Goal: Task Accomplishment & Management: Use online tool/utility

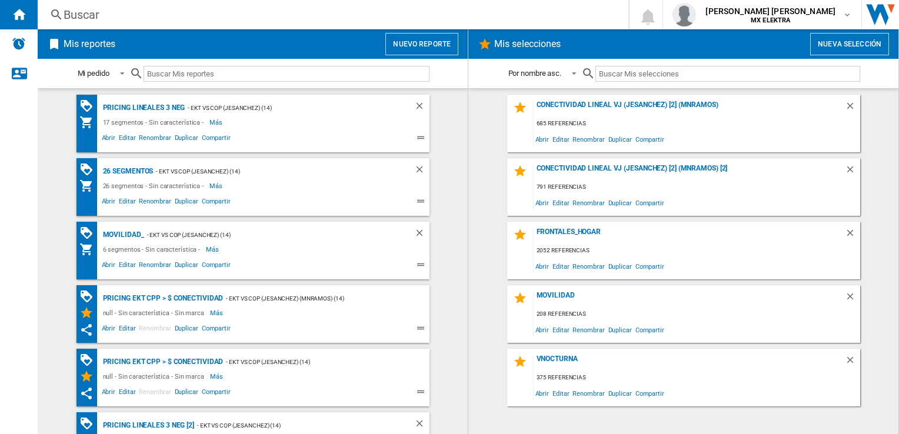
click at [188, 70] on input "text" at bounding box center [287, 74] width 286 height 16
click at [108, 20] on div "Buscar" at bounding box center [364, 14] width 600 height 16
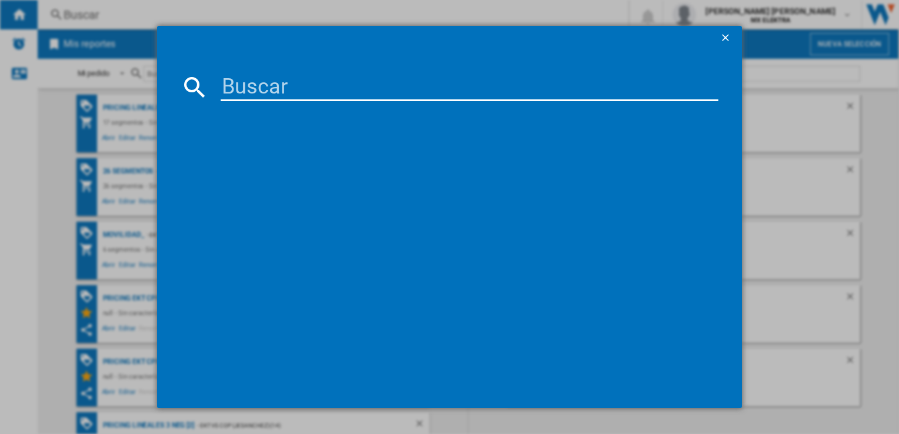
click at [303, 81] on input at bounding box center [469, 87] width 497 height 28
paste input "1300453534"
type input "1300453534"
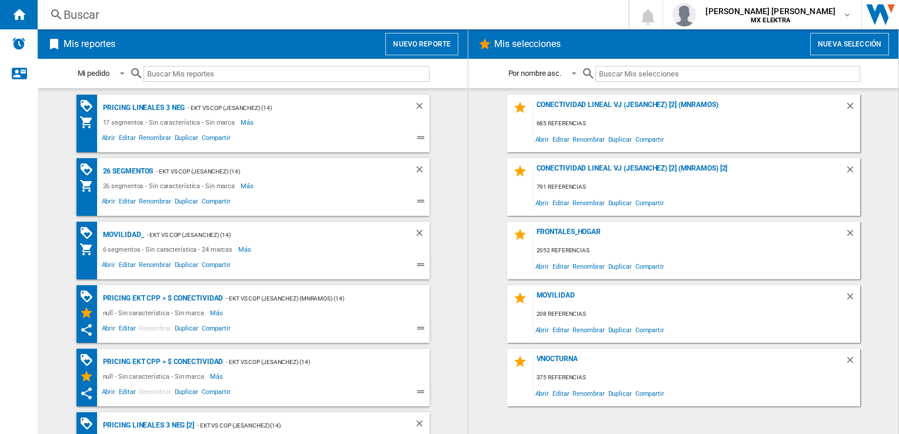
click at [267, 76] on input "text" at bounding box center [287, 74] width 286 height 16
click at [120, 171] on div "26 segmentos" at bounding box center [127, 171] width 54 height 15
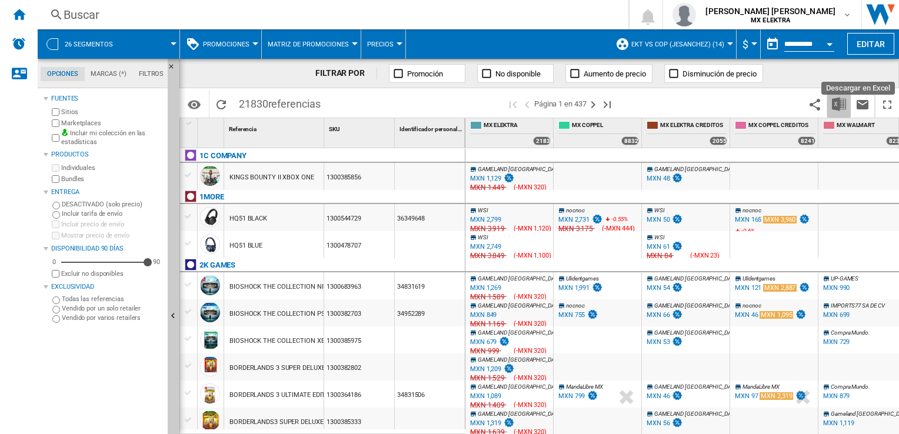
click at [837, 102] on img "Descargar en Excel" at bounding box center [839, 104] width 14 height 14
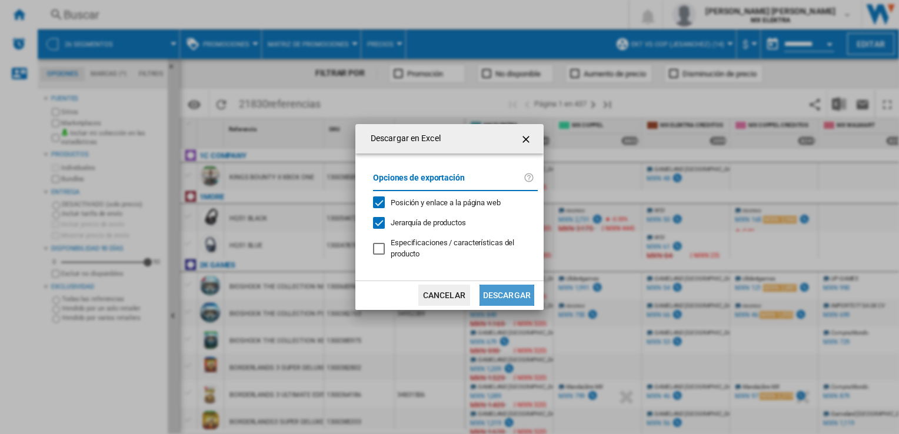
click at [493, 295] on button "Descargar" at bounding box center [507, 295] width 55 height 21
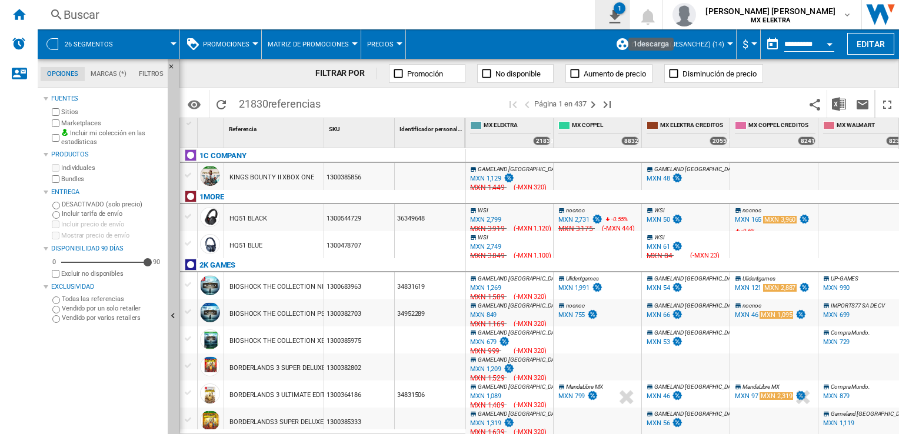
click at [620, 15] on ng-md-icon "1\a descarga" at bounding box center [613, 15] width 14 height 15
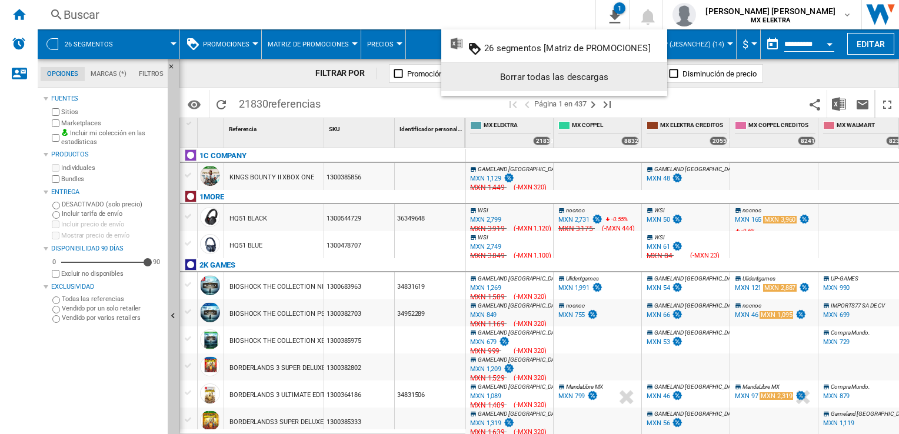
click at [339, 104] on md-backdrop at bounding box center [449, 217] width 899 height 434
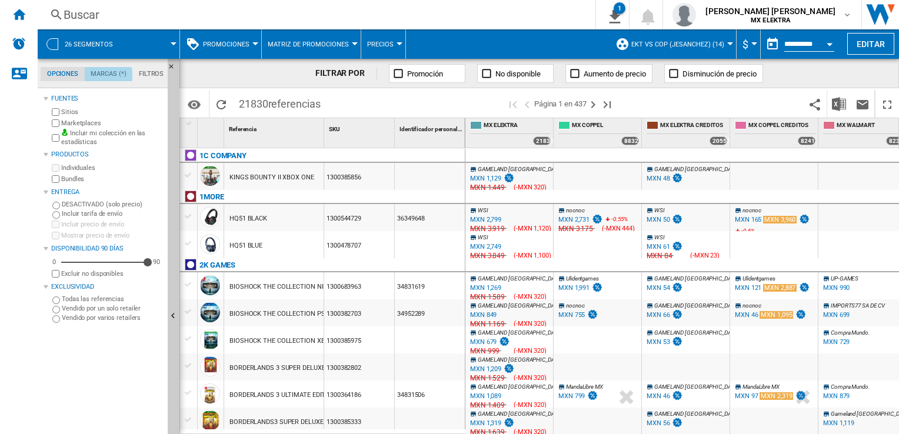
click at [107, 76] on md-tab-item "Marcas (*)" at bounding box center [109, 74] width 48 height 14
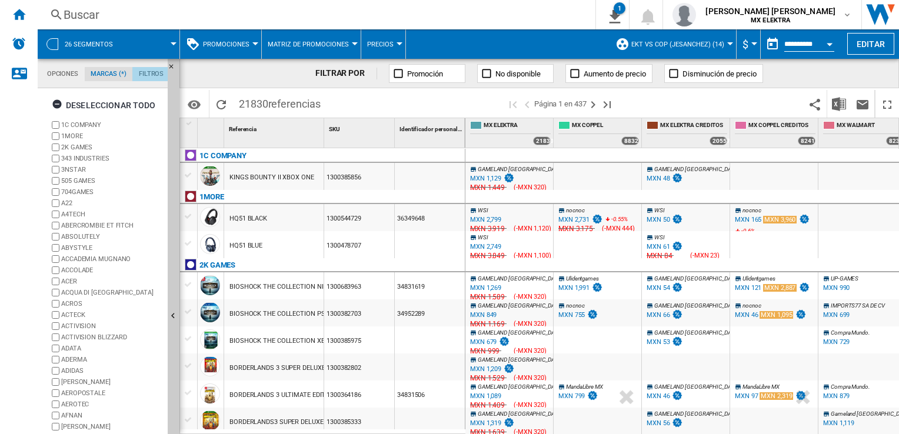
click at [144, 72] on md-tab-item "Filtros" at bounding box center [151, 74] width 38 height 14
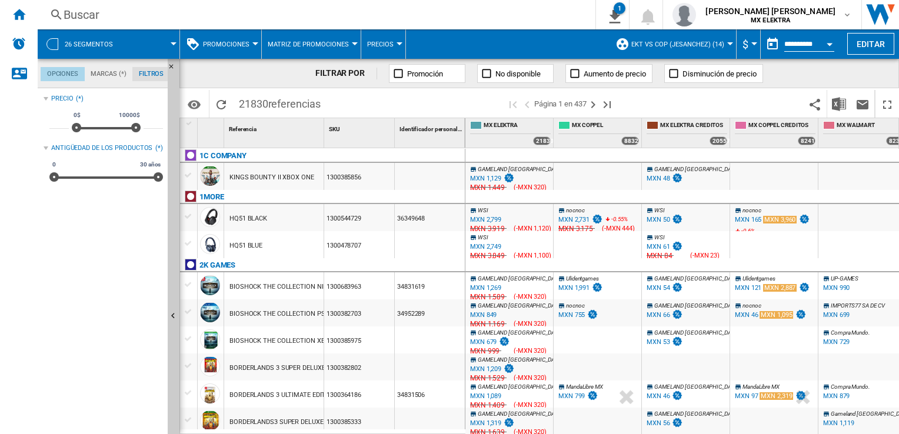
click at [67, 74] on md-tab-item "Opciones" at bounding box center [63, 74] width 44 height 14
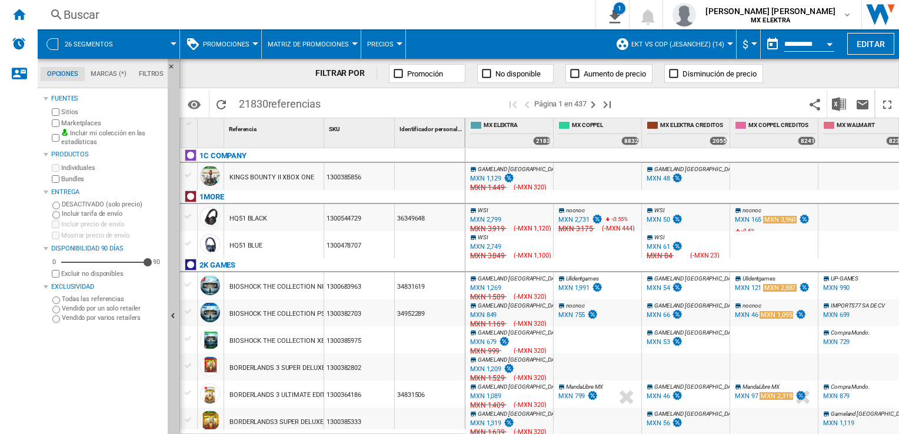
click at [72, 41] on span "26 segmentos" at bounding box center [89, 45] width 48 height 8
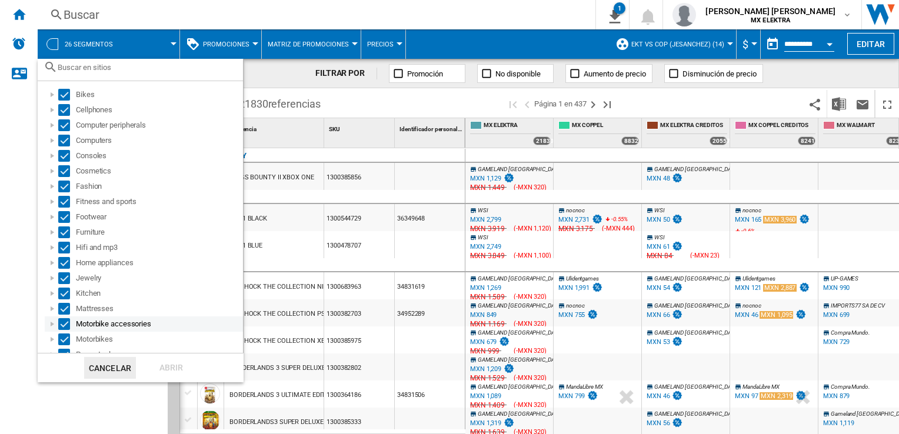
scroll to position [0, 0]
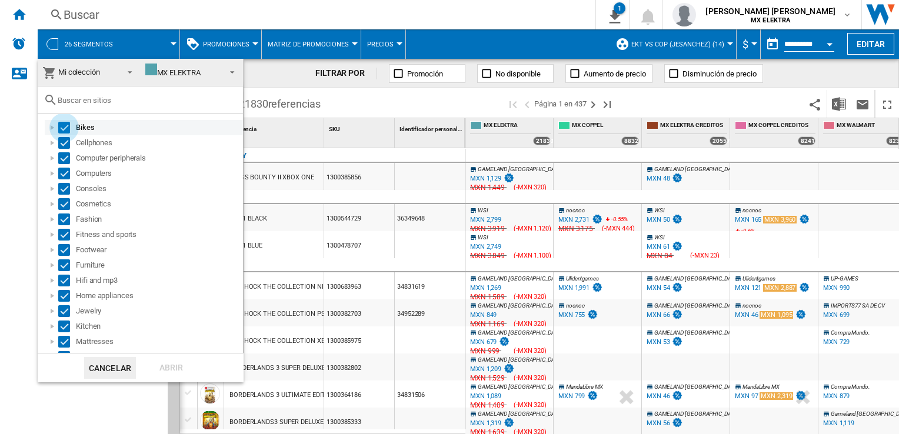
click at [59, 126] on div "Select" at bounding box center [64, 128] width 12 height 12
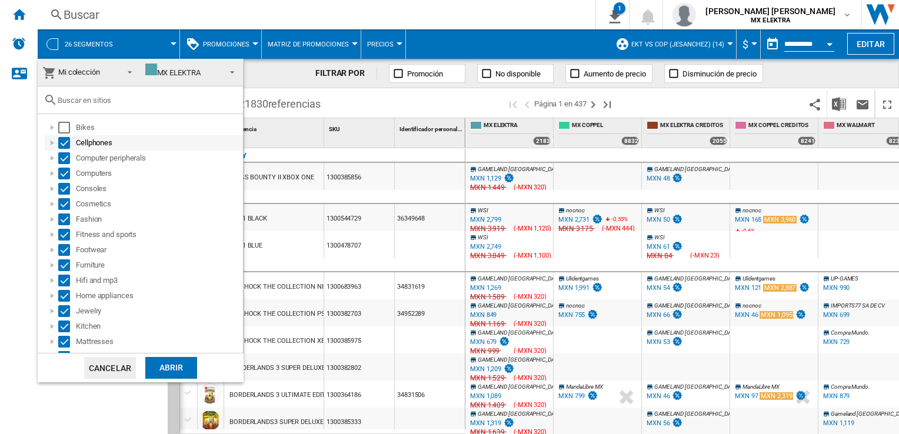
click at [62, 142] on div "Select" at bounding box center [64, 143] width 12 height 12
click at [64, 158] on div "Select" at bounding box center [64, 158] width 12 height 12
click at [64, 167] on div "Computers" at bounding box center [144, 173] width 198 height 15
click at [64, 185] on div "Select" at bounding box center [64, 189] width 12 height 12
click at [64, 176] on div "Select" at bounding box center [64, 174] width 12 height 12
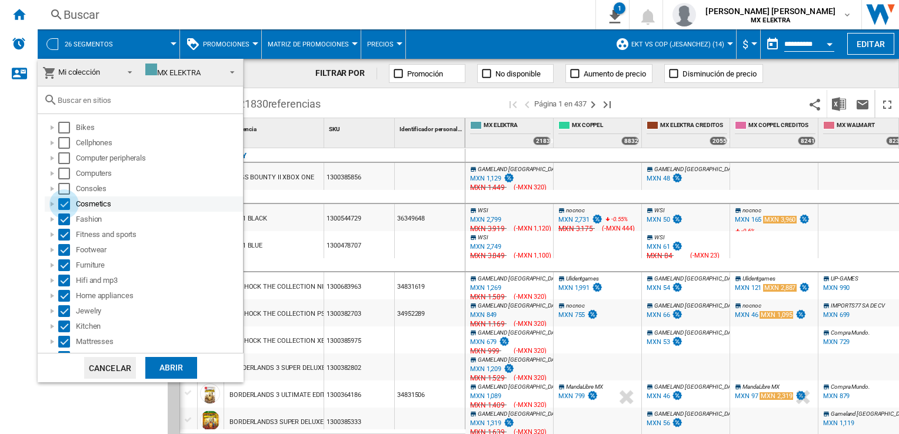
click at [65, 202] on div "Select" at bounding box center [64, 204] width 12 height 12
click at [64, 218] on div "Select" at bounding box center [64, 220] width 12 height 12
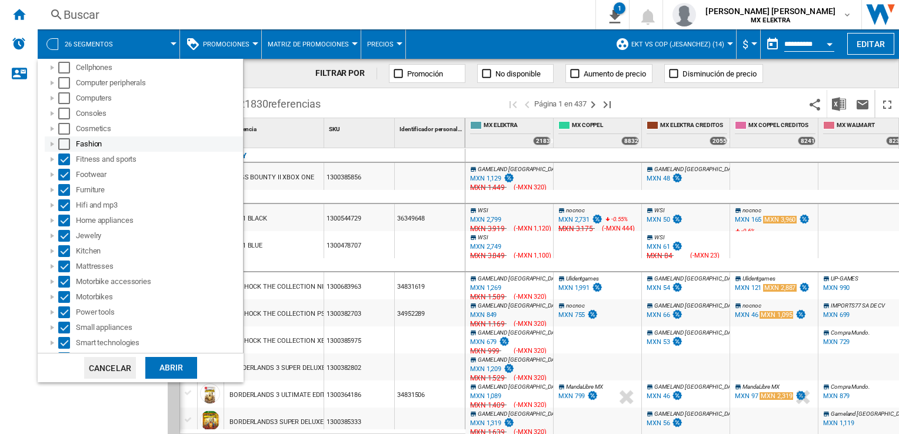
scroll to position [118, 0]
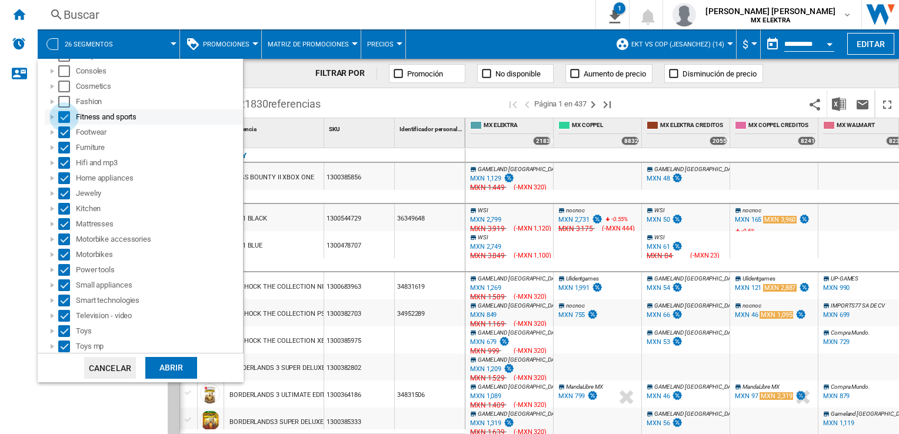
click at [60, 121] on div "Select" at bounding box center [64, 117] width 12 height 12
click at [65, 133] on div "Select" at bounding box center [64, 133] width 12 height 12
click at [61, 142] on div "Select" at bounding box center [64, 148] width 12 height 12
click at [62, 165] on div "Select" at bounding box center [64, 163] width 12 height 12
click at [62, 178] on div "Select" at bounding box center [64, 178] width 12 height 12
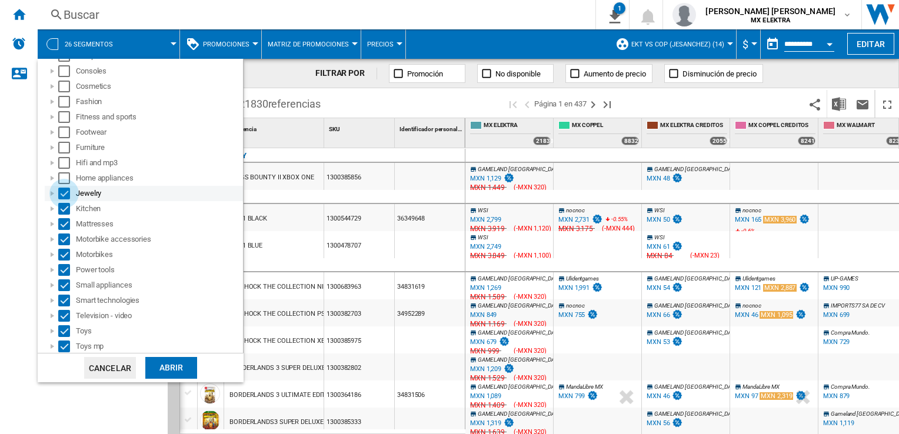
click at [62, 195] on div "Select" at bounding box center [64, 194] width 12 height 12
click at [67, 210] on div "Select" at bounding box center [64, 209] width 12 height 12
click at [65, 221] on div "Select" at bounding box center [64, 224] width 12 height 12
click at [61, 244] on div "Select" at bounding box center [64, 240] width 12 height 12
click at [64, 253] on div "Select" at bounding box center [64, 255] width 12 height 12
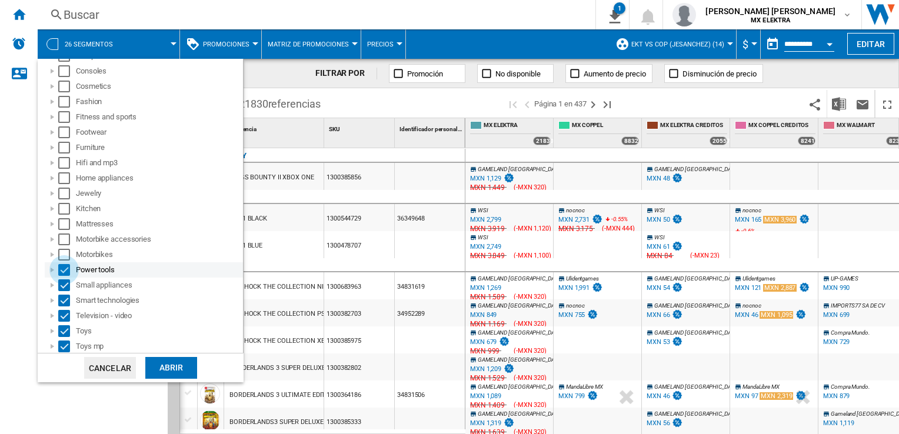
click at [61, 267] on div "Select" at bounding box center [64, 270] width 12 height 12
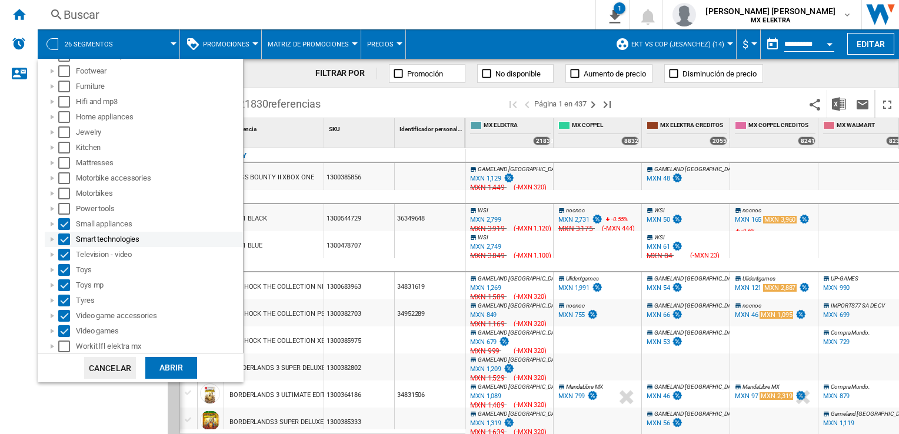
scroll to position [180, 0]
click at [64, 220] on div "Select" at bounding box center [64, 224] width 12 height 12
click at [64, 241] on div "Select" at bounding box center [64, 239] width 12 height 12
click at [55, 256] on div at bounding box center [52, 254] width 12 height 12
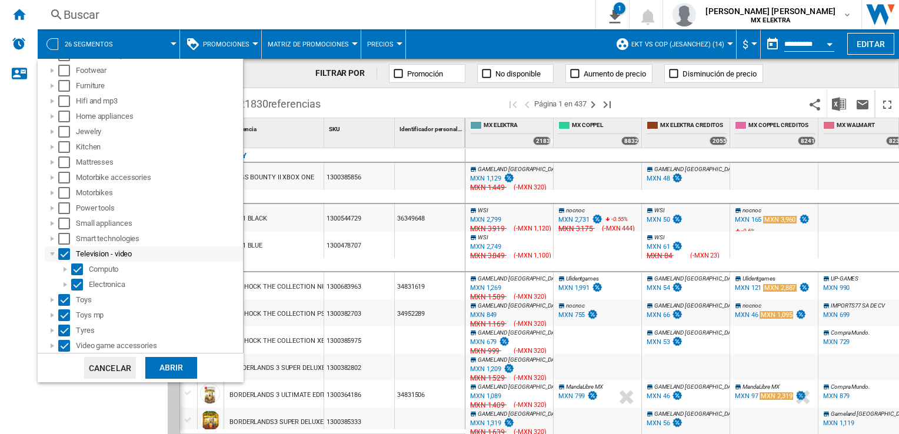
click at [61, 254] on div "Select" at bounding box center [64, 254] width 12 height 12
click at [49, 253] on div at bounding box center [52, 254] width 12 height 12
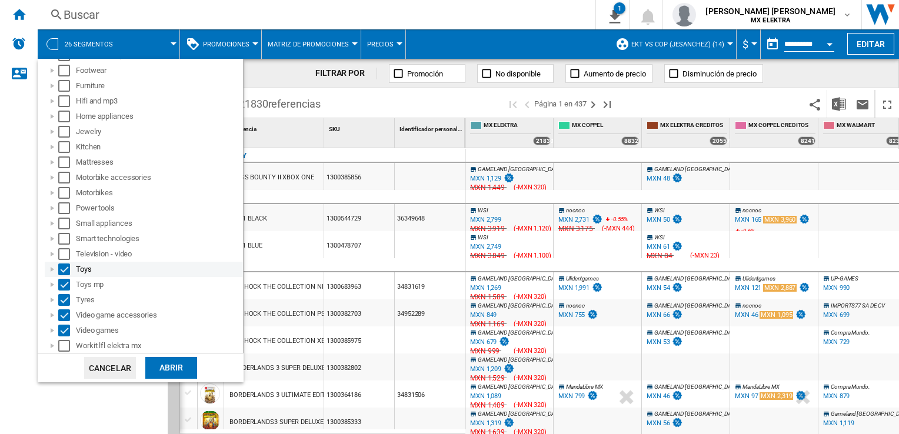
click at [63, 264] on div "Select" at bounding box center [64, 270] width 12 height 12
click at [61, 277] on div "Toys mp" at bounding box center [144, 284] width 198 height 15
click at [64, 284] on div "Select" at bounding box center [64, 285] width 12 height 12
click at [68, 300] on div "Select" at bounding box center [64, 300] width 12 height 12
click at [65, 314] on div "Select" at bounding box center [64, 316] width 12 height 12
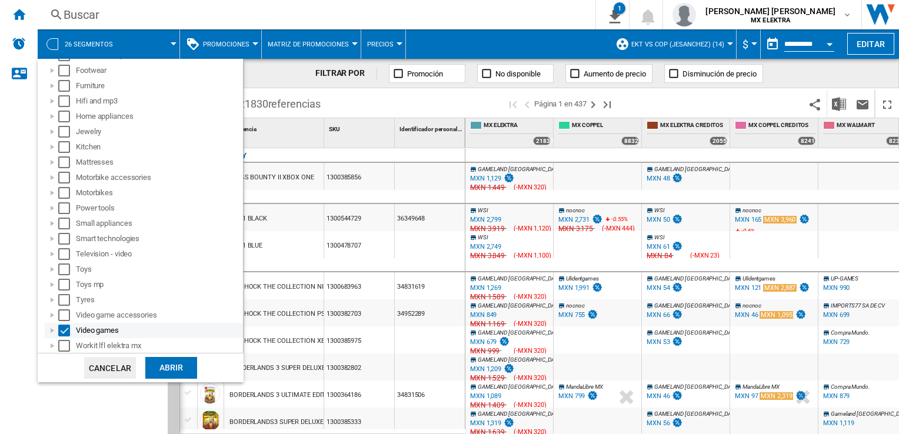
click at [67, 324] on div "Video games" at bounding box center [144, 330] width 198 height 15
click at [65, 333] on div "Select" at bounding box center [64, 331] width 12 height 12
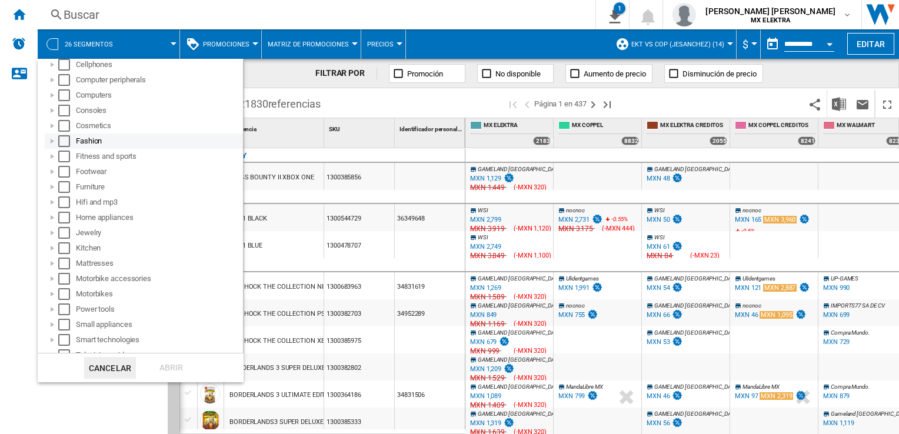
scroll to position [0, 0]
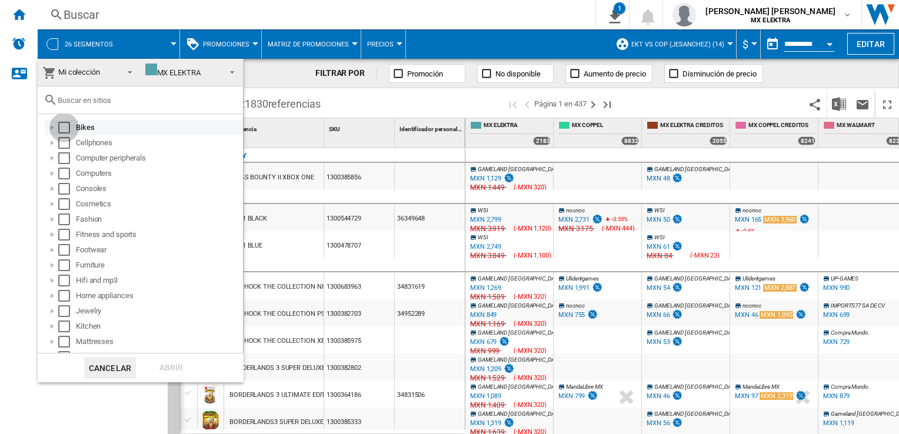
click at [64, 128] on div "Select" at bounding box center [64, 128] width 12 height 12
click at [165, 377] on div "Abrir" at bounding box center [171, 368] width 52 height 22
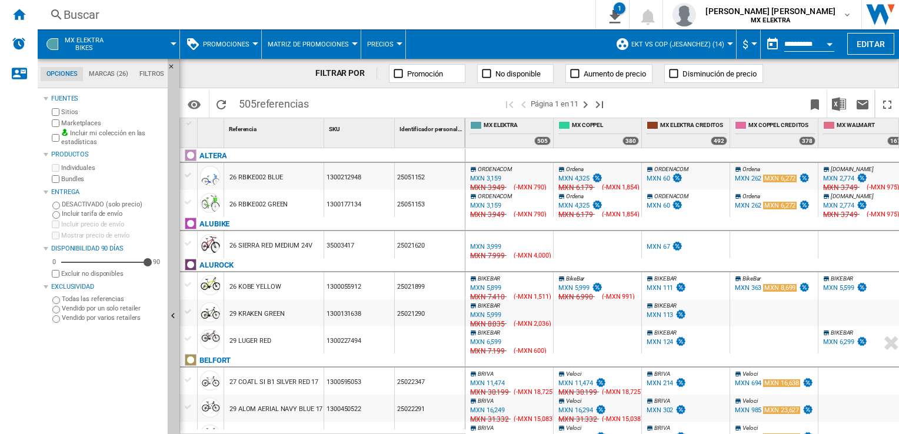
click at [58, 41] on div at bounding box center [52, 44] width 12 height 12
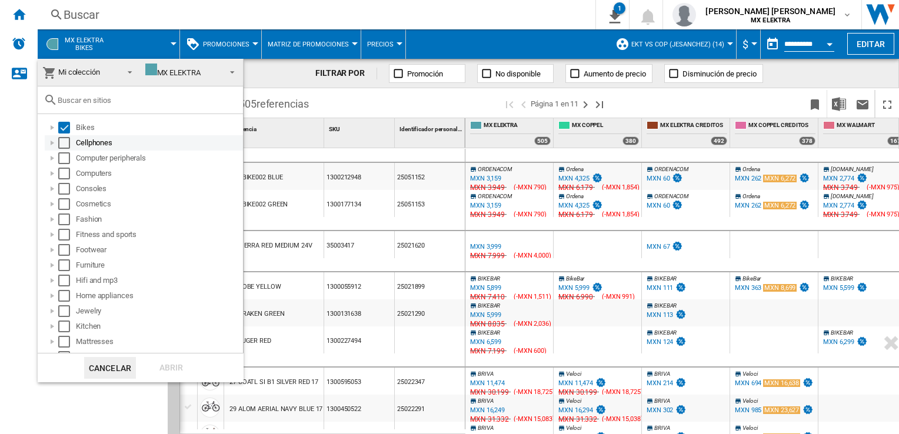
click at [62, 149] on div "Cellphones" at bounding box center [144, 142] width 198 height 15
click at [62, 145] on div "Select" at bounding box center [64, 143] width 12 height 12
click at [61, 165] on div "Computer peripherals" at bounding box center [144, 158] width 198 height 15
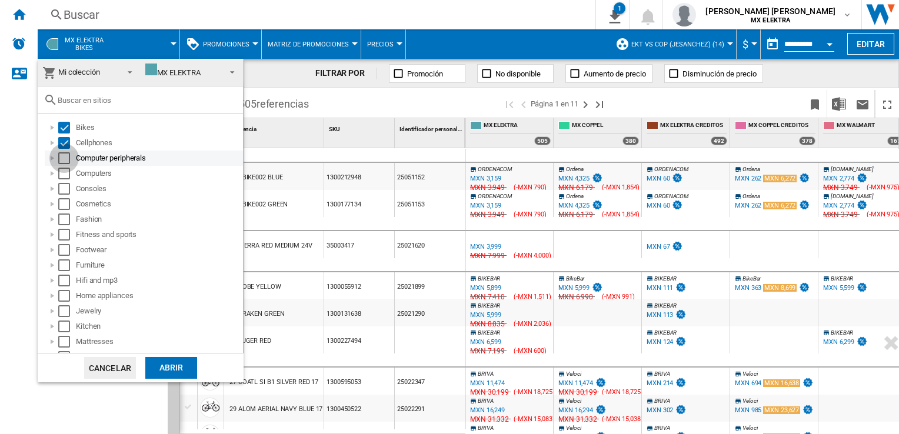
click at [61, 162] on div "Select" at bounding box center [64, 158] width 12 height 12
click at [61, 172] on div "Select" at bounding box center [64, 174] width 12 height 12
click at [61, 174] on div "Select" at bounding box center [64, 174] width 12 height 12
click at [62, 131] on div "Select" at bounding box center [64, 128] width 12 height 12
click at [64, 143] on div "Select" at bounding box center [64, 143] width 12 height 12
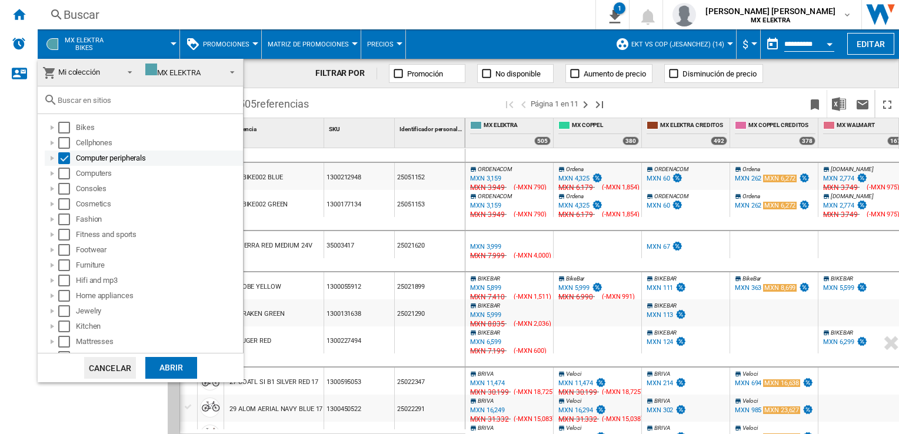
click at [64, 154] on div "Select" at bounding box center [64, 158] width 12 height 12
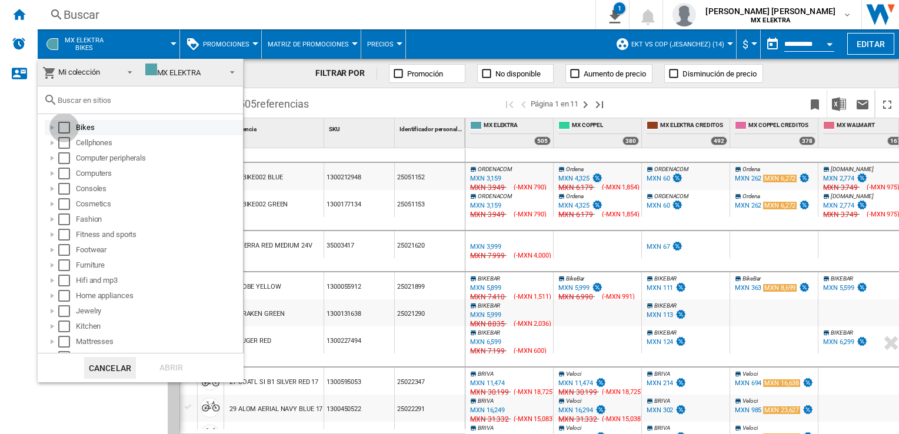
click at [65, 128] on div "Select" at bounding box center [64, 128] width 12 height 12
click at [61, 140] on div "Select" at bounding box center [64, 143] width 12 height 12
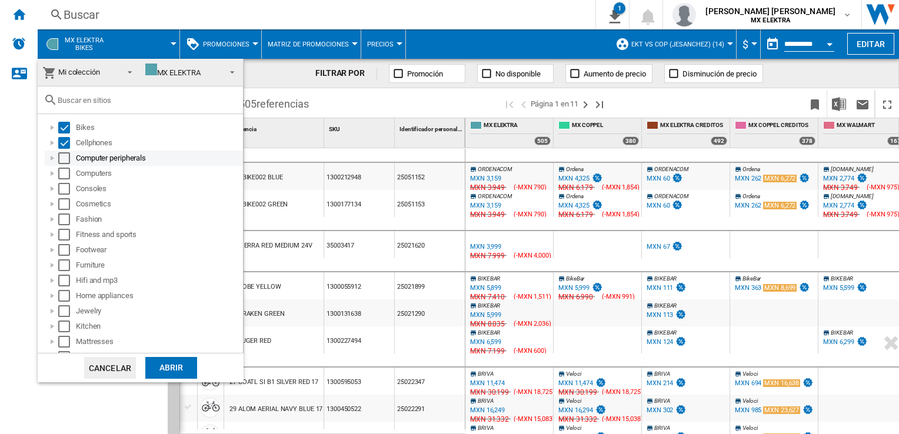
click at [63, 162] on div "Select" at bounding box center [64, 158] width 12 height 12
click at [61, 177] on div "Select" at bounding box center [64, 174] width 12 height 12
click at [62, 190] on div "Select" at bounding box center [64, 189] width 12 height 12
click at [63, 210] on div "Select" at bounding box center [64, 204] width 12 height 12
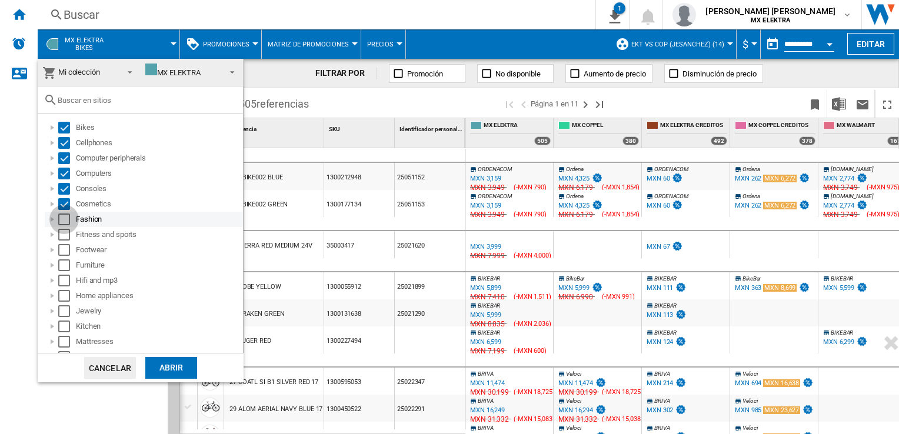
click at [64, 218] on div "Select" at bounding box center [64, 220] width 12 height 12
click at [66, 242] on div "Footwear" at bounding box center [144, 249] width 198 height 15
click at [66, 237] on div "Select" at bounding box center [64, 235] width 12 height 12
click at [64, 251] on div "Select" at bounding box center [64, 250] width 12 height 12
click at [64, 260] on div "Select" at bounding box center [64, 266] width 12 height 12
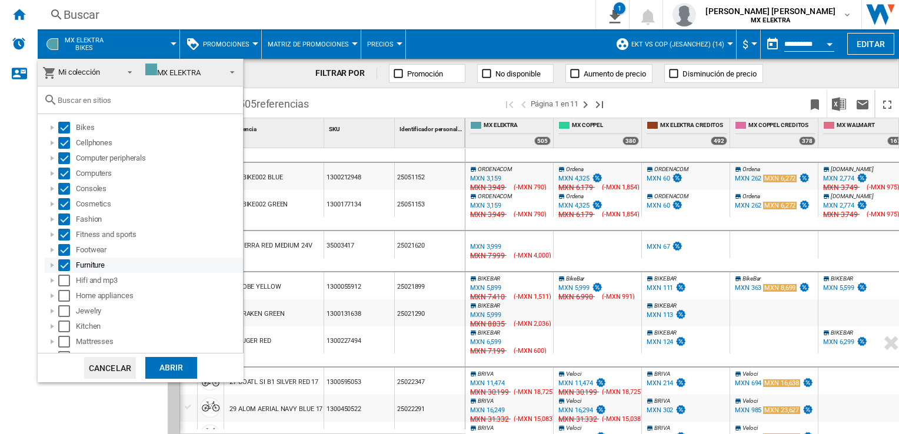
scroll to position [59, 0]
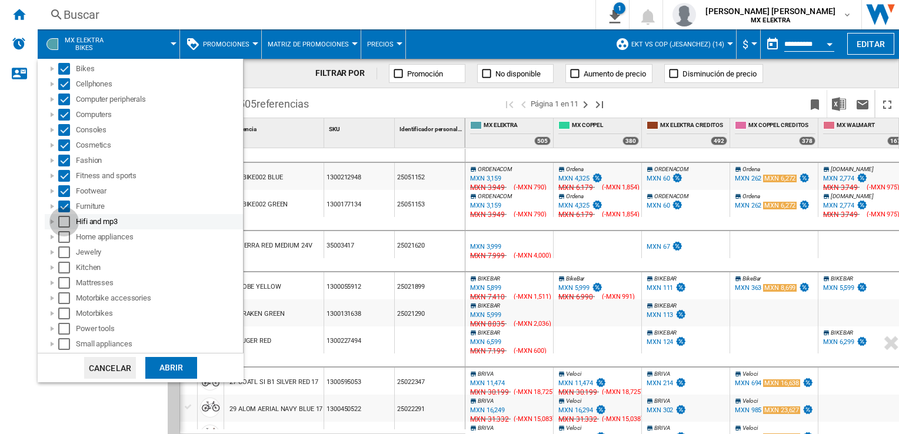
click at [62, 222] on div "Select" at bounding box center [64, 222] width 12 height 12
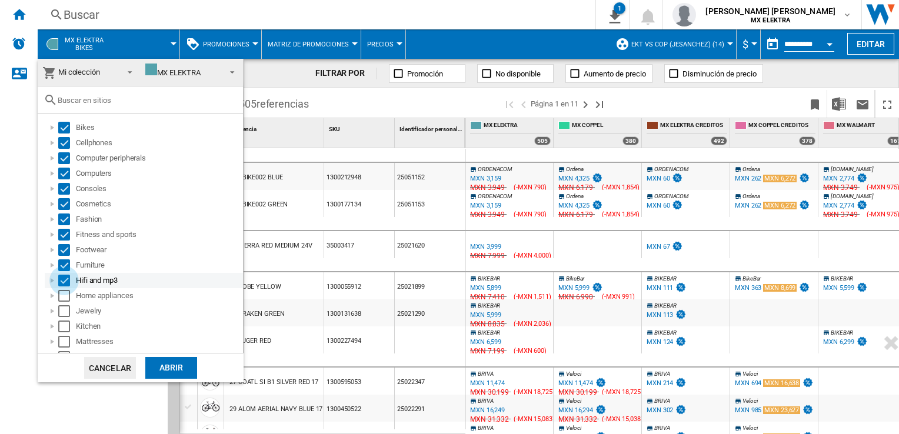
click at [66, 279] on div "Select" at bounding box center [64, 281] width 12 height 12
click at [60, 270] on div "Select" at bounding box center [64, 266] width 12 height 12
click at [24, 198] on md-backdrop at bounding box center [449, 217] width 899 height 434
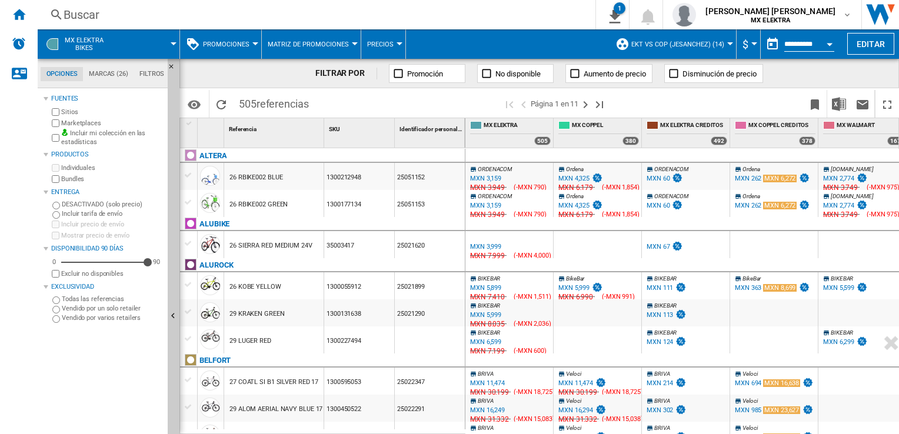
click at [85, 33] on button "MX ELEKTRA Bikes" at bounding box center [90, 43] width 51 height 29
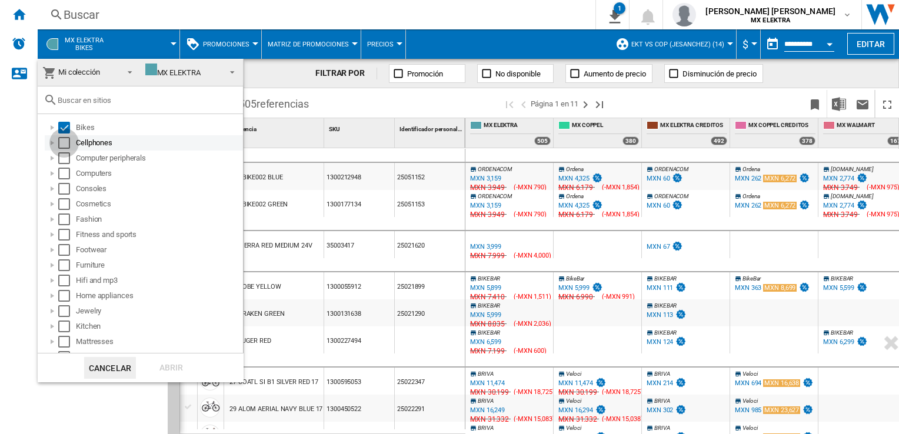
click at [68, 142] on div "Select" at bounding box center [64, 143] width 12 height 12
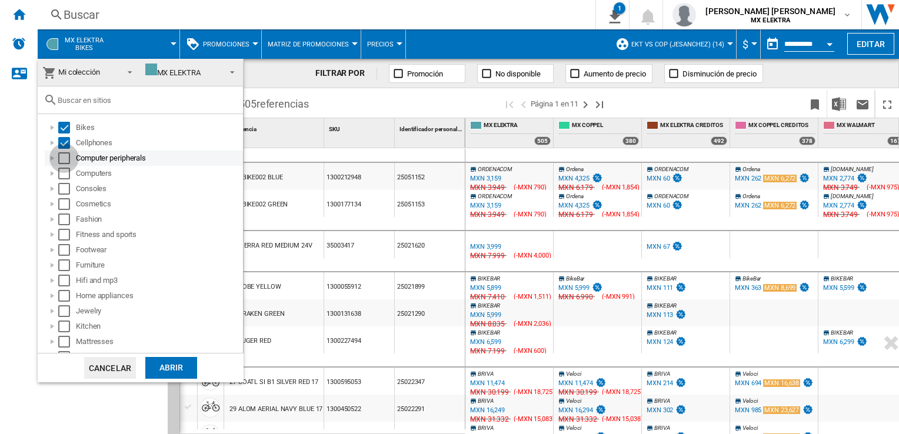
click at [65, 157] on div "Select" at bounding box center [64, 158] width 12 height 12
click at [64, 173] on div "Select" at bounding box center [64, 174] width 12 height 12
click at [63, 187] on div "Select" at bounding box center [64, 189] width 12 height 12
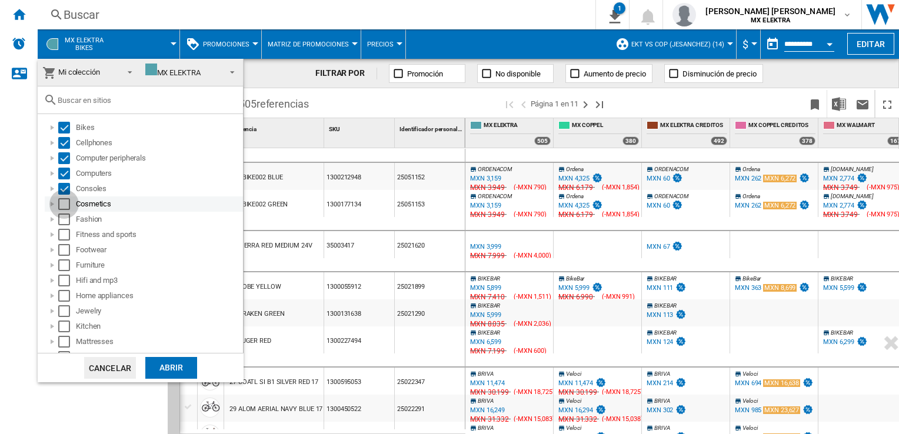
click at [59, 201] on div "Select" at bounding box center [64, 204] width 12 height 12
click at [57, 222] on div at bounding box center [52, 220] width 12 height 12
click at [52, 221] on div at bounding box center [52, 220] width 12 height 12
click at [66, 218] on div "Select" at bounding box center [64, 220] width 12 height 12
click at [62, 216] on div "Select" at bounding box center [64, 220] width 12 height 12
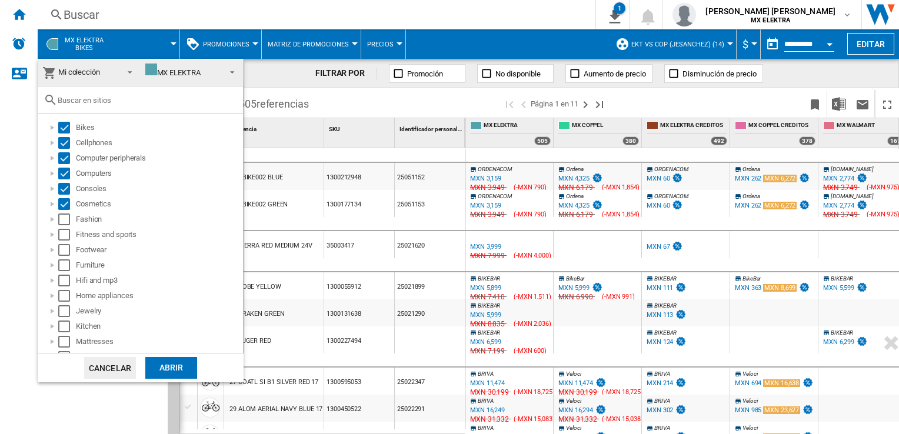
click at [170, 373] on div "Abrir" at bounding box center [171, 368] width 52 height 22
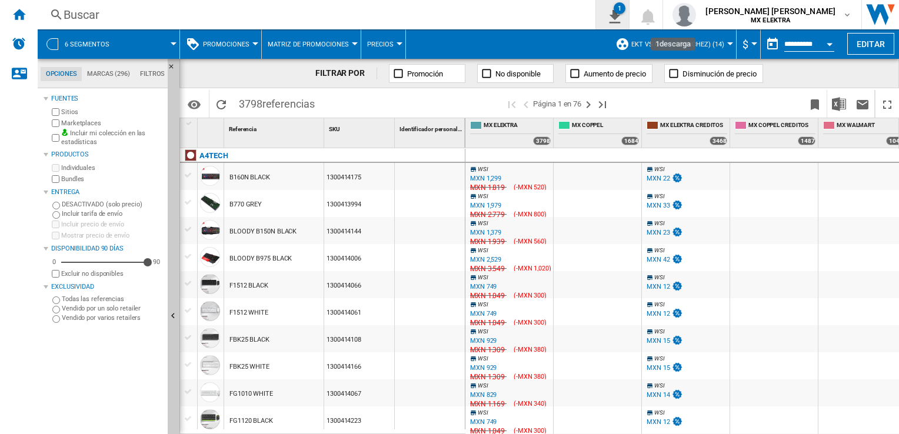
click at [629, 24] on button "1" at bounding box center [612, 14] width 33 height 29
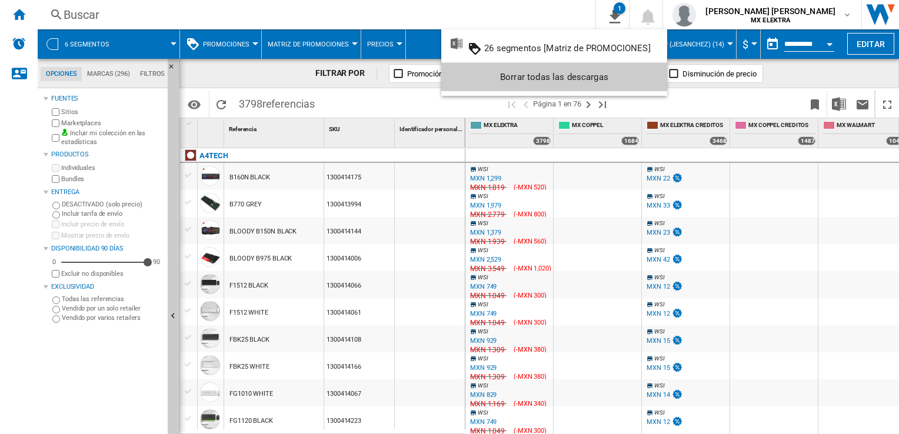
click at [574, 18] on md-backdrop at bounding box center [449, 217] width 899 height 434
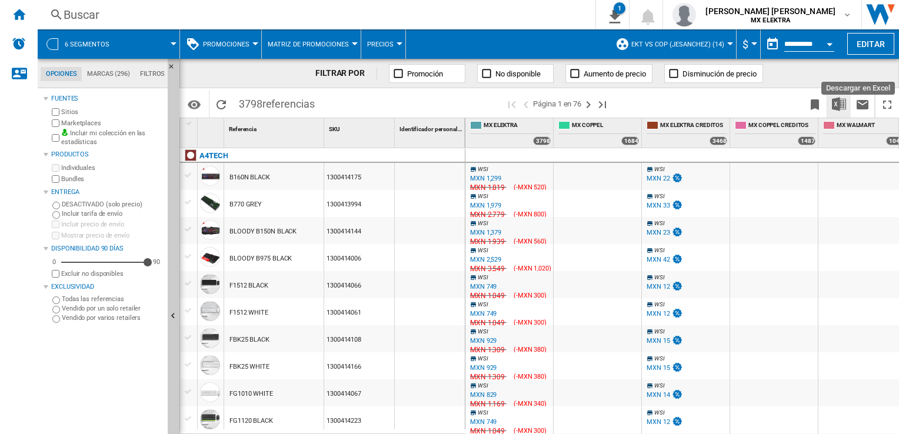
click at [842, 102] on img "Descargar en Excel" at bounding box center [839, 104] width 14 height 14
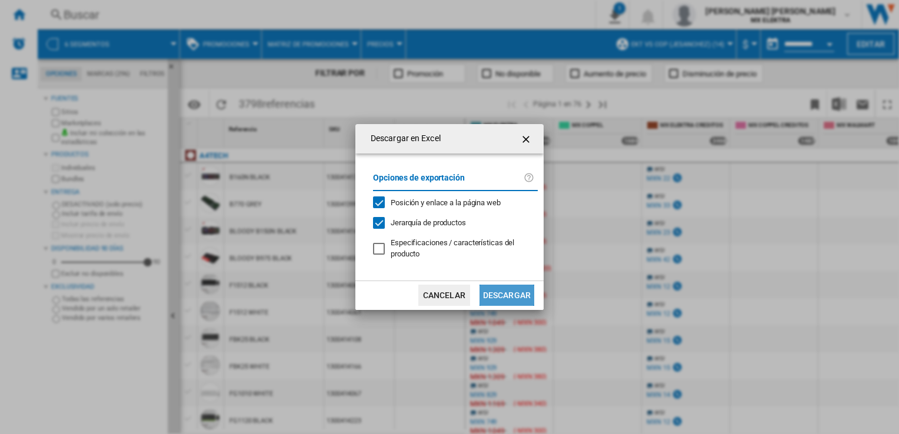
click at [511, 293] on button "Descargar" at bounding box center [507, 295] width 55 height 21
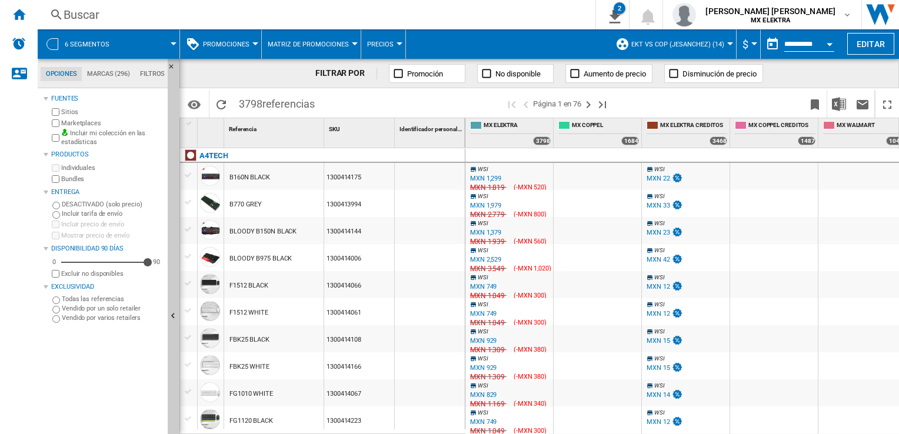
click at [49, 45] on div at bounding box center [52, 44] width 12 height 12
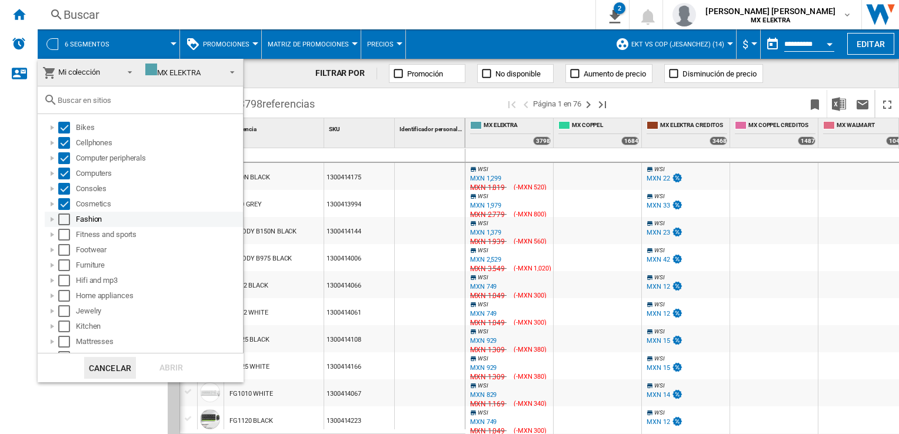
click at [67, 222] on div "Select" at bounding box center [64, 220] width 12 height 12
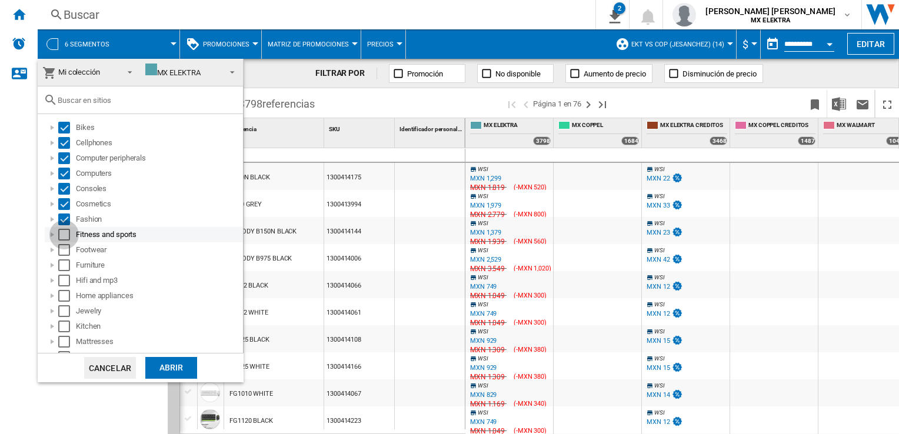
click at [67, 239] on div "Select" at bounding box center [64, 235] width 12 height 12
click at [65, 253] on div "Select" at bounding box center [64, 250] width 12 height 12
click at [61, 267] on div "Select" at bounding box center [64, 266] width 12 height 12
click at [62, 284] on div "Select" at bounding box center [64, 281] width 12 height 12
click at [64, 291] on div "Select" at bounding box center [64, 296] width 12 height 12
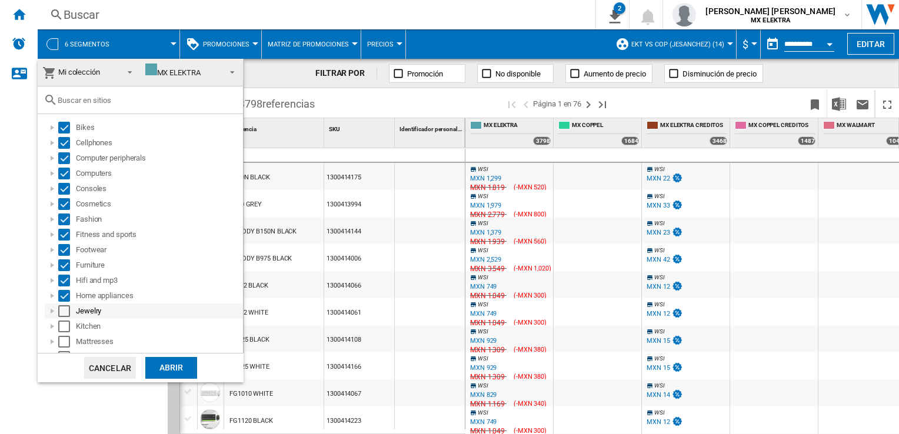
click at [68, 318] on div "Jewelry" at bounding box center [144, 311] width 198 height 15
click at [154, 358] on div "Abrir" at bounding box center [171, 368] width 52 height 22
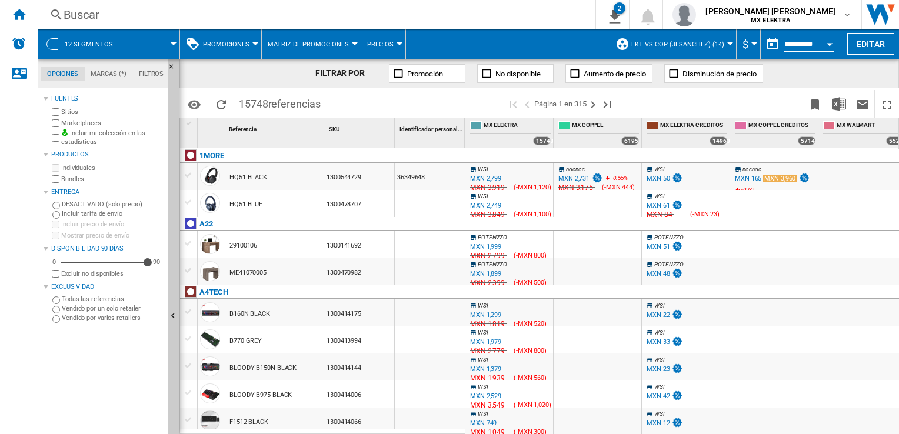
click at [54, 48] on div at bounding box center [52, 44] width 12 height 12
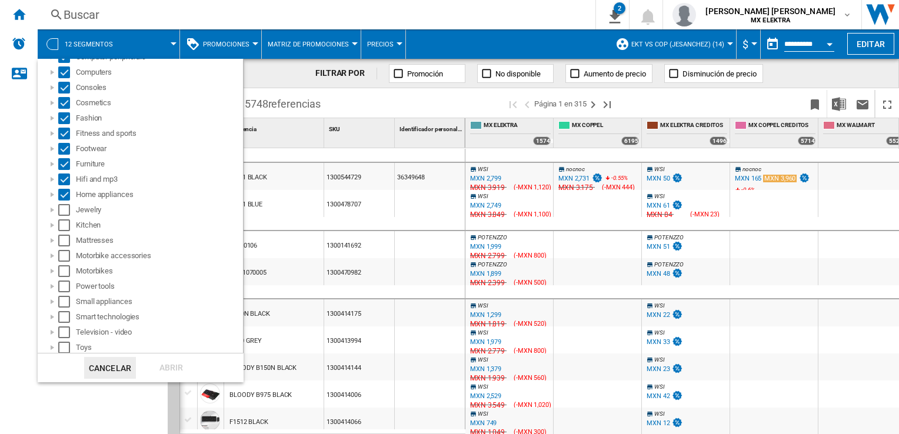
scroll to position [180, 0]
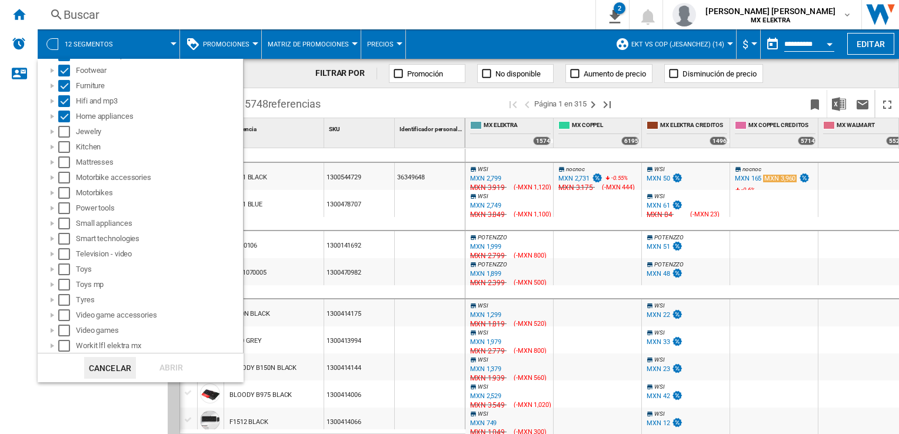
click at [20, 142] on md-backdrop at bounding box center [449, 217] width 899 height 434
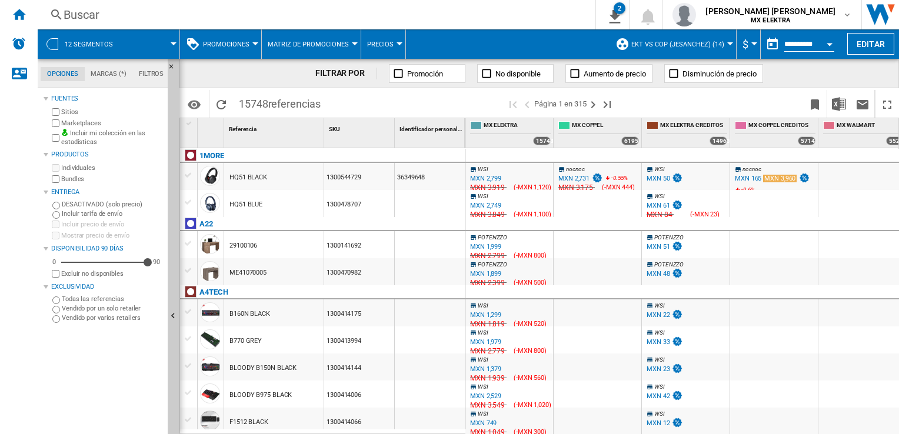
scroll to position [0, 0]
click at [845, 111] on button "Descargar en Excel" at bounding box center [840, 104] width 24 height 28
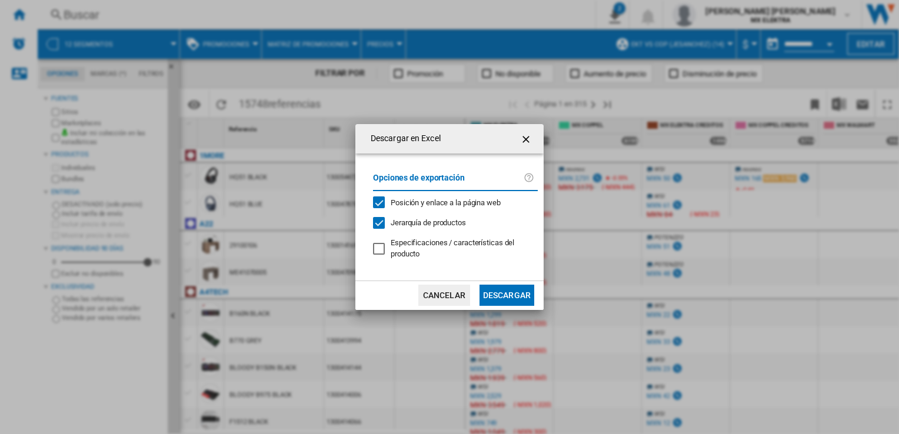
drag, startPoint x: 509, startPoint y: 298, endPoint x: 514, endPoint y: 287, distance: 12.1
click at [514, 287] on button "Descargar" at bounding box center [507, 295] width 55 height 21
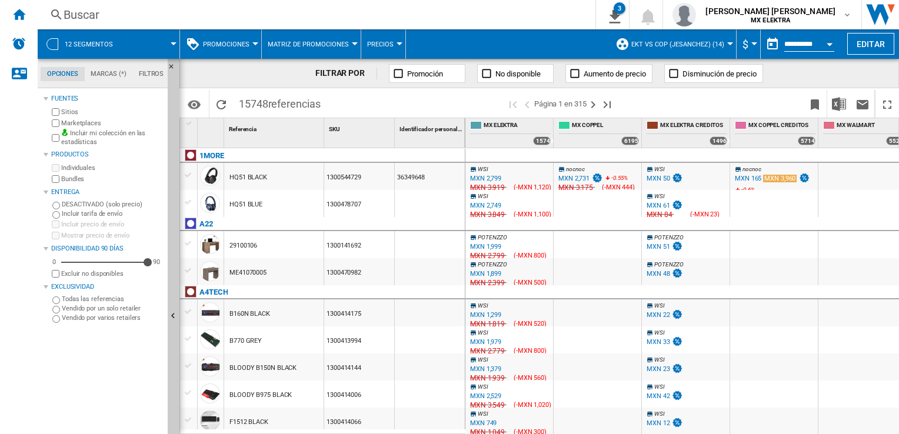
click at [473, 414] on icon at bounding box center [471, 414] width 7 height 7
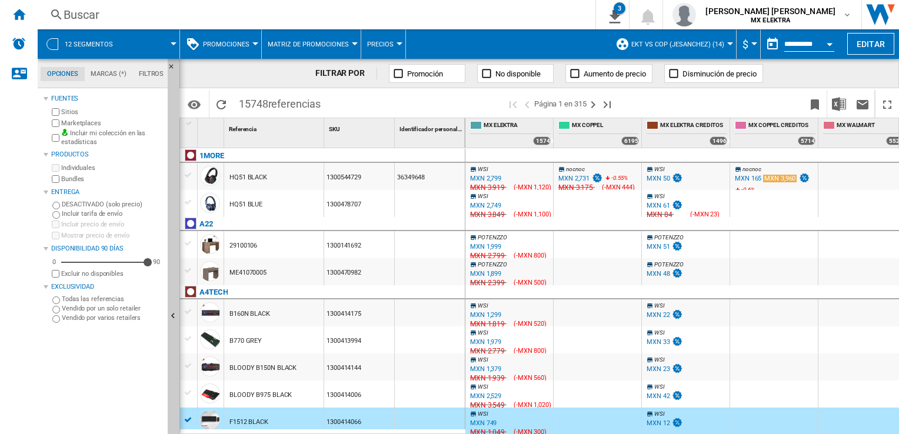
click at [146, 382] on div "Fuentes Sitios Marketplaces Incluir mi colección en las estadísticas Productos …" at bounding box center [103, 262] width 119 height 343
click at [629, 12] on button "3" at bounding box center [612, 14] width 33 height 29
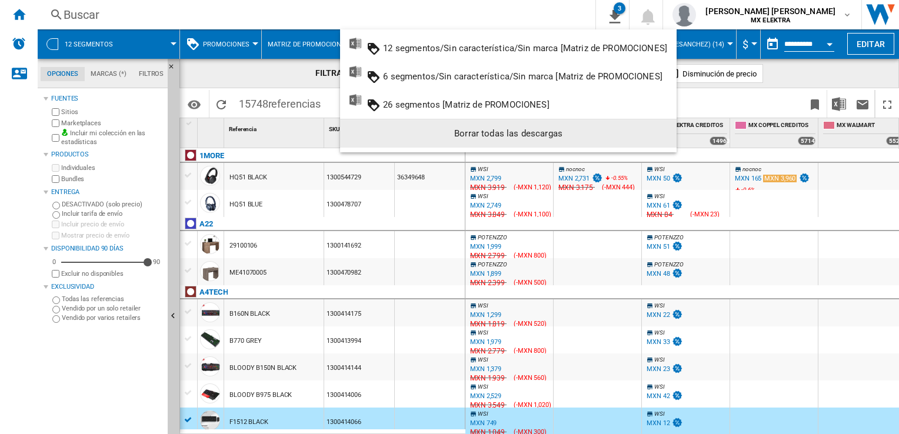
click at [61, 40] on md-backdrop at bounding box center [449, 217] width 899 height 434
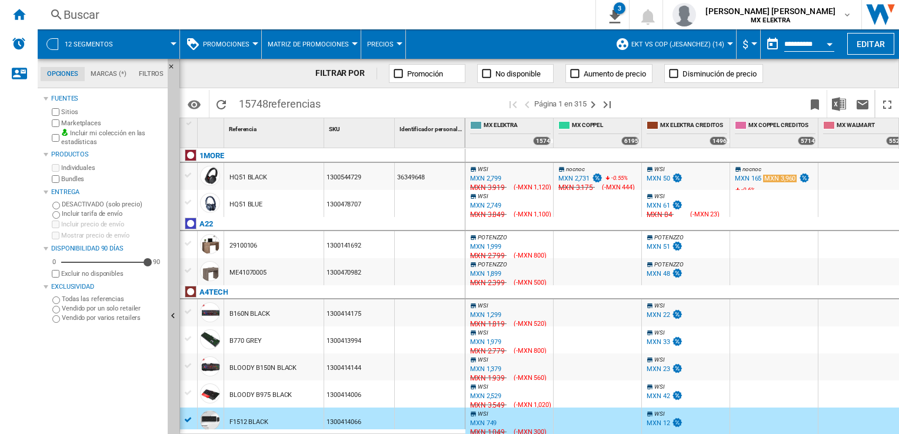
click at [53, 42] on div at bounding box center [52, 44] width 12 height 12
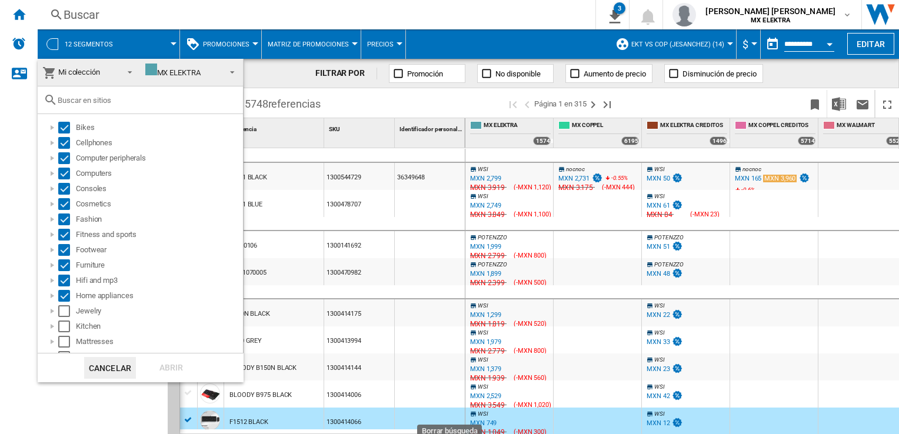
click at [794, 44] on md-backdrop at bounding box center [449, 217] width 899 height 434
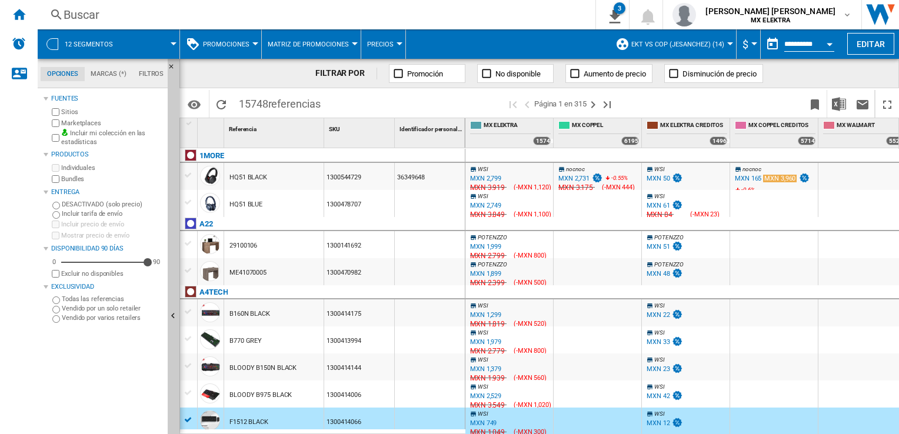
click at [773, 46] on button "button" at bounding box center [773, 44] width 24 height 24
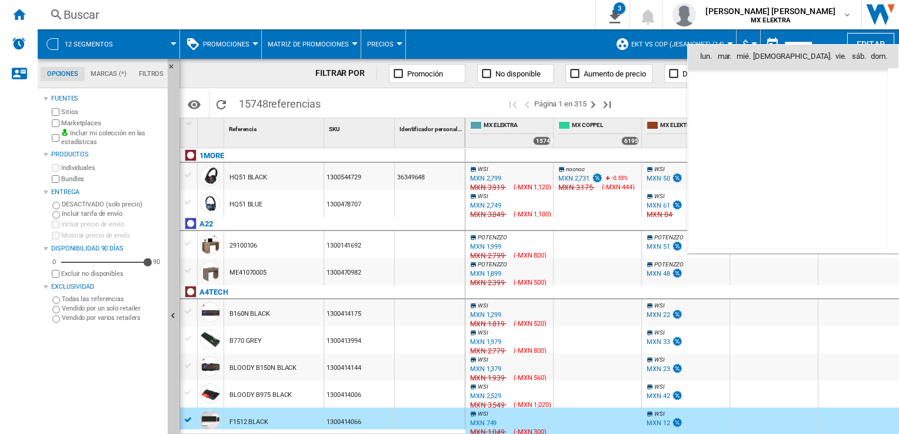
scroll to position [5615, 0]
click at [739, 194] on span "26" at bounding box center [737, 186] width 24 height 24
type input "**********"
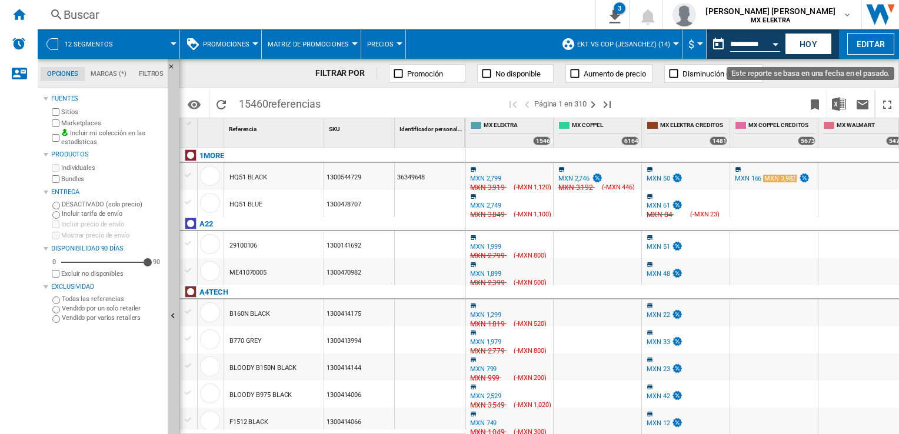
click at [775, 44] on div "Open calendar" at bounding box center [776, 44] width 6 height 3
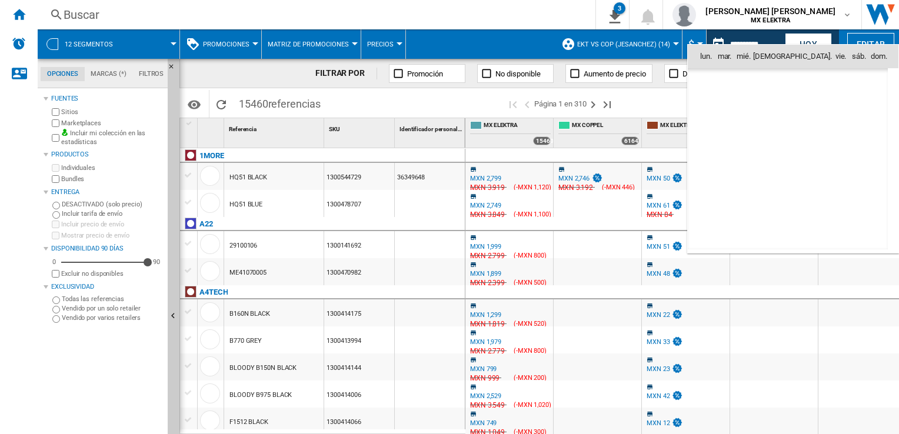
scroll to position [5615, 0]
click at [758, 181] on span "27" at bounding box center [762, 185] width 25 height 25
type input "**********"
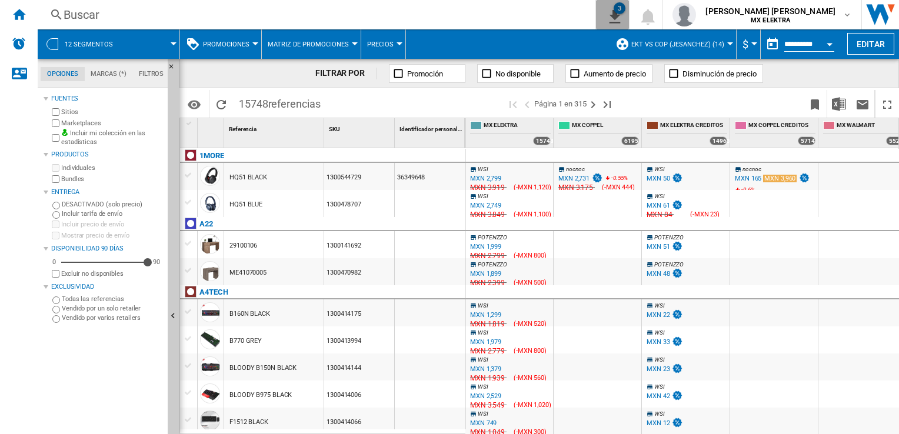
click at [629, 22] on button "3" at bounding box center [612, 14] width 33 height 29
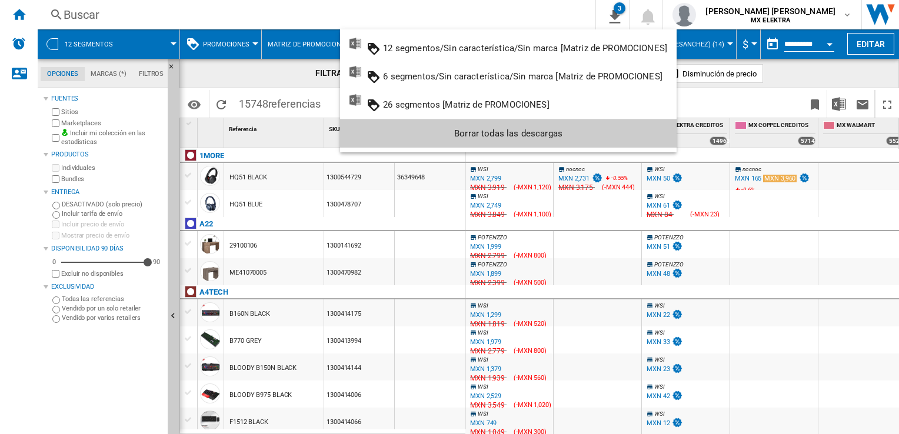
click at [12, 179] on md-backdrop at bounding box center [449, 217] width 899 height 434
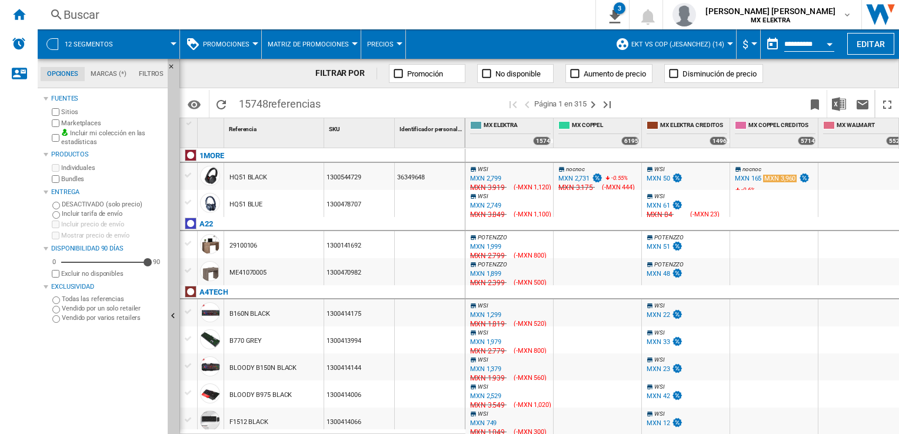
click at [33, 310] on wk-sidenav "NEW" at bounding box center [19, 217] width 38 height 434
click at [50, 241] on div "Disponibilidad 90 Días" at bounding box center [103, 248] width 119 height 15
drag, startPoint x: 250, startPoint y: 107, endPoint x: 236, endPoint y: 107, distance: 13.5
click at [236, 107] on span "15748 referencias" at bounding box center [279, 102] width 93 height 25
click at [110, 42] on span "12 segmentos" at bounding box center [89, 45] width 48 height 8
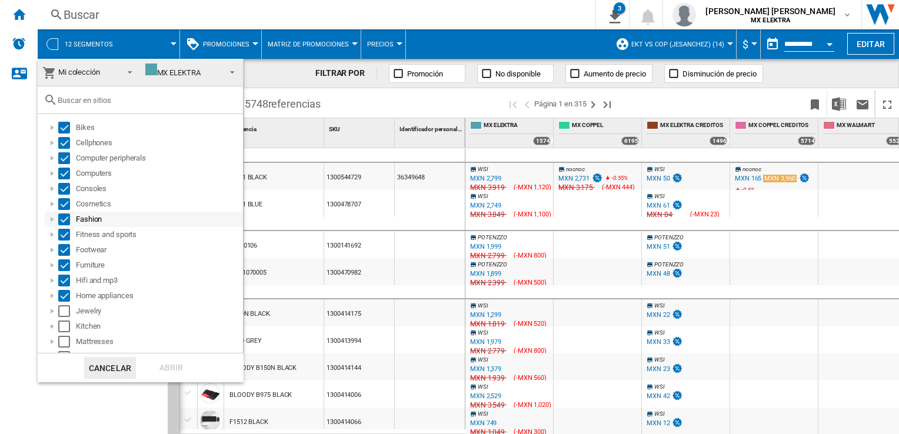
click at [59, 222] on div "Select" at bounding box center [64, 220] width 12 height 12
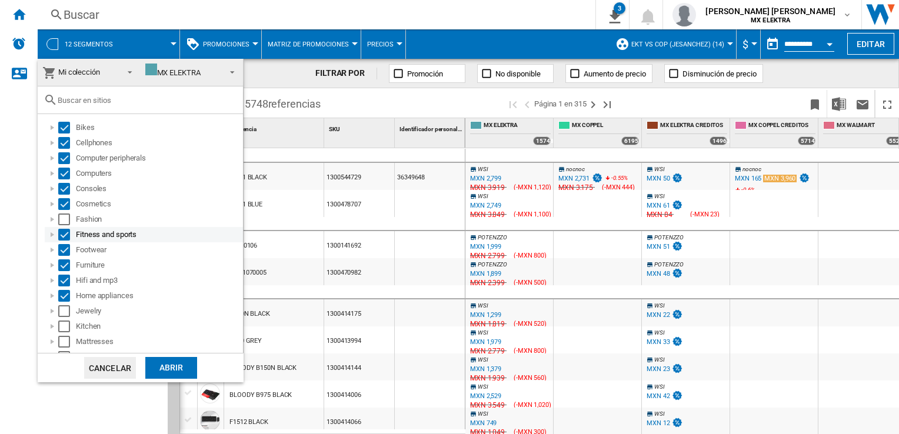
click at [59, 237] on div "Select" at bounding box center [64, 235] width 12 height 12
click at [59, 253] on div "Select" at bounding box center [64, 250] width 12 height 12
click at [61, 260] on div "Furniture" at bounding box center [144, 265] width 198 height 15
click at [61, 270] on div "Select" at bounding box center [64, 266] width 12 height 12
click at [62, 279] on div "Select" at bounding box center [64, 281] width 12 height 12
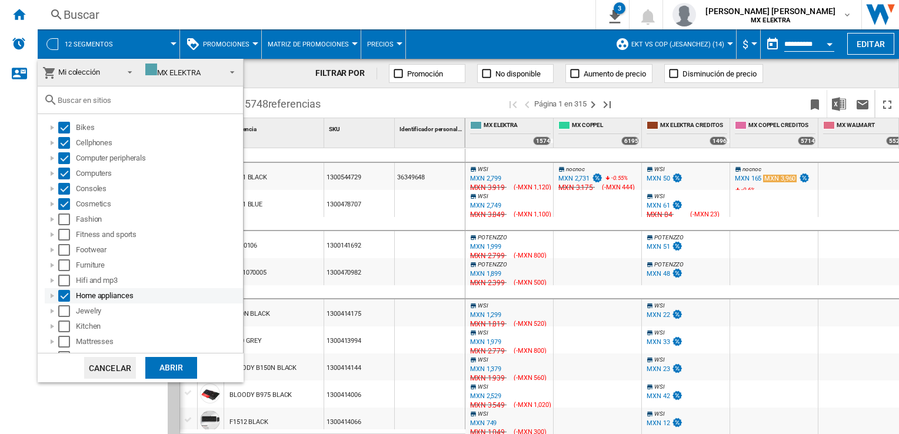
click at [63, 298] on div "Select" at bounding box center [64, 296] width 12 height 12
click at [70, 223] on md-checkbox "Select" at bounding box center [67, 220] width 18 height 12
click at [62, 221] on div "Select" at bounding box center [64, 220] width 12 height 12
click at [163, 366] on div "Abrir" at bounding box center [171, 368] width 52 height 22
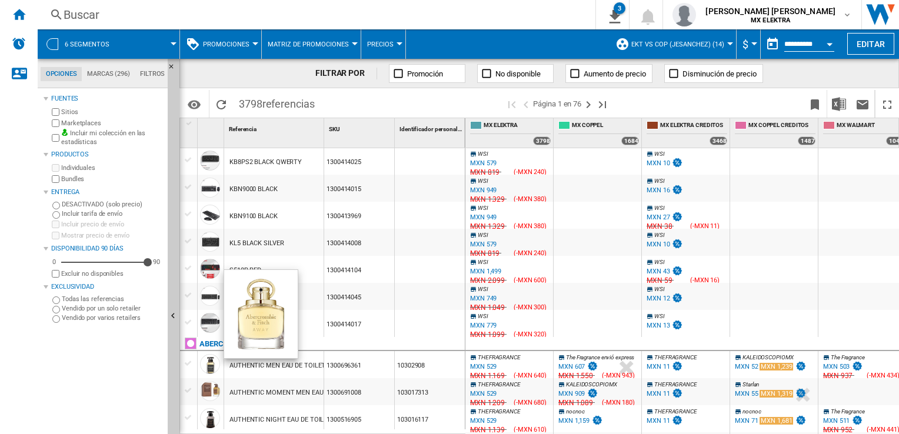
scroll to position [706, 0]
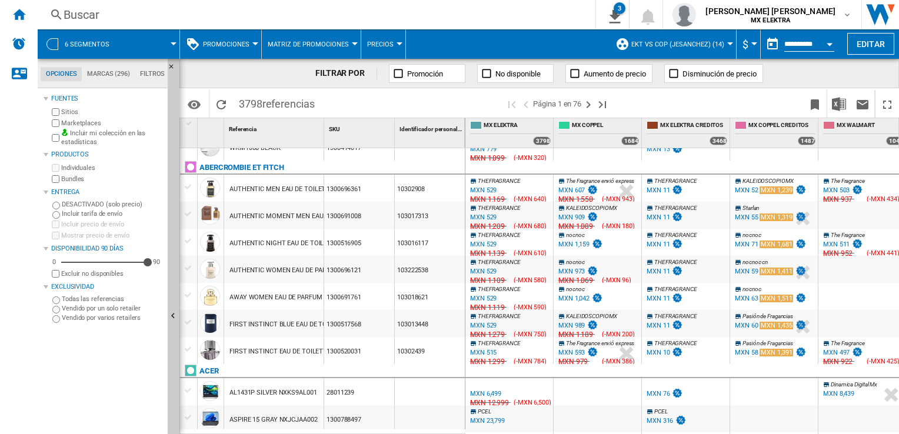
click at [68, 46] on span "6 segmentos" at bounding box center [87, 45] width 45 height 8
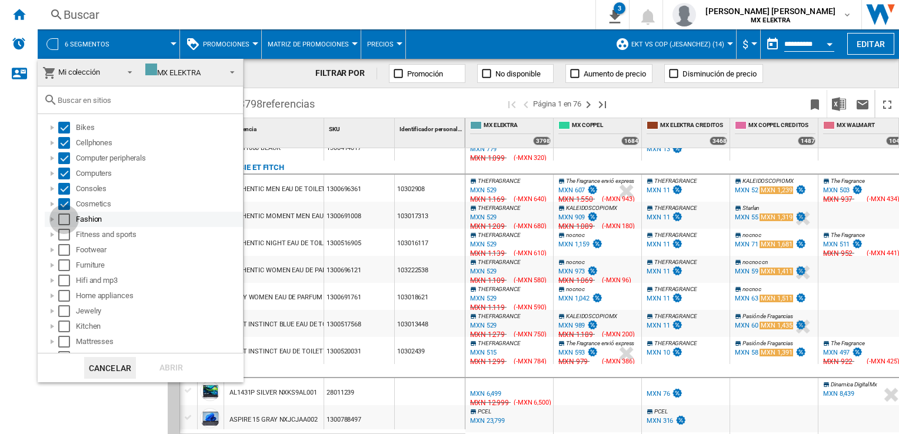
click at [64, 220] on div "Select" at bounding box center [64, 220] width 12 height 12
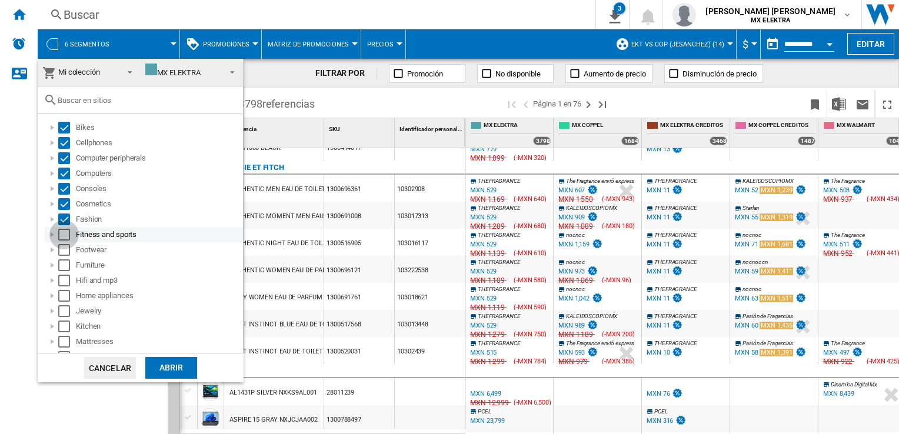
click at [65, 237] on div "Select" at bounding box center [64, 235] width 12 height 12
click at [155, 370] on div "Abrir" at bounding box center [171, 368] width 52 height 22
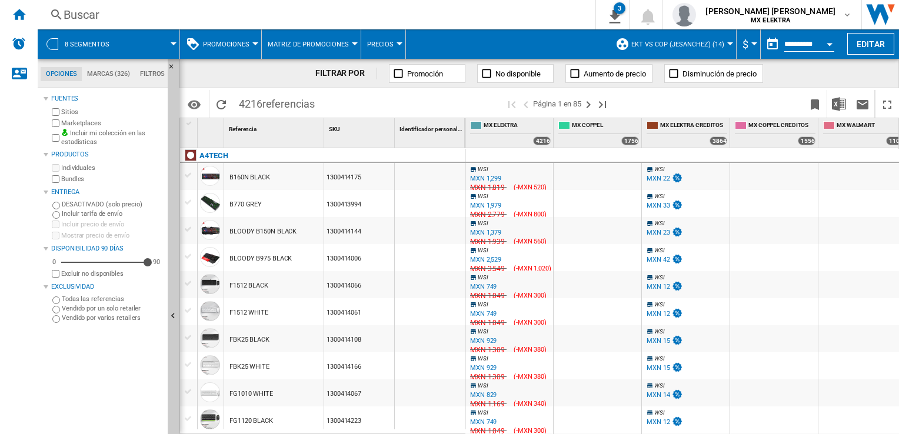
click at [724, 41] on button "EKT vs Cop (jesanchez) (14)" at bounding box center [681, 43] width 99 height 29
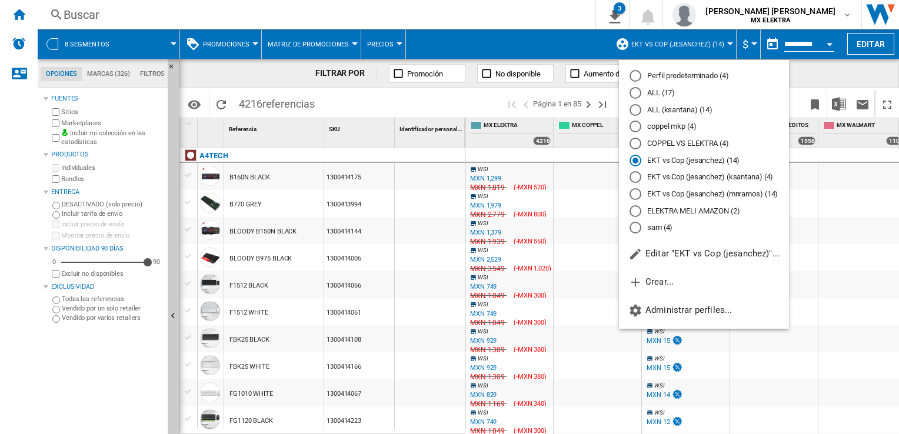
click at [589, 98] on md-backdrop at bounding box center [449, 217] width 899 height 434
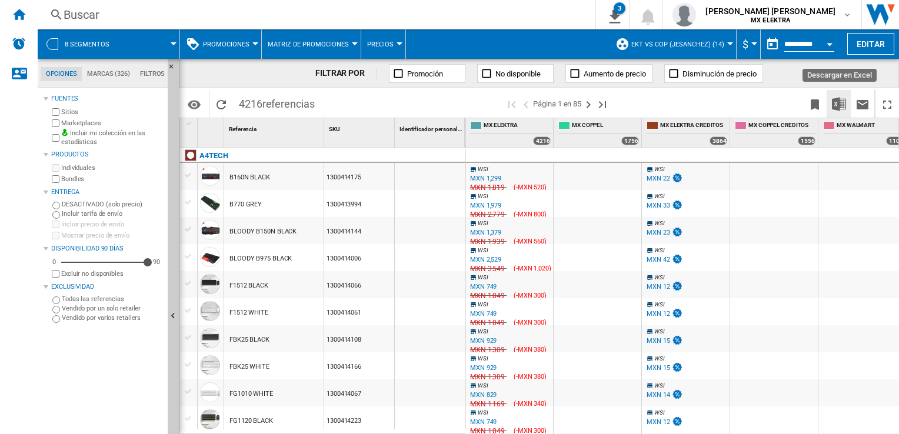
click at [838, 105] on img "Descargar en Excel" at bounding box center [839, 104] width 14 height 14
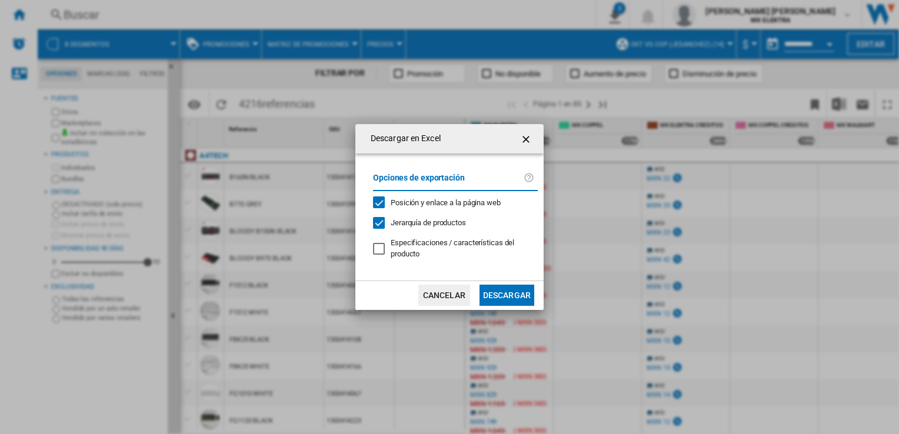
click at [523, 291] on button "Descargar" at bounding box center [507, 295] width 55 height 21
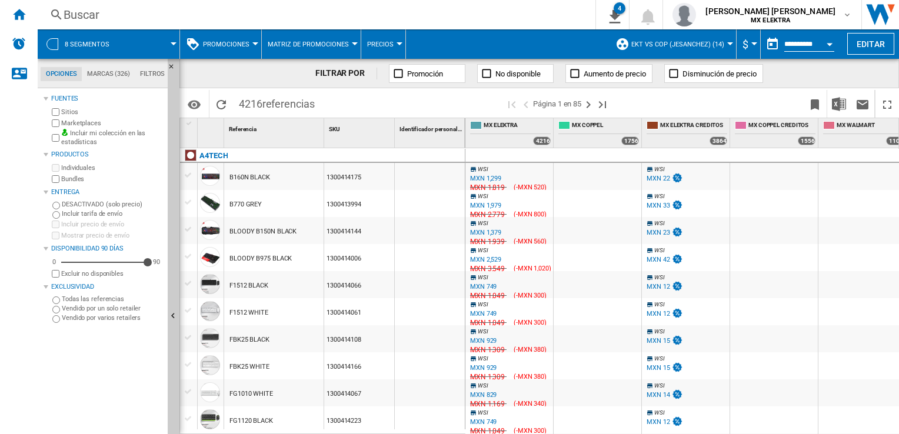
click at [96, 368] on div "Fuentes Sitios Marketplaces Incluir mi colección en las estadísticas Productos …" at bounding box center [103, 262] width 119 height 343
click at [67, 46] on span "8 segmentos" at bounding box center [87, 45] width 45 height 8
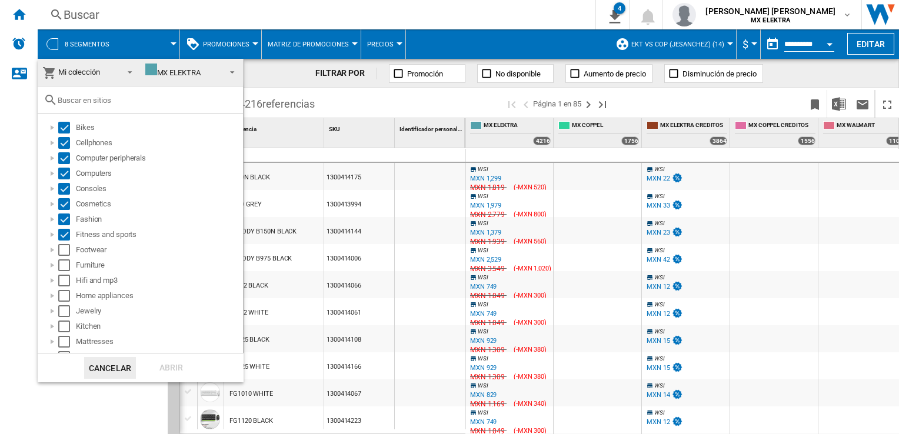
click at [353, 104] on md-backdrop at bounding box center [449, 217] width 899 height 434
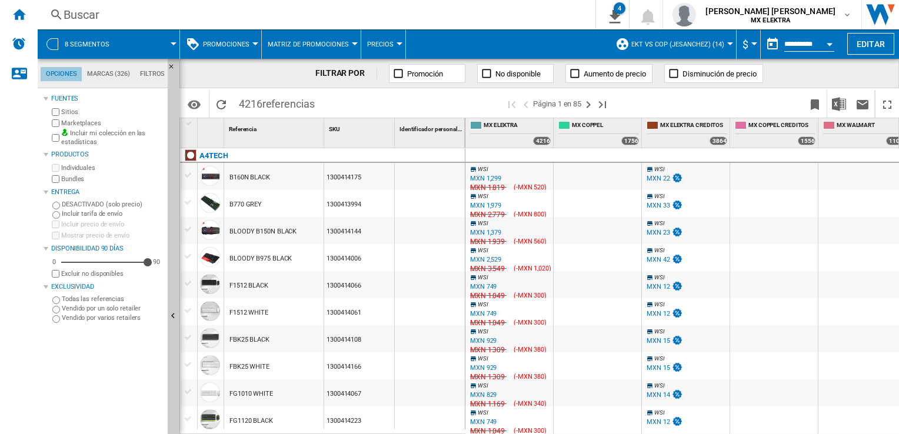
click at [61, 74] on md-tab-item "Opciones" at bounding box center [61, 74] width 41 height 14
click at [58, 40] on div "8 segmentos" at bounding box center [109, 43] width 130 height 29
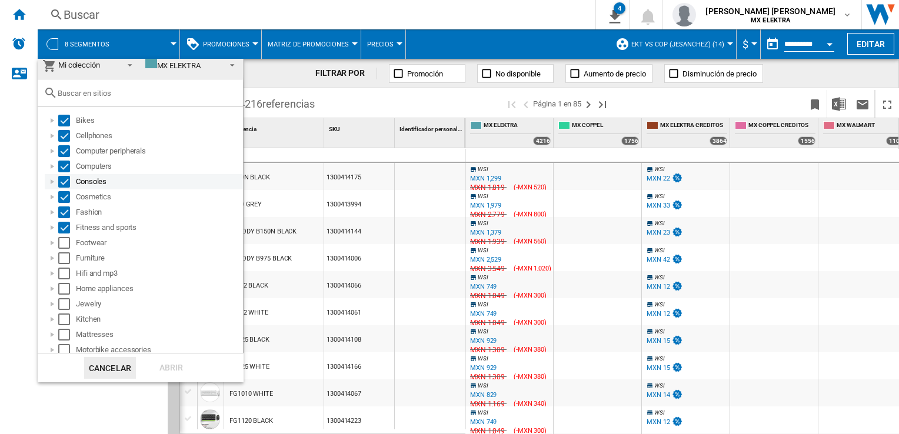
scroll to position [3, 0]
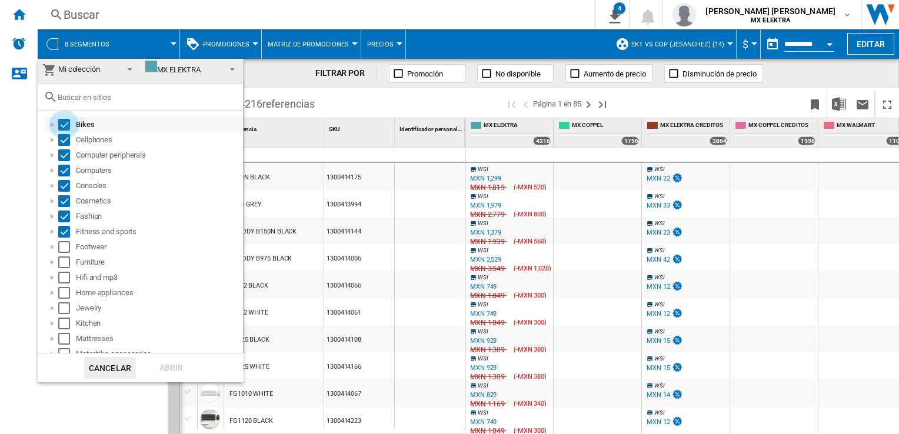
click at [65, 123] on div "Select" at bounding box center [64, 125] width 12 height 12
click at [66, 141] on div "Select" at bounding box center [64, 140] width 12 height 12
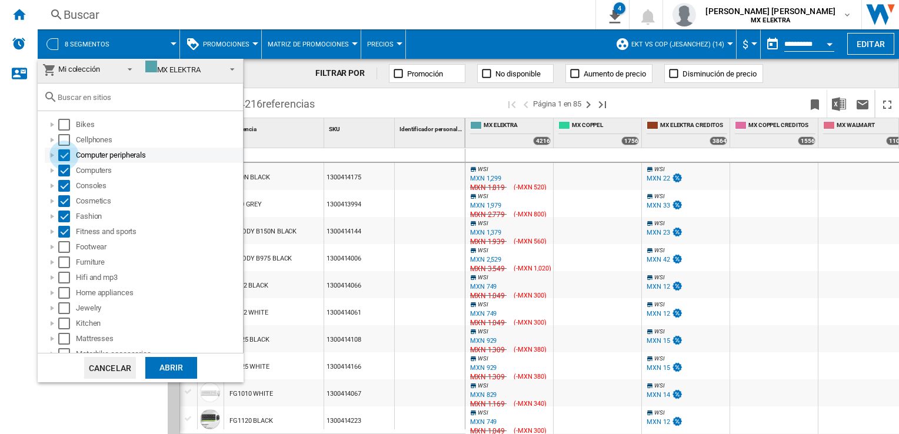
click at [63, 152] on div "Select" at bounding box center [64, 155] width 12 height 12
click at [63, 177] on div "Computers" at bounding box center [144, 170] width 198 height 15
click at [68, 168] on div "Select" at bounding box center [64, 171] width 12 height 12
click at [64, 185] on div "Select" at bounding box center [64, 186] width 12 height 12
click at [64, 198] on div "Select" at bounding box center [64, 201] width 12 height 12
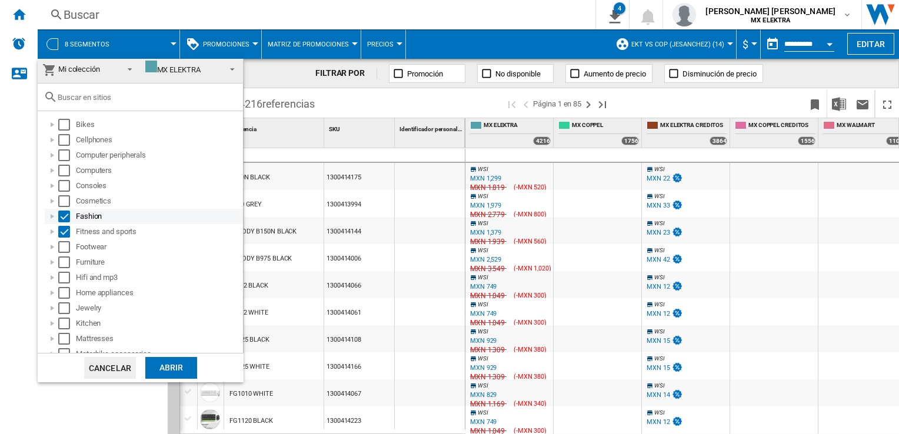
click at [63, 213] on div "Select" at bounding box center [64, 217] width 12 height 12
click at [62, 231] on div "Select" at bounding box center [64, 232] width 12 height 12
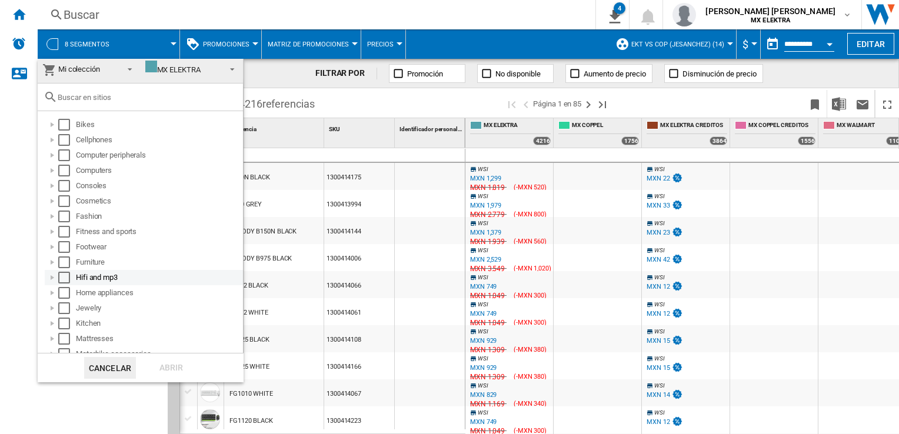
scroll to position [62, 0]
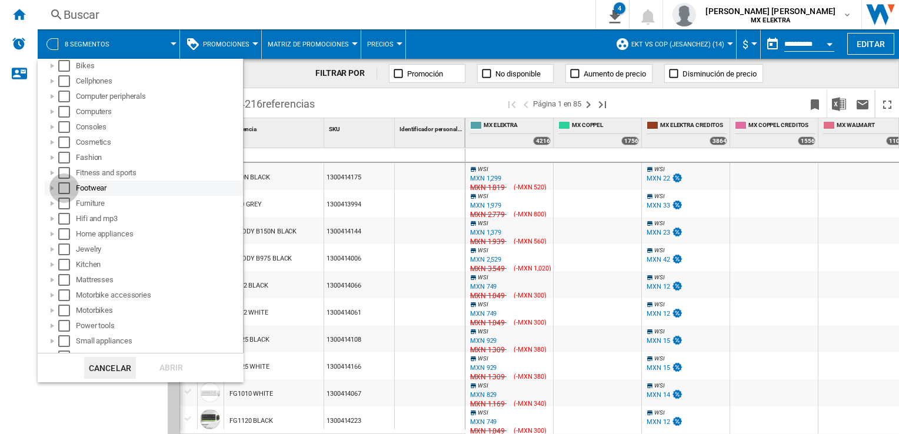
click at [67, 190] on div "Select" at bounding box center [64, 188] width 12 height 12
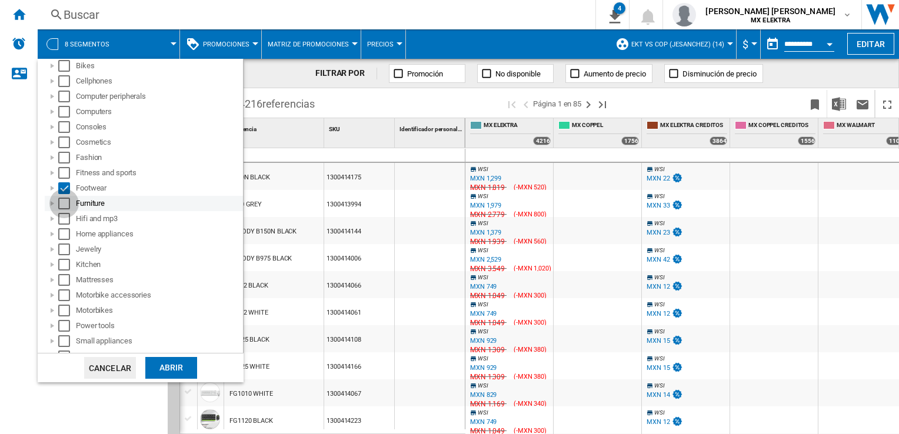
click at [64, 200] on div "Select" at bounding box center [64, 204] width 12 height 12
click at [61, 222] on div "Select" at bounding box center [64, 219] width 12 height 12
click at [61, 235] on div "Select" at bounding box center [64, 234] width 12 height 12
click at [64, 248] on div "Select" at bounding box center [64, 250] width 12 height 12
click at [62, 265] on div "Select" at bounding box center [64, 265] width 12 height 12
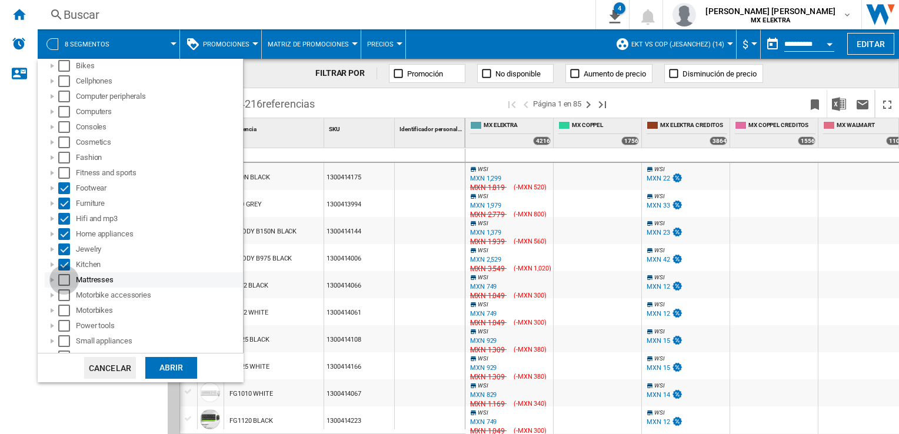
click at [62, 278] on div "Select" at bounding box center [64, 280] width 12 height 12
click at [64, 298] on div "Select" at bounding box center [64, 296] width 12 height 12
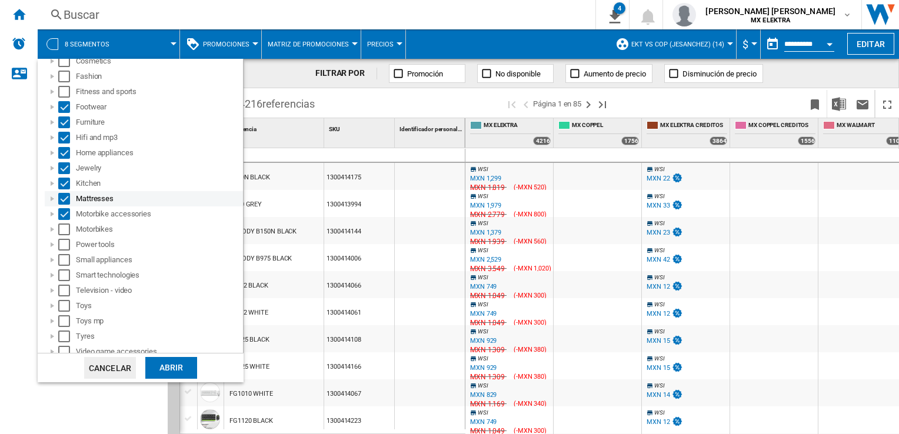
scroll to position [180, 0]
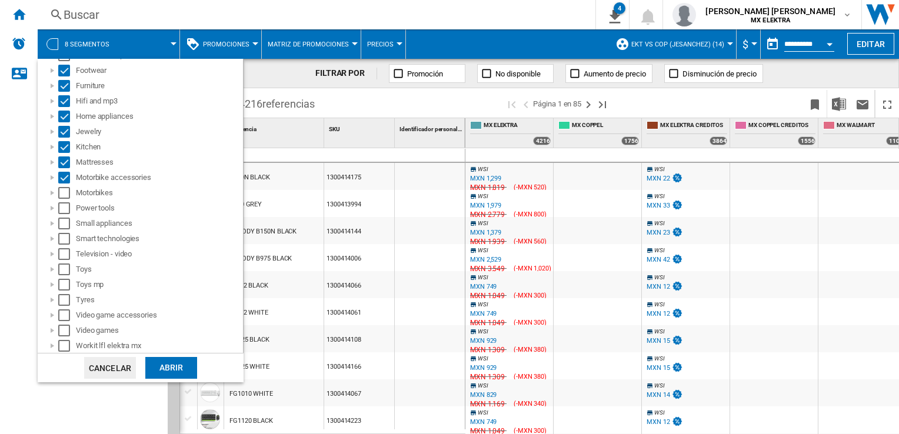
click at [105, 371] on button "Cancelar" at bounding box center [110, 368] width 52 height 22
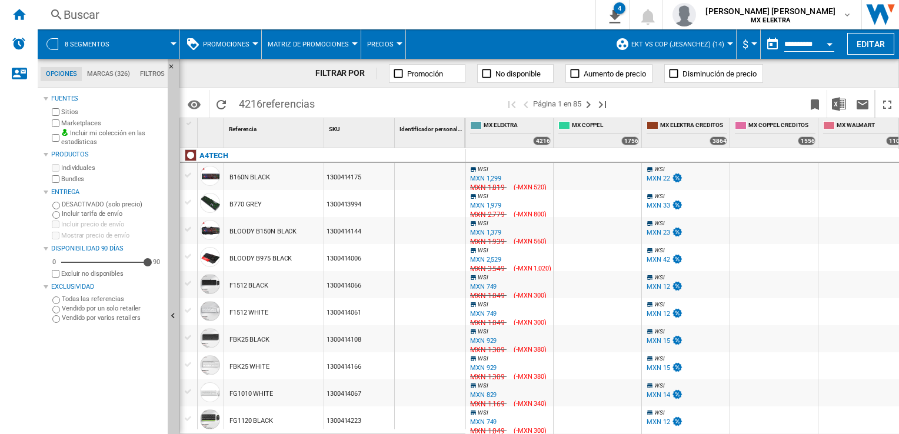
click at [55, 41] on div at bounding box center [52, 44] width 12 height 12
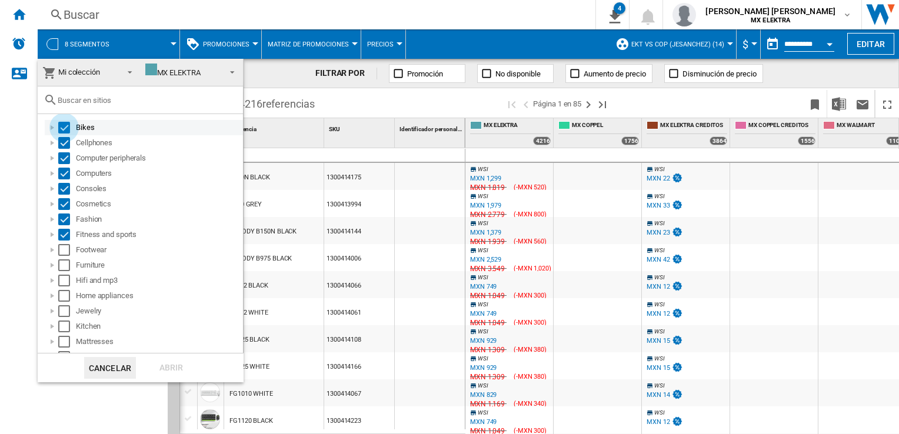
click at [63, 128] on div "Select" at bounding box center [64, 128] width 12 height 12
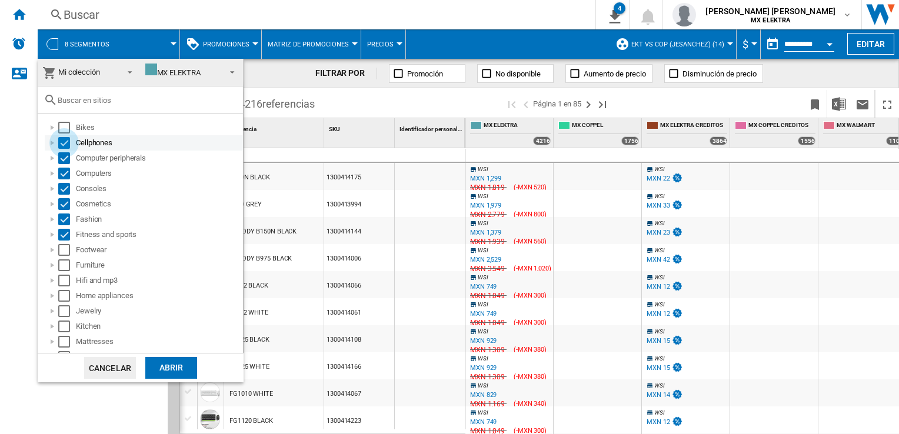
click at [63, 147] on div "Select" at bounding box center [64, 143] width 12 height 12
click at [62, 154] on div "Select" at bounding box center [64, 158] width 12 height 12
click at [61, 169] on div "Select" at bounding box center [64, 174] width 12 height 12
click at [64, 177] on div "Select" at bounding box center [64, 174] width 12 height 12
click at [68, 181] on div "Consoles" at bounding box center [144, 188] width 198 height 15
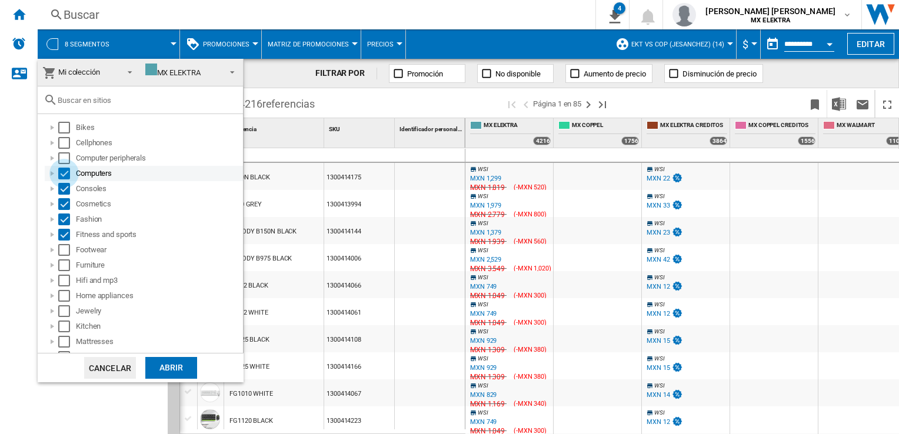
click at [66, 175] on div "Select" at bounding box center [64, 174] width 12 height 12
click at [64, 187] on div "Select" at bounding box center [64, 189] width 12 height 12
click at [65, 206] on div "Select" at bounding box center [64, 204] width 12 height 12
click at [65, 220] on div "Select" at bounding box center [64, 220] width 12 height 12
click at [64, 235] on div "Select" at bounding box center [64, 235] width 12 height 12
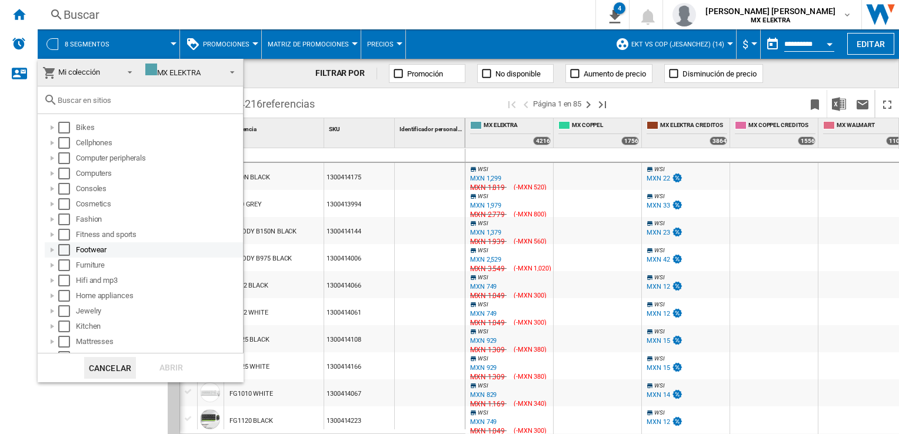
click at [65, 253] on div "Select" at bounding box center [64, 250] width 12 height 12
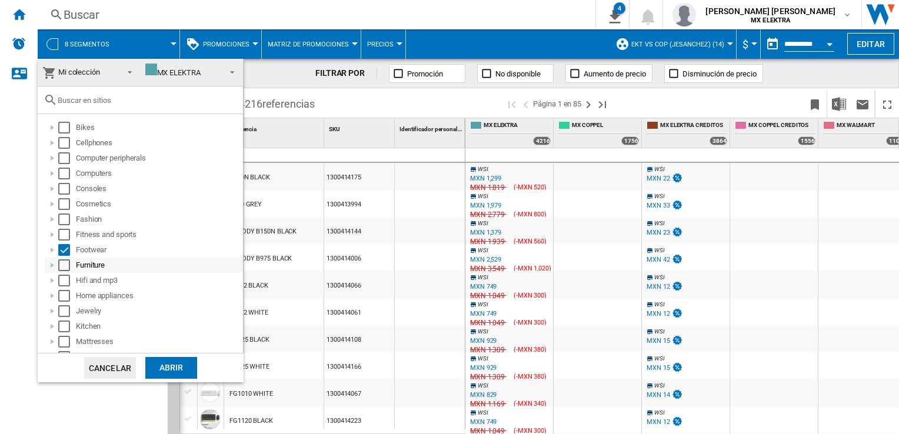
click at [65, 270] on div "Select" at bounding box center [64, 266] width 12 height 12
click at [63, 291] on div "Select" at bounding box center [64, 296] width 12 height 12
click at [64, 282] on div "Select" at bounding box center [64, 281] width 12 height 12
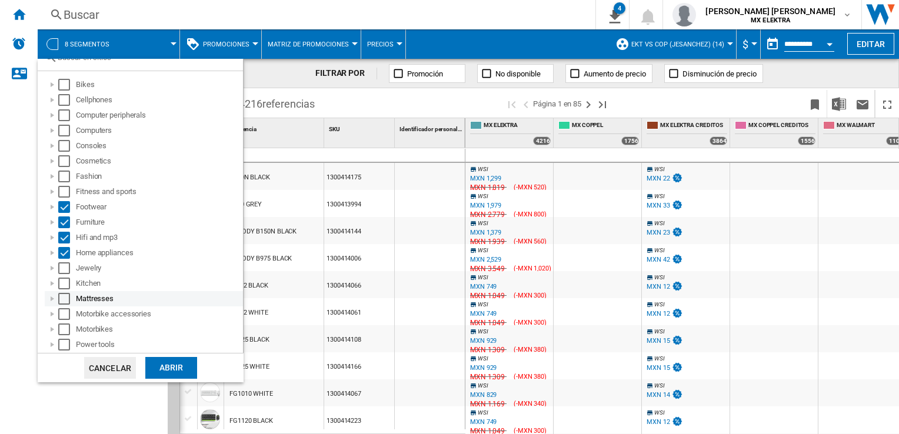
scroll to position [59, 0]
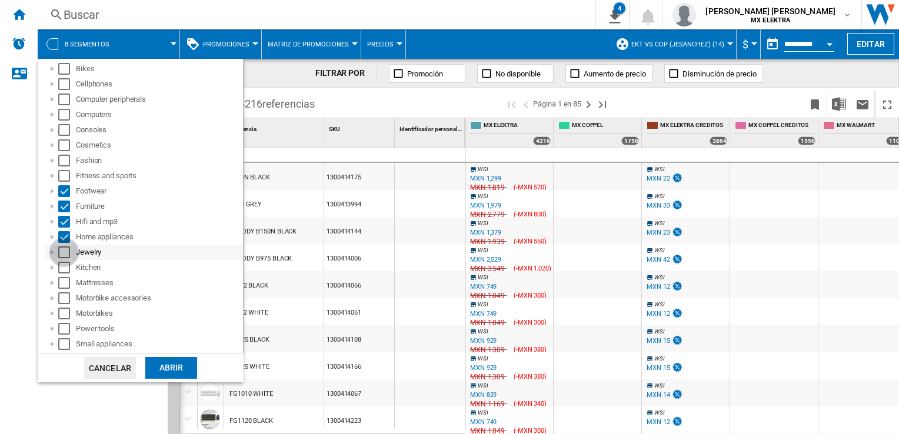
click at [61, 255] on div "Select" at bounding box center [64, 253] width 12 height 12
click at [62, 271] on div "Select" at bounding box center [64, 268] width 12 height 12
click at [62, 274] on div "Kitchen" at bounding box center [144, 267] width 198 height 15
click at [64, 284] on div "Select" at bounding box center [64, 283] width 12 height 12
click at [62, 300] on div "Select" at bounding box center [64, 299] width 12 height 12
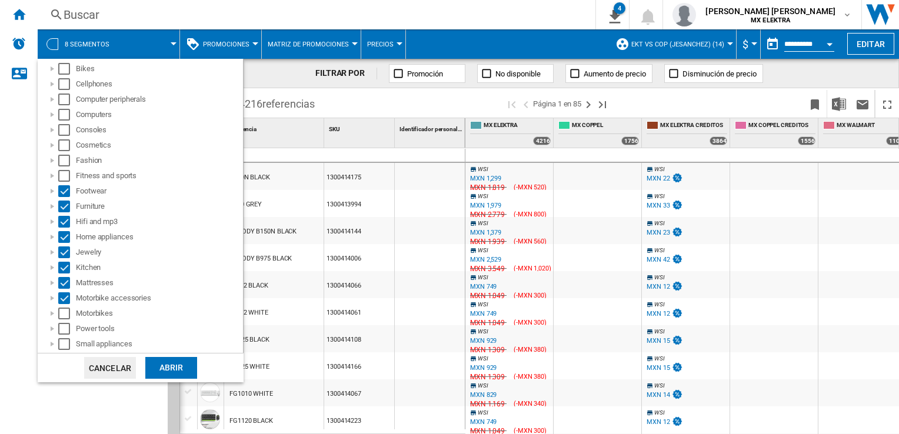
click at [179, 373] on div "Abrir" at bounding box center [171, 368] width 52 height 22
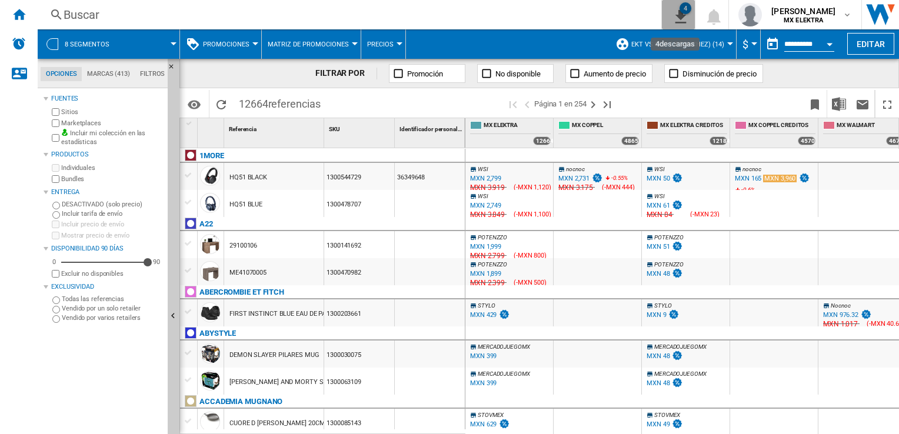
click at [629, 18] on button "4" at bounding box center [612, 14] width 33 height 29
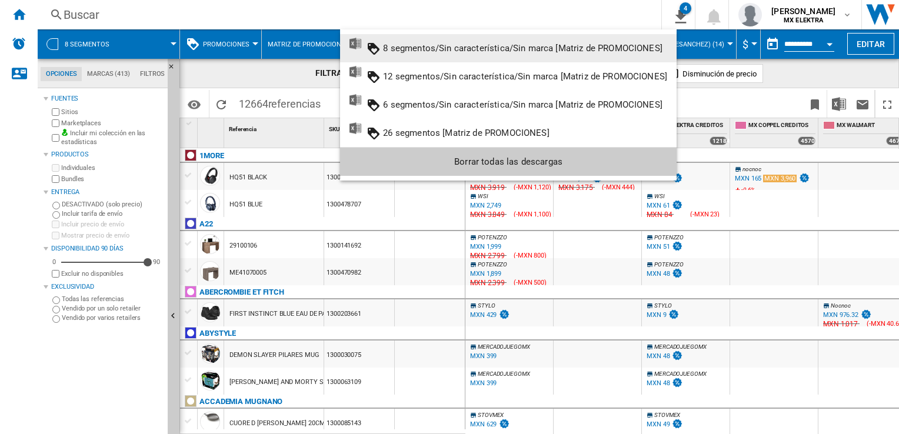
click at [431, 11] on md-backdrop at bounding box center [449, 217] width 899 height 434
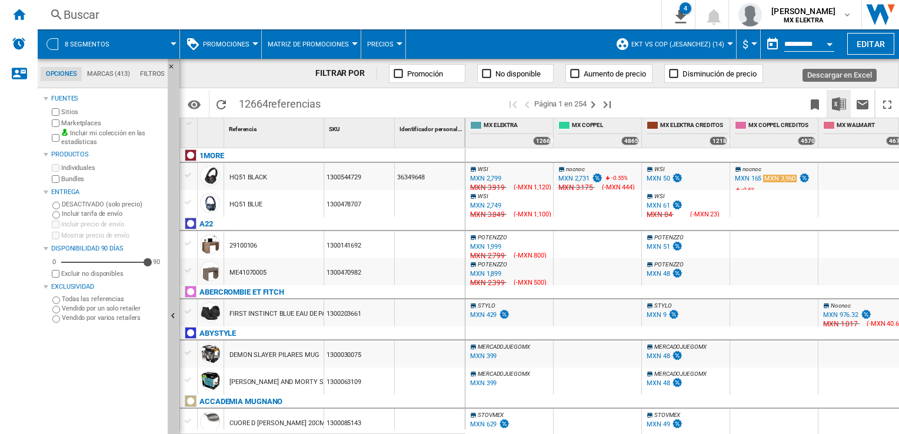
click at [840, 108] on img "Descargar en Excel" at bounding box center [839, 104] width 14 height 14
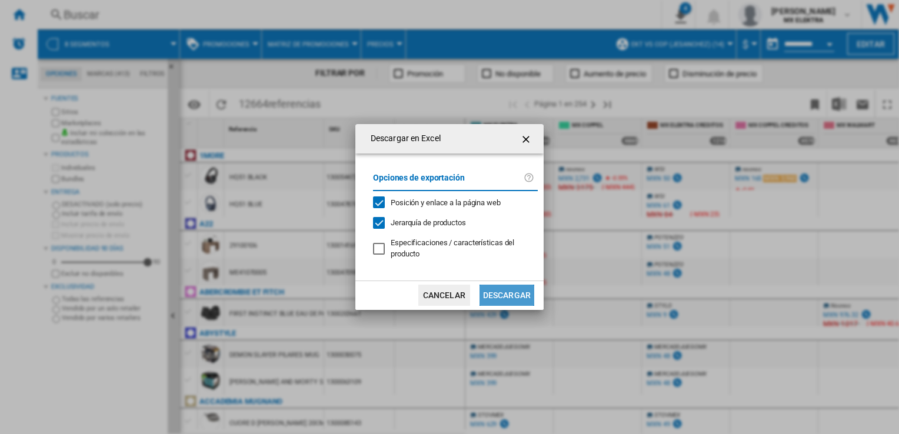
click at [491, 288] on button "Descargar" at bounding box center [507, 295] width 55 height 21
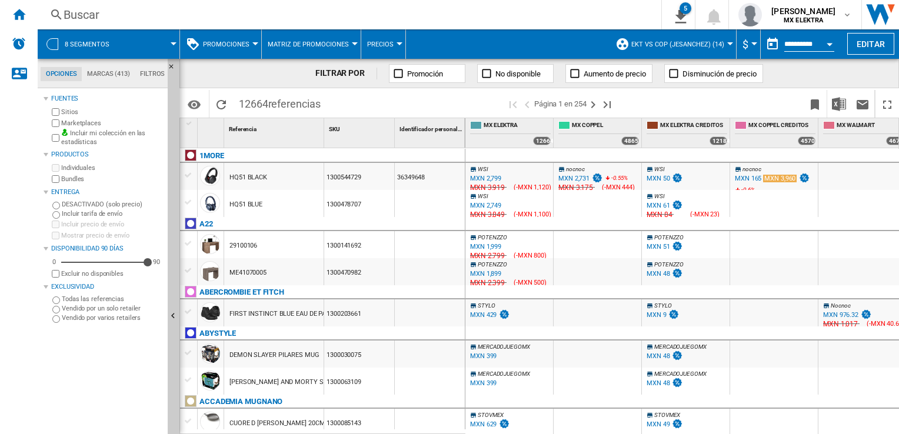
click at [248, 100] on span "12664 referencias" at bounding box center [279, 102] width 93 height 25
click at [65, 45] on span "8 segmentos" at bounding box center [87, 45] width 45 height 8
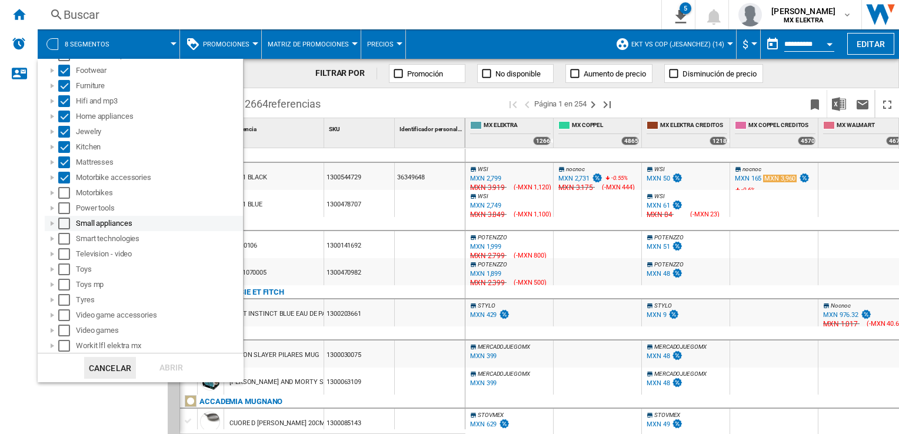
scroll to position [121, 0]
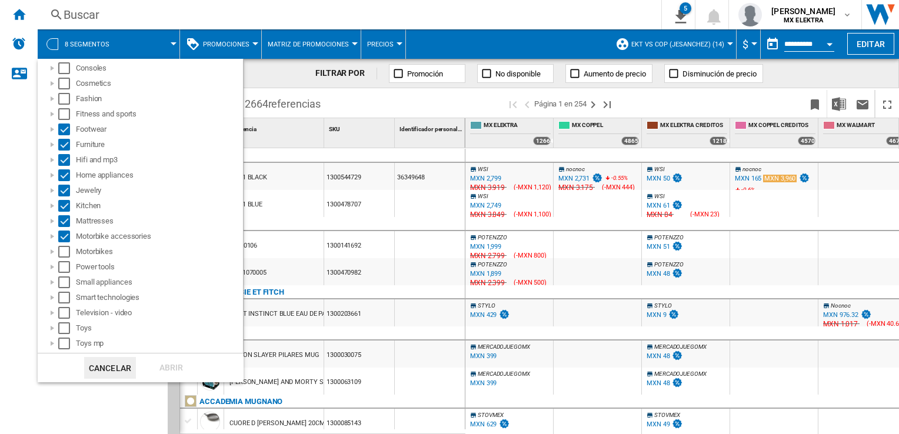
click at [382, 108] on md-backdrop at bounding box center [449, 217] width 899 height 434
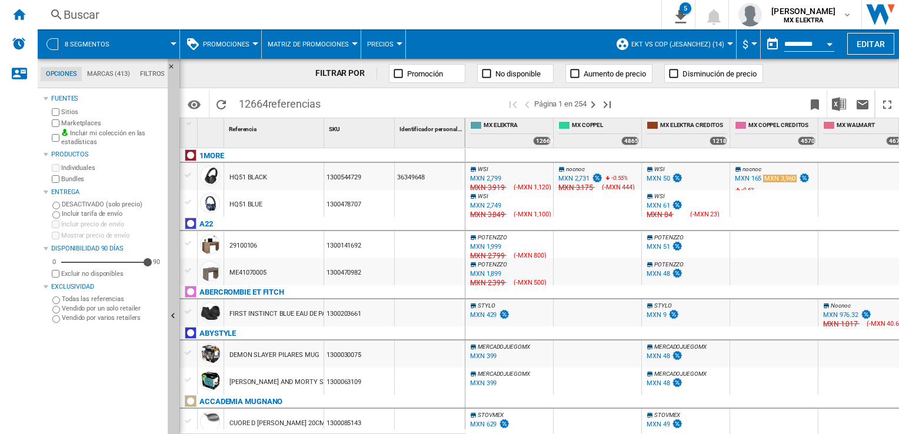
scroll to position [0, 0]
click at [82, 57] on button "8 segmentos" at bounding box center [93, 43] width 57 height 29
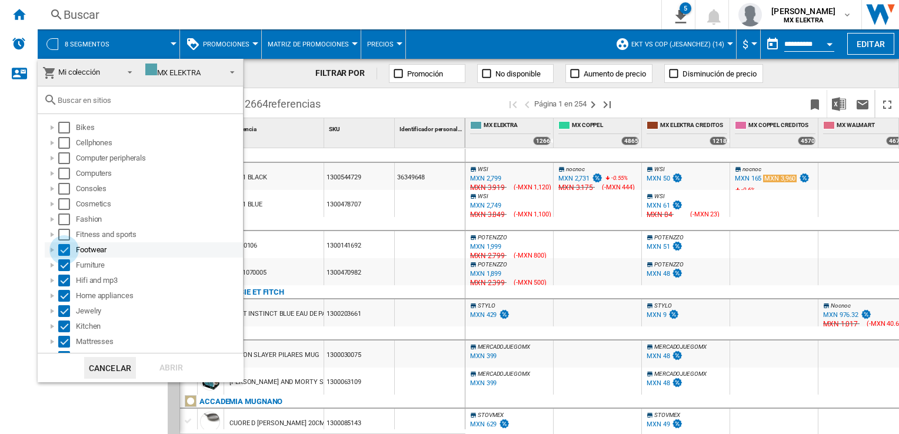
click at [68, 253] on div "Select" at bounding box center [64, 250] width 12 height 12
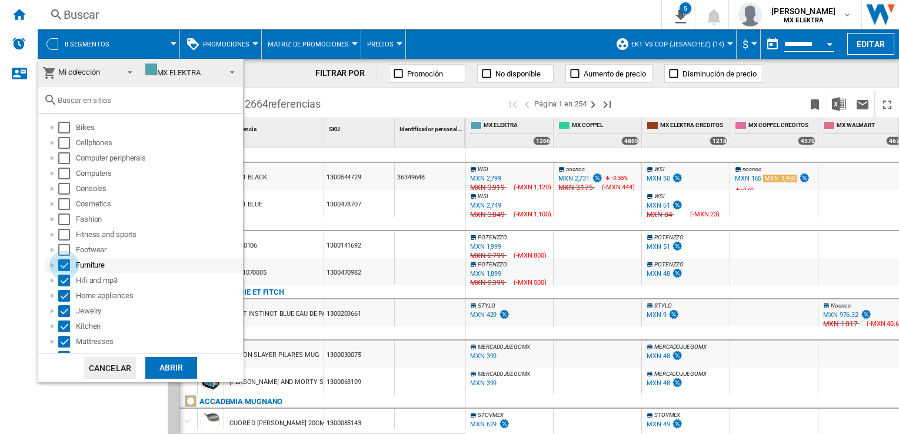
click at [64, 268] on div "Select" at bounding box center [64, 266] width 12 height 12
click at [61, 282] on div "Select" at bounding box center [64, 281] width 12 height 12
click at [59, 291] on div "Select" at bounding box center [64, 296] width 12 height 12
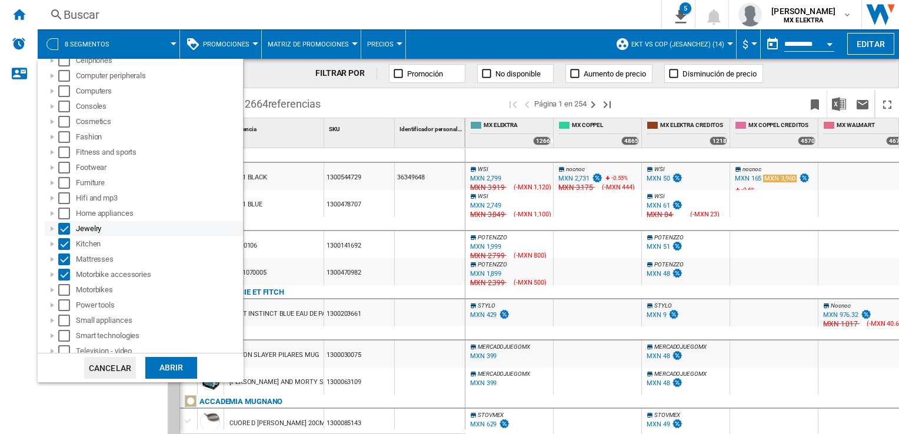
scroll to position [118, 0]
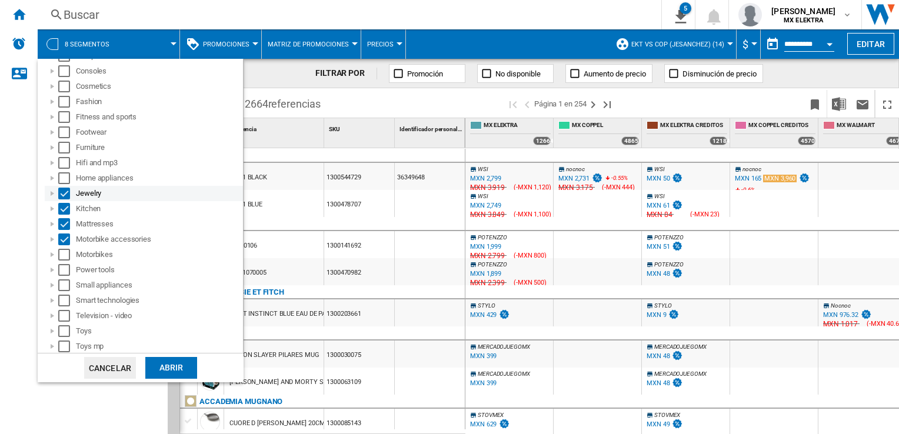
click at [64, 197] on div "Select" at bounding box center [64, 194] width 12 height 12
click at [64, 227] on div "Select" at bounding box center [64, 224] width 12 height 12
click at [65, 209] on div "Select" at bounding box center [64, 209] width 12 height 12
click at [65, 240] on div "Select" at bounding box center [64, 240] width 12 height 12
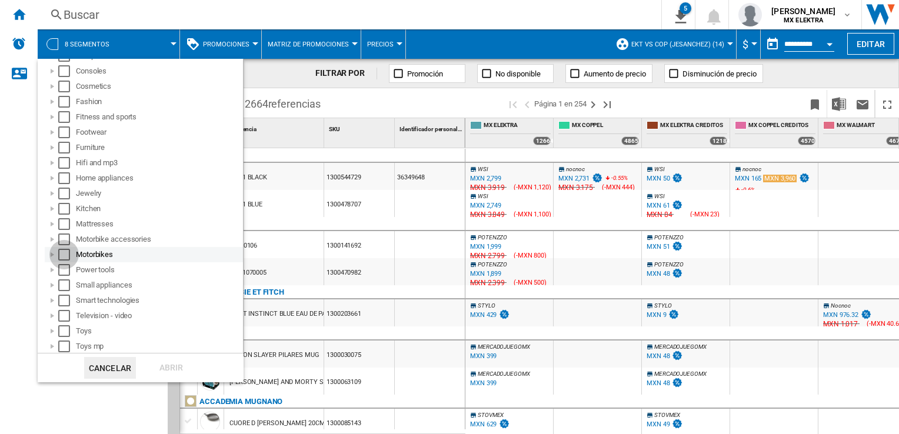
click at [65, 255] on div "Select" at bounding box center [64, 255] width 12 height 12
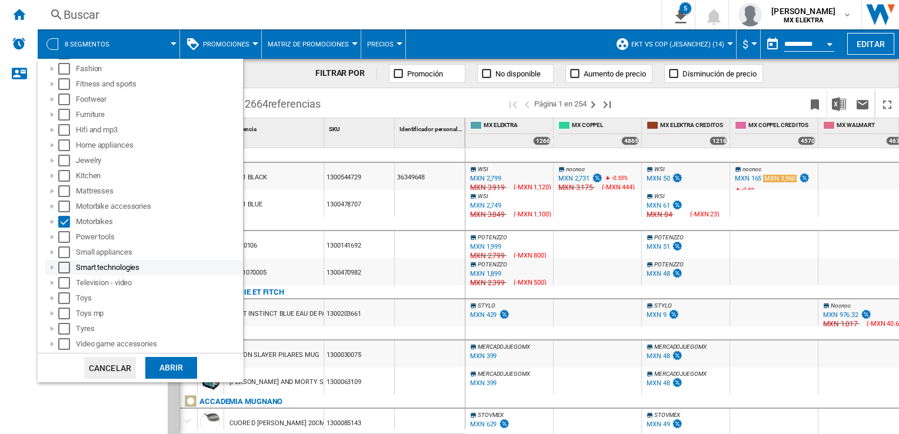
scroll to position [180, 0]
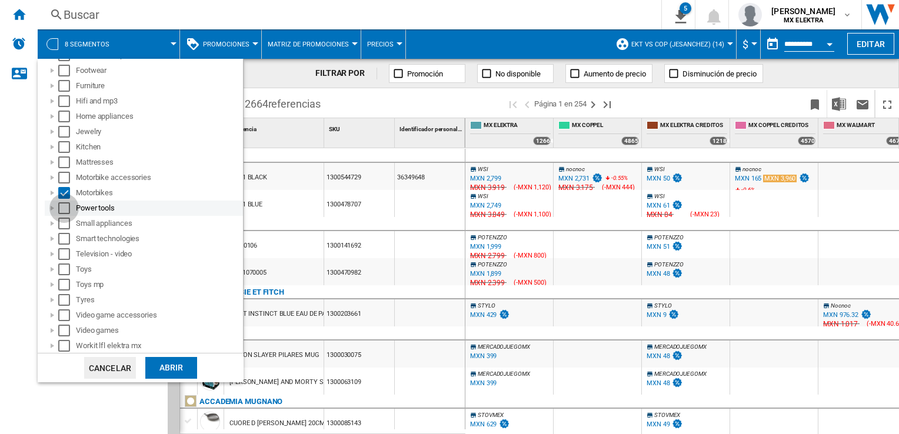
click at [68, 204] on div "Select" at bounding box center [64, 208] width 12 height 12
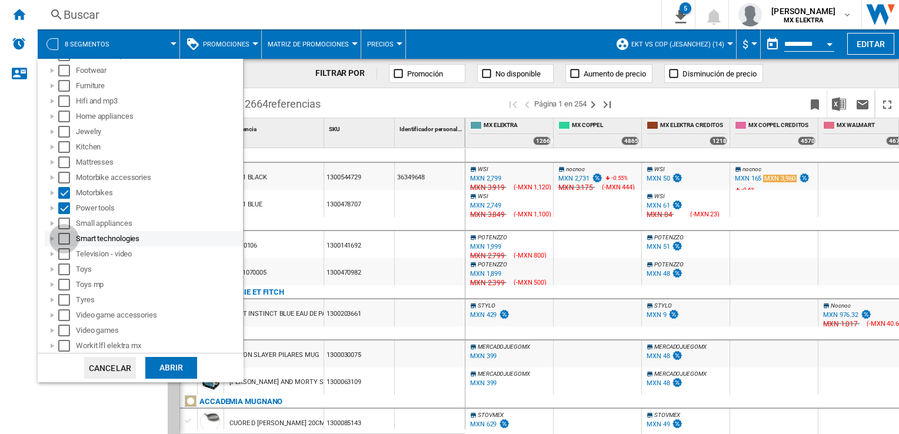
click at [64, 233] on div "Select" at bounding box center [64, 239] width 12 height 12
click at [65, 225] on div "Select" at bounding box center [64, 224] width 12 height 12
click at [62, 250] on div "Select" at bounding box center [64, 254] width 12 height 12
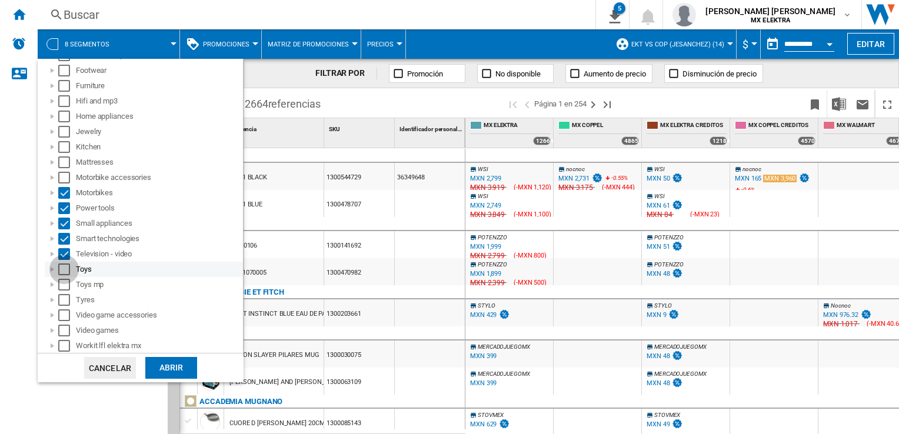
click at [62, 264] on div "Select" at bounding box center [64, 270] width 12 height 12
click at [64, 278] on div "Toys mp" at bounding box center [144, 284] width 198 height 15
click at [64, 286] on div "Select" at bounding box center [64, 285] width 12 height 12
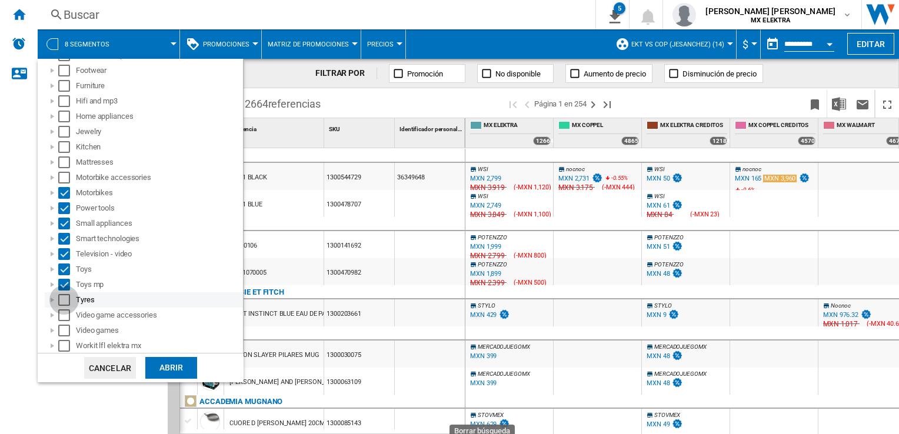
click at [67, 304] on div "Select" at bounding box center [64, 300] width 12 height 12
click at [165, 366] on div "Abrir" at bounding box center [171, 368] width 52 height 22
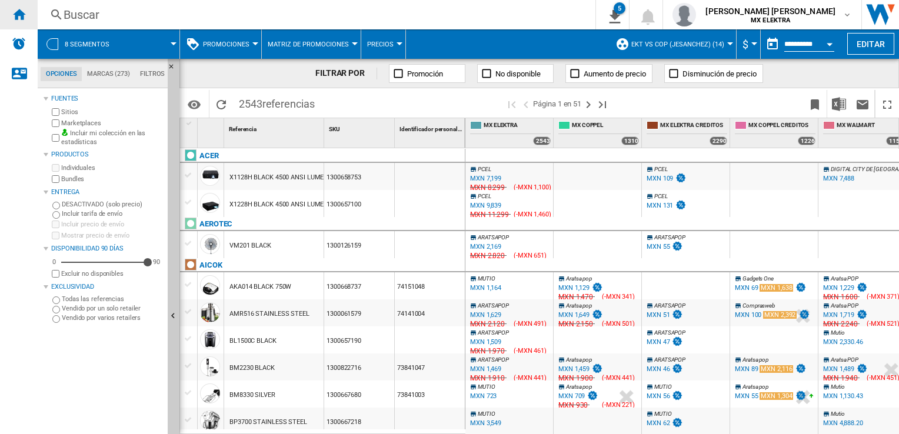
click at [19, 15] on ng-md-icon "Inicio" at bounding box center [19, 14] width 14 height 14
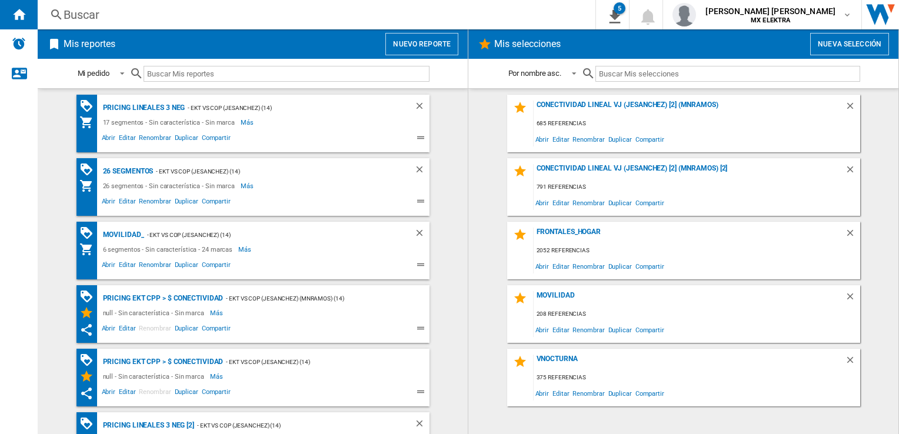
click at [413, 39] on button "Nuevo reporte" at bounding box center [422, 44] width 73 height 22
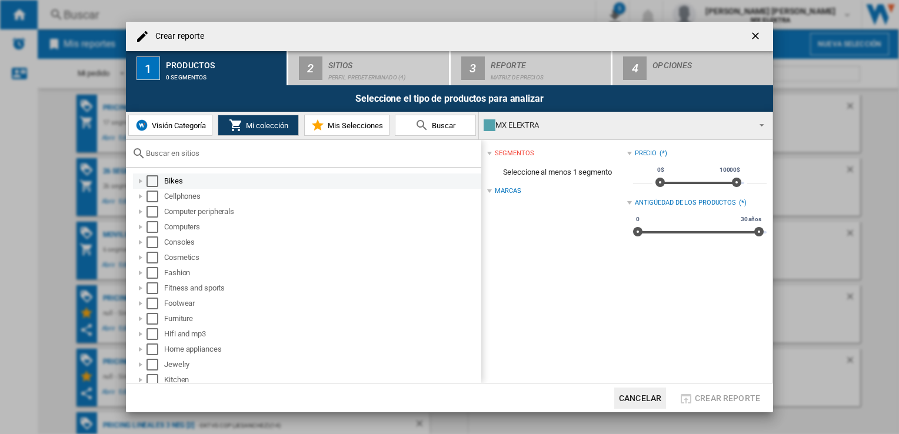
click at [154, 180] on div "Select" at bounding box center [153, 181] width 12 height 12
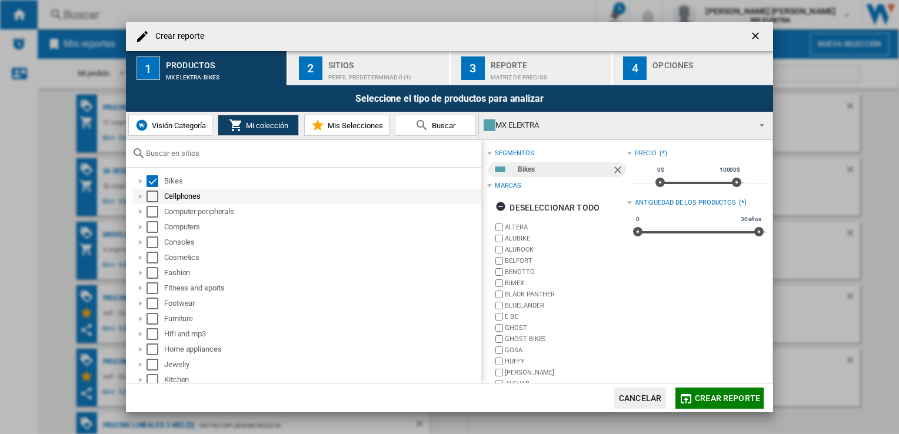
click at [155, 203] on div "Cellphones" at bounding box center [307, 196] width 348 height 15
click at [155, 200] on div "Select" at bounding box center [153, 197] width 12 height 12
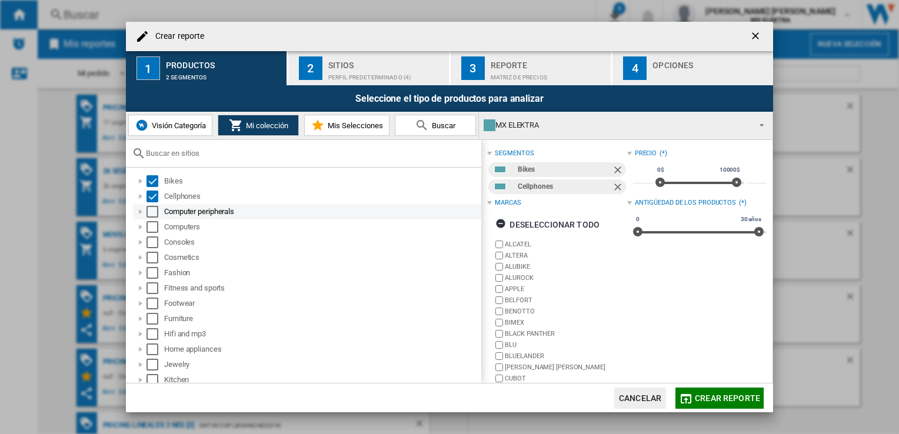
click at [152, 215] on div "Select" at bounding box center [153, 212] width 12 height 12
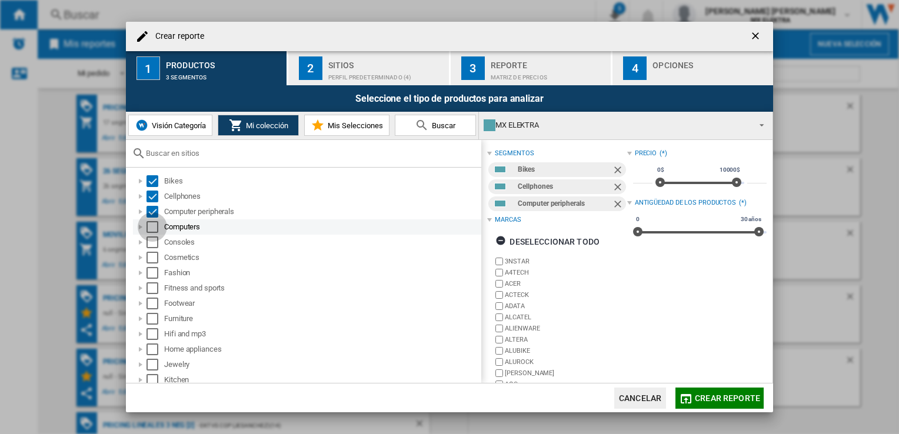
click at [154, 228] on div "Select" at bounding box center [153, 227] width 12 height 12
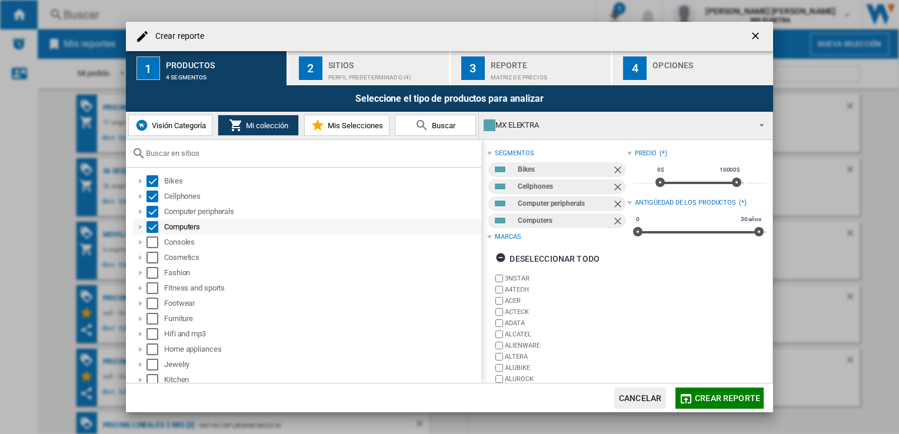
click at [152, 234] on div "Computers" at bounding box center [307, 227] width 348 height 15
click at [153, 242] on div "Select" at bounding box center [153, 243] width 12 height 12
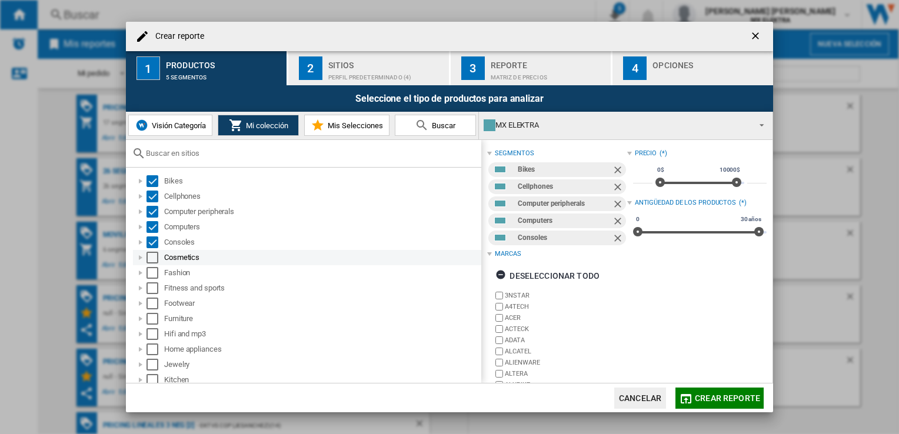
click at [148, 253] on div "Select" at bounding box center [153, 258] width 12 height 12
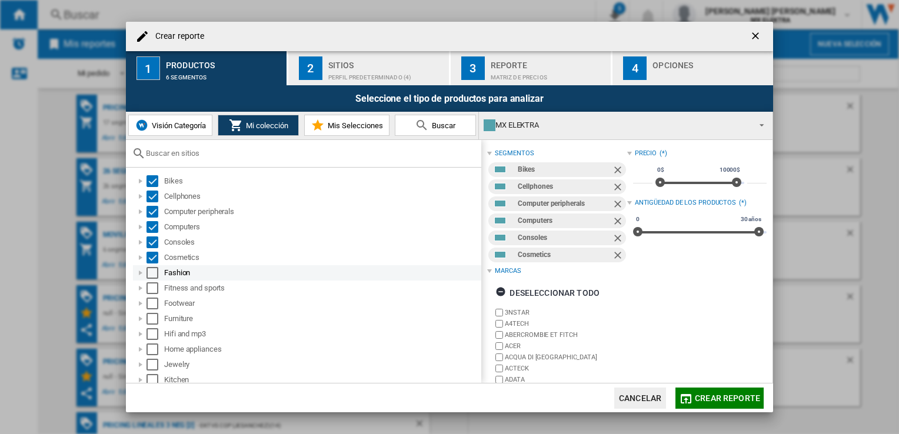
click at [152, 272] on div "Select" at bounding box center [153, 273] width 12 height 12
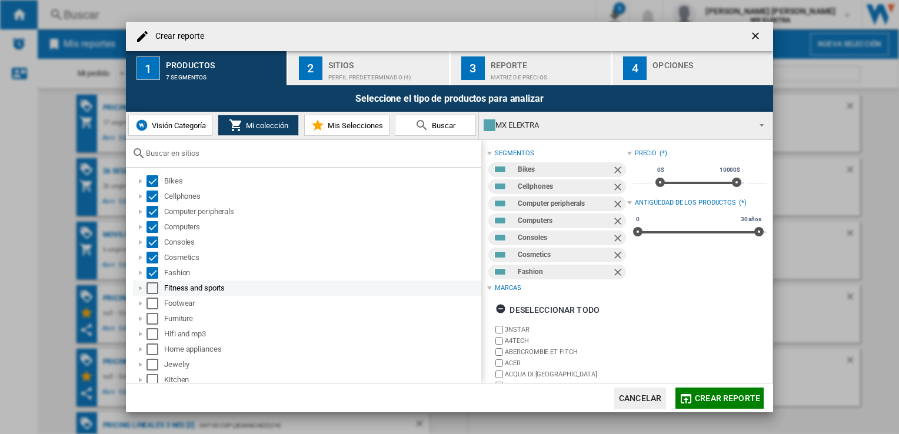
click at [153, 288] on div "Select" at bounding box center [153, 289] width 12 height 12
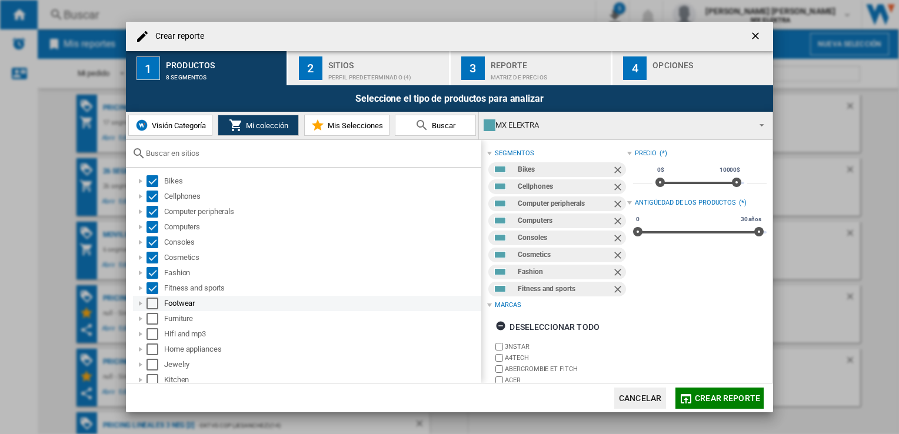
scroll to position [118, 0]
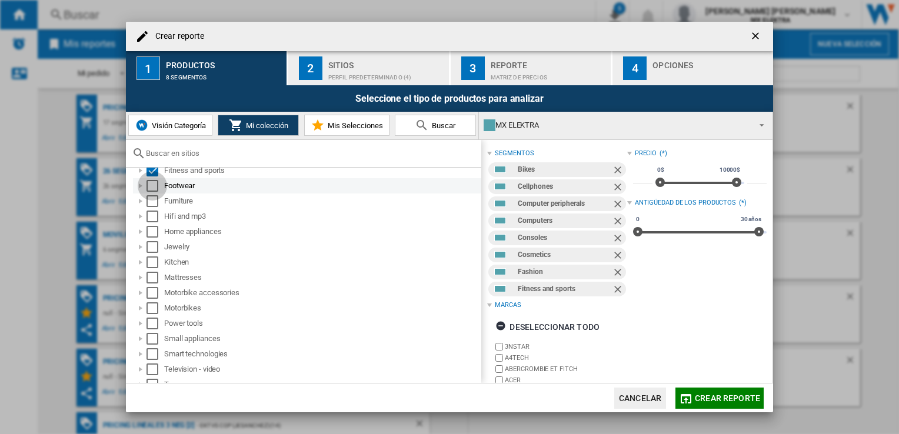
click at [151, 191] on div "Select" at bounding box center [153, 186] width 12 height 12
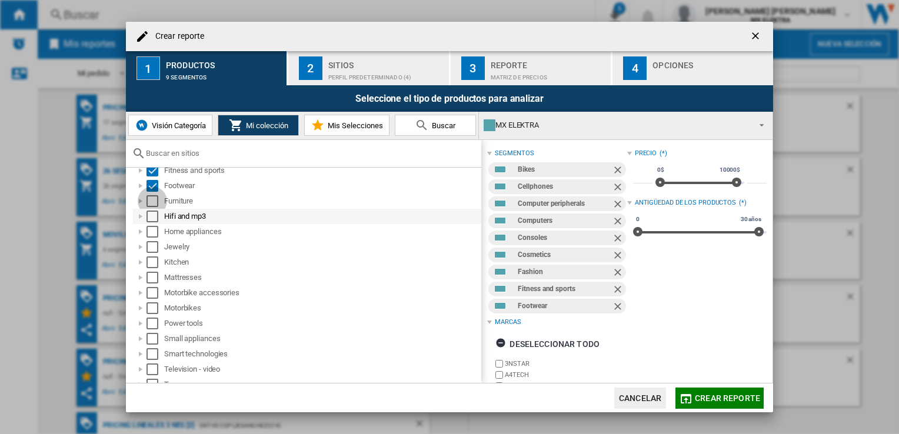
click at [150, 207] on div "Furniture" at bounding box center [307, 201] width 348 height 15
click at [148, 211] on div "Select" at bounding box center [153, 217] width 12 height 12
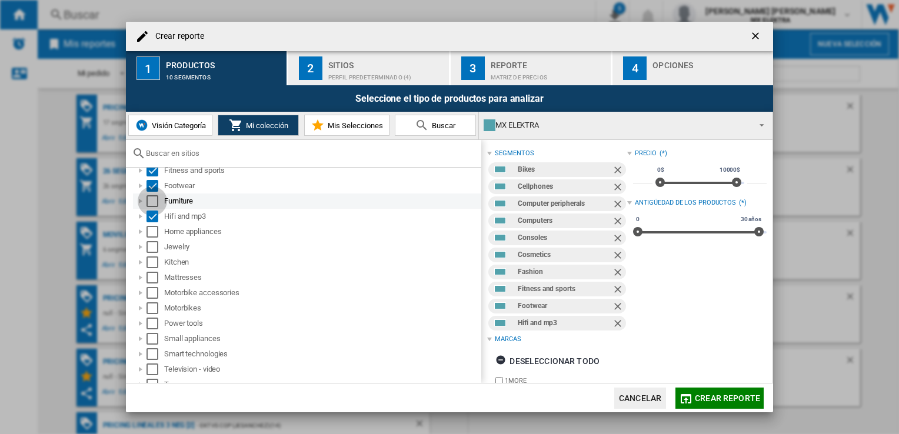
click at [150, 199] on div "Select" at bounding box center [153, 201] width 12 height 12
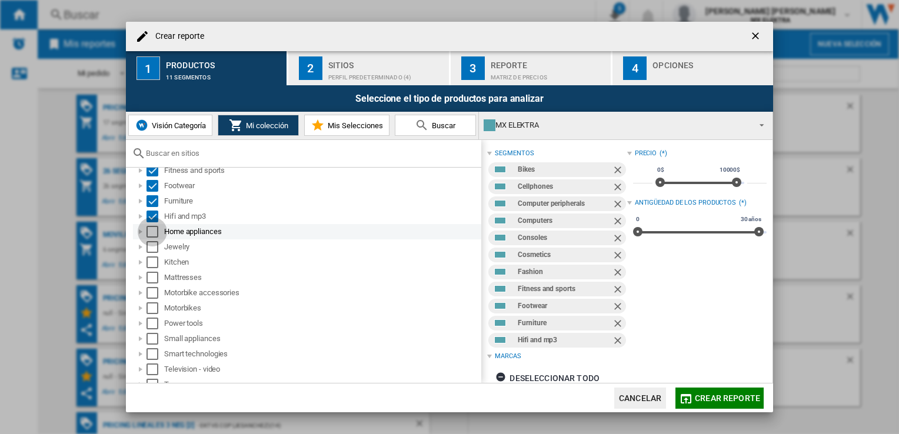
click at [150, 231] on div "Select" at bounding box center [153, 232] width 12 height 12
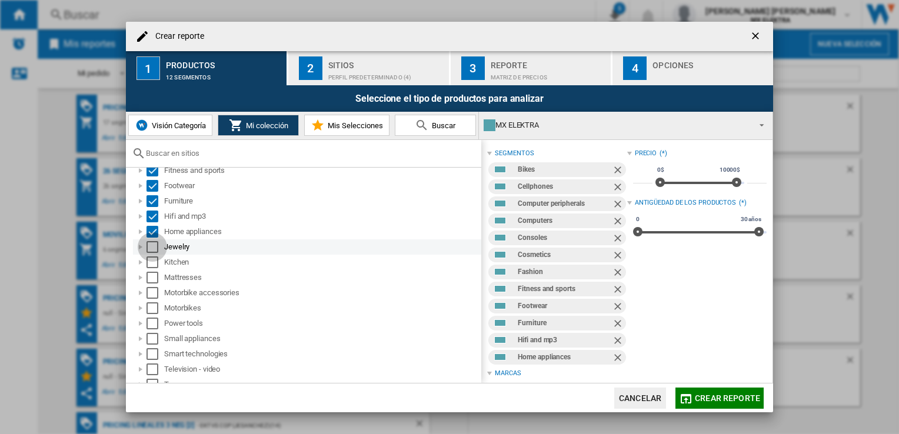
click at [155, 251] on div "Select" at bounding box center [153, 247] width 12 height 12
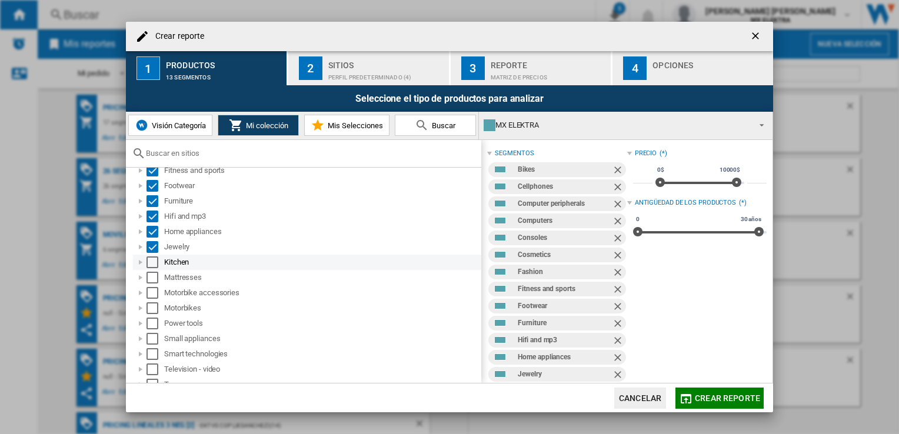
click at [155, 260] on div "Select" at bounding box center [153, 263] width 12 height 12
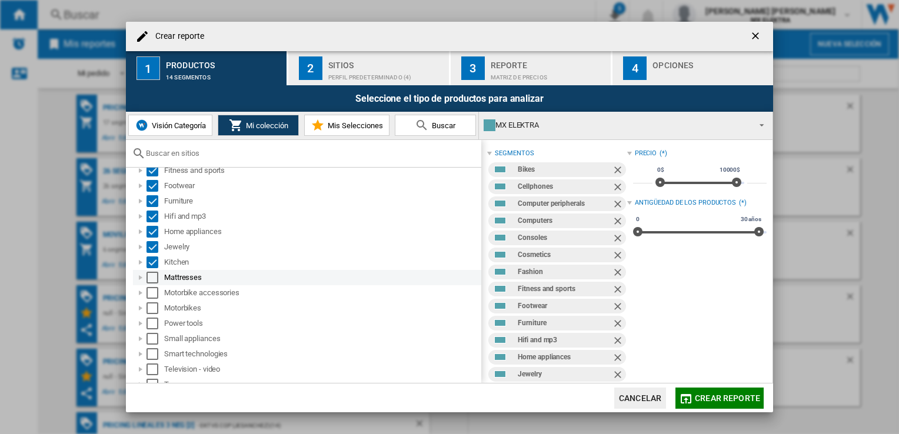
click at [155, 271] on div "Mattresses" at bounding box center [307, 277] width 348 height 15
click at [154, 281] on div "Select" at bounding box center [153, 278] width 12 height 12
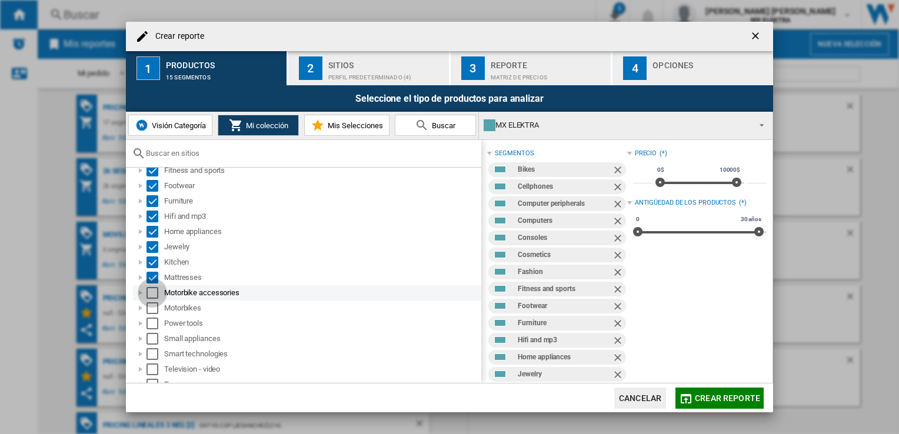
click at [154, 288] on div "Select" at bounding box center [153, 293] width 12 height 12
click at [153, 301] on div "Motorbikes" at bounding box center [307, 308] width 348 height 15
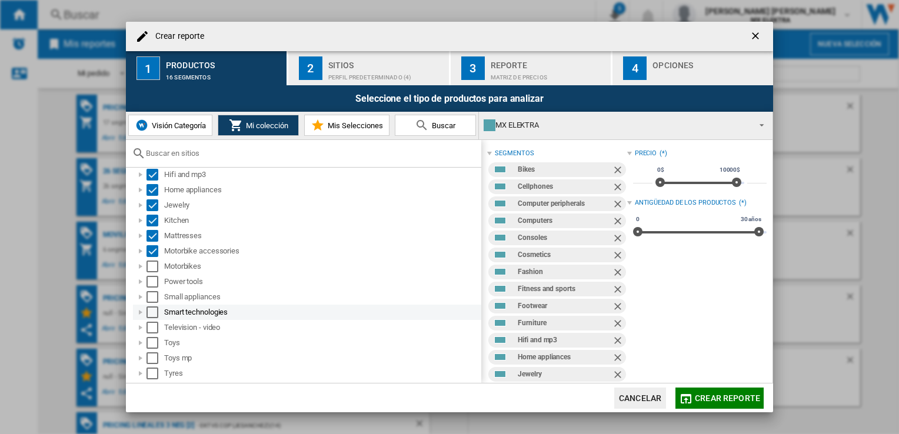
scroll to position [177, 0]
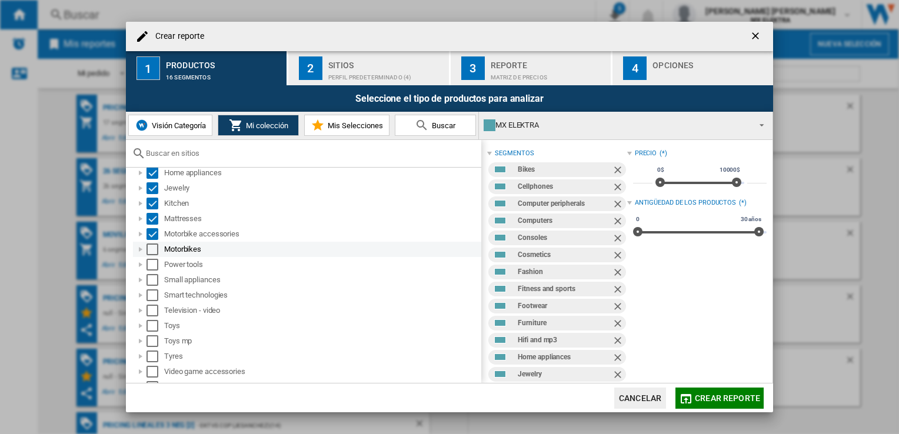
click at [147, 245] on div "Select" at bounding box center [153, 250] width 12 height 12
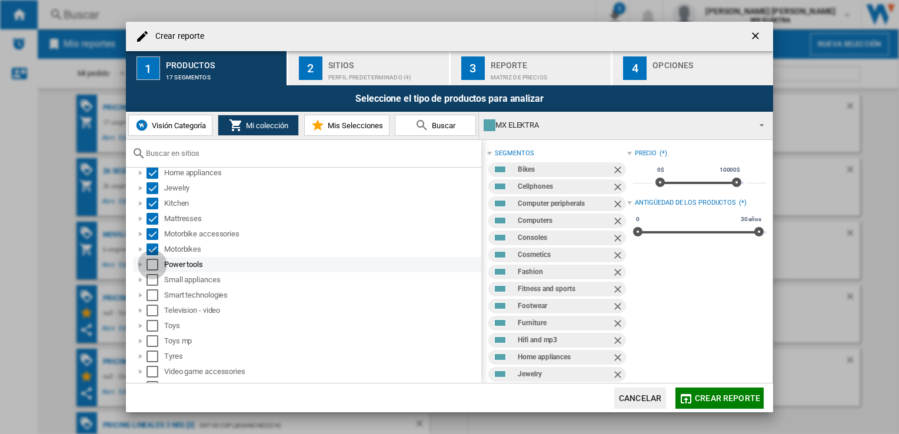
click at [147, 264] on div "Select" at bounding box center [153, 265] width 12 height 12
click at [151, 280] on div "Select" at bounding box center [153, 280] width 12 height 12
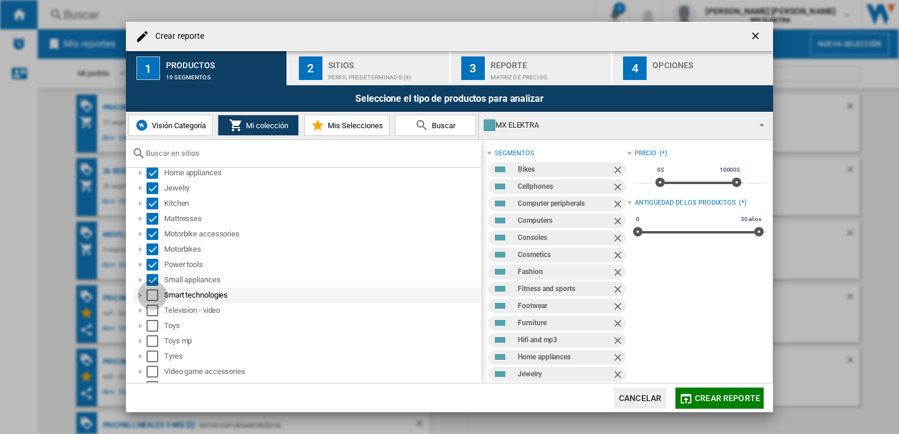
click at [152, 290] on div "Select" at bounding box center [153, 296] width 12 height 12
click at [154, 307] on div "Select" at bounding box center [153, 311] width 12 height 12
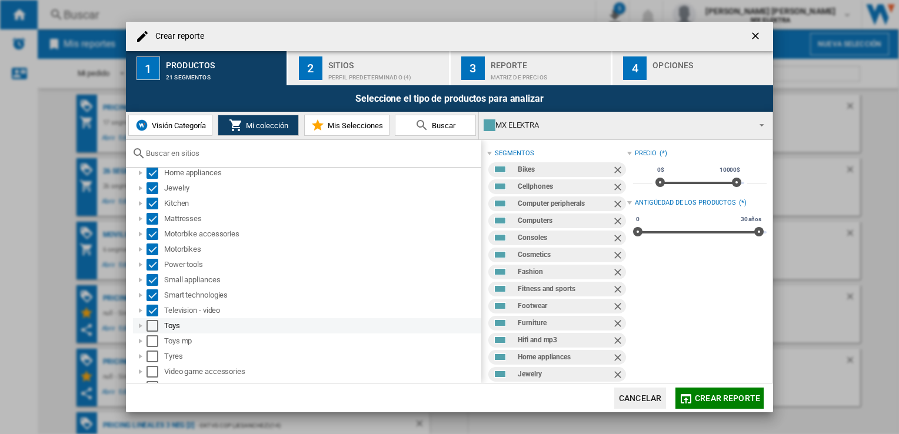
click at [154, 323] on div "Select" at bounding box center [153, 326] width 12 height 12
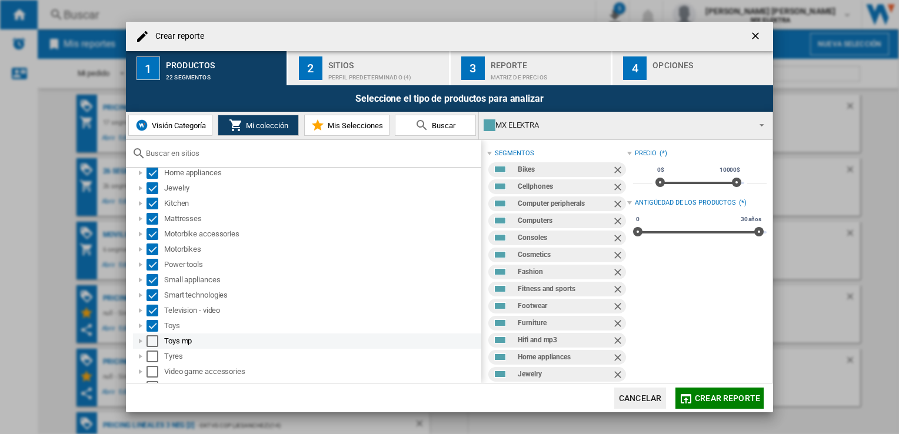
click at [154, 343] on div "Select" at bounding box center [153, 341] width 12 height 12
click at [154, 356] on div "Select" at bounding box center [153, 357] width 12 height 12
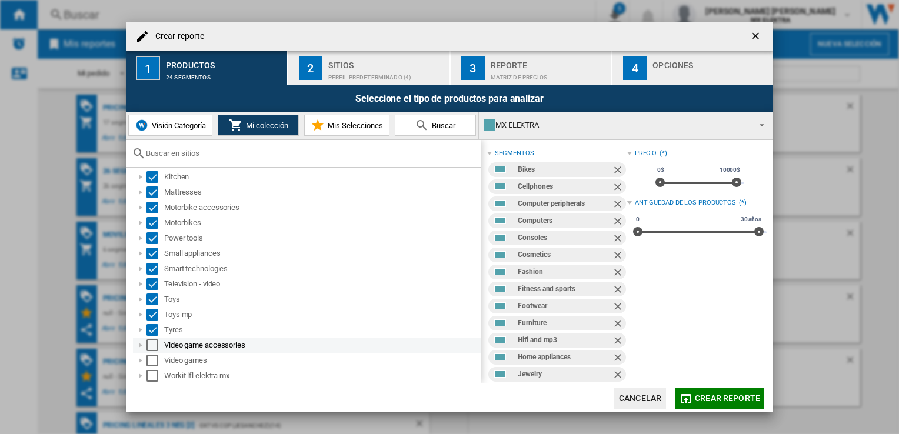
click at [150, 344] on div "Select" at bounding box center [153, 346] width 12 height 12
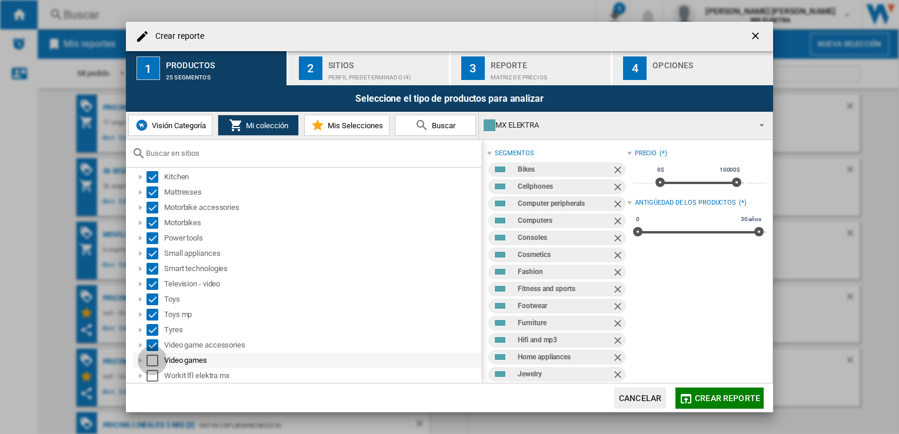
click at [149, 359] on div "Select" at bounding box center [153, 361] width 12 height 12
click at [347, 68] on div "Perfil predeterminado (4)" at bounding box center [386, 74] width 116 height 12
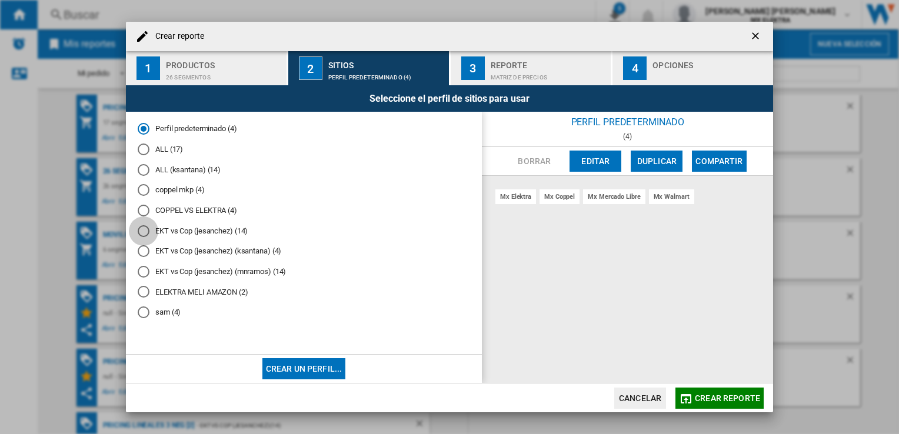
click at [145, 232] on div "EKT vs Cop (jesanchez) (14)" at bounding box center [144, 231] width 12 height 12
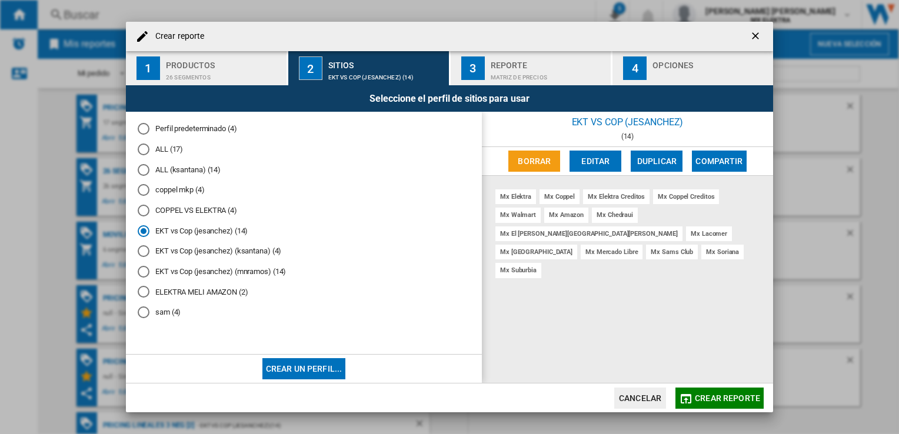
click at [501, 75] on div "Matriz de precios" at bounding box center [549, 74] width 116 height 12
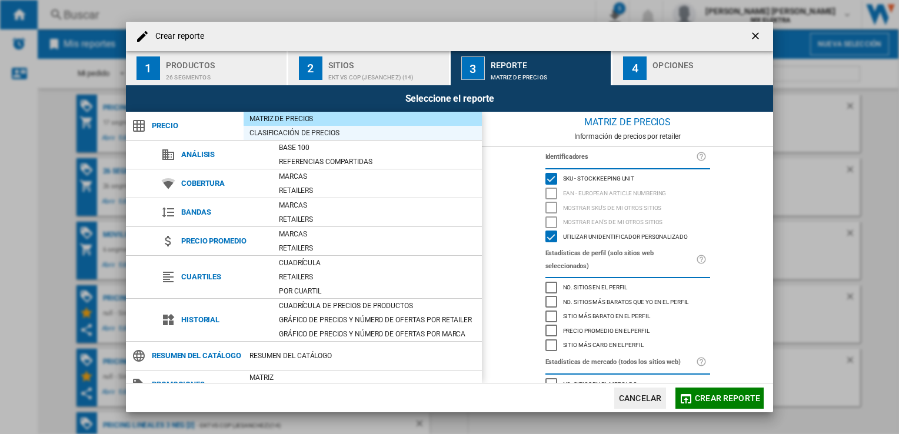
click at [266, 132] on div "Clasificación de precios" at bounding box center [363, 133] width 238 height 12
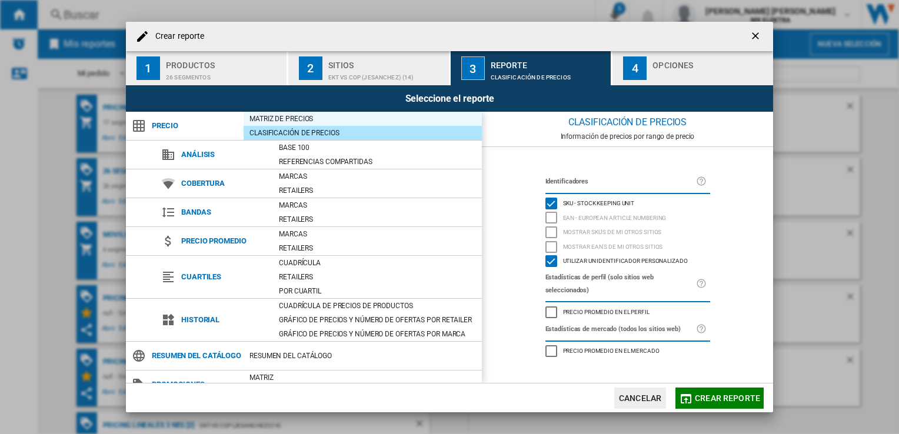
click at [270, 120] on div "Matriz de precios" at bounding box center [363, 119] width 238 height 12
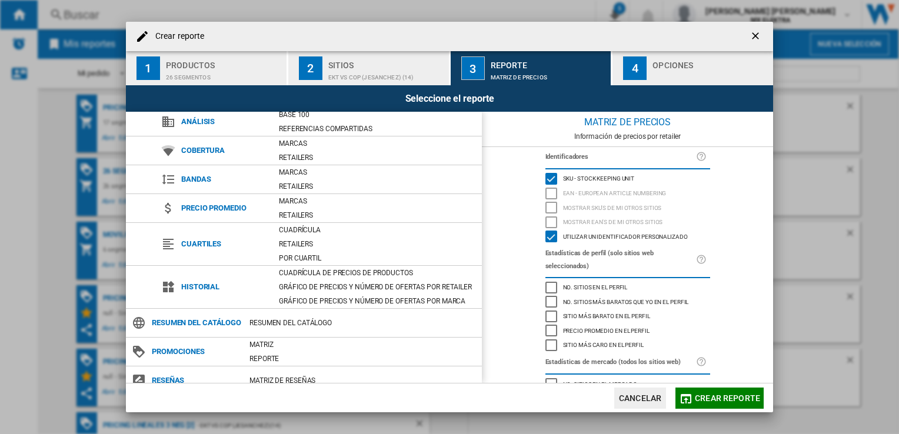
scroll to position [60, 0]
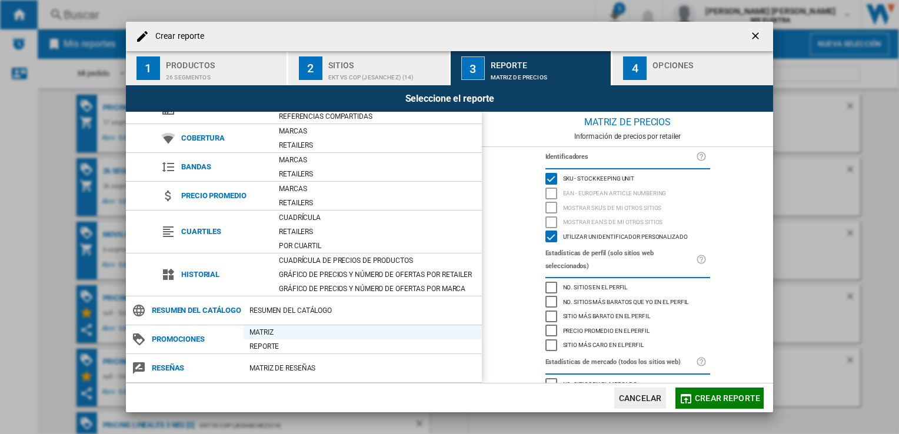
click at [275, 335] on div "Matriz" at bounding box center [363, 333] width 238 height 12
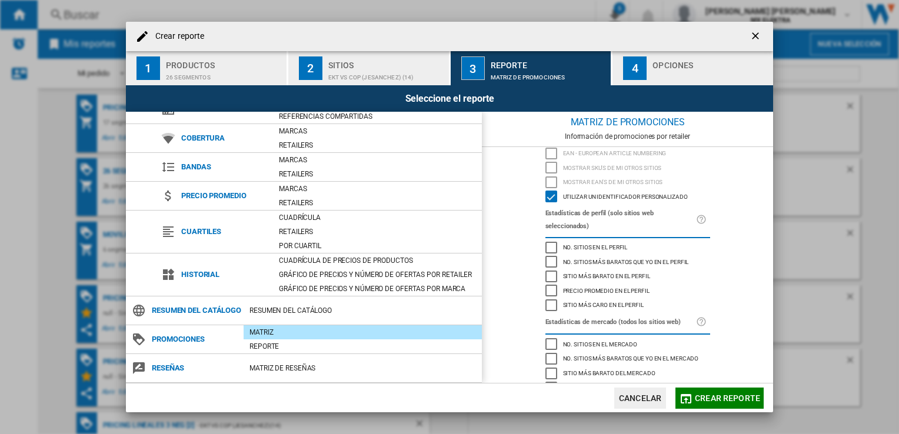
scroll to position [58, 0]
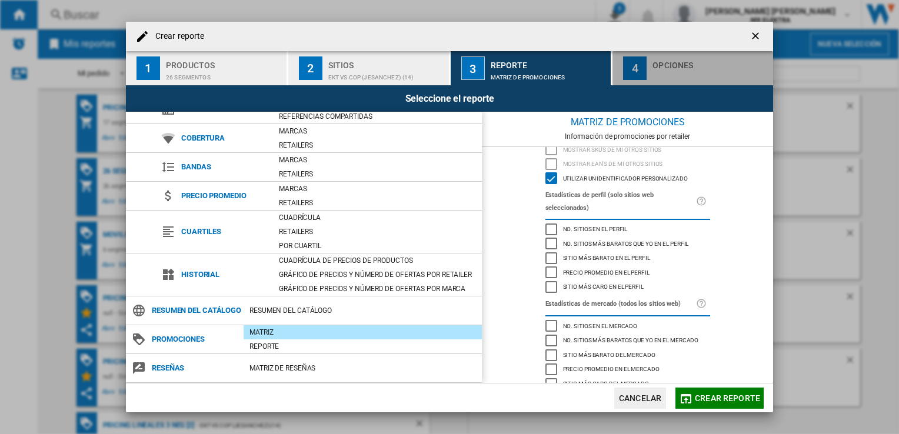
click at [663, 69] on div "button" at bounding box center [711, 74] width 116 height 12
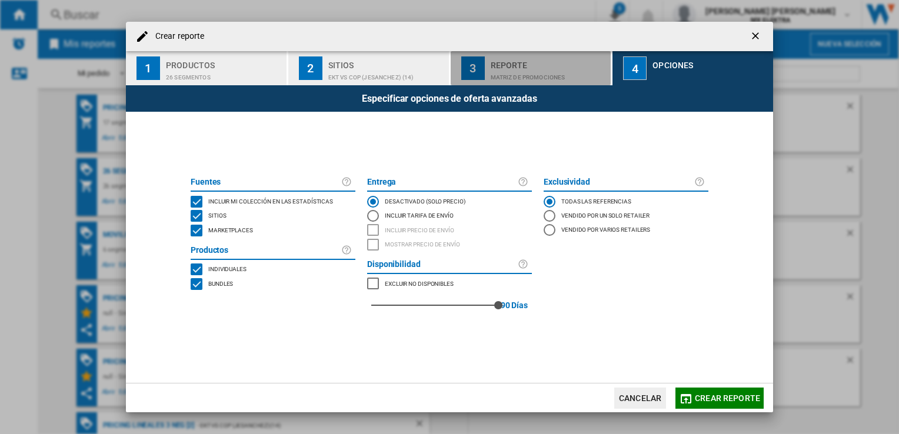
click at [550, 69] on div "Matriz de PROMOCIONES" at bounding box center [549, 74] width 116 height 12
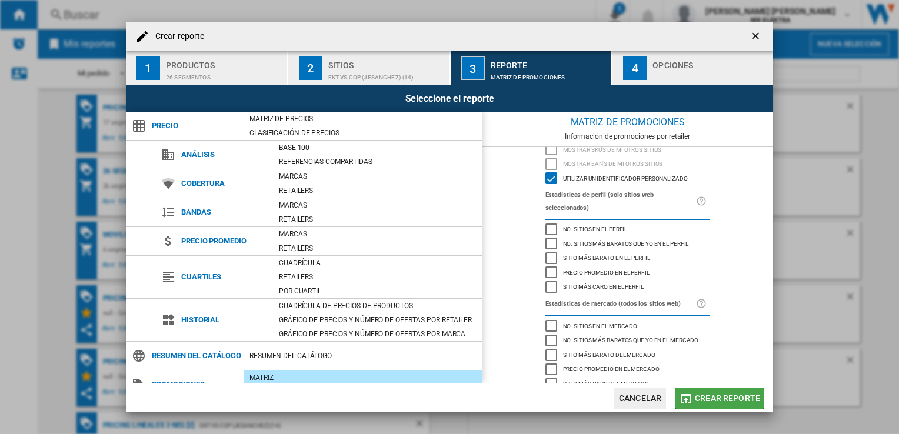
click at [712, 396] on span "Crear reporte" at bounding box center [727, 398] width 65 height 9
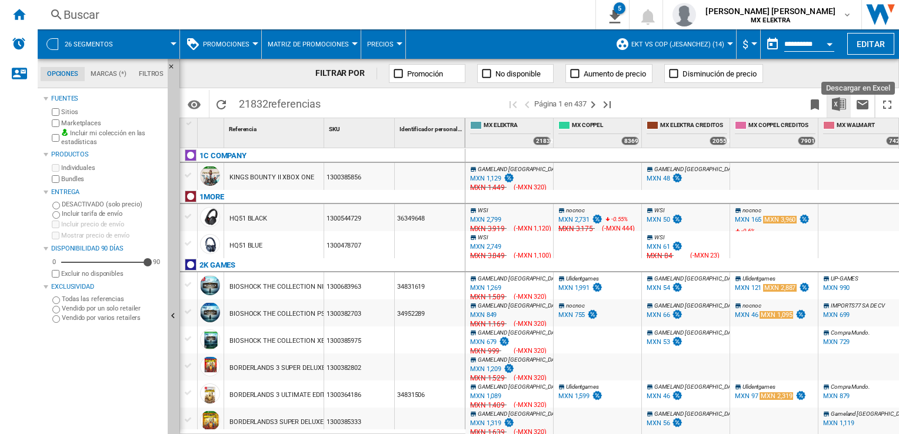
click at [838, 101] on img "Descargar en Excel" at bounding box center [839, 104] width 14 height 14
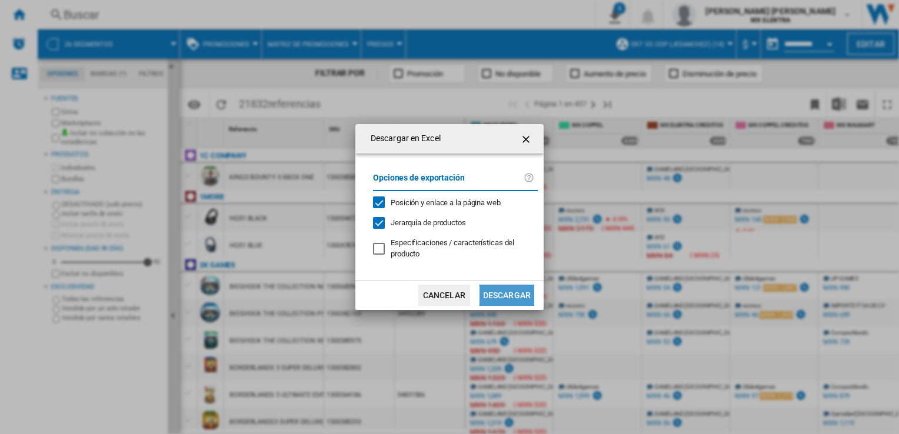
click at [506, 289] on button "Descargar" at bounding box center [507, 295] width 55 height 21
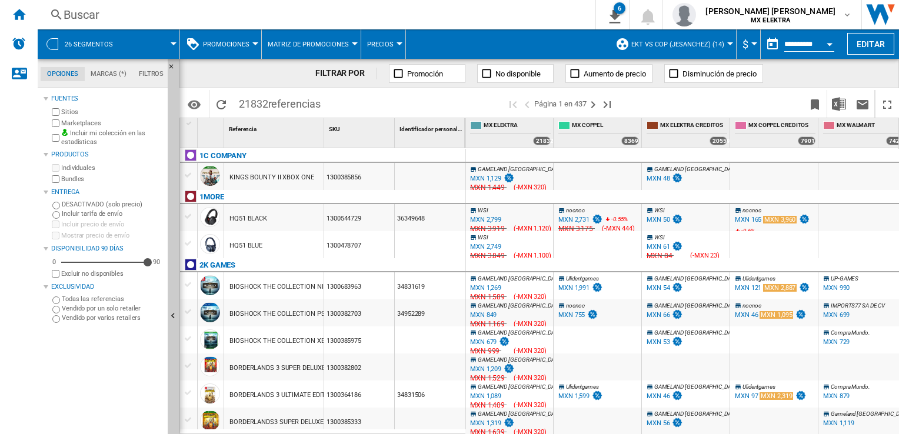
click at [543, 22] on div "Buscar" at bounding box center [314, 14] width 501 height 16
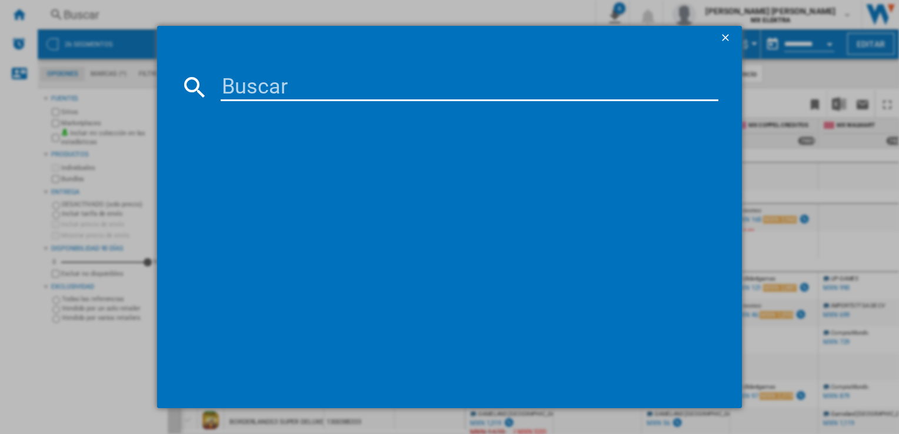
click at [725, 32] on ng-md-icon "getI18NText('BUTTONS.CLOSE_DIALOG')" at bounding box center [727, 39] width 14 height 14
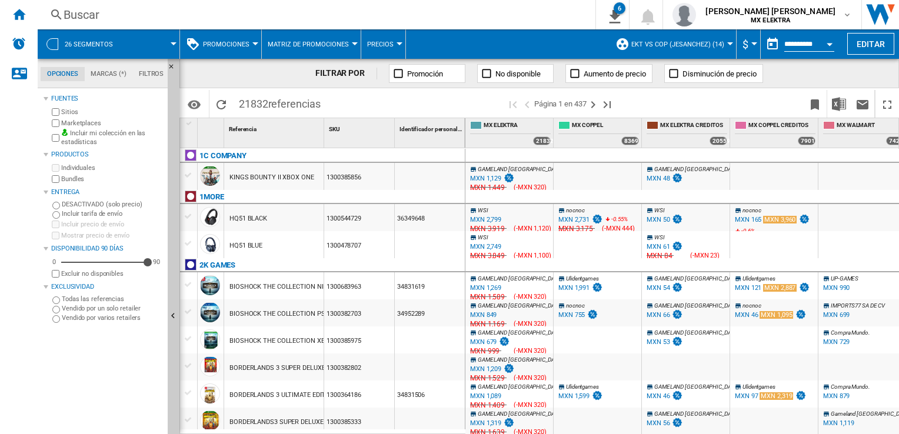
click at [76, 47] on span "26 segmentos" at bounding box center [89, 45] width 48 height 8
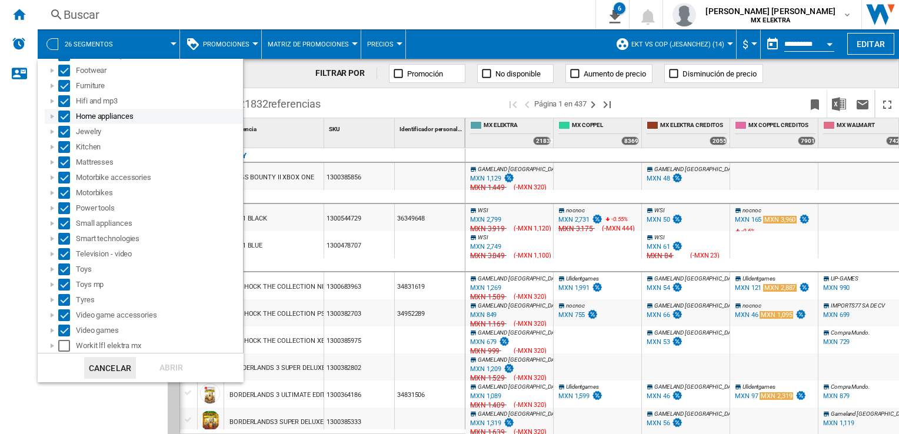
scroll to position [3, 0]
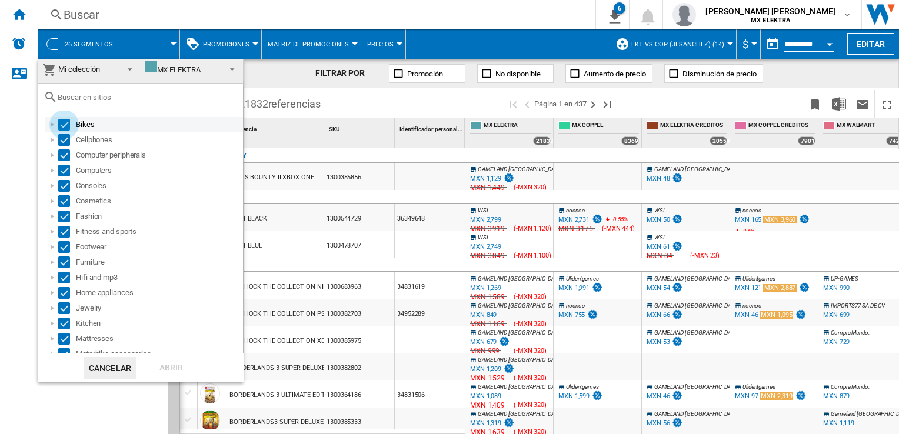
click at [63, 122] on div "Select" at bounding box center [64, 125] width 12 height 12
click at [66, 127] on div "Select" at bounding box center [64, 125] width 12 height 12
click at [793, 63] on md-backdrop at bounding box center [449, 217] width 899 height 434
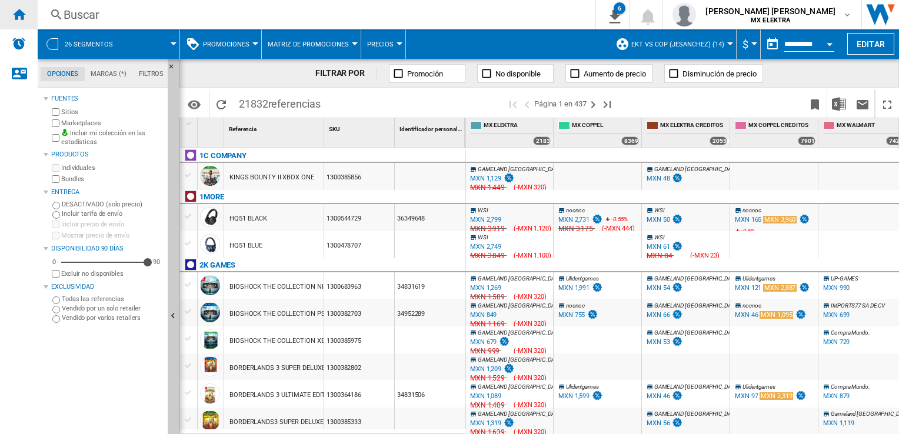
click at [6, 8] on div "Inicio" at bounding box center [19, 14] width 38 height 29
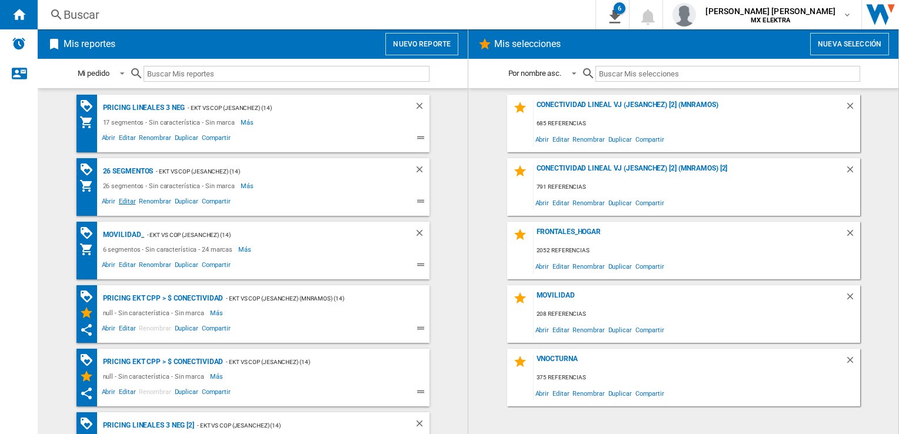
click at [125, 204] on span "Editar" at bounding box center [127, 203] width 20 height 14
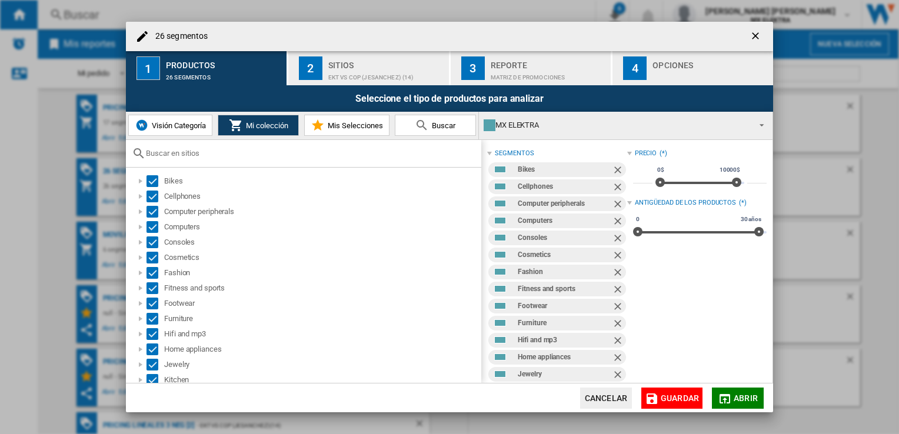
click at [750, 30] on ng-md-icon "getI18NText('BUTTONS.CLOSE_DIALOG')" at bounding box center [757, 37] width 14 height 14
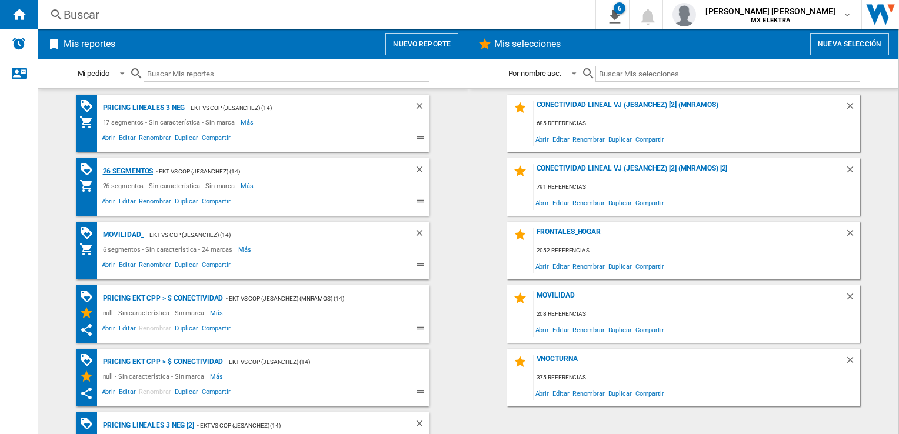
click at [132, 167] on div "26 segmentos" at bounding box center [127, 171] width 54 height 15
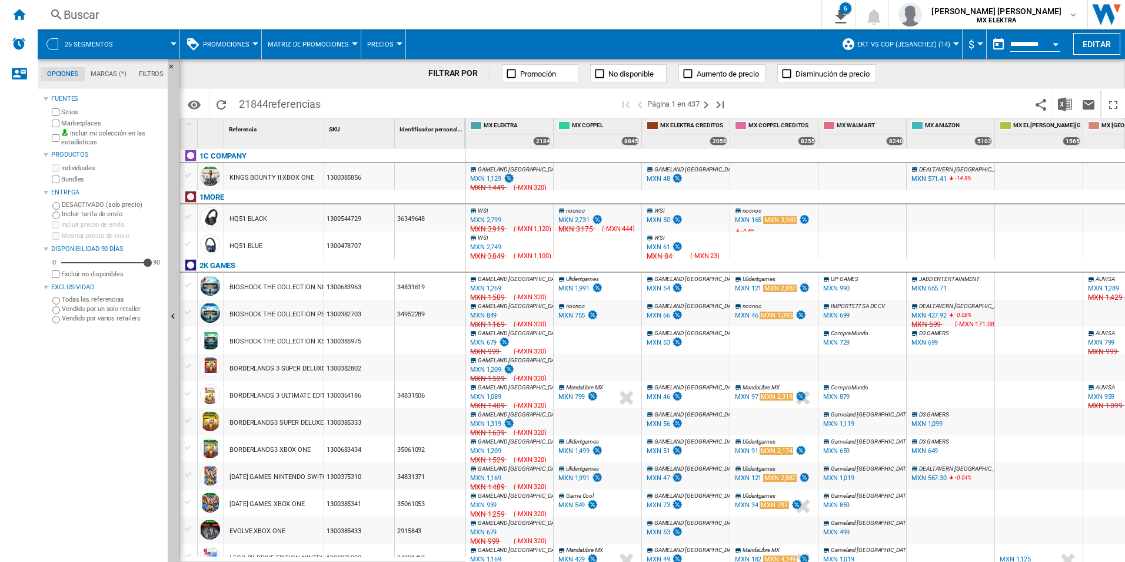
click at [80, 42] on span "26 segmentos" at bounding box center [89, 45] width 48 height 8
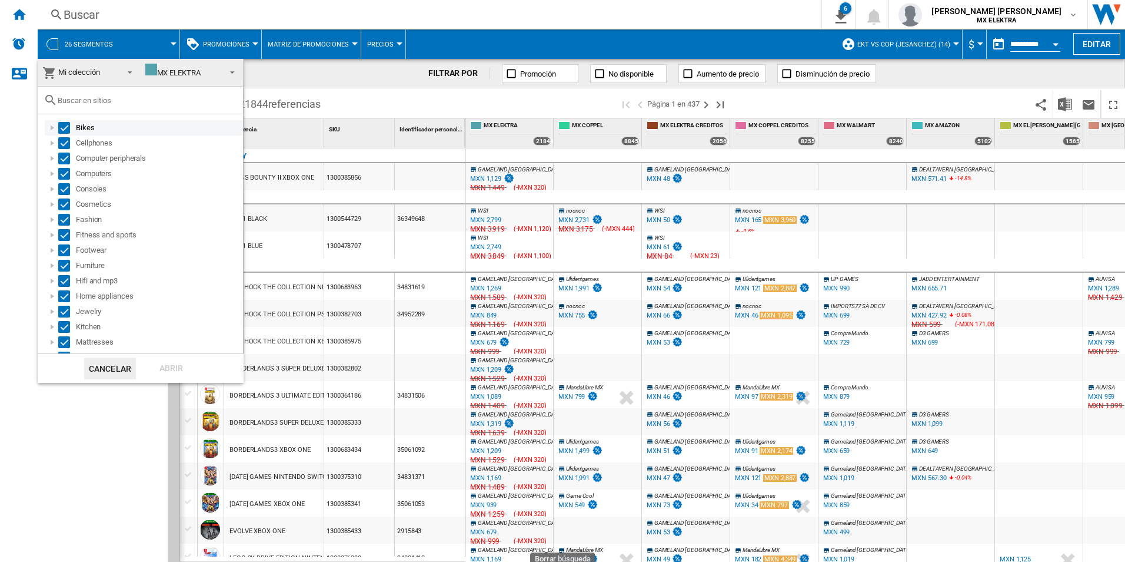
click at [73, 128] on md-checkbox "Select" at bounding box center [67, 128] width 18 height 12
click at [64, 129] on div "Select" at bounding box center [64, 128] width 12 height 12
click at [65, 135] on div "Bikes" at bounding box center [144, 127] width 198 height 15
click at [53, 137] on div "Cellphones" at bounding box center [144, 142] width 198 height 15
click at [68, 128] on div "Select" at bounding box center [64, 128] width 12 height 12
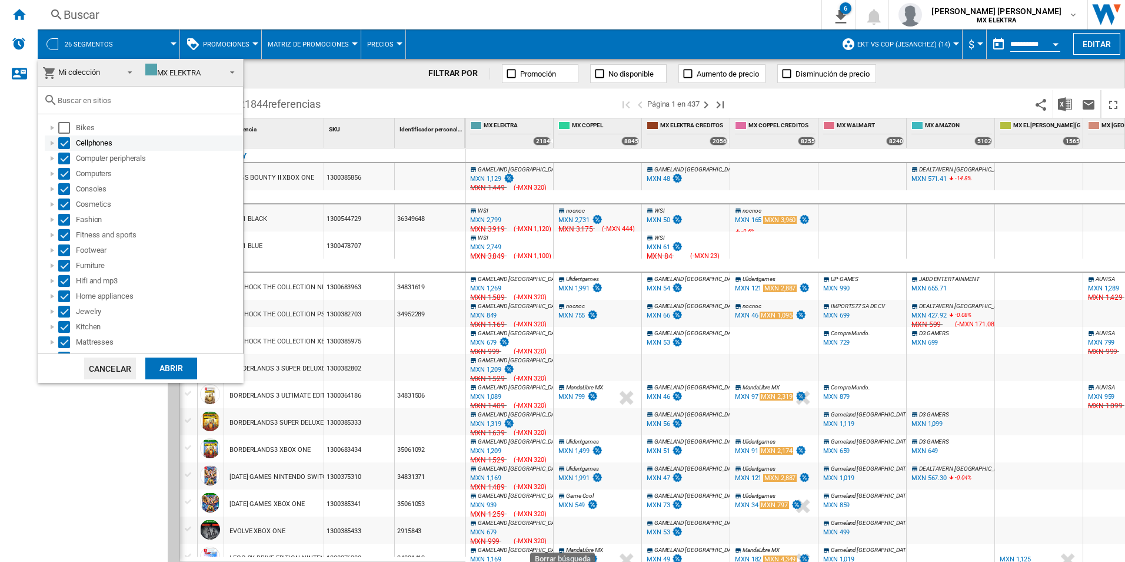
click at [149, 135] on div "Cellphones" at bounding box center [144, 142] width 198 height 15
click at [73, 149] on div "Cellphones" at bounding box center [144, 142] width 198 height 15
click at [68, 145] on div "Select" at bounding box center [64, 143] width 12 height 12
click at [58, 152] on div at bounding box center [52, 158] width 12 height 12
click at [61, 164] on div "Select" at bounding box center [64, 158] width 12 height 12
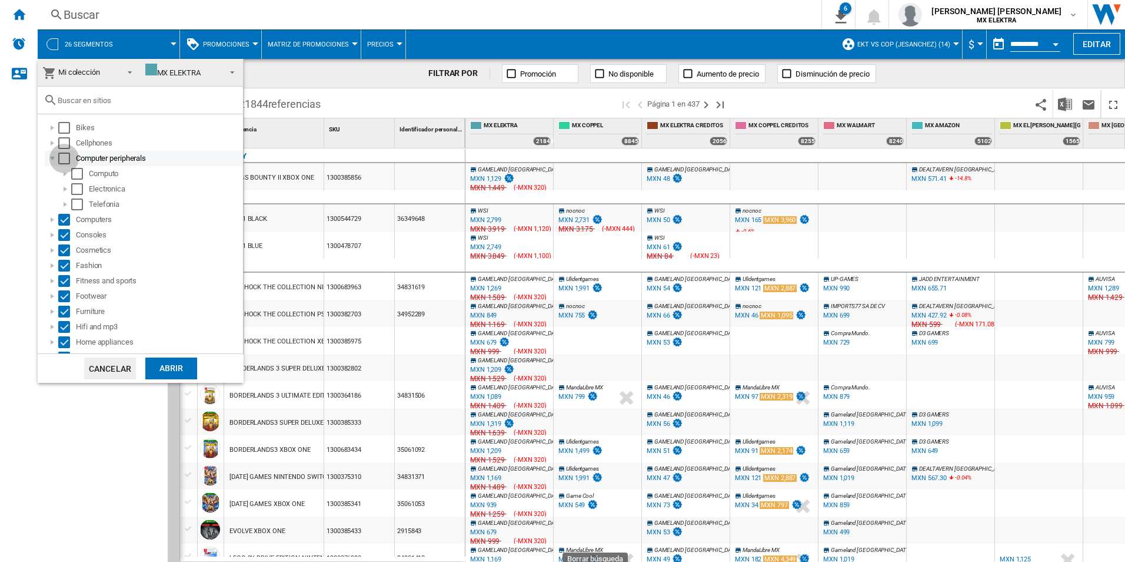
click at [69, 158] on div "Select" at bounding box center [64, 158] width 12 height 12
click at [65, 148] on div "Select" at bounding box center [64, 143] width 12 height 12
click at [57, 161] on div at bounding box center [52, 158] width 12 height 12
click at [62, 140] on div "Select" at bounding box center [64, 143] width 12 height 12
click at [72, 162] on md-checkbox "Select" at bounding box center [67, 158] width 18 height 12
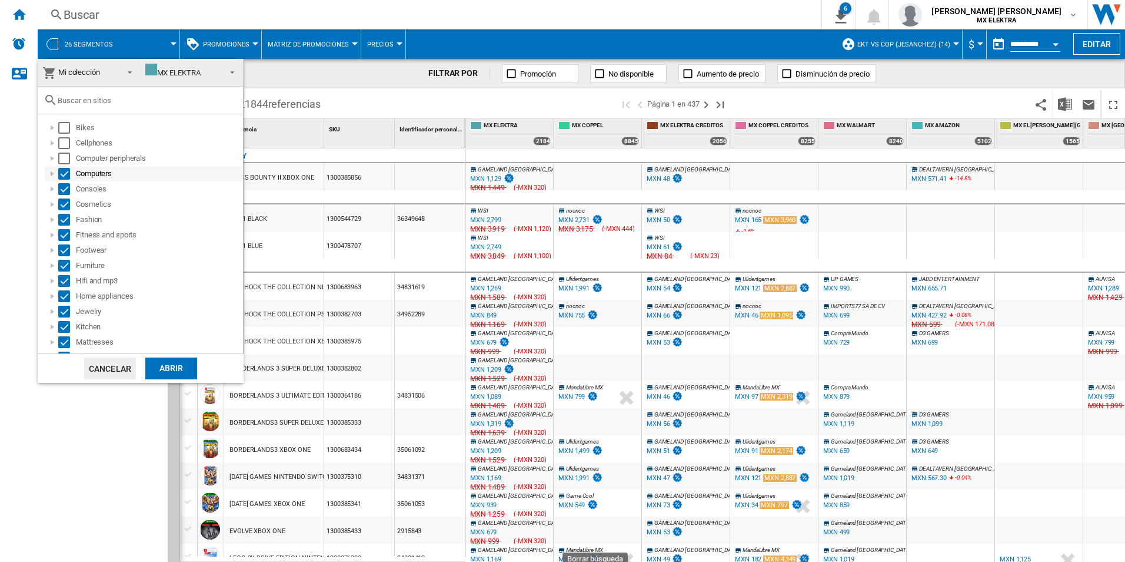
click at [60, 170] on div "Select" at bounding box center [64, 174] width 12 height 12
click at [66, 198] on div "Cosmetics" at bounding box center [144, 204] width 198 height 15
click at [68, 190] on div "Select" at bounding box center [64, 189] width 12 height 12
click at [64, 206] on div "Select" at bounding box center [64, 204] width 12 height 12
click at [65, 215] on div "Select" at bounding box center [64, 220] width 12 height 12
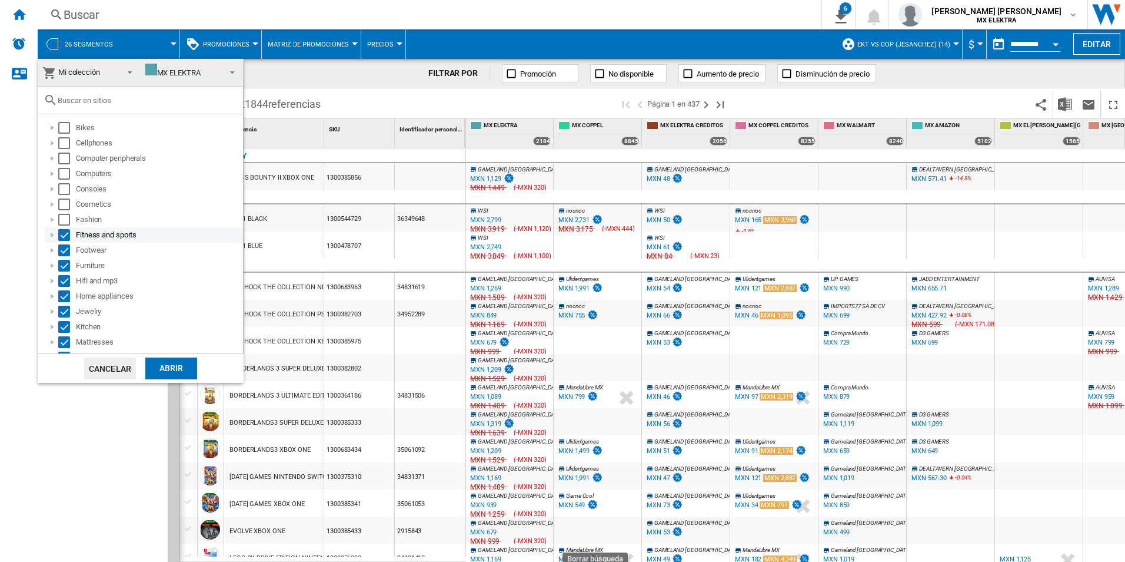
click at [68, 238] on div "Select" at bounding box center [64, 235] width 12 height 12
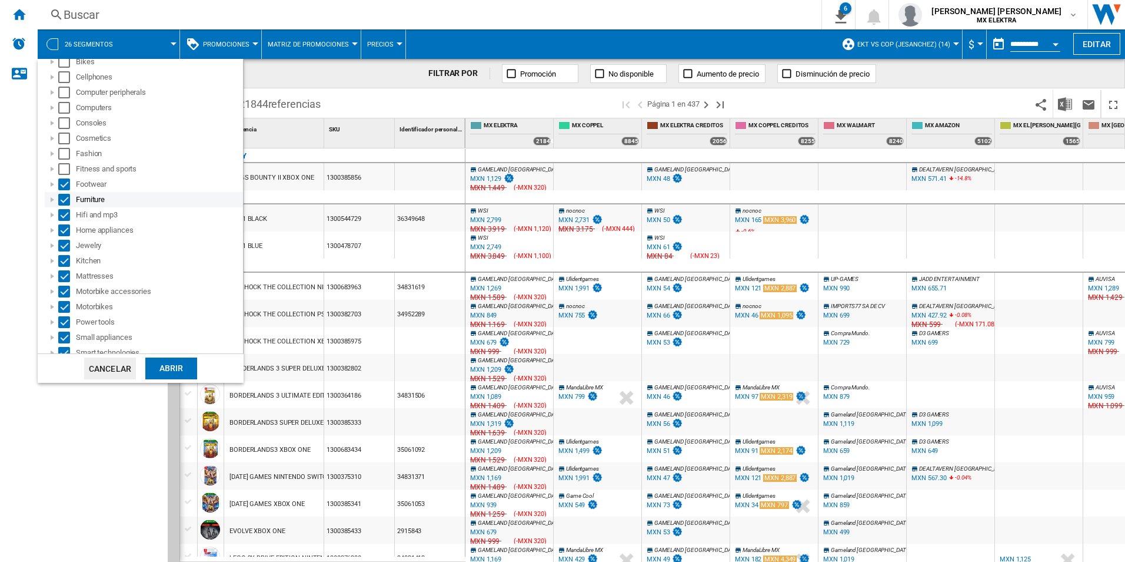
scroll to position [62, 0]
click at [64, 182] on div "Select" at bounding box center [64, 188] width 12 height 12
click at [64, 207] on div "Select" at bounding box center [64, 203] width 12 height 12
click at [66, 224] on div "Select" at bounding box center [64, 218] width 12 height 12
click at [72, 247] on md-checkbox "Select" at bounding box center [67, 249] width 18 height 12
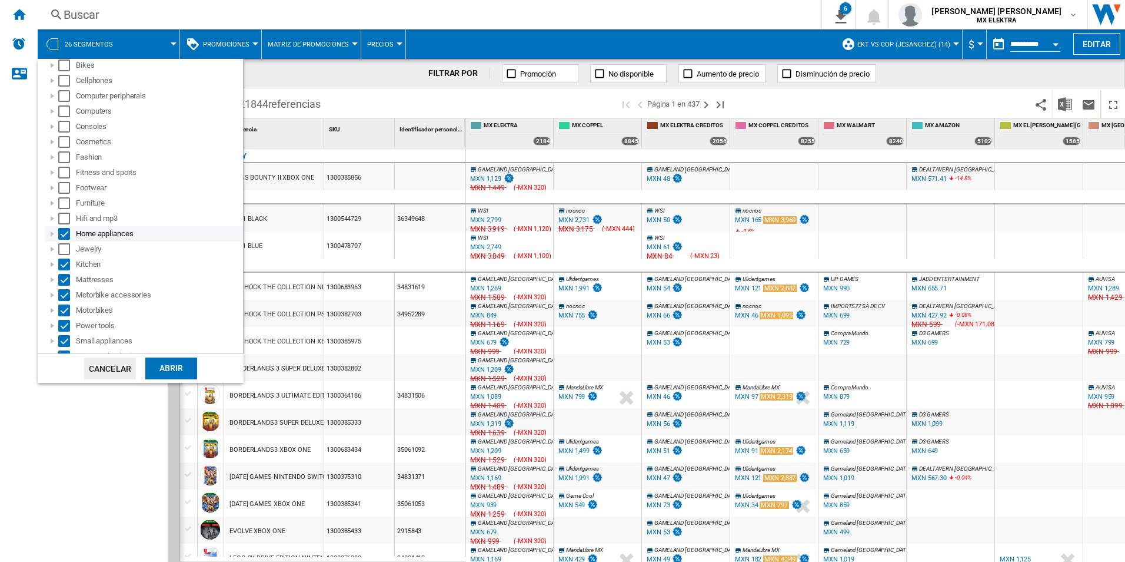
click at [71, 232] on md-checkbox "Select" at bounding box center [67, 234] width 18 height 12
click at [59, 271] on div "Kitchen" at bounding box center [144, 264] width 198 height 15
click at [61, 260] on div "Select" at bounding box center [64, 264] width 12 height 12
click at [59, 275] on div "Select" at bounding box center [64, 280] width 12 height 12
click at [63, 291] on div "Select" at bounding box center [64, 295] width 12 height 12
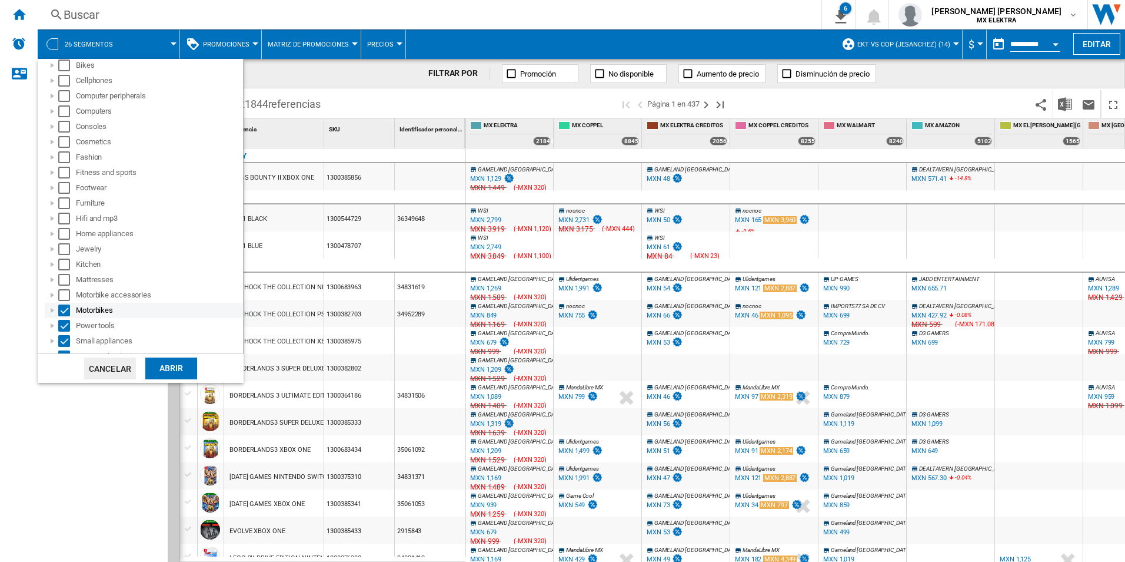
click at [65, 314] on div "Select" at bounding box center [64, 310] width 12 height 12
click at [62, 324] on div "Select" at bounding box center [64, 326] width 12 height 12
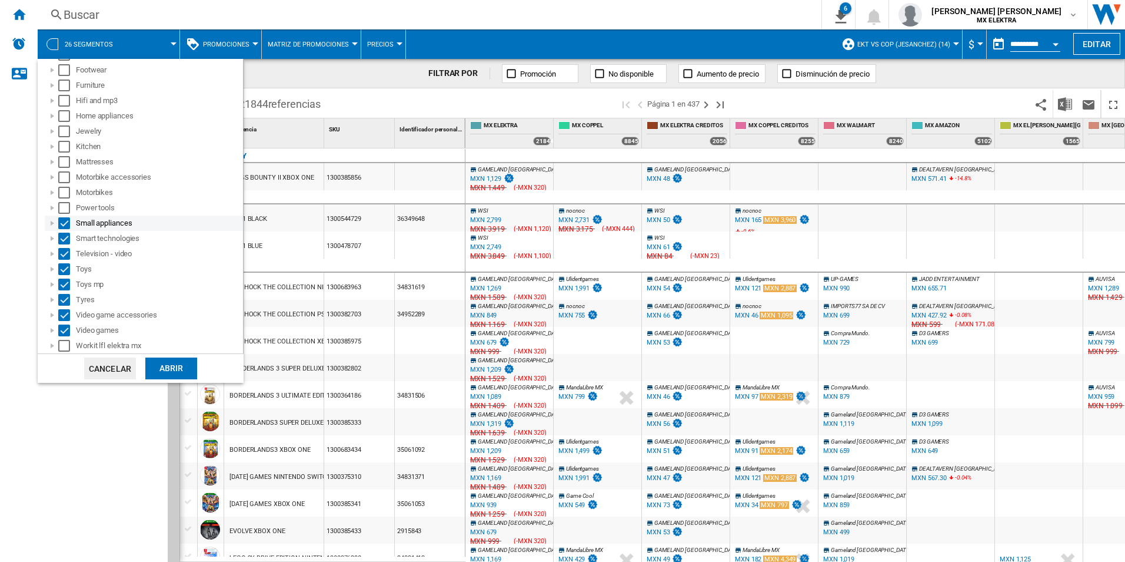
click at [69, 226] on div "Select" at bounding box center [64, 223] width 12 height 12
click at [69, 179] on div "Select" at bounding box center [64, 177] width 12 height 12
click at [68, 197] on div "Select" at bounding box center [64, 193] width 12 height 12
click at [60, 210] on div "Select" at bounding box center [64, 208] width 12 height 12
click at [62, 231] on div "Smart technologies" at bounding box center [144, 238] width 198 height 15
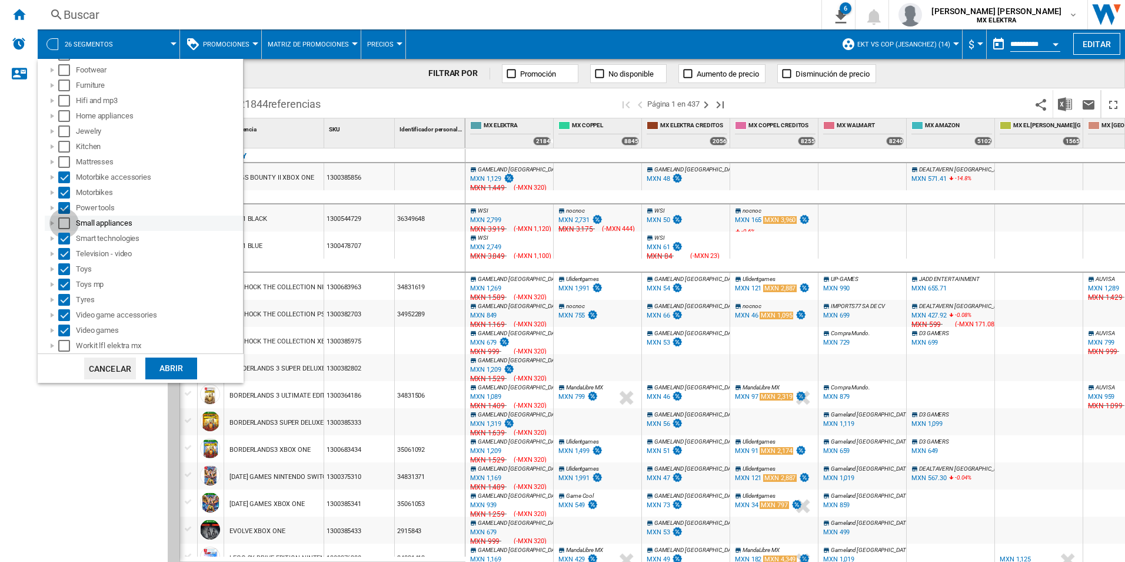
click at [62, 225] on div "Select" at bounding box center [64, 223] width 12 height 12
click at [62, 237] on div "Select" at bounding box center [64, 238] width 12 height 12
click at [62, 251] on div "Select" at bounding box center [64, 254] width 12 height 12
click at [62, 265] on div "Select" at bounding box center [64, 269] width 12 height 12
click at [69, 281] on div "Select" at bounding box center [64, 284] width 12 height 12
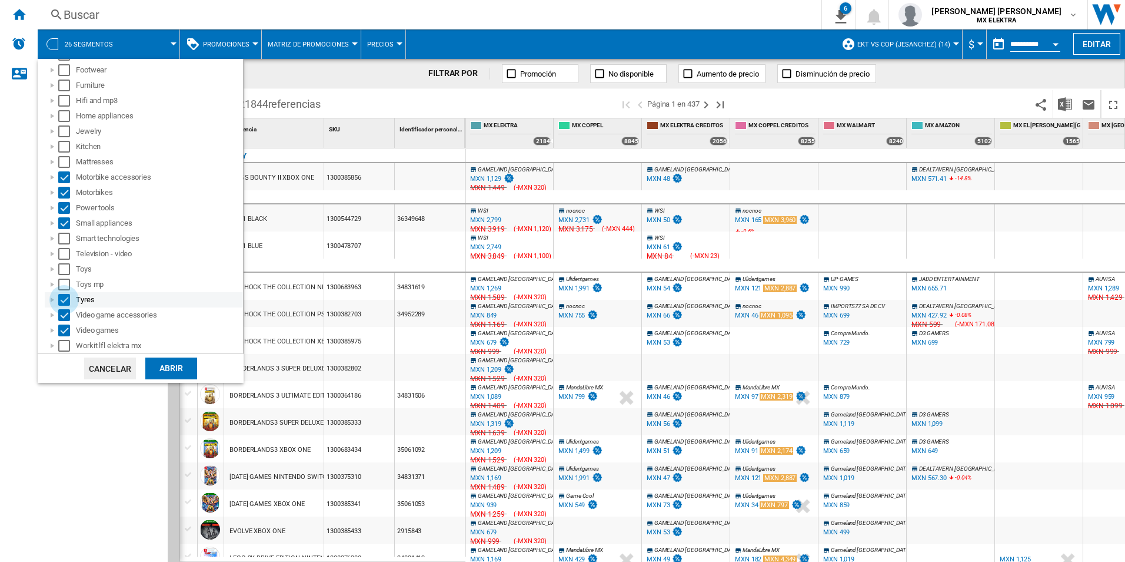
click at [60, 299] on div "Select" at bounding box center [64, 300] width 12 height 12
click at [60, 319] on div "Select" at bounding box center [64, 315] width 12 height 12
click at [64, 325] on div "Select" at bounding box center [64, 330] width 12 height 12
click at [65, 243] on div "Select" at bounding box center [64, 238] width 12 height 12
click at [60, 258] on div "Select" at bounding box center [64, 254] width 12 height 12
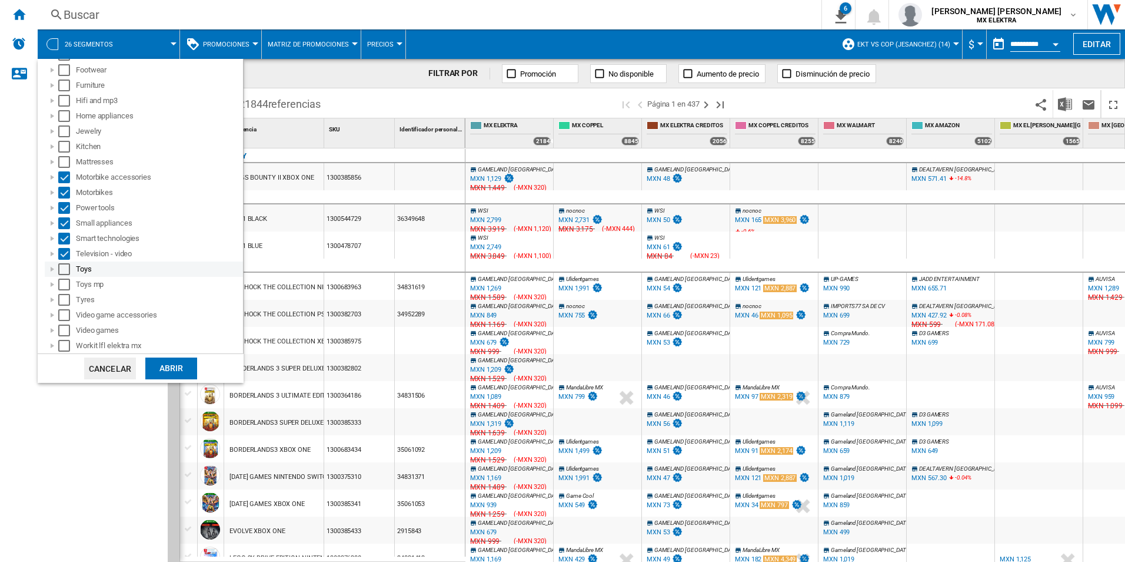
click at [58, 271] on div at bounding box center [52, 269] width 12 height 12
click at [48, 267] on div at bounding box center [52, 269] width 12 height 12
click at [65, 267] on div "Select" at bounding box center [64, 269] width 12 height 12
click at [62, 278] on div "Toys mp" at bounding box center [144, 284] width 198 height 15
click at [59, 278] on div "Select" at bounding box center [64, 284] width 12 height 12
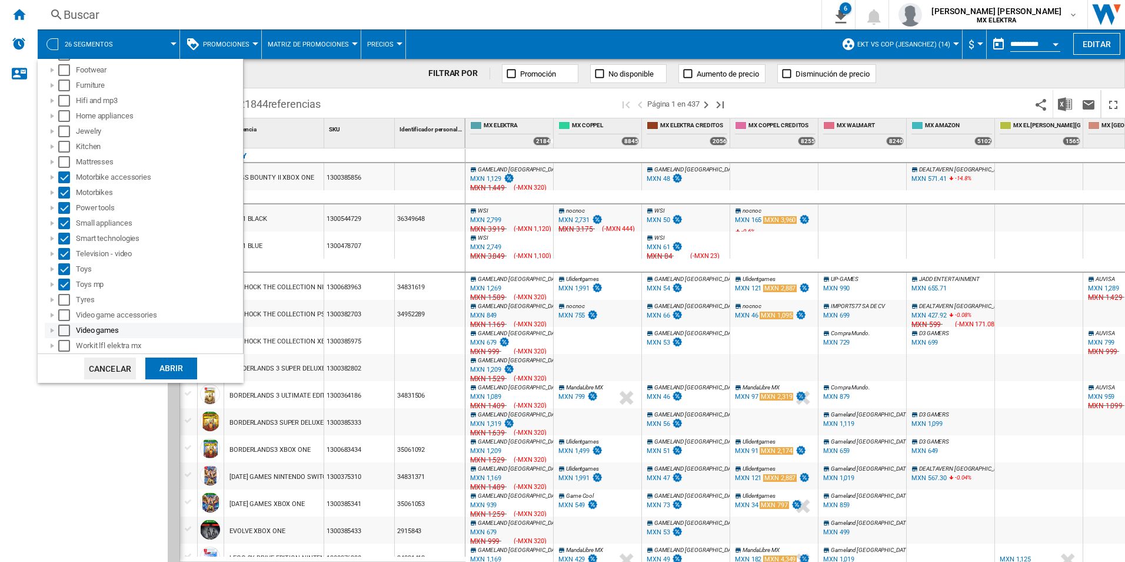
click at [59, 323] on div "Video games" at bounding box center [144, 330] width 198 height 15
click at [59, 325] on div "Select" at bounding box center [64, 330] width 12 height 12
click at [65, 313] on div "Select" at bounding box center [64, 315] width 12 height 12
click at [67, 299] on div "Select" at bounding box center [64, 300] width 12 height 12
click at [165, 357] on div "Abrir" at bounding box center [171, 368] width 52 height 22
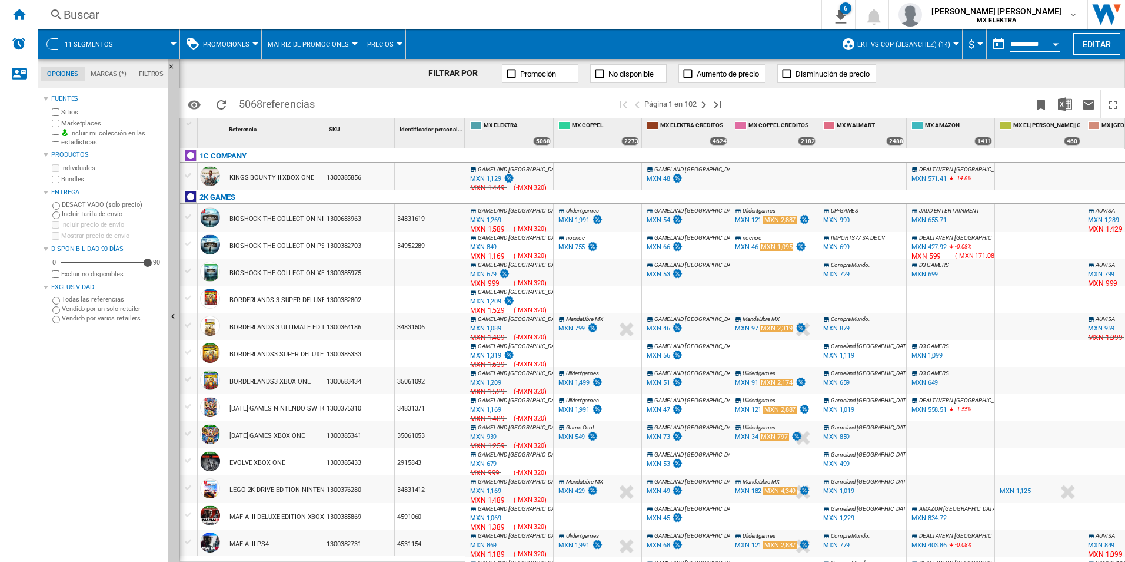
click at [65, 46] on span "11 segmentos" at bounding box center [89, 45] width 48 height 8
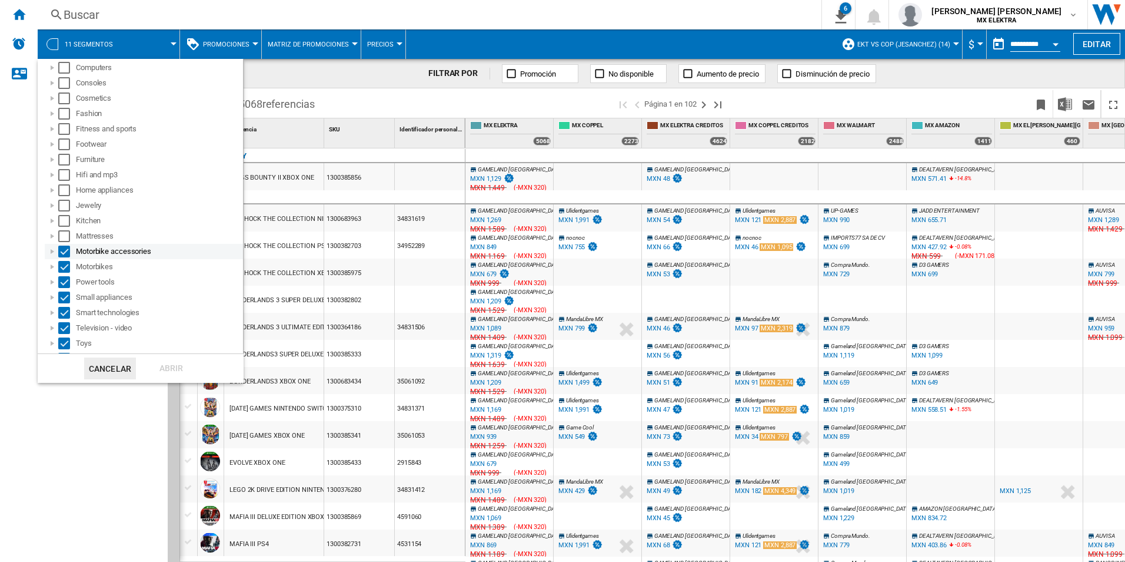
scroll to position [180, 0]
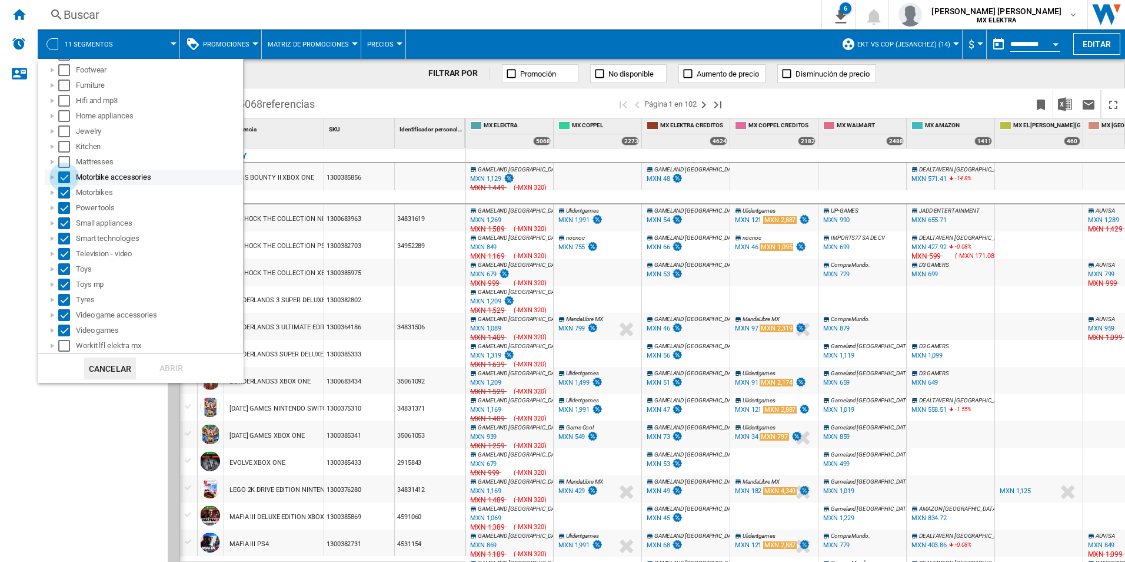
click at [62, 182] on div "Select" at bounding box center [64, 177] width 12 height 12
click at [366, 112] on md-backdrop at bounding box center [562, 281] width 1125 height 562
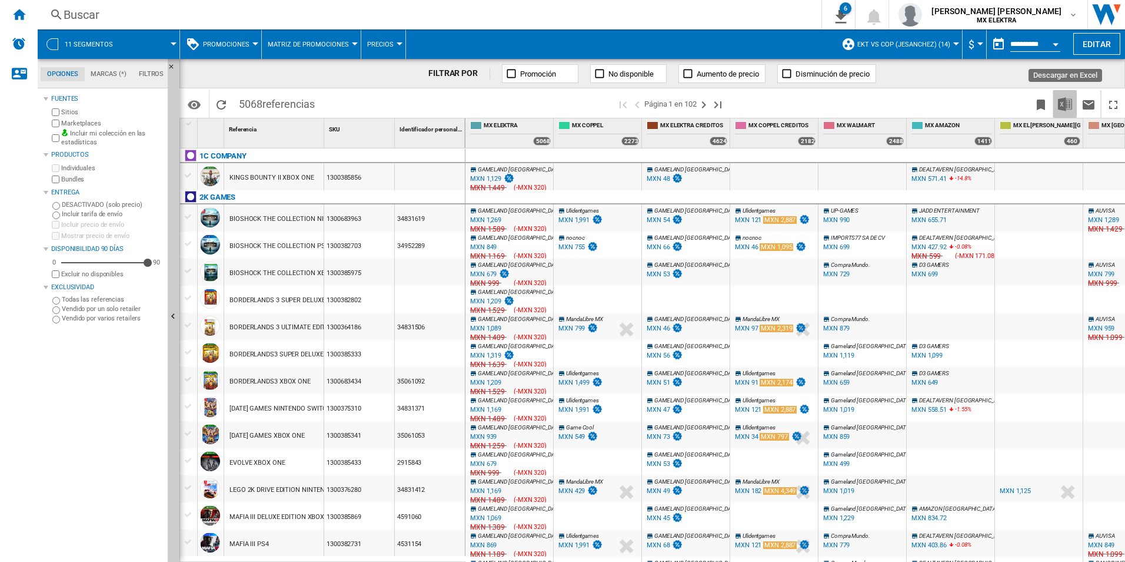
click at [899, 112] on button "Descargar en Excel" at bounding box center [1066, 104] width 24 height 28
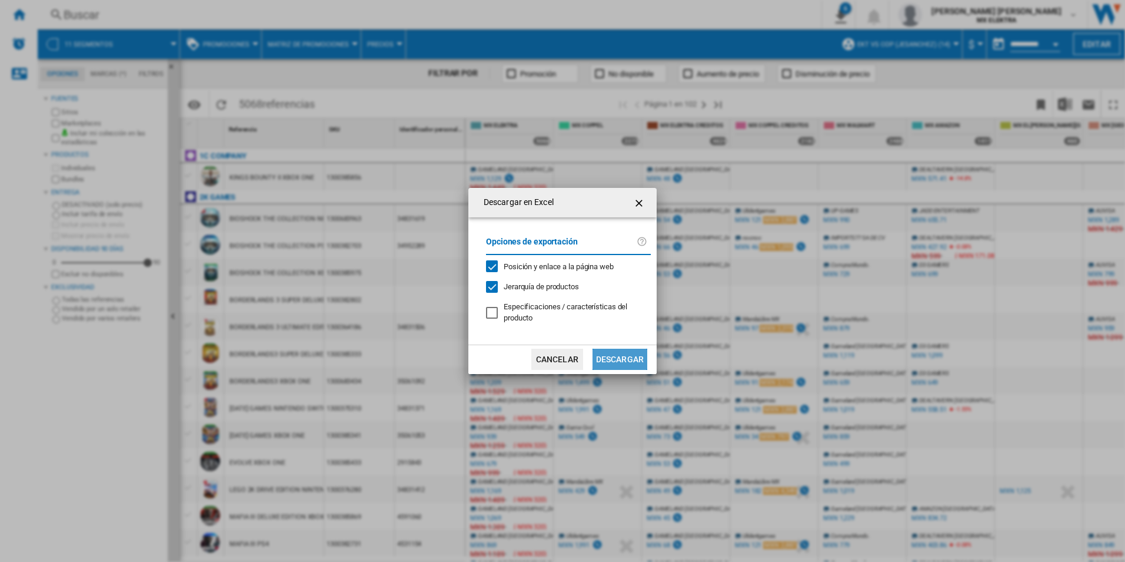
click at [603, 356] on button "Descargar" at bounding box center [620, 358] width 55 height 21
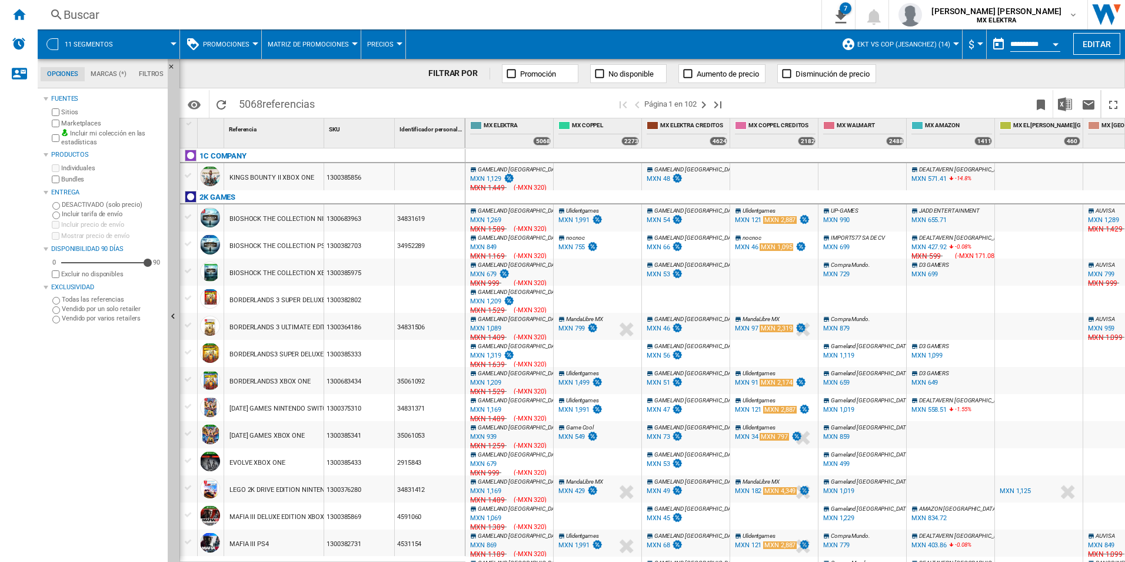
click at [59, 55] on div "11 segmentos" at bounding box center [109, 43] width 130 height 29
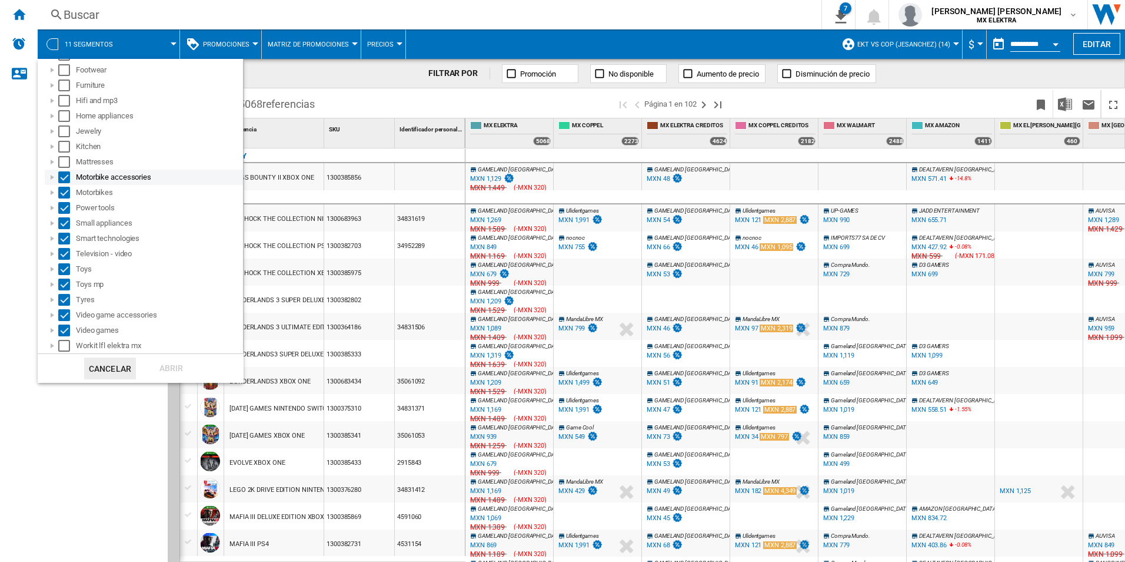
click at [63, 181] on div "Select" at bounding box center [64, 177] width 12 height 12
click at [58, 199] on div "Motorbikes" at bounding box center [144, 192] width 198 height 15
click at [75, 434] on md-backdrop at bounding box center [562, 281] width 1125 height 562
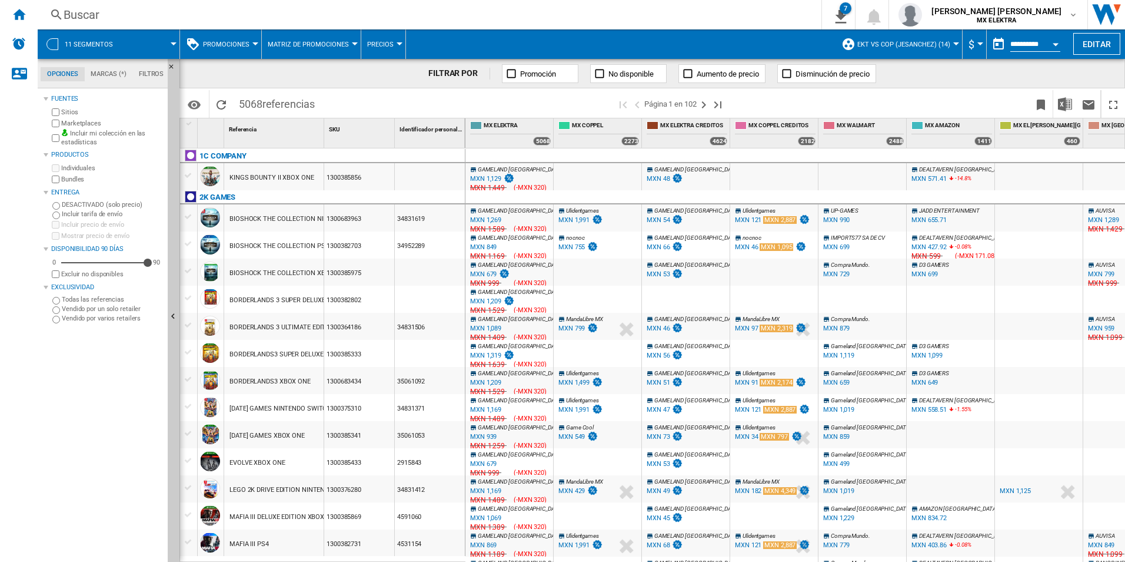
click at [56, 42] on div at bounding box center [52, 44] width 12 height 12
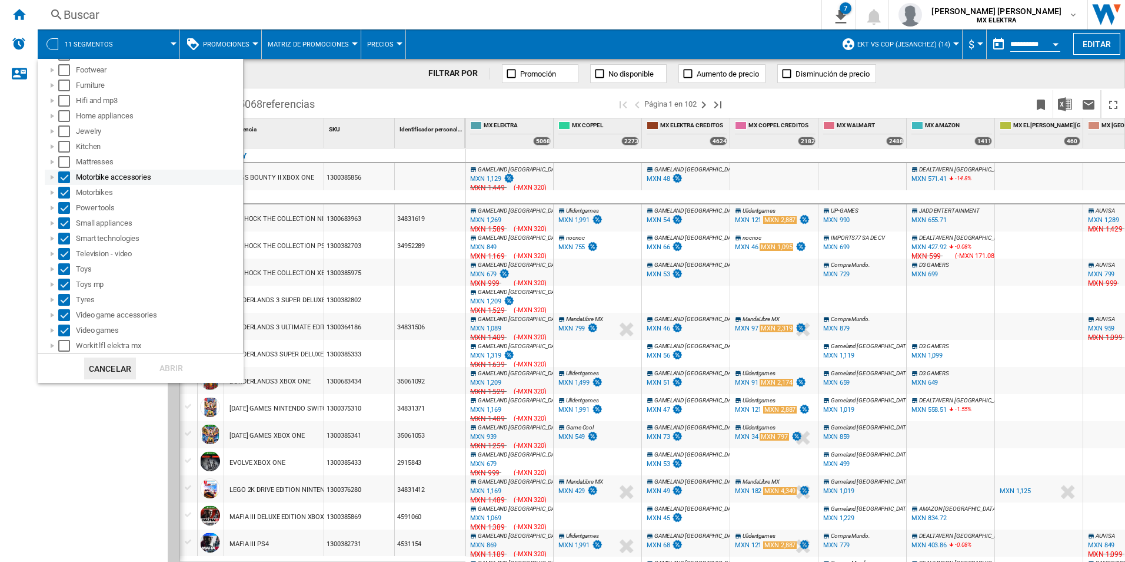
click at [63, 179] on div "Select" at bounding box center [64, 177] width 12 height 12
click at [59, 186] on div "Motorbikes" at bounding box center [144, 192] width 198 height 15
click at [68, 194] on div "Select" at bounding box center [64, 193] width 12 height 12
click at [58, 208] on div "Power tools" at bounding box center [144, 207] width 198 height 15
click at [62, 211] on div "Select" at bounding box center [64, 208] width 12 height 12
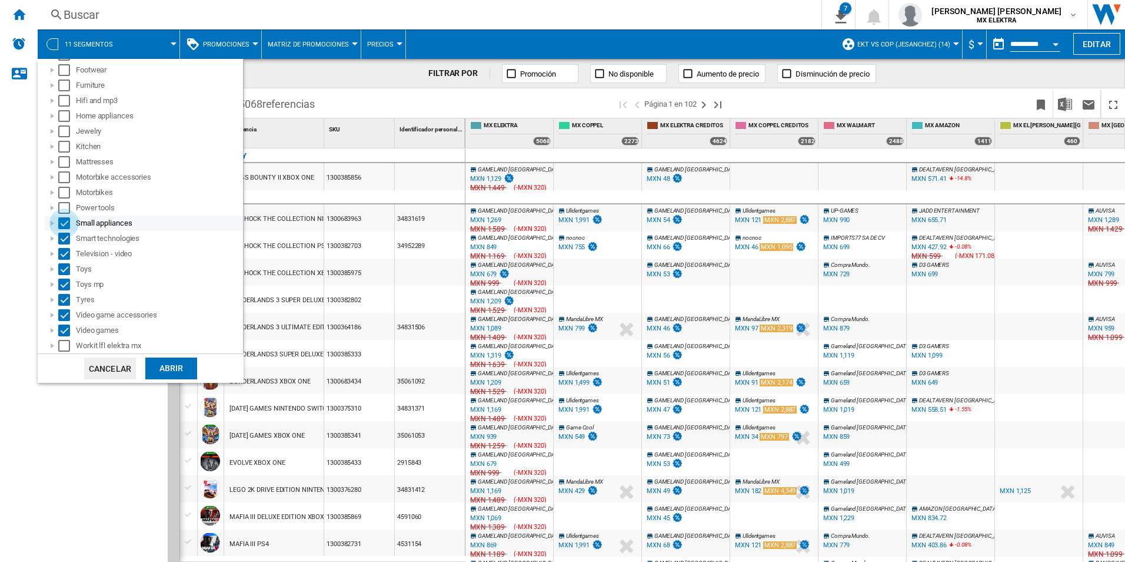
click at [68, 228] on div "Select" at bounding box center [64, 223] width 12 height 12
click at [66, 237] on div "Select" at bounding box center [64, 238] width 12 height 12
click at [58, 257] on div "Select" at bounding box center [64, 254] width 12 height 12
click at [67, 277] on div "Toys mp" at bounding box center [144, 284] width 198 height 15
click at [65, 270] on div "Select" at bounding box center [64, 269] width 12 height 12
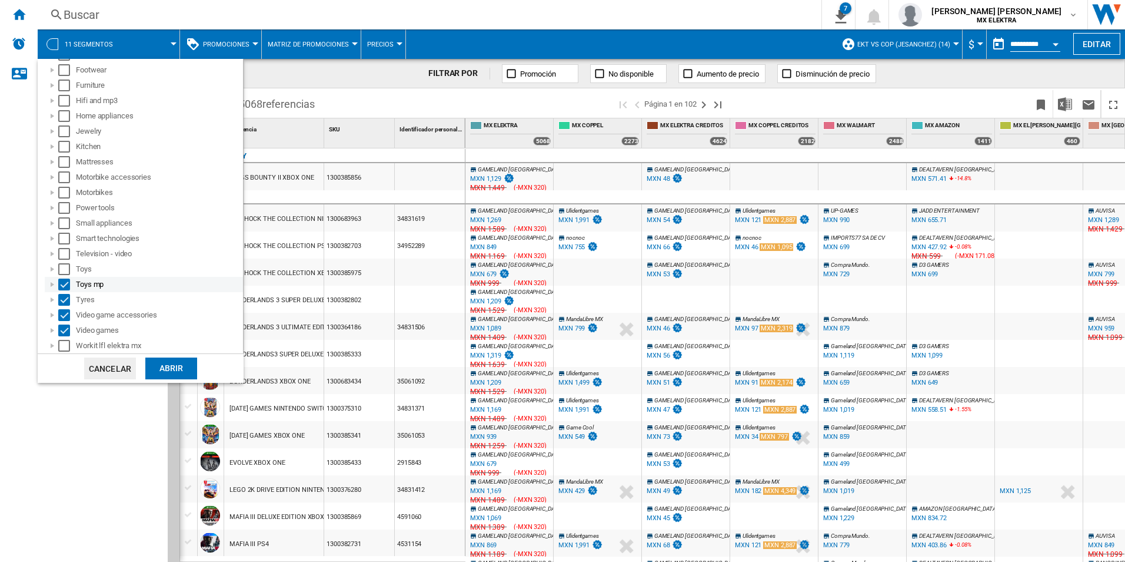
click at [67, 285] on div "Select" at bounding box center [64, 284] width 12 height 12
click at [66, 294] on div "Select" at bounding box center [64, 300] width 12 height 12
click at [61, 324] on div "Select" at bounding box center [64, 330] width 12 height 12
click at [67, 315] on div "Select" at bounding box center [64, 315] width 12 height 12
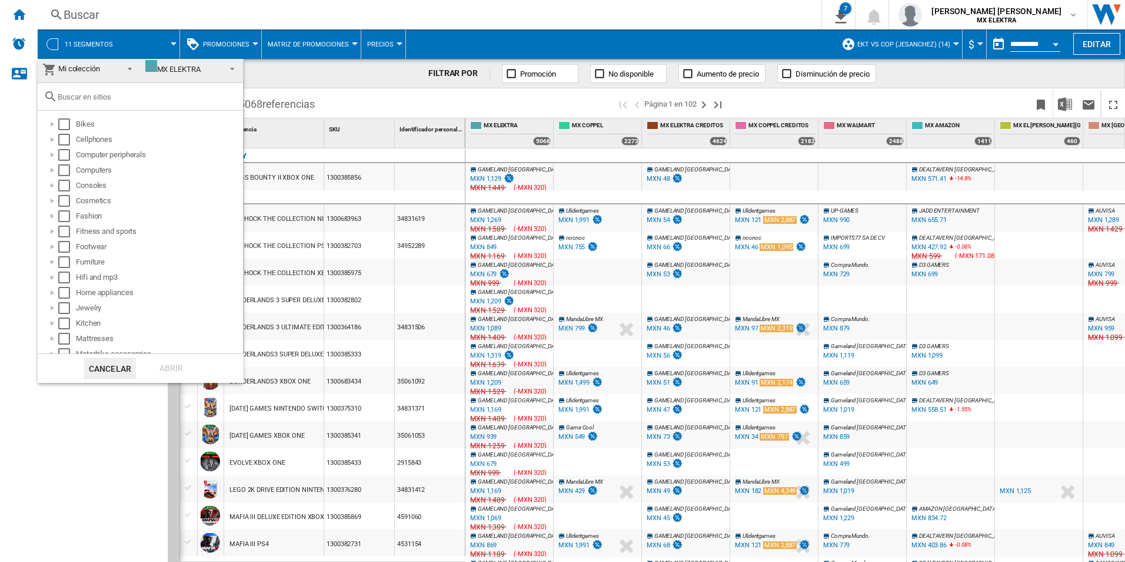
scroll to position [0, 0]
click at [61, 132] on div "Select" at bounding box center [64, 128] width 12 height 12
click at [65, 147] on div "Select" at bounding box center [64, 143] width 12 height 12
click at [65, 157] on div "Select" at bounding box center [64, 158] width 12 height 12
click at [69, 177] on div "Select" at bounding box center [64, 174] width 12 height 12
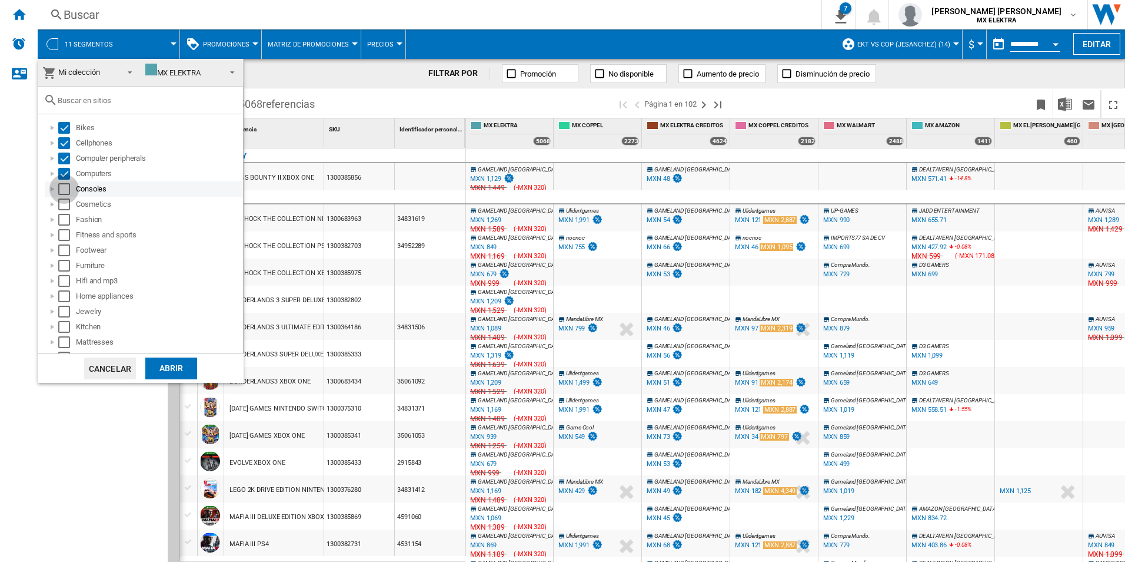
click at [65, 191] on div "Select" at bounding box center [64, 189] width 12 height 12
click at [62, 202] on div "Select" at bounding box center [64, 204] width 12 height 12
click at [63, 220] on div "Select" at bounding box center [64, 220] width 12 height 12
click at [65, 234] on div "Select" at bounding box center [64, 235] width 12 height 12
click at [61, 254] on div "Select" at bounding box center [64, 250] width 12 height 12
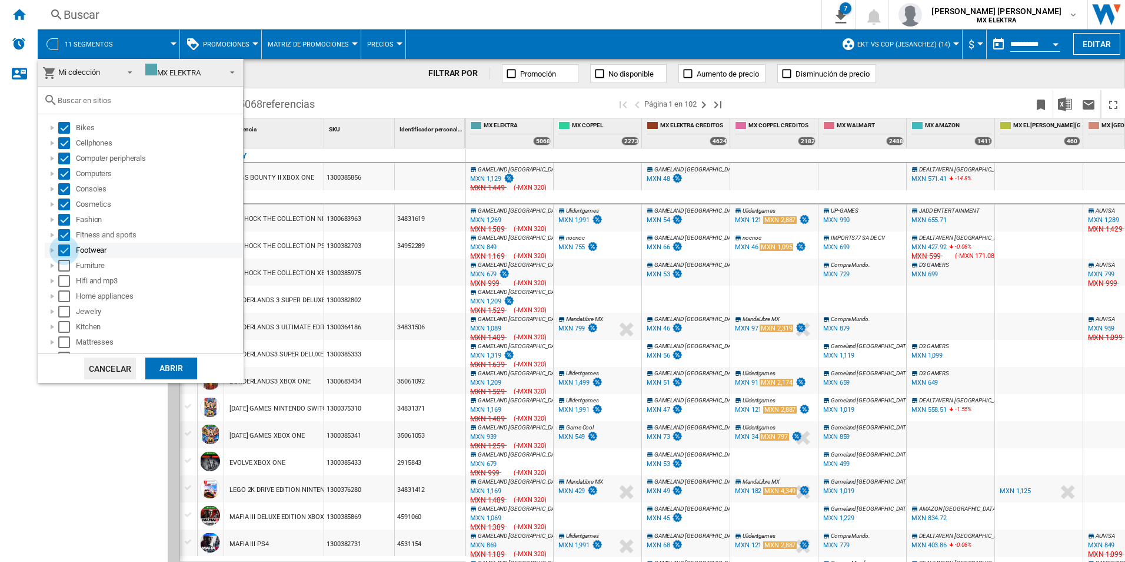
click at [64, 251] on div "Select" at bounding box center [64, 250] width 12 height 12
click at [160, 366] on div "Abrir" at bounding box center [171, 368] width 52 height 22
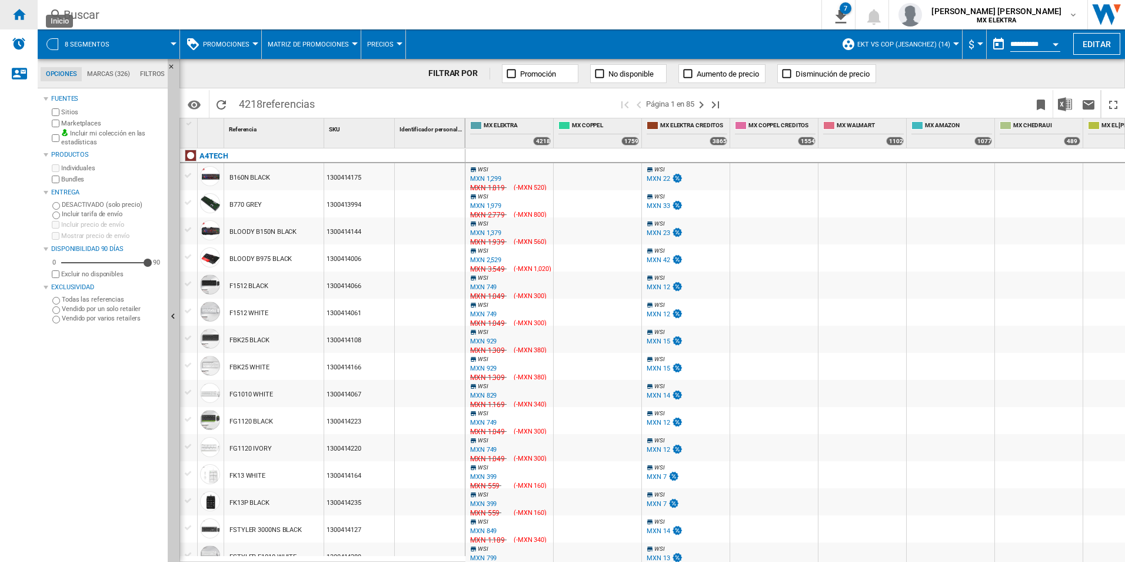
click at [14, 11] on ng-md-icon "Inicio" at bounding box center [19, 14] width 14 height 14
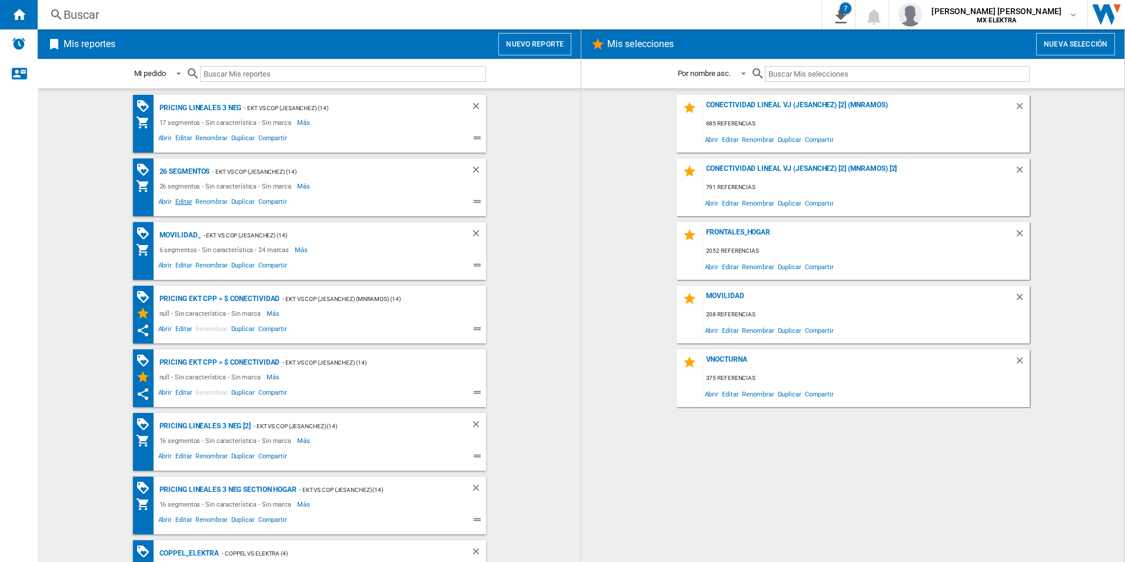
click at [185, 200] on span "Editar" at bounding box center [184, 203] width 20 height 14
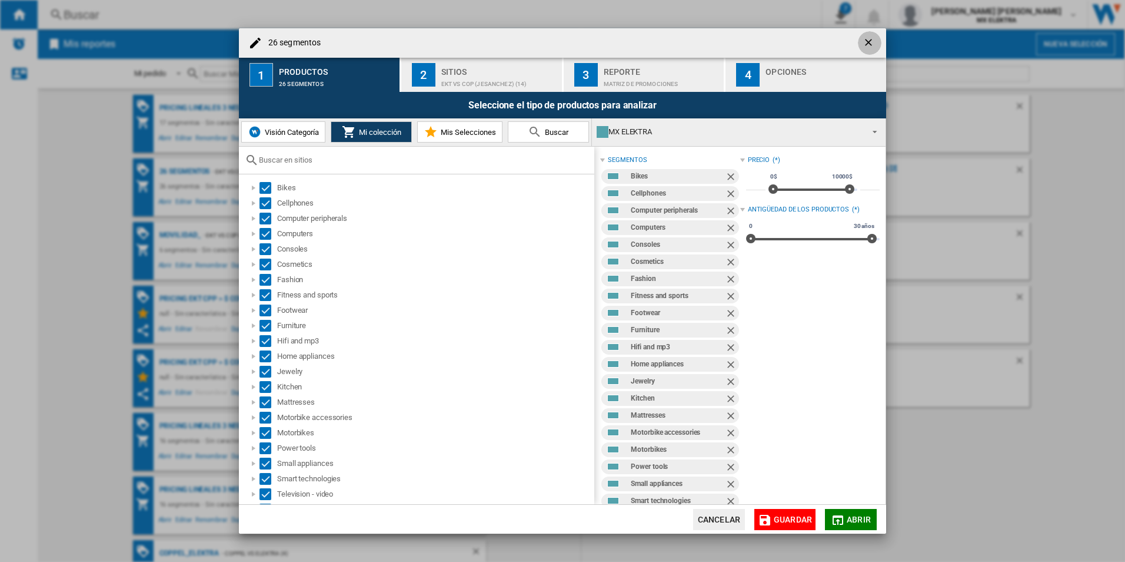
click at [867, 37] on ng-md-icon "getI18NText('BUTTONS.CLOSE_DIALOG')" at bounding box center [870, 43] width 14 height 14
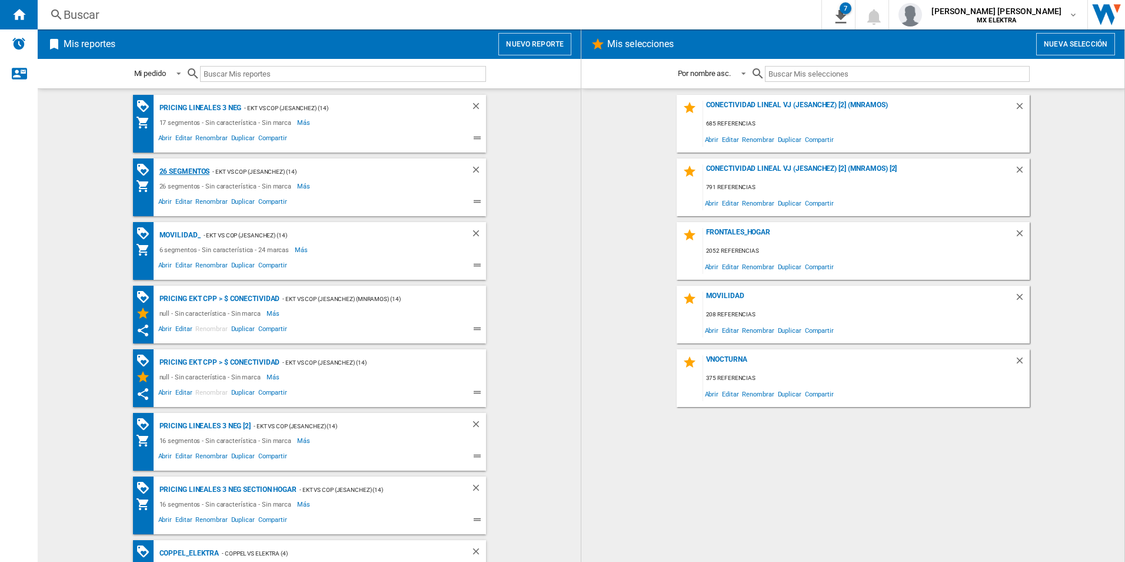
click at [182, 165] on div "26 segmentos" at bounding box center [184, 171] width 54 height 15
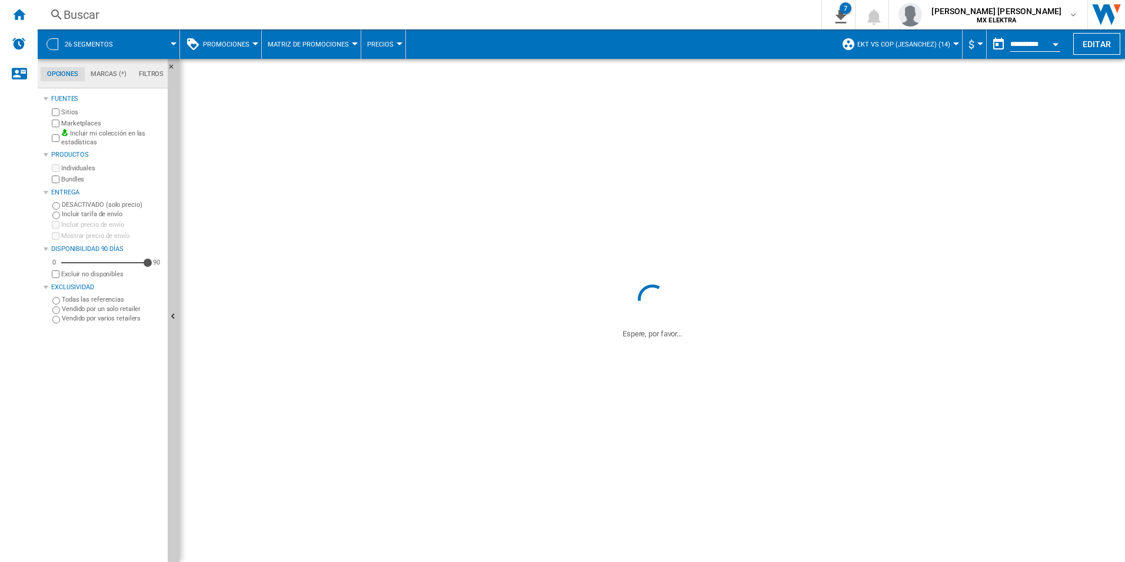
click at [91, 38] on button "26 segmentos" at bounding box center [95, 43] width 60 height 29
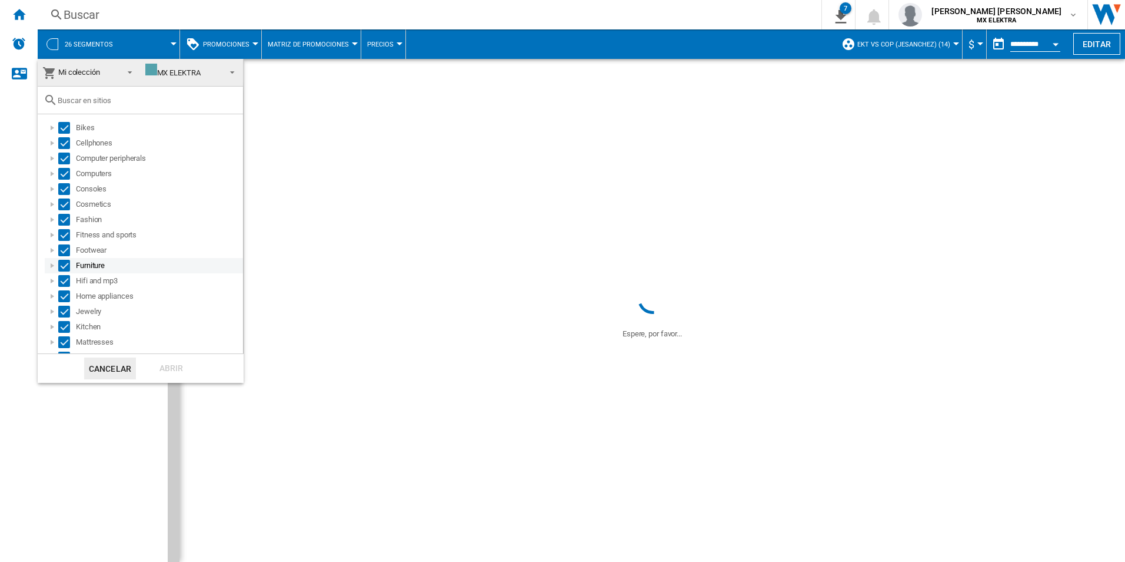
scroll to position [180, 0]
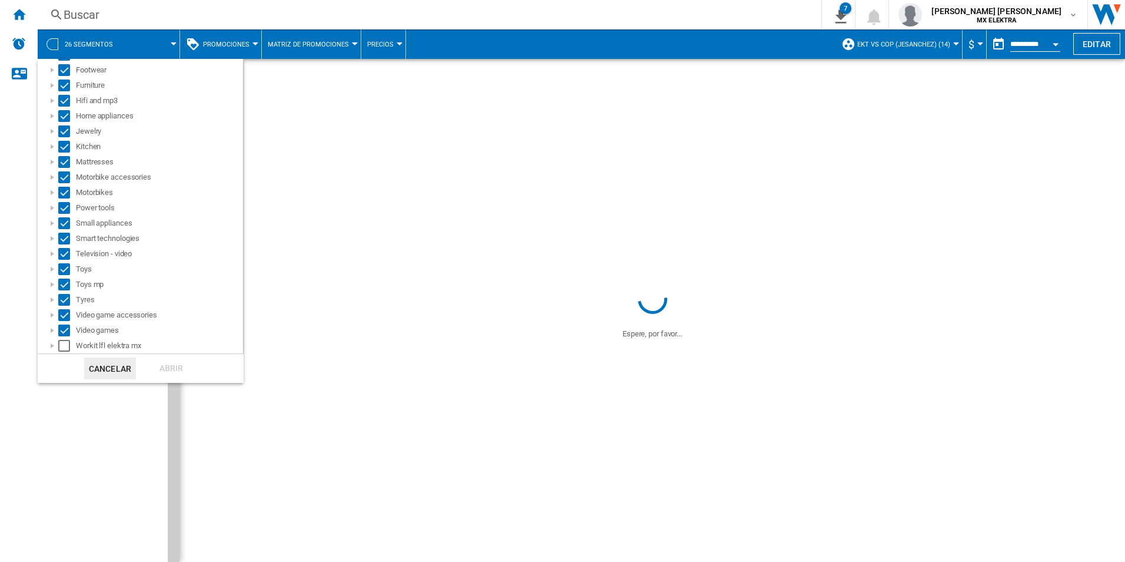
click at [128, 434] on md-backdrop at bounding box center [562, 281] width 1125 height 562
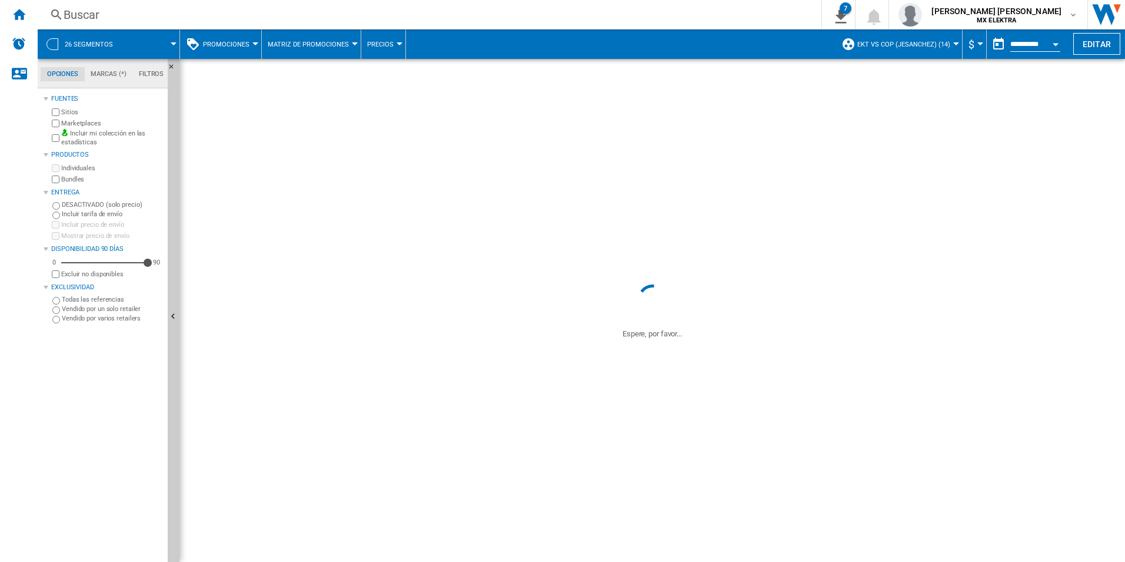
scroll to position [0, 0]
click at [8, 11] on div "Inicio" at bounding box center [19, 14] width 38 height 29
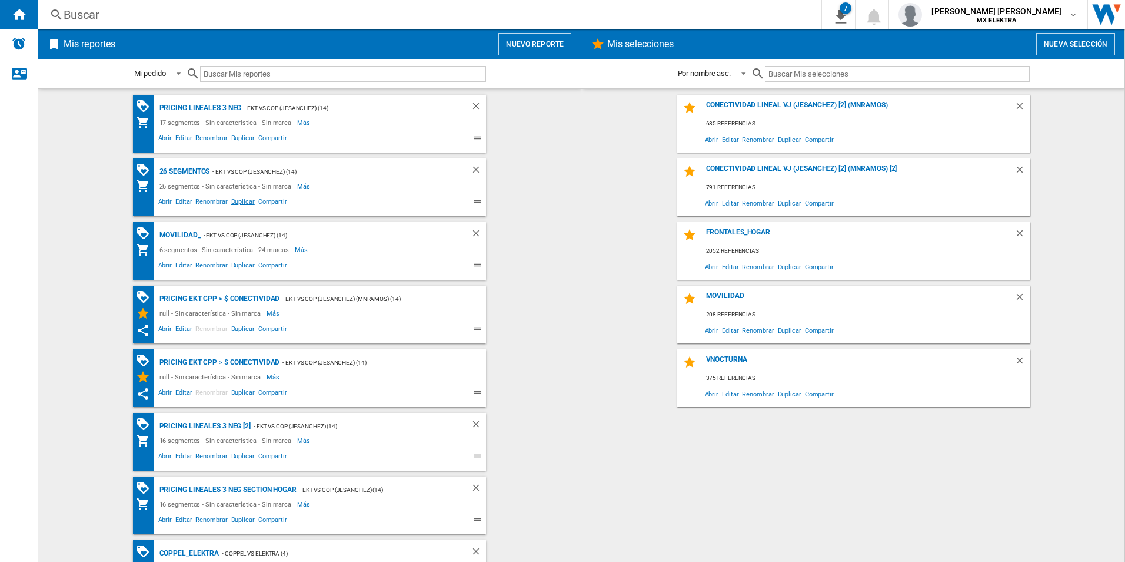
click at [244, 203] on span "Duplicar" at bounding box center [243, 203] width 27 height 14
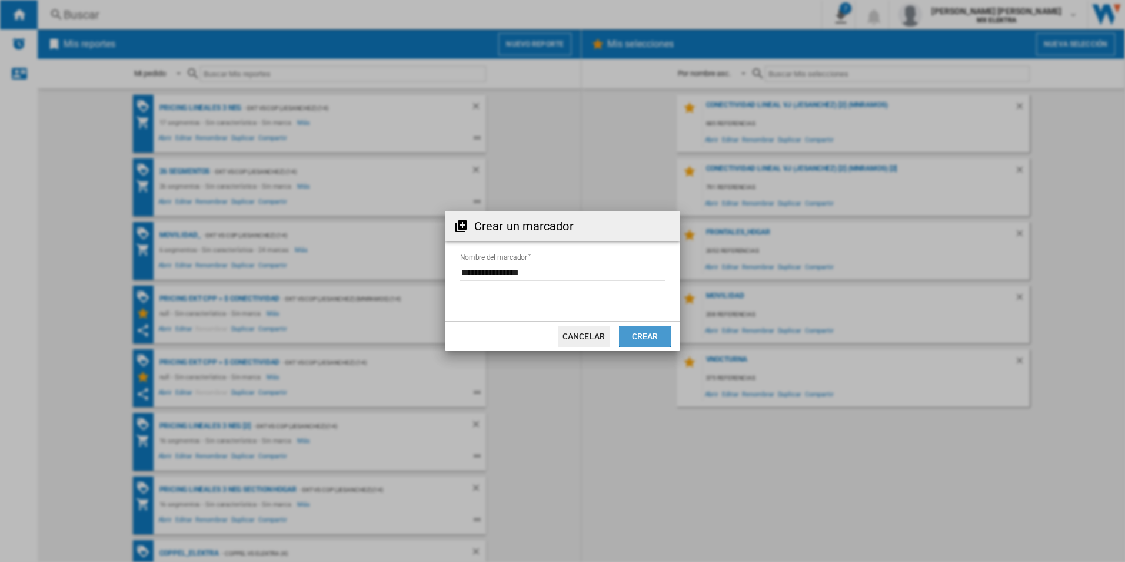
click at [632, 334] on button "Crear" at bounding box center [645, 335] width 52 height 21
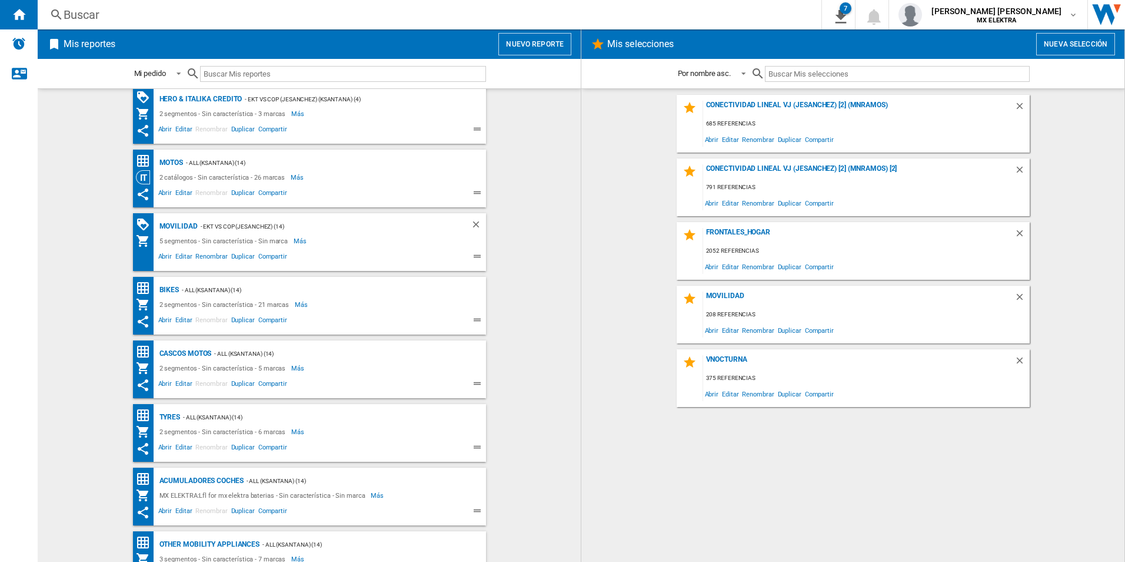
scroll to position [799, 0]
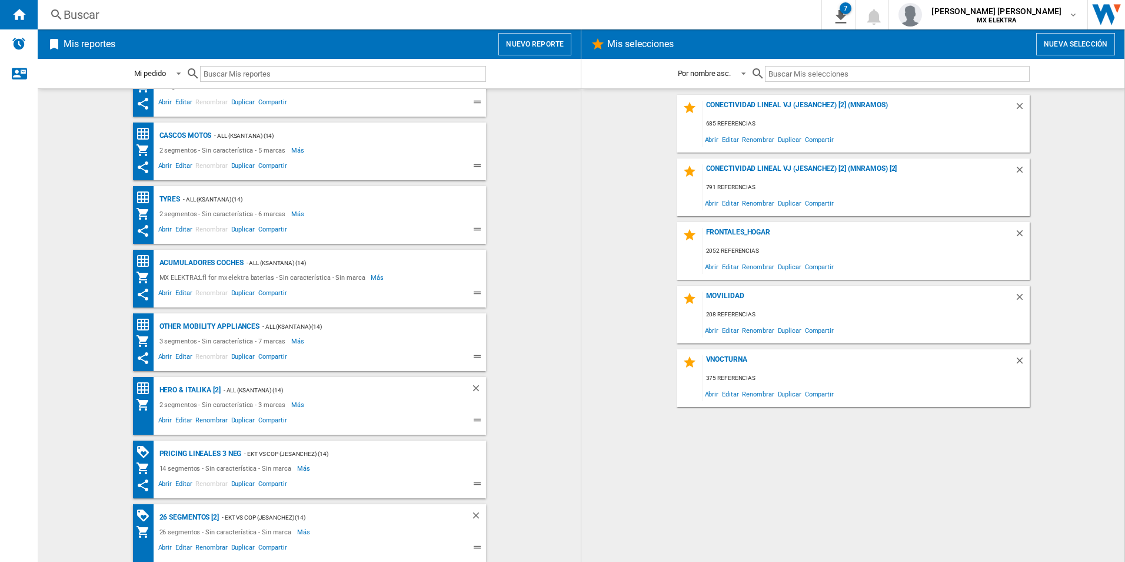
click at [417, 434] on div "- EKT vs Cop (jesanchez) (14)" at bounding box center [333, 517] width 228 height 15
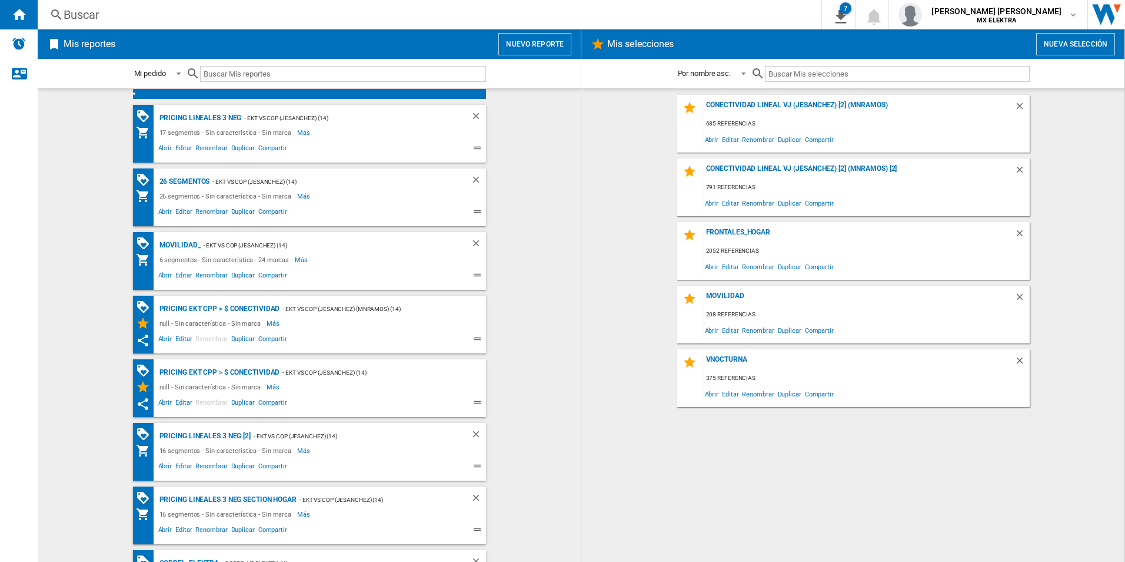
scroll to position [0, 0]
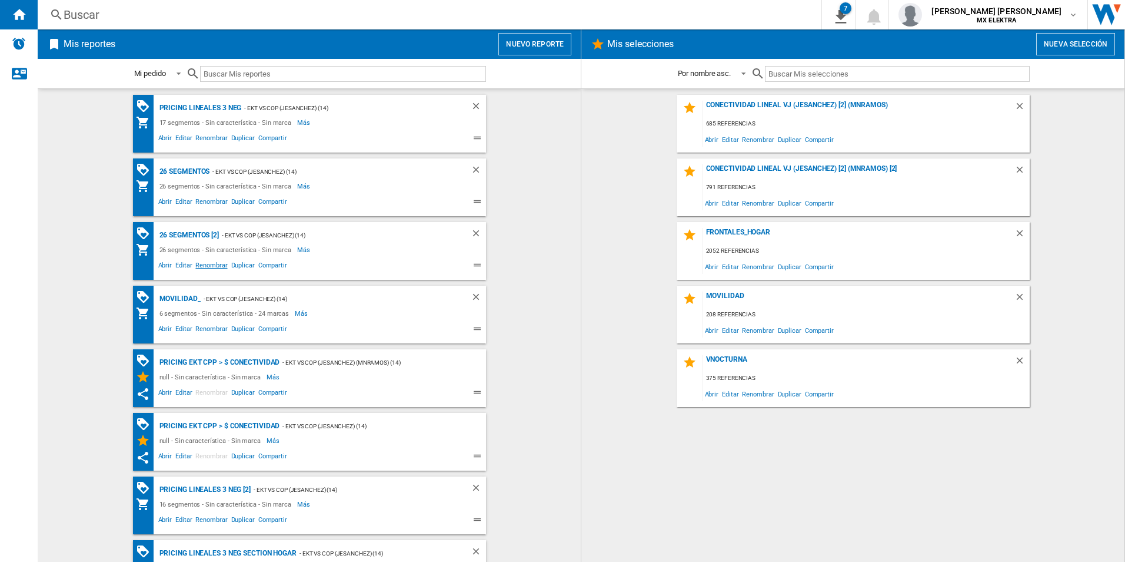
click at [210, 263] on span "Renombrar" at bounding box center [211, 267] width 35 height 14
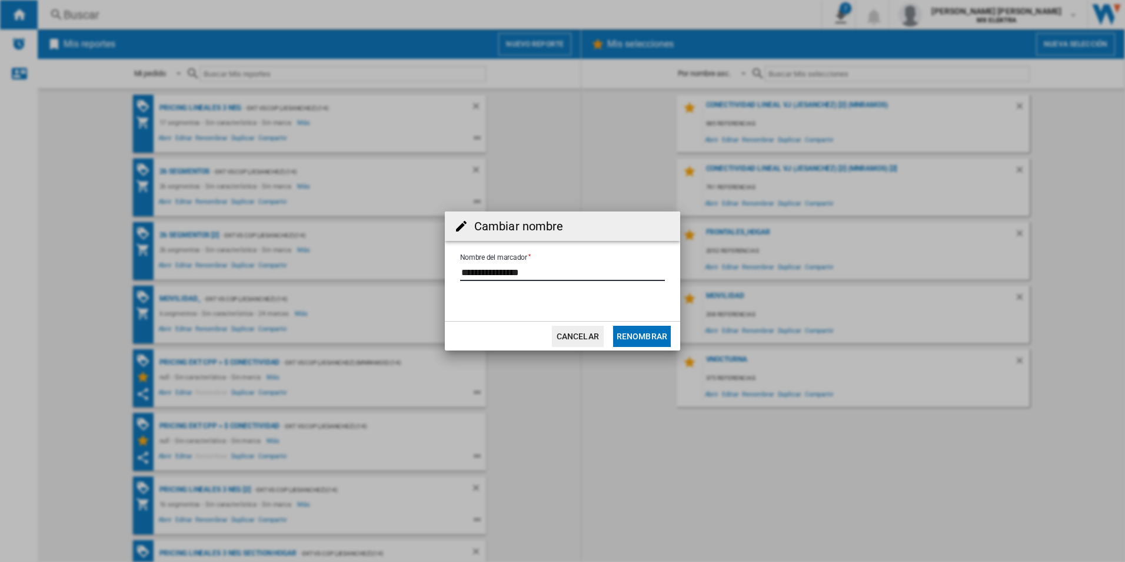
drag, startPoint x: 566, startPoint y: 275, endPoint x: -2, endPoint y: 170, distance: 577.8
click at [0, 170] on html "In order to access Insight, please log out and log in again OK NEW [GEOGRAPHIC_…" at bounding box center [562, 281] width 1125 height 562
type input "**********"
click at [647, 336] on button "Renombrar" at bounding box center [642, 335] width 58 height 21
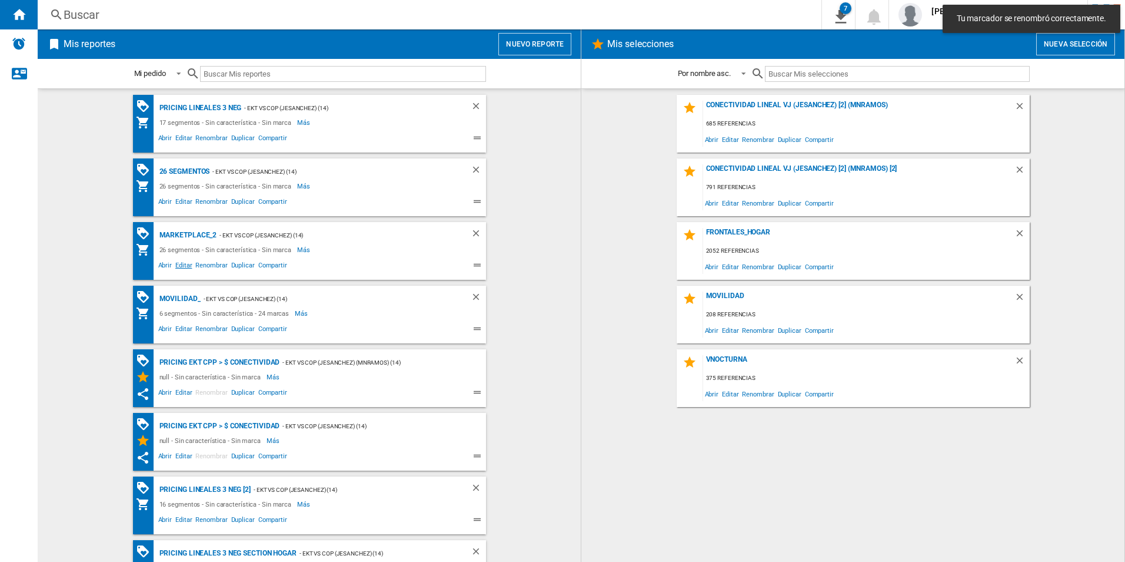
click at [174, 263] on span "Editar" at bounding box center [184, 267] width 20 height 14
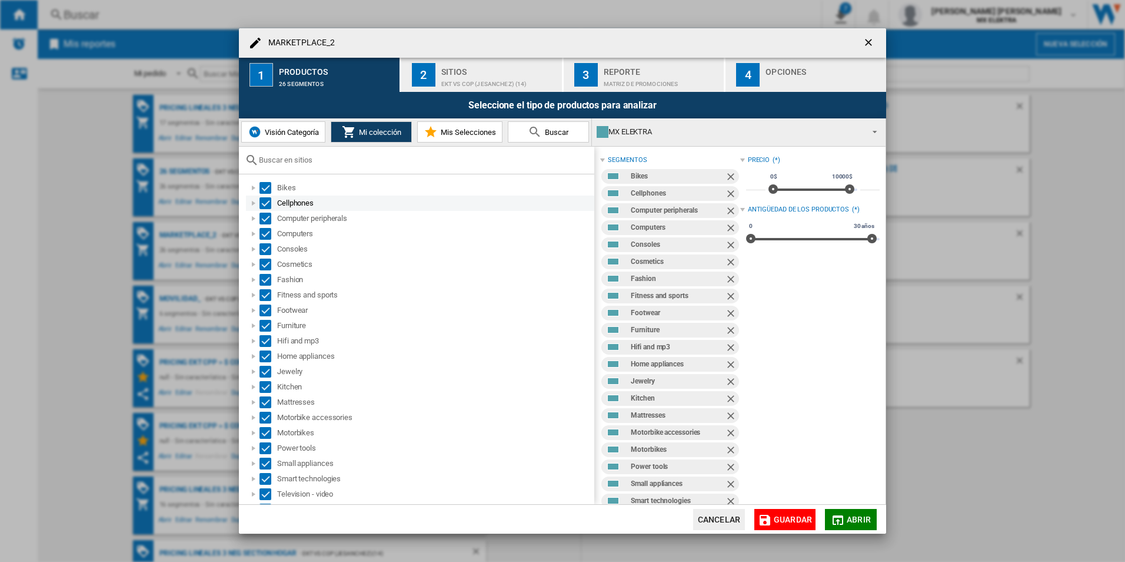
click at [263, 203] on div "Select" at bounding box center [266, 203] width 12 height 12
click at [266, 198] on div "Select" at bounding box center [266, 203] width 12 height 12
click at [263, 184] on div "Select" at bounding box center [266, 188] width 12 height 12
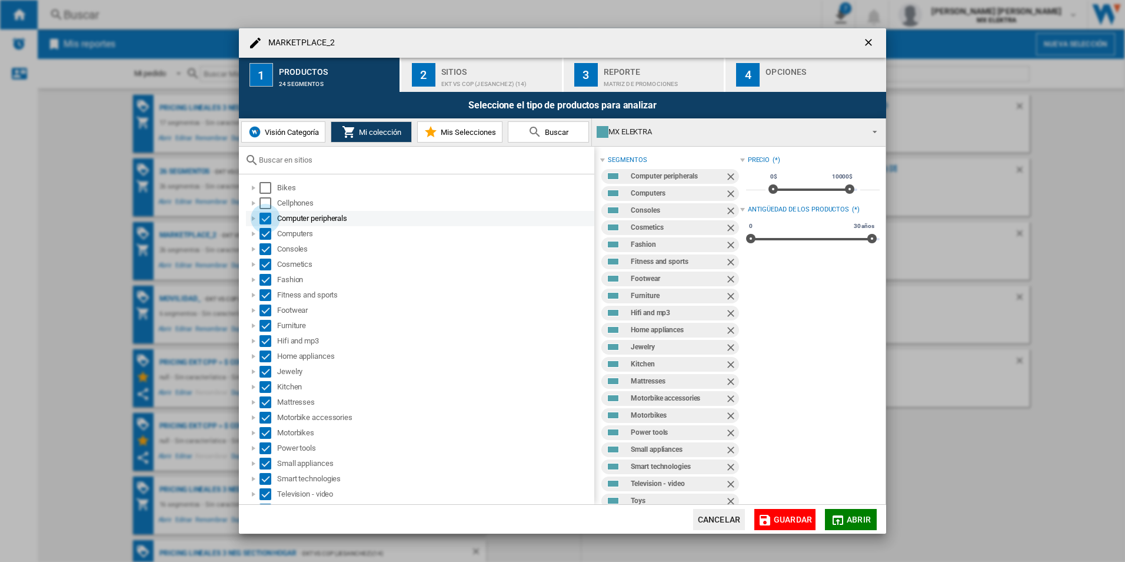
click at [263, 214] on div "Select" at bounding box center [266, 218] width 12 height 12
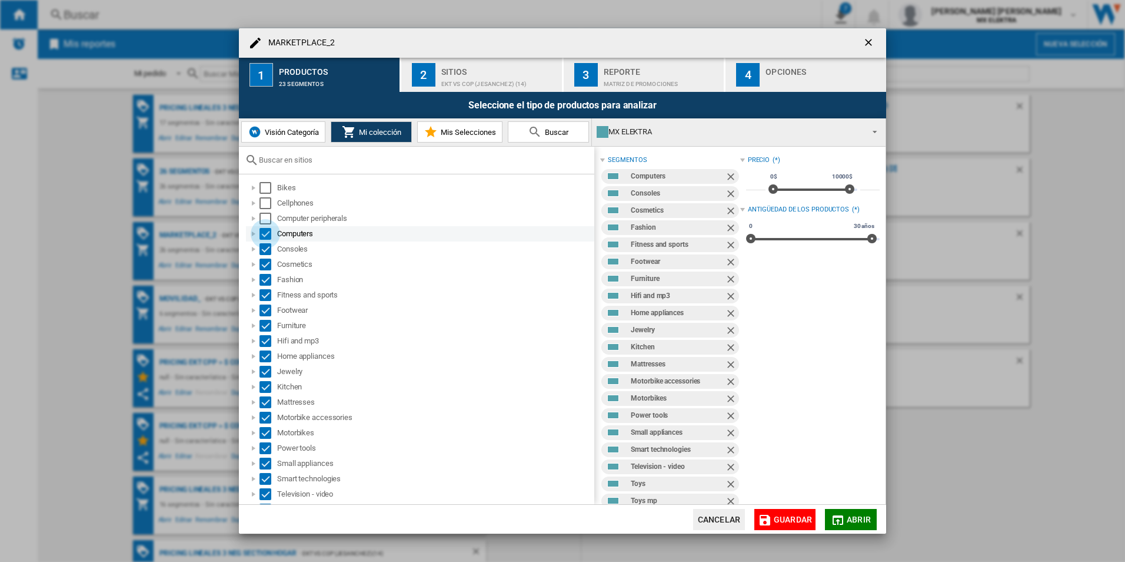
click at [268, 228] on div "Select" at bounding box center [266, 234] width 12 height 12
click at [261, 243] on div "Select" at bounding box center [266, 249] width 12 height 12
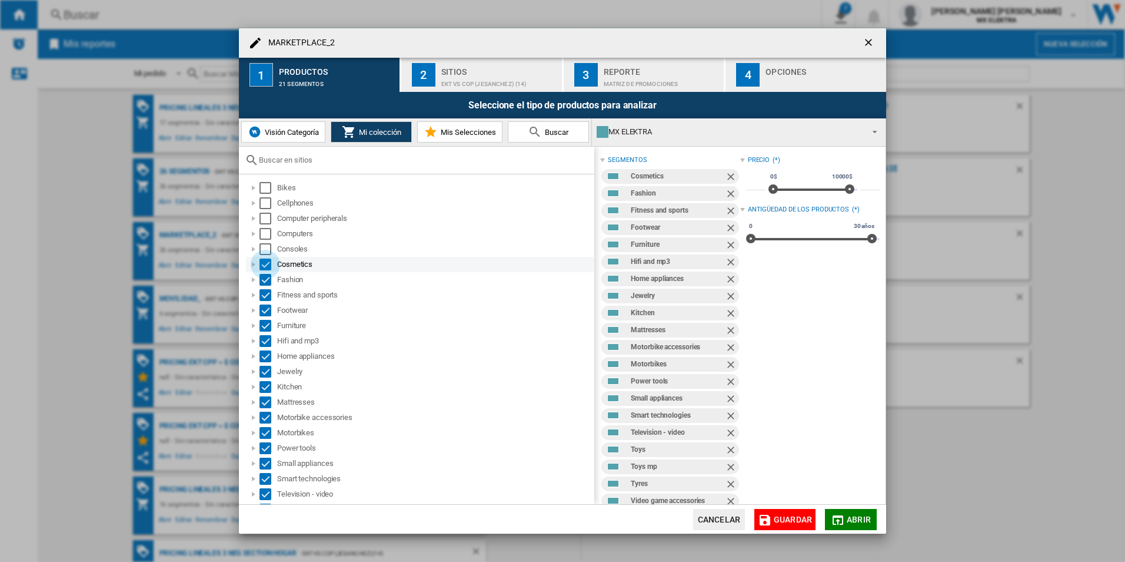
click at [261, 265] on div "Select" at bounding box center [266, 264] width 12 height 12
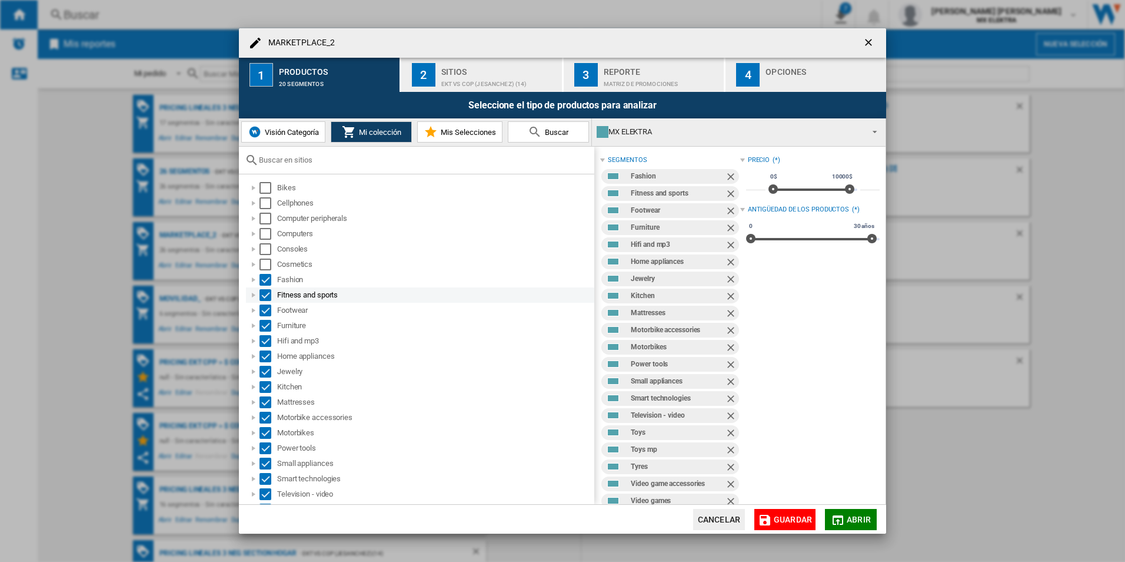
click at [263, 287] on div "Fitness and sports" at bounding box center [420, 294] width 348 height 15
click at [271, 277] on md-checkbox "Select" at bounding box center [269, 280] width 18 height 12
click at [267, 288] on div "Fitness and sports" at bounding box center [420, 294] width 348 height 15
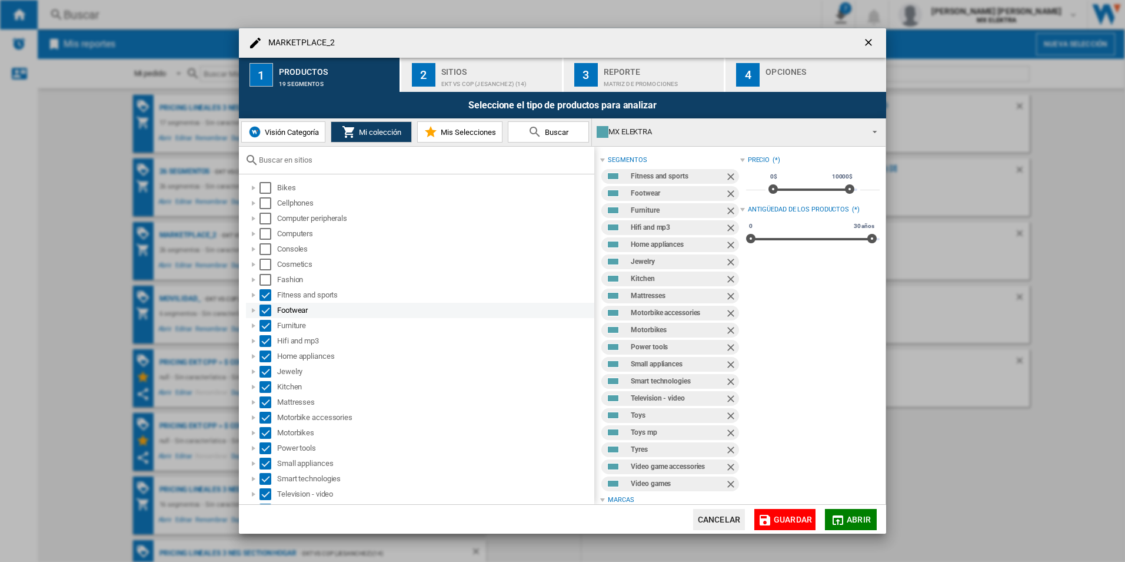
click at [265, 313] on div "Select" at bounding box center [266, 310] width 12 height 12
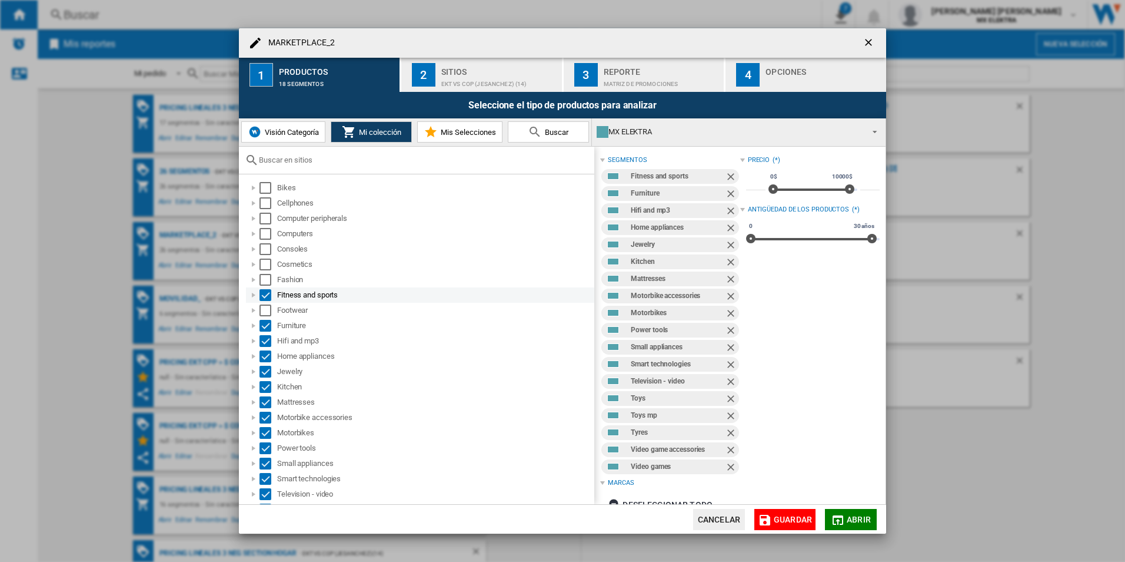
click at [273, 301] on div "Fitness and sports" at bounding box center [420, 294] width 348 height 15
click at [263, 313] on div "Select" at bounding box center [266, 310] width 12 height 12
click at [267, 291] on div "Select" at bounding box center [266, 295] width 12 height 12
click at [261, 427] on div "Select" at bounding box center [266, 433] width 12 height 12
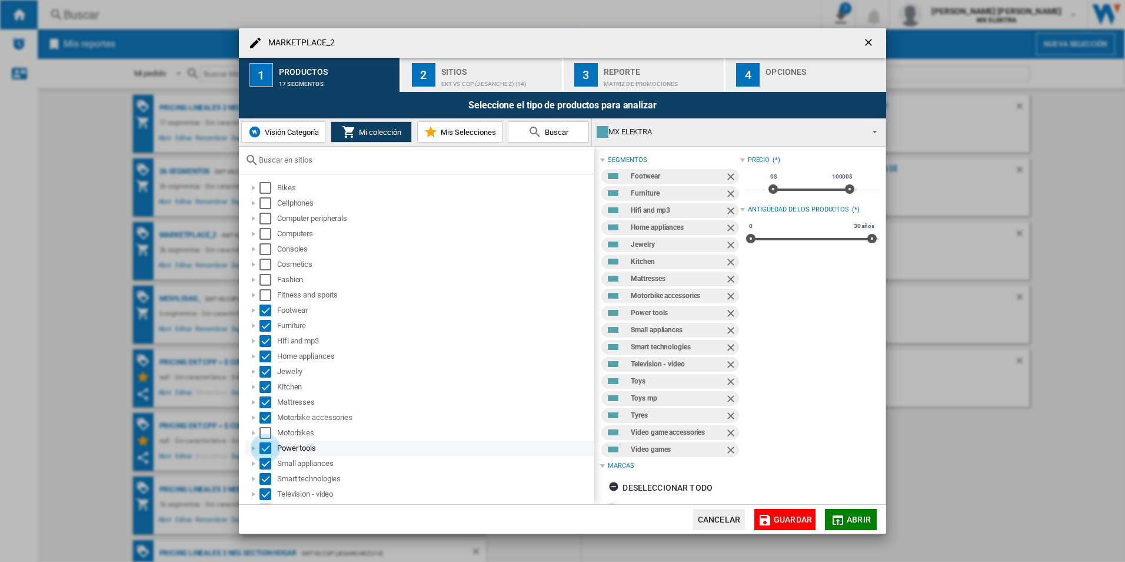
click at [260, 434] on div "Select" at bounding box center [266, 448] width 12 height 12
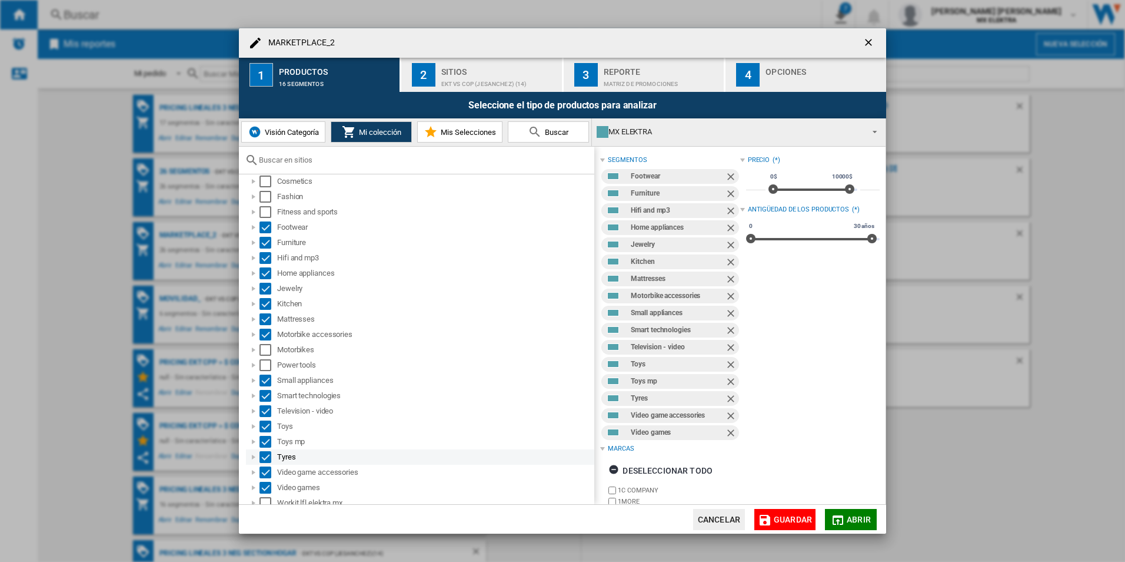
scroll to position [89, 0]
click at [263, 367] on div "Small appliances" at bounding box center [420, 374] width 348 height 15
click at [242, 372] on div "Bikes Cellphones Computer peripherals Computers Consoles Cosmetics Fashion Fitn…" at bounding box center [417, 339] width 356 height 330
click at [268, 371] on div "Select" at bounding box center [266, 374] width 12 height 12
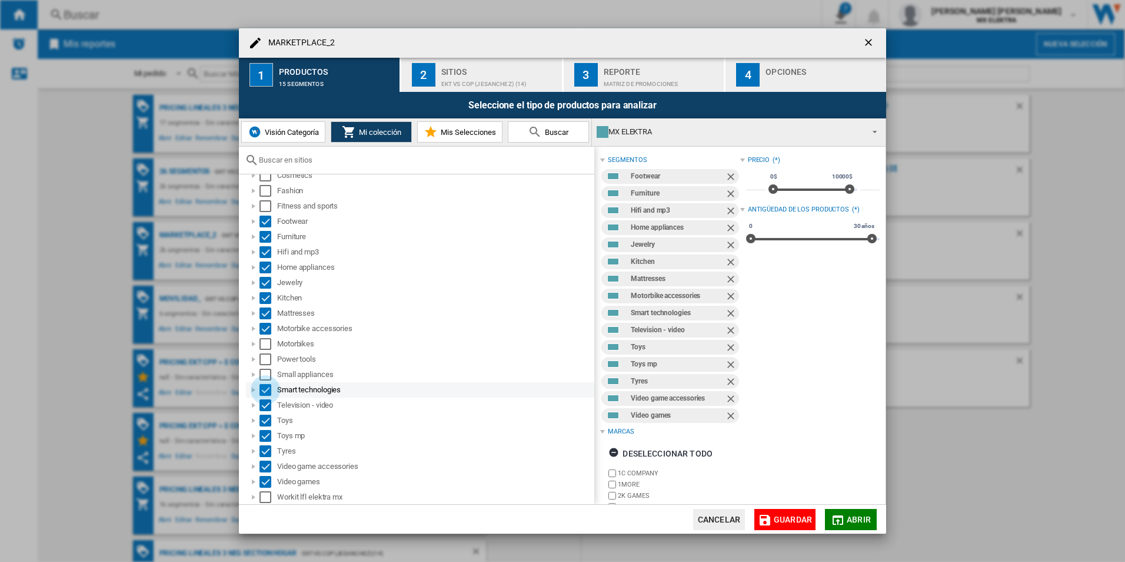
click at [266, 391] on div "Select" at bounding box center [266, 390] width 12 height 12
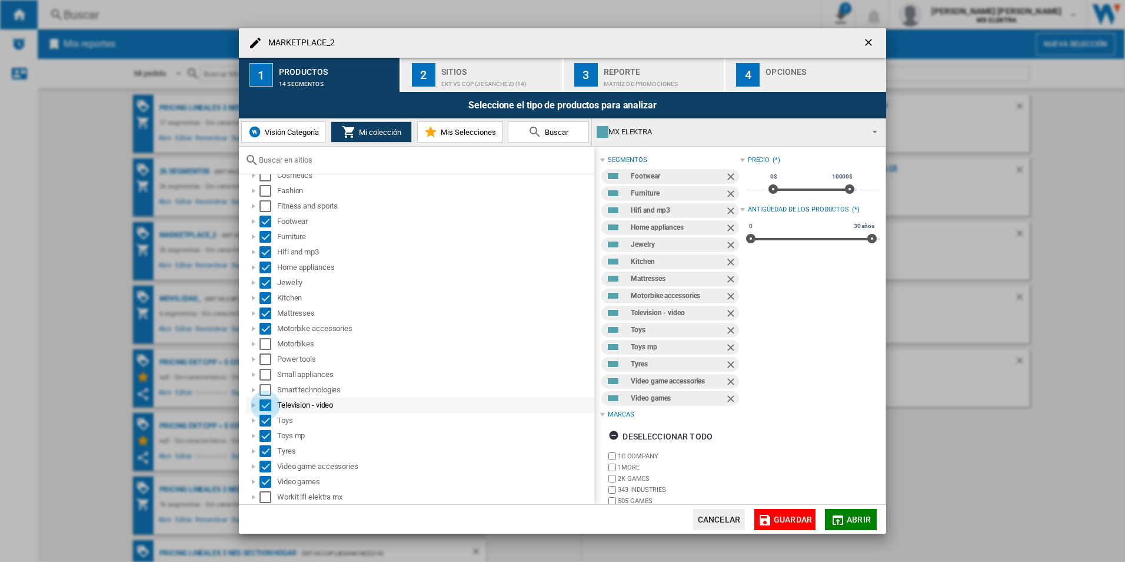
click at [260, 402] on div "Select" at bounding box center [266, 405] width 12 height 12
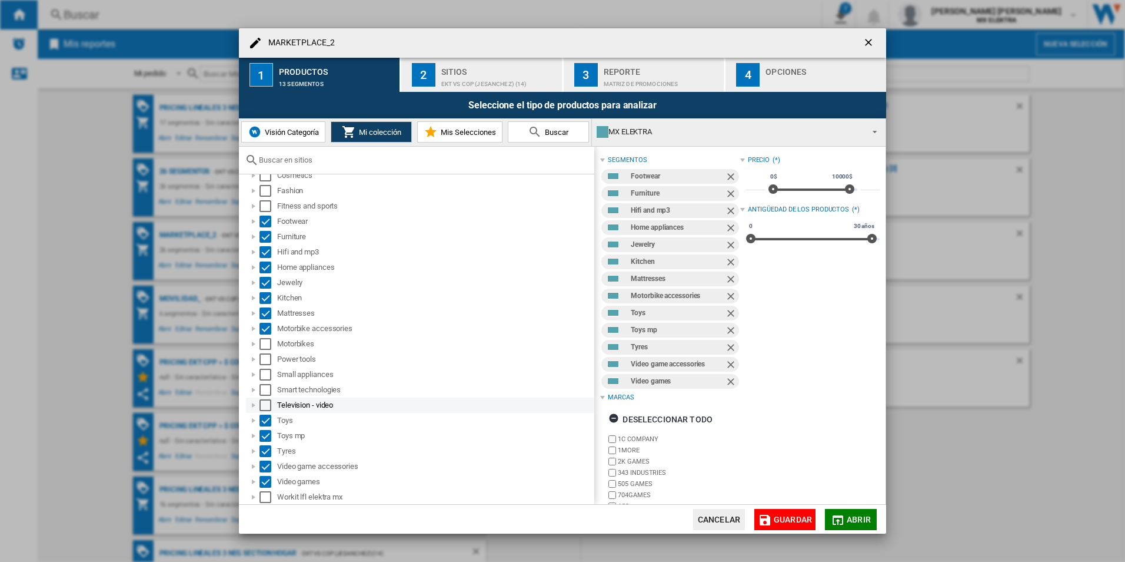
click at [260, 408] on div "Select" at bounding box center [266, 405] width 12 height 12
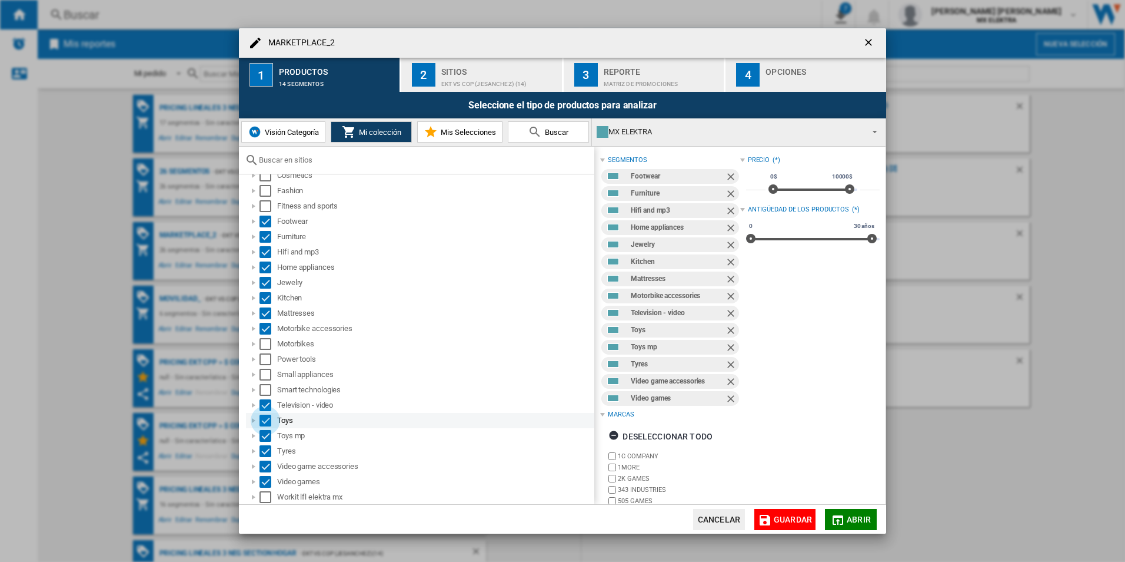
click at [260, 418] on div "Select" at bounding box center [266, 420] width 12 height 12
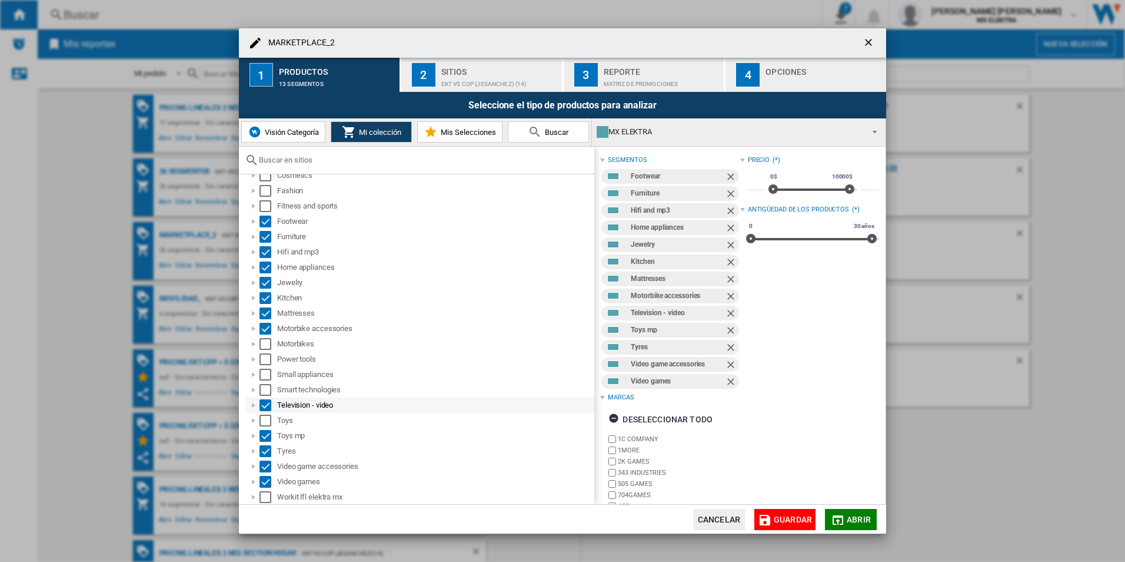
click at [267, 400] on div "Select" at bounding box center [266, 405] width 12 height 12
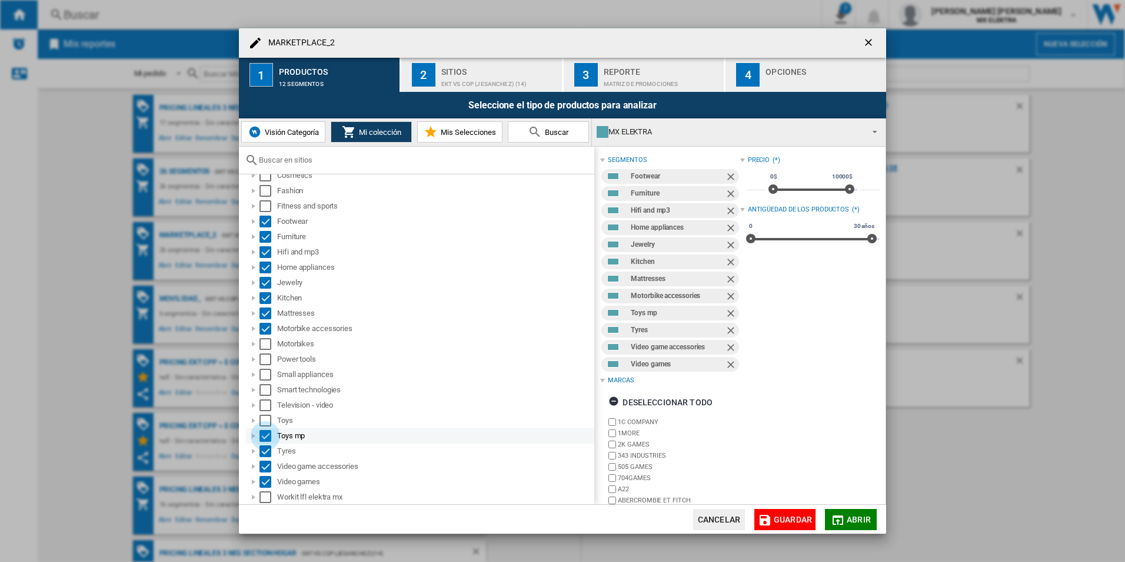
drag, startPoint x: 260, startPoint y: 438, endPoint x: 267, endPoint y: 436, distance: 6.7
click at [267, 434] on div "Select" at bounding box center [266, 436] width 12 height 12
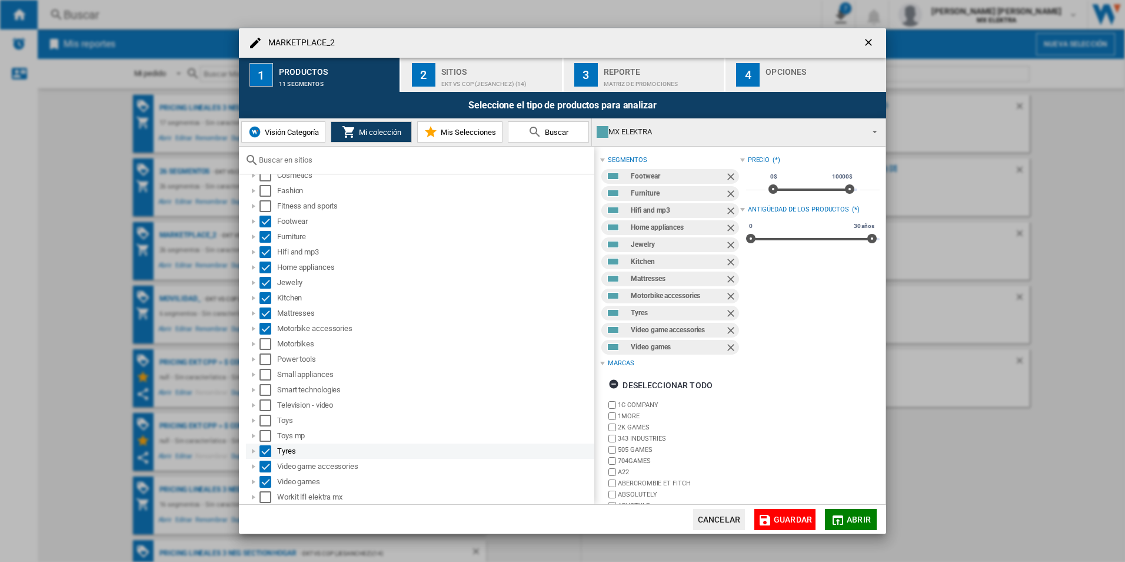
click at [265, 434] on div "Select" at bounding box center [266, 451] width 12 height 12
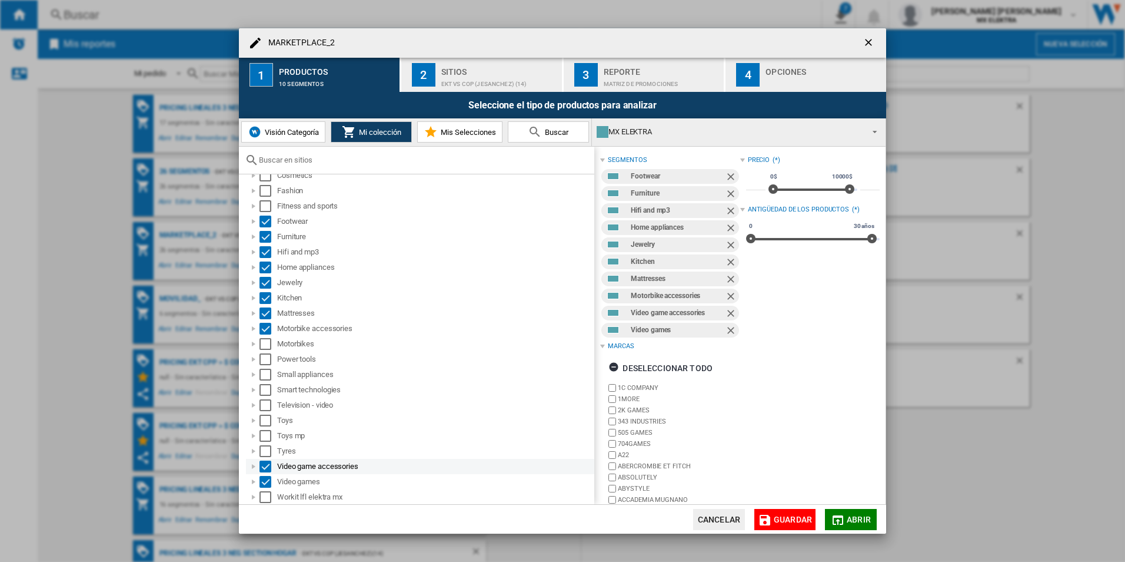
click at [260, 434] on div "Select" at bounding box center [266, 466] width 12 height 12
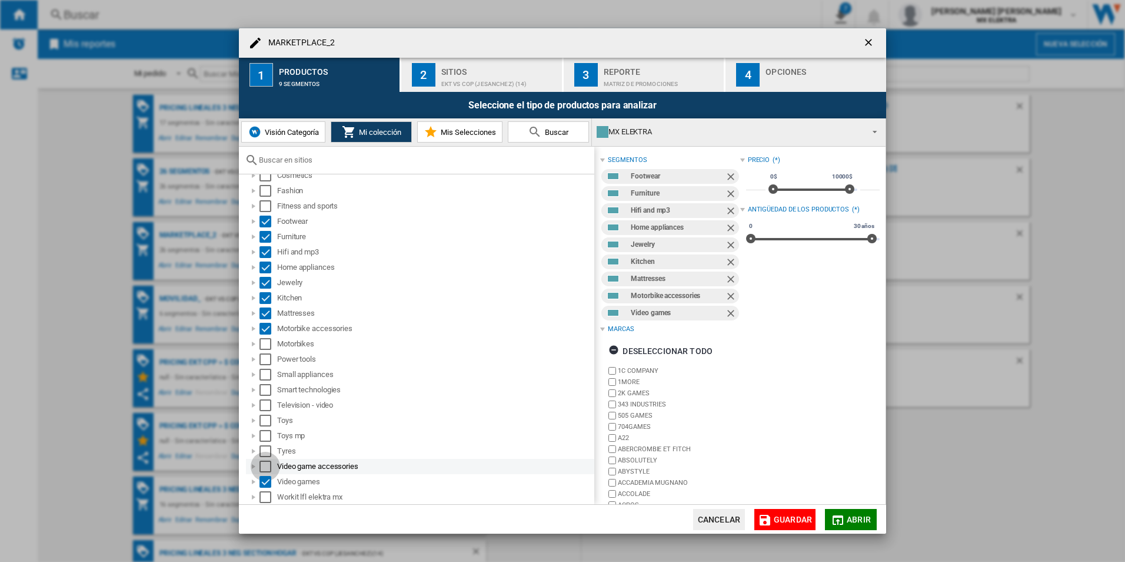
click at [262, 434] on div "Select" at bounding box center [266, 466] width 12 height 12
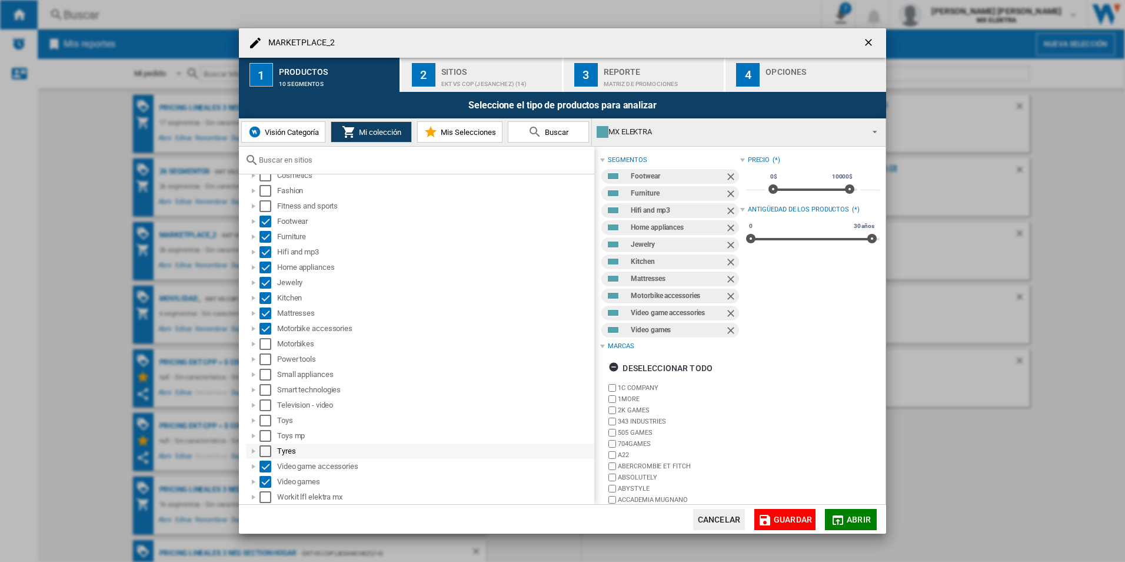
click at [262, 434] on div "Select" at bounding box center [266, 451] width 12 height 12
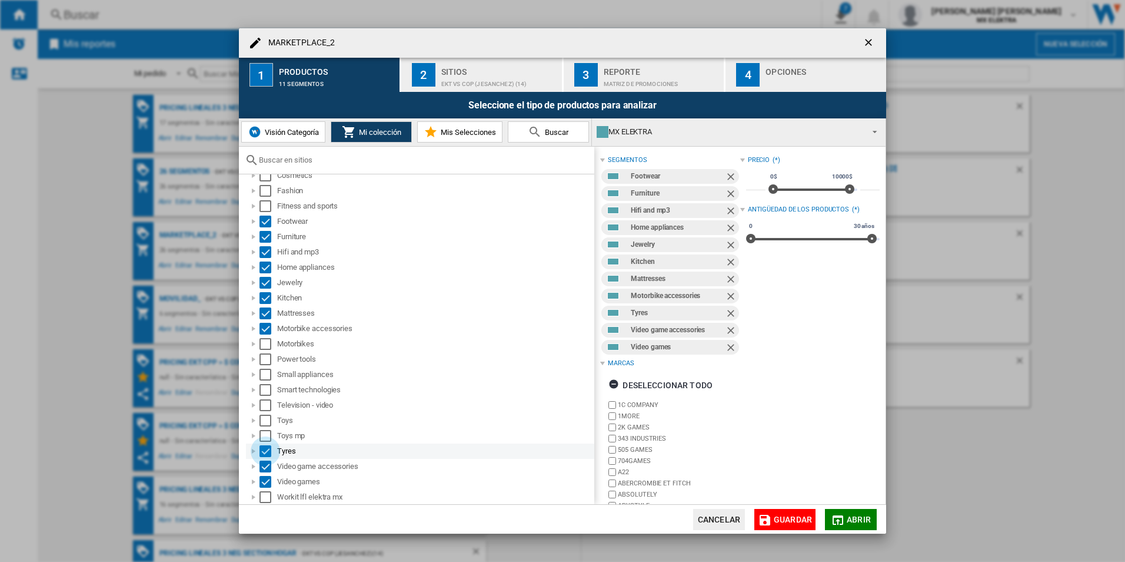
click at [268, 434] on div "Select" at bounding box center [266, 451] width 12 height 12
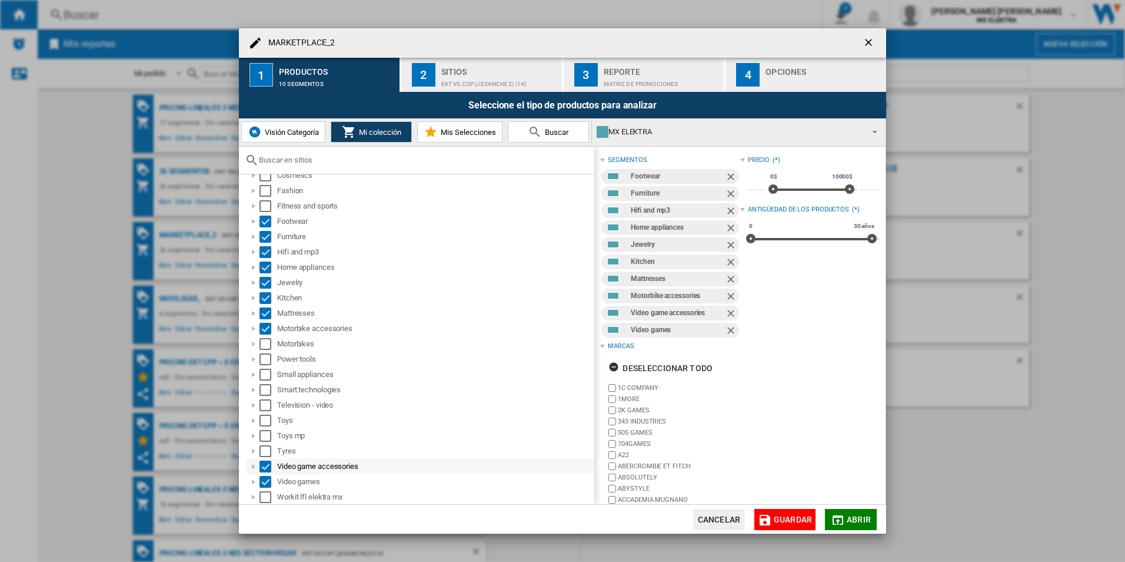
click at [261, 434] on div "Select" at bounding box center [266, 466] width 12 height 12
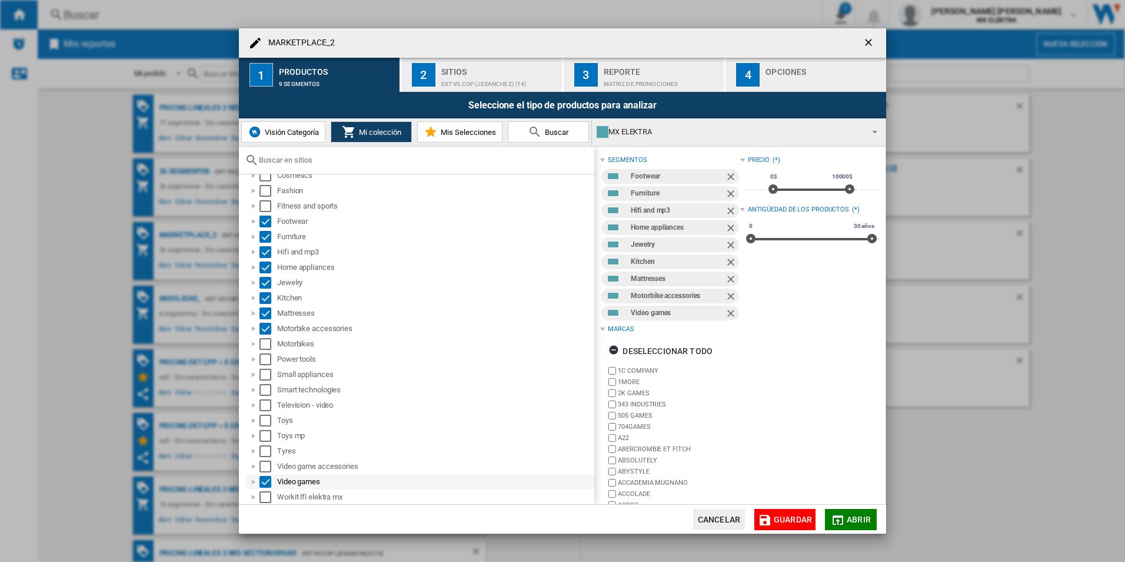
click at [259, 434] on div "MARKETPLACE_2 1 ..." at bounding box center [254, 482] width 12 height 12
click at [267, 434] on div "Videojuegos" at bounding box center [426, 496] width 335 height 15
click at [265, 434] on div "Select" at bounding box center [266, 482] width 12 height 12
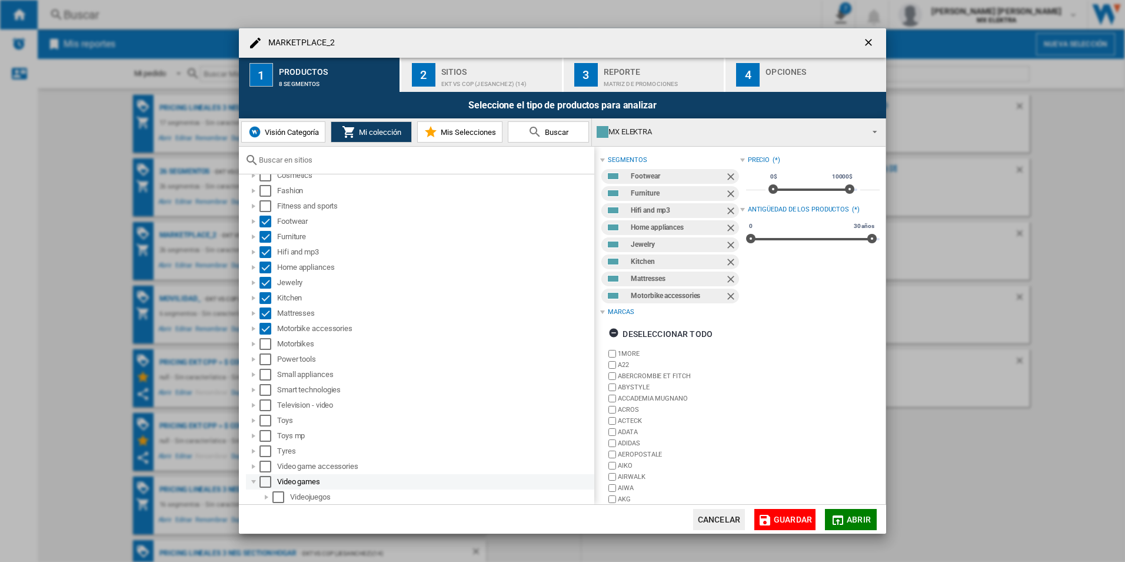
click at [256, 434] on div "MARKETPLACE_2 1 ..." at bounding box center [254, 482] width 12 height 12
click at [769, 434] on div "Precio (*) * 0$ 10000$ 0$ 10000$ 0$ - 10000$ ***** Antigüedad de los productos …" at bounding box center [809, 343] width 139 height 383
click at [764, 434] on md-icon "MARKETPLACE_2 1 ..." at bounding box center [765, 520] width 14 height 14
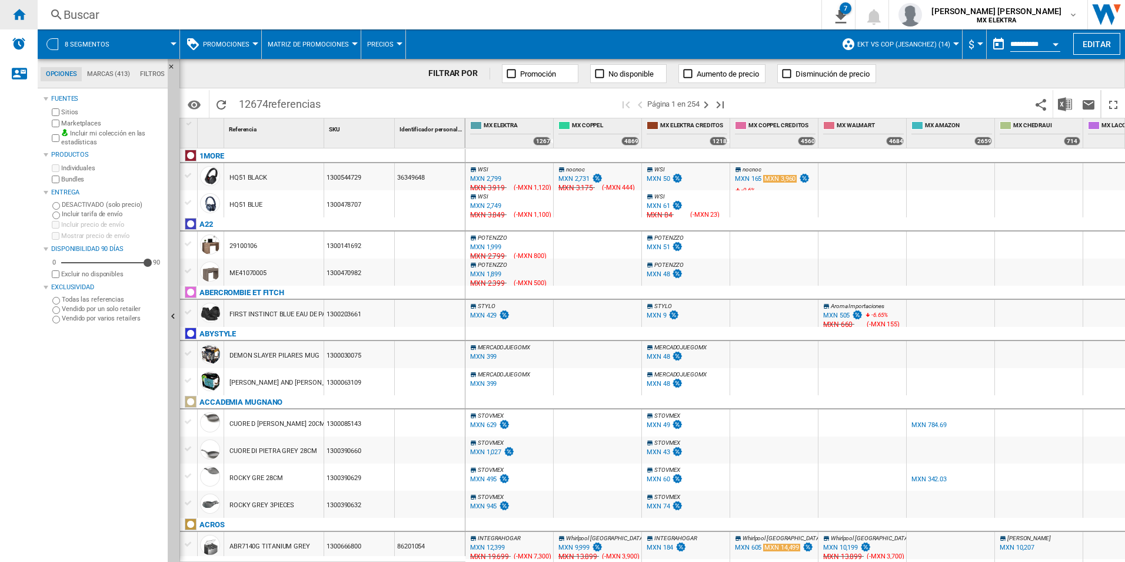
click at [25, 24] on div "Inicio" at bounding box center [19, 14] width 38 height 29
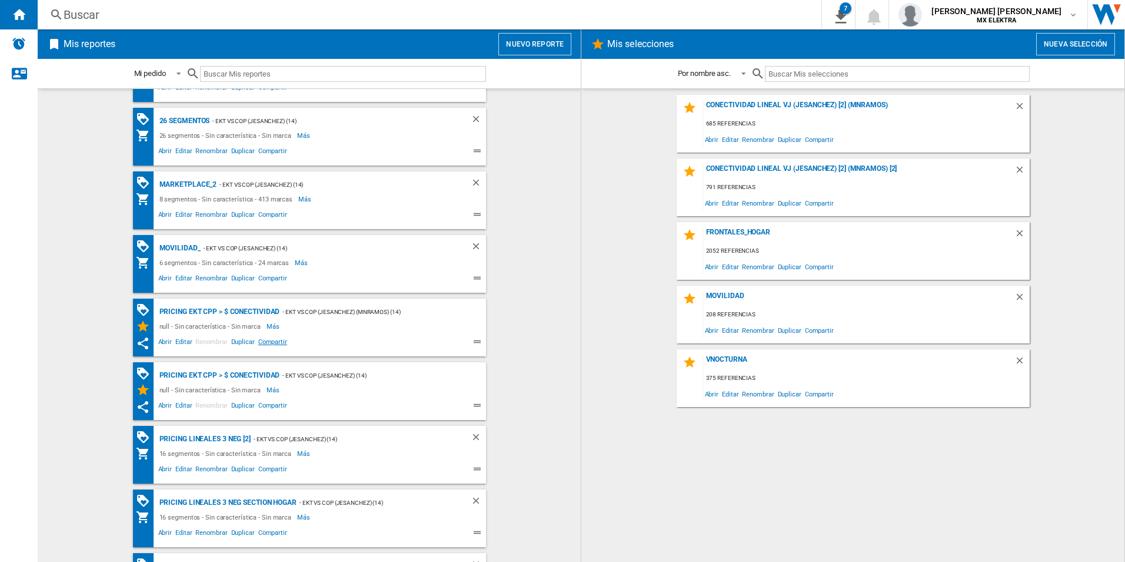
scroll to position [34, 0]
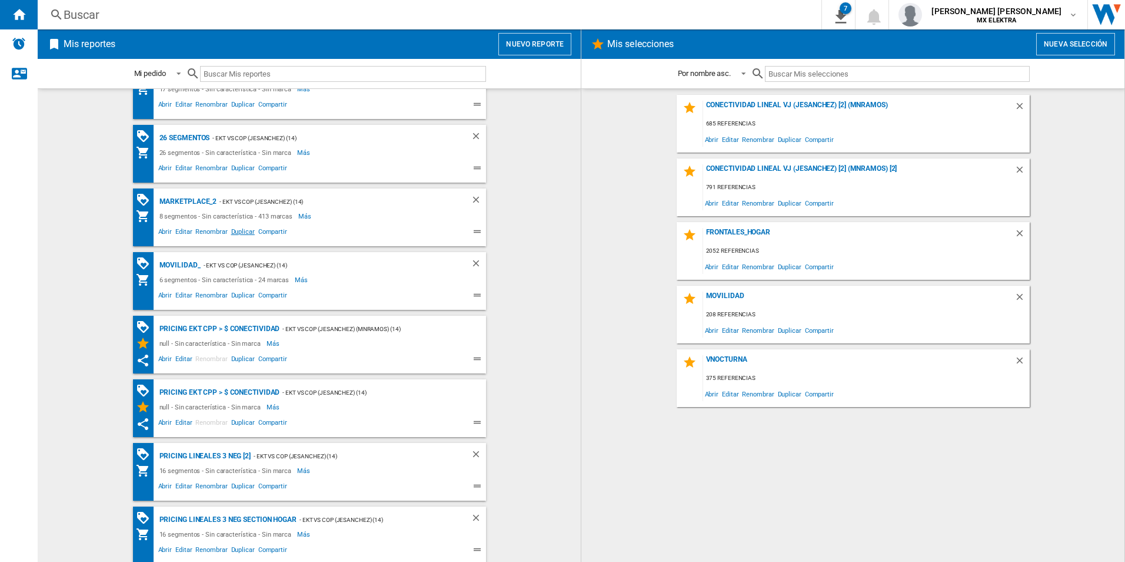
click at [235, 237] on span "Duplicar" at bounding box center [243, 233] width 27 height 14
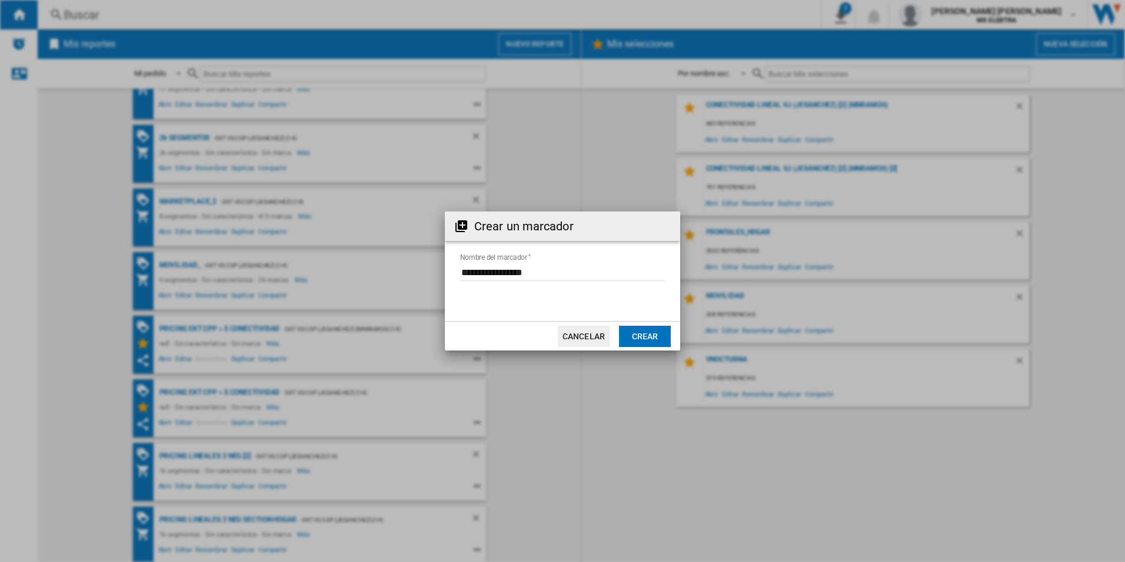
click at [548, 273] on input "Nombre del marcador" at bounding box center [562, 272] width 205 height 18
click at [579, 271] on input "Nombre del marcador" at bounding box center [562, 272] width 205 height 18
type input "**********"
click at [630, 324] on md-dialog-actions "Cancelar Crear" at bounding box center [562, 335] width 235 height 29
click at [633, 330] on button "Crear" at bounding box center [645, 335] width 52 height 21
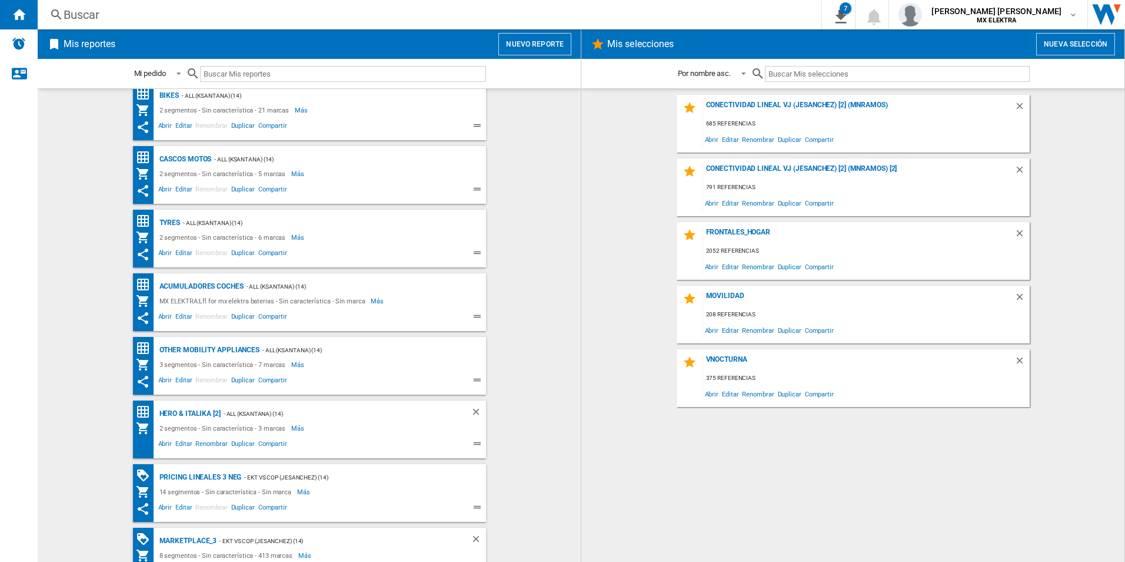
scroll to position [862, 0]
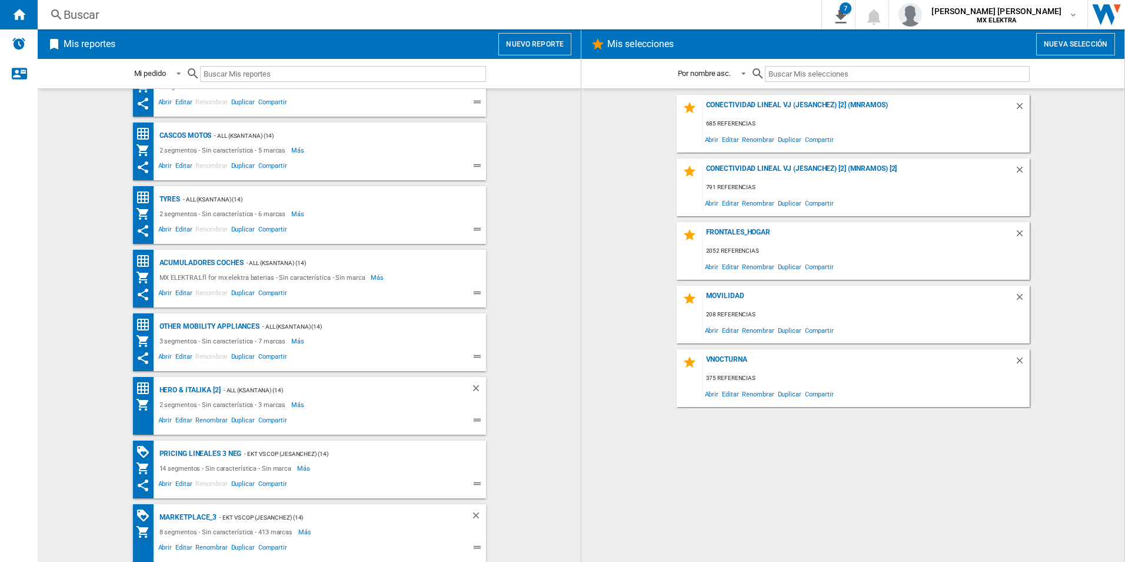
click at [460, 434] on div "MARKETPLACE_3 - EKT vs Cop (jesanchez) (14) 8 segmentos - Sin característica - …" at bounding box center [323, 533] width 327 height 46
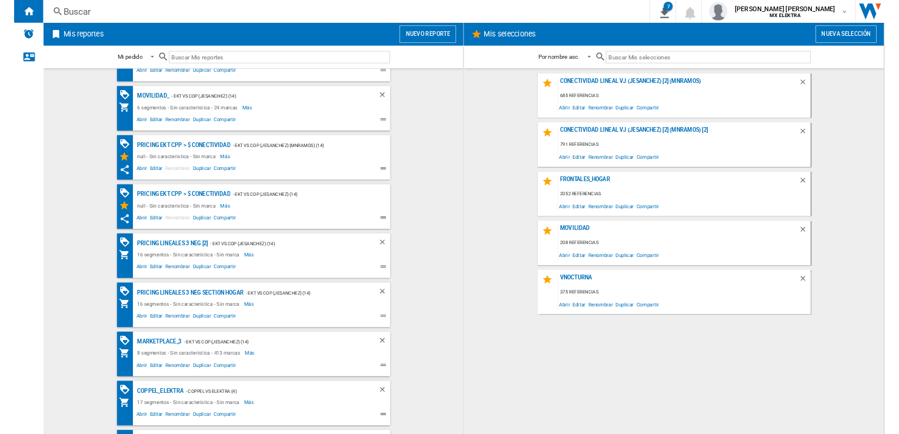
scroll to position [0, 0]
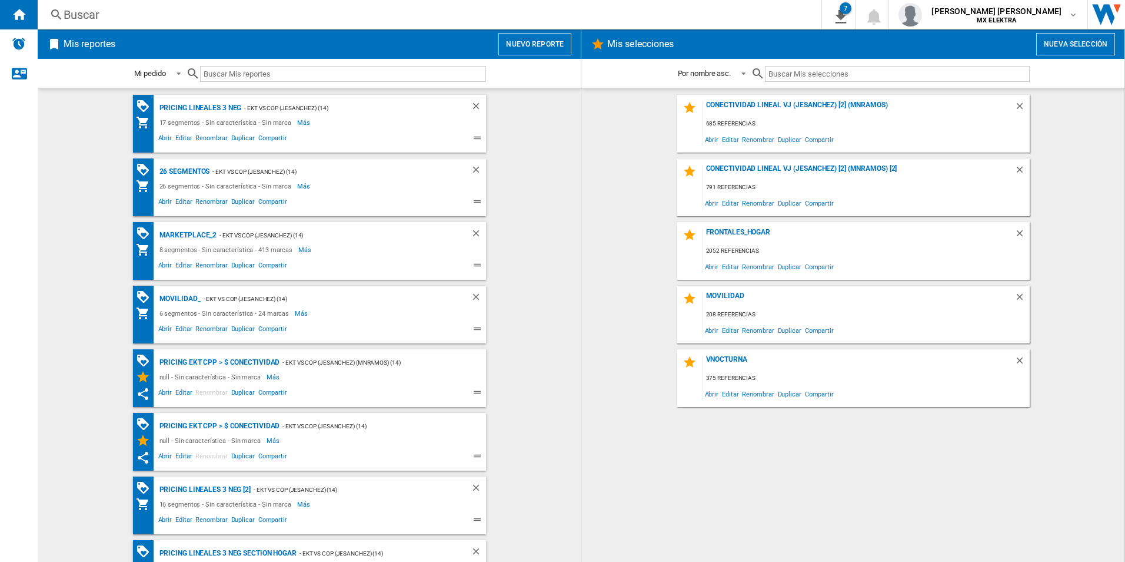
drag, startPoint x: 563, startPoint y: 274, endPoint x: 542, endPoint y: 240, distance: 39.9
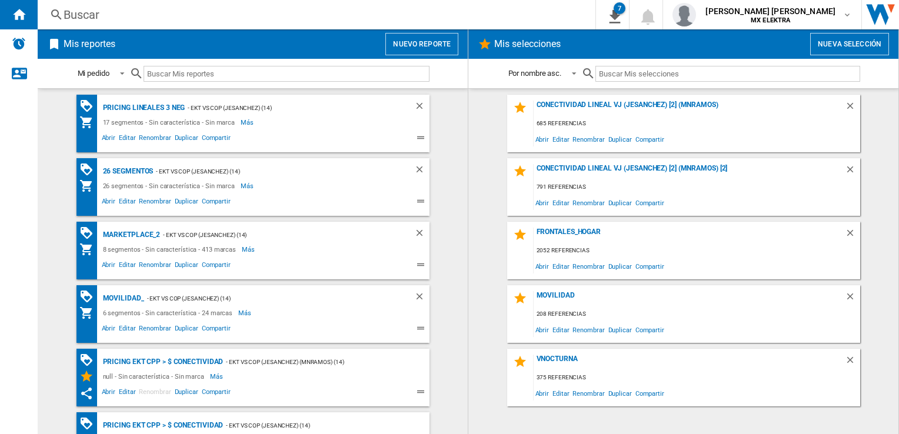
click at [392, 291] on div "MOVILIDAD_ - EKT vs Cop (jesanchez) (14)" at bounding box center [242, 298] width 327 height 15
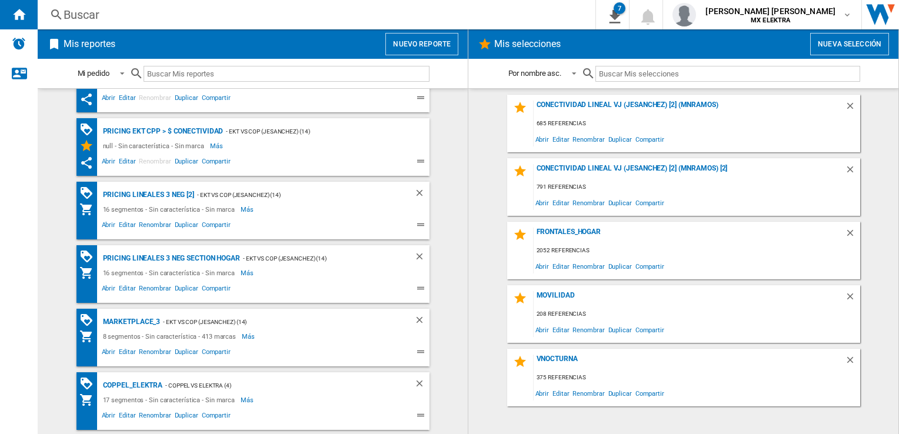
scroll to position [353, 0]
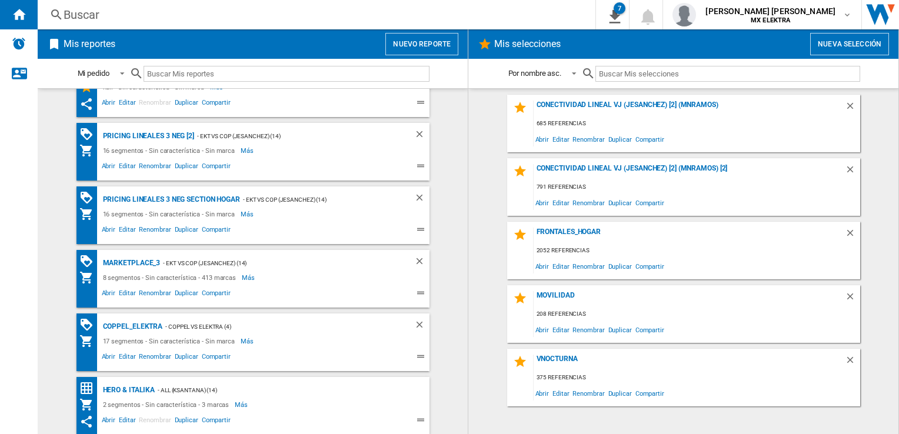
click at [417, 302] on div "MARKETPLACE_3 - EKT vs Cop (jesanchez) (14) 8 segmentos - Sin característica - …" at bounding box center [253, 279] width 353 height 58
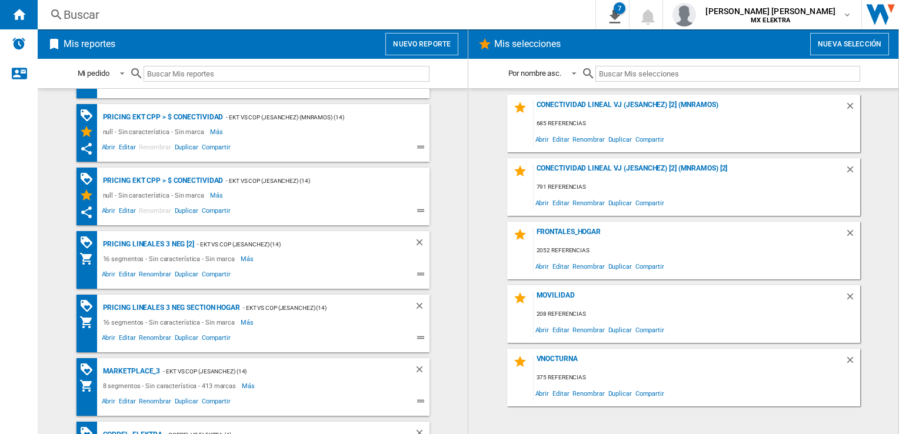
scroll to position [235, 0]
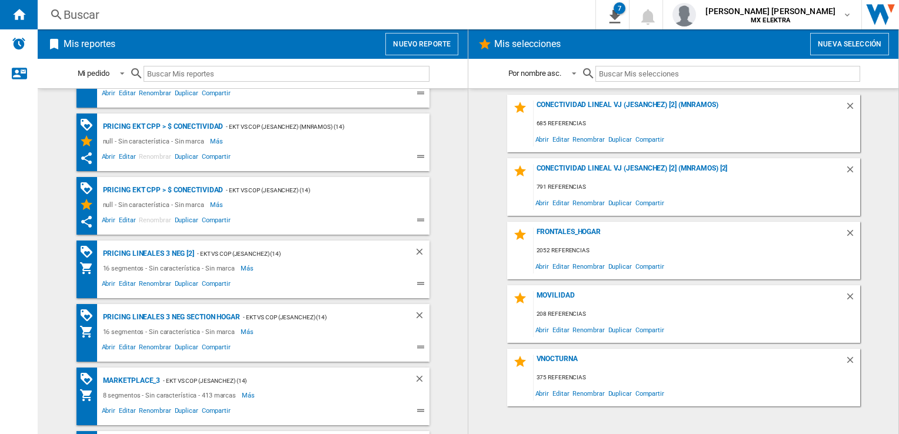
click at [107, 368] on div "MARKETPLACE_3 - EKT vs Cop (jesanchez) (14) 8 segmentos - Sin característica - …" at bounding box center [253, 397] width 353 height 58
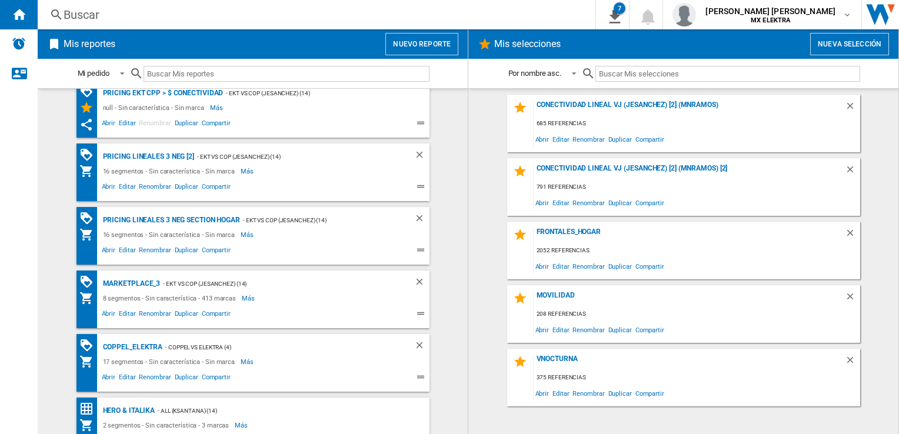
scroll to position [353, 0]
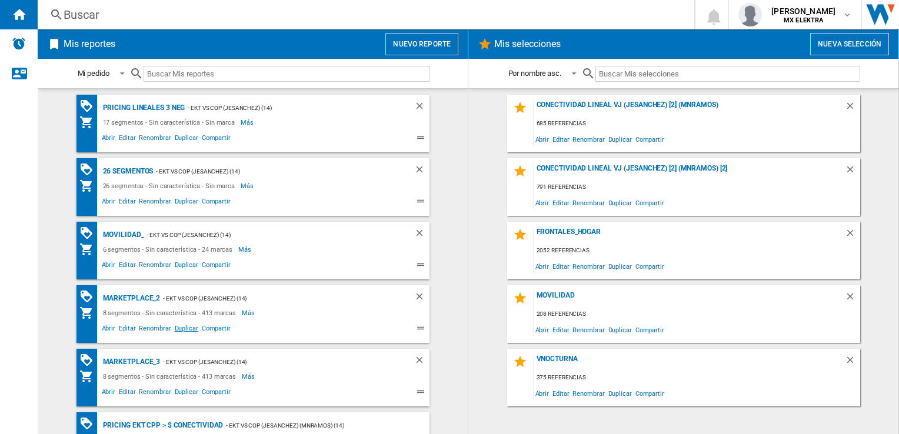
click at [176, 328] on span "Duplicar" at bounding box center [186, 330] width 27 height 14
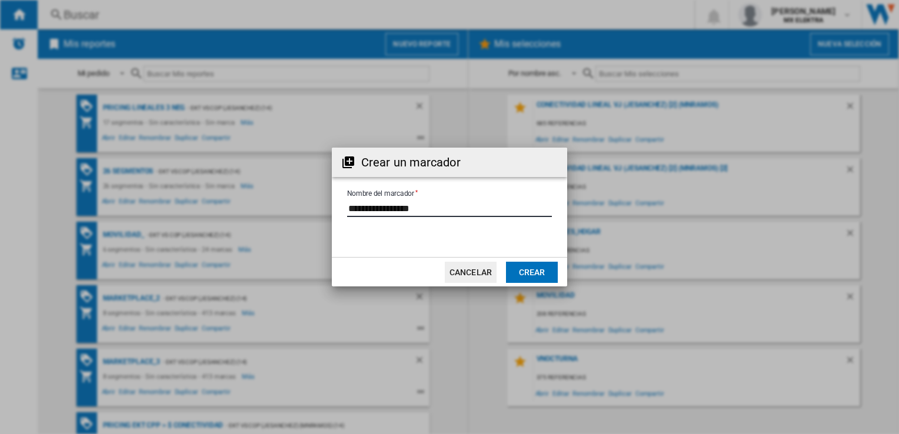
click at [442, 210] on input "Nombre del marcador" at bounding box center [449, 209] width 205 height 18
type input "**********"
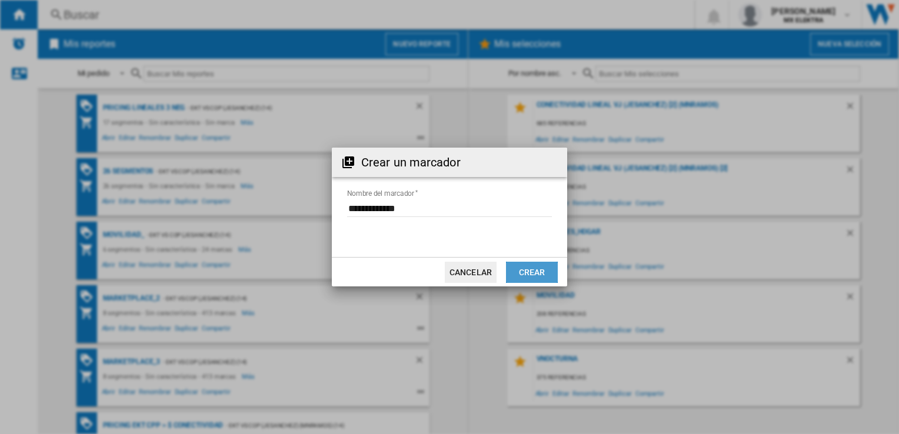
click at [544, 274] on button "Crear" at bounding box center [532, 272] width 52 height 21
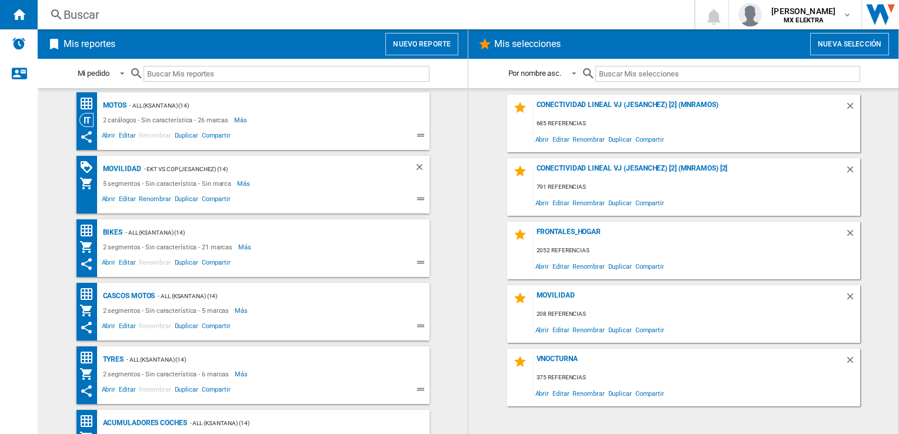
scroll to position [1052, 0]
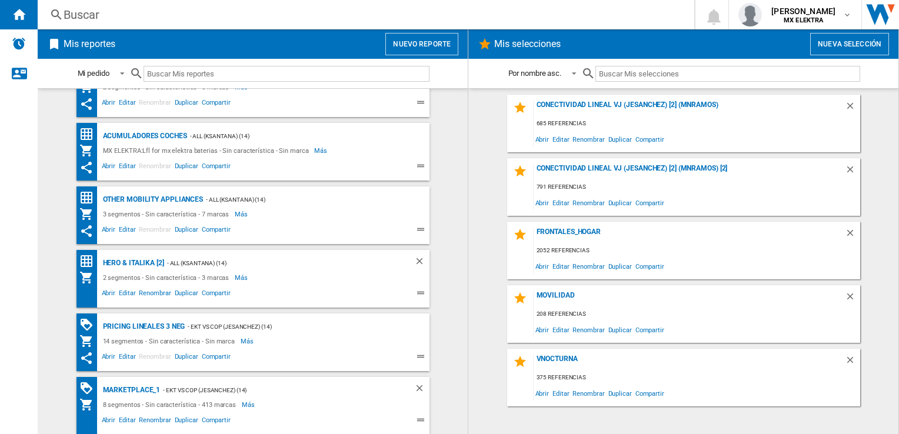
click at [404, 382] on div "MARKETPLACE_1 - EKT vs Cop (jesanchez) (14) 8 segmentos - Sin característica - …" at bounding box center [253, 406] width 353 height 58
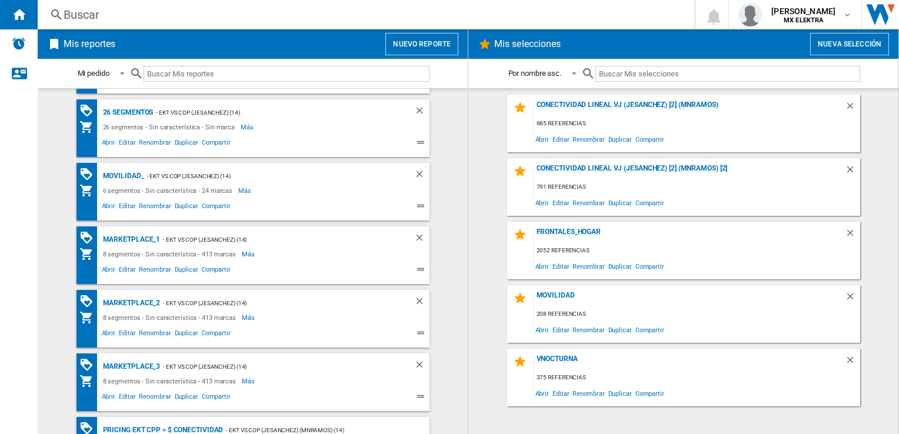
scroll to position [118, 0]
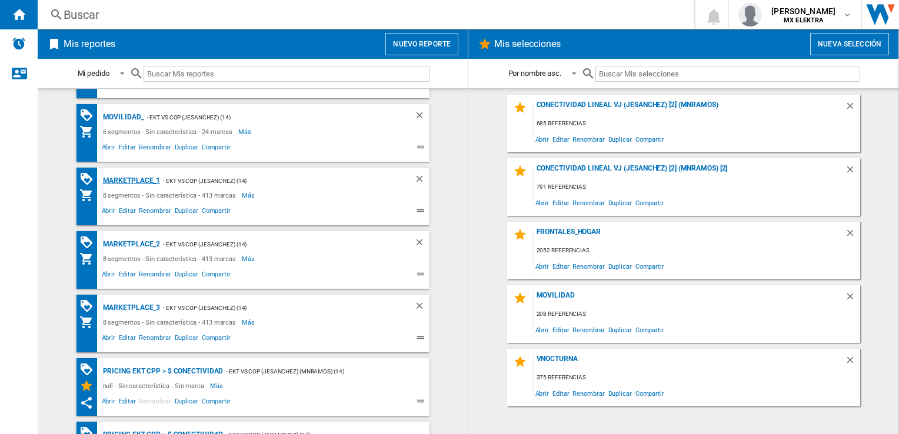
click at [137, 177] on div "MARKETPLACE_1" at bounding box center [130, 181] width 61 height 15
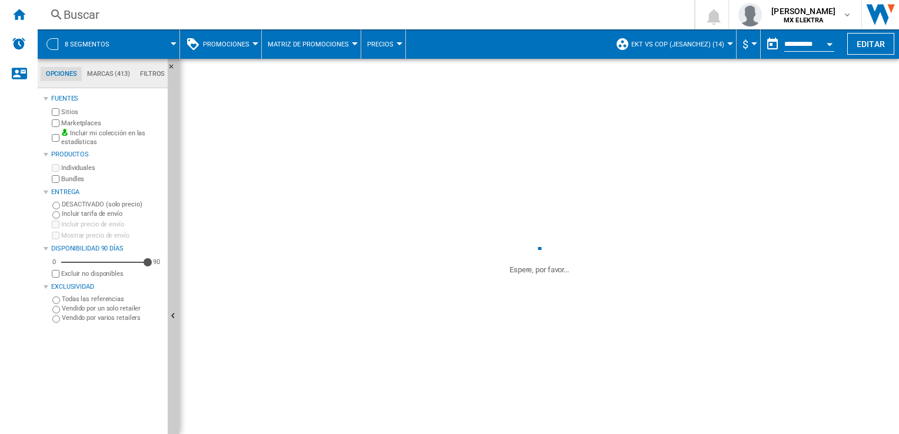
click at [55, 40] on div at bounding box center [52, 44] width 12 height 12
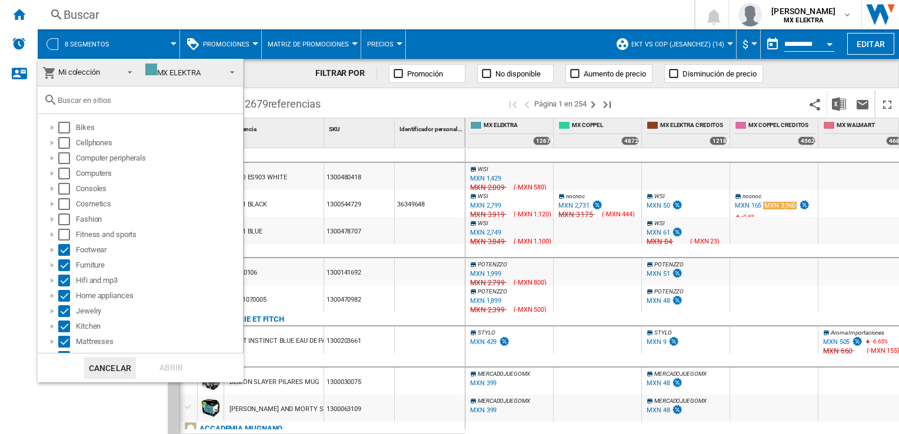
click at [21, 131] on md-backdrop at bounding box center [449, 217] width 899 height 434
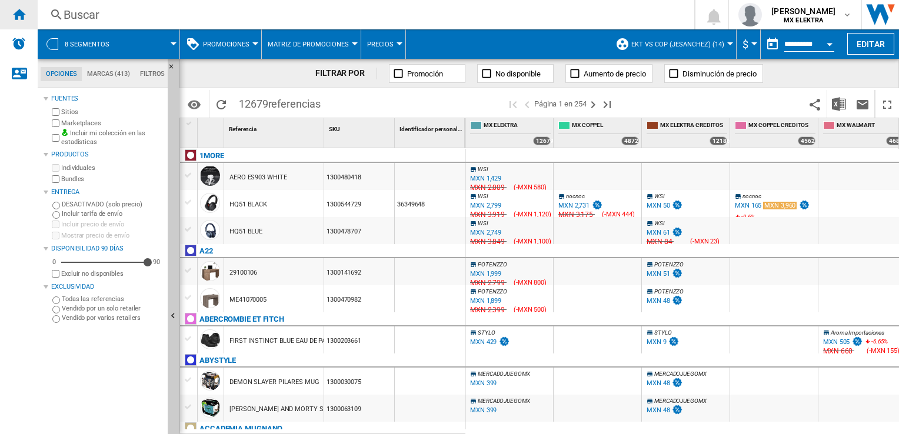
click at [16, 22] on div "Inicio" at bounding box center [19, 14] width 38 height 29
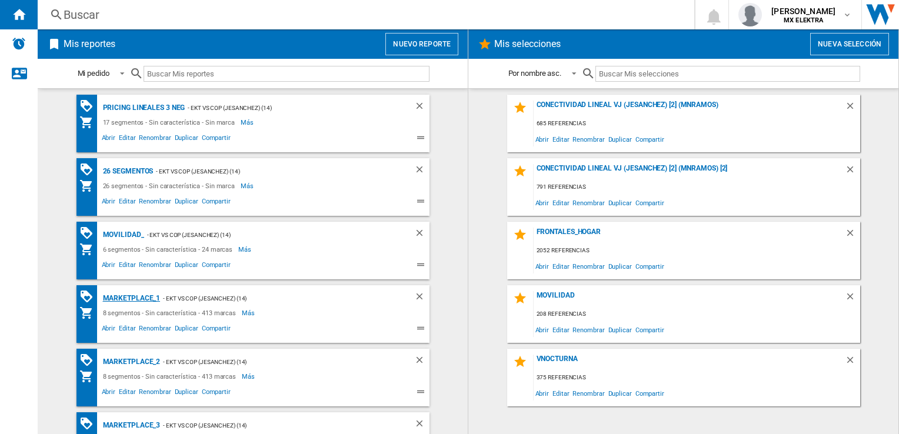
click at [120, 294] on div "MARKETPLACE_1" at bounding box center [130, 298] width 61 height 15
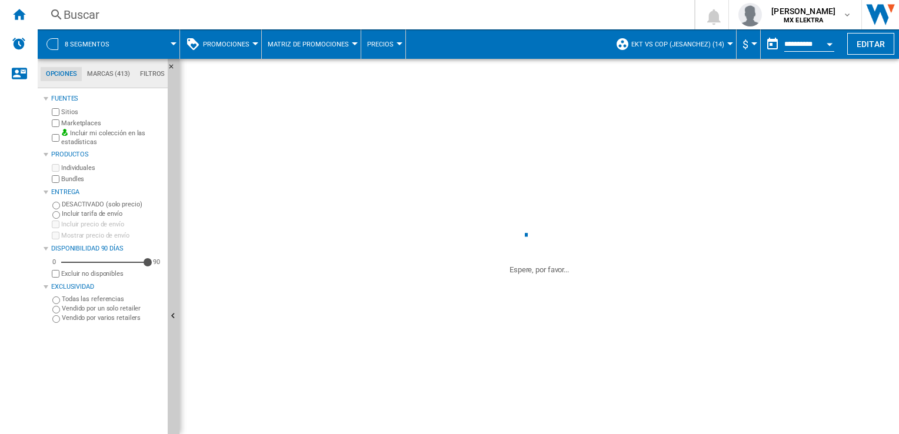
click at [52, 47] on div at bounding box center [52, 44] width 12 height 12
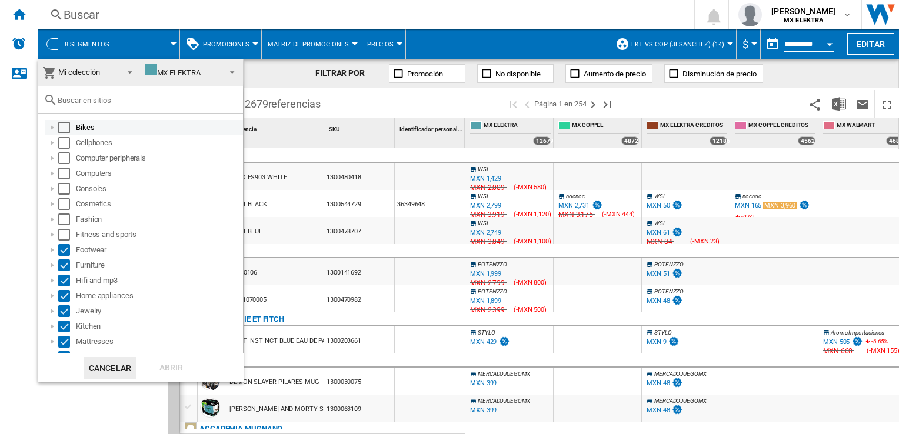
click at [67, 129] on div "Select" at bounding box center [64, 128] width 12 height 12
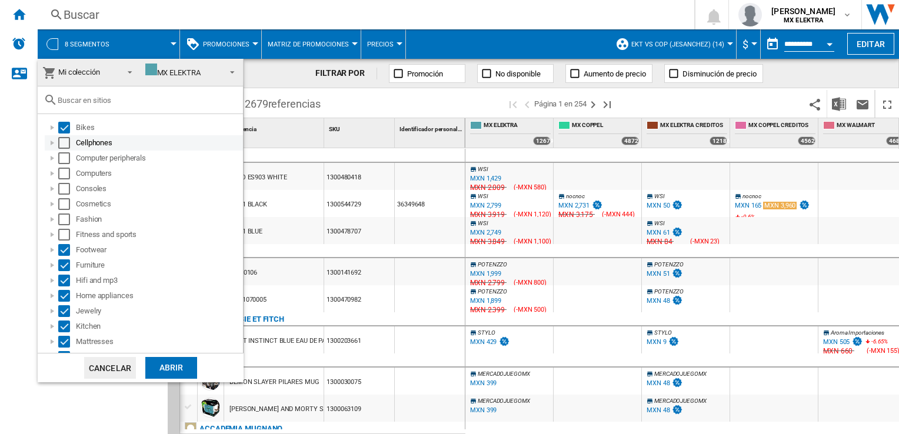
click at [66, 142] on div "Select" at bounding box center [64, 143] width 12 height 12
click at [66, 155] on div "Select" at bounding box center [64, 158] width 12 height 12
click at [67, 165] on div "Computer peripherals" at bounding box center [144, 158] width 198 height 15
click at [70, 256] on div "Footwear" at bounding box center [144, 249] width 198 height 15
click at [63, 255] on div "Select" at bounding box center [64, 250] width 12 height 12
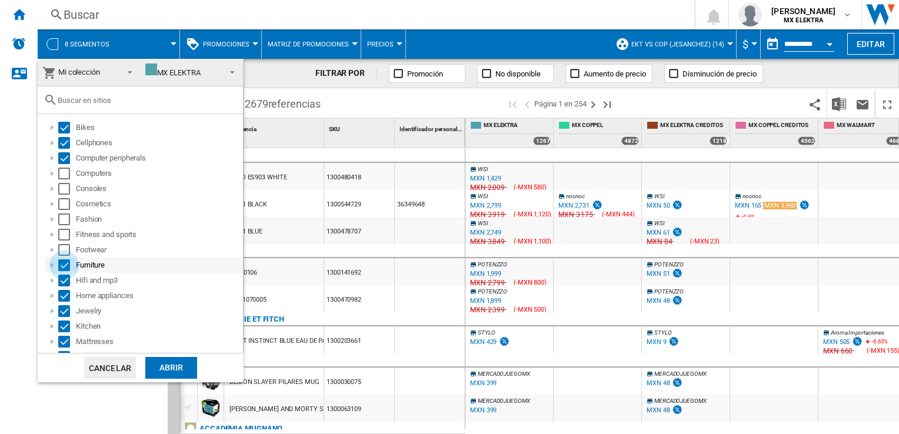
click at [65, 265] on div "Select" at bounding box center [64, 266] width 12 height 12
click at [63, 280] on div "Select" at bounding box center [64, 281] width 12 height 12
click at [68, 294] on div "Select" at bounding box center [64, 296] width 12 height 12
click at [65, 311] on div "Select" at bounding box center [64, 311] width 12 height 12
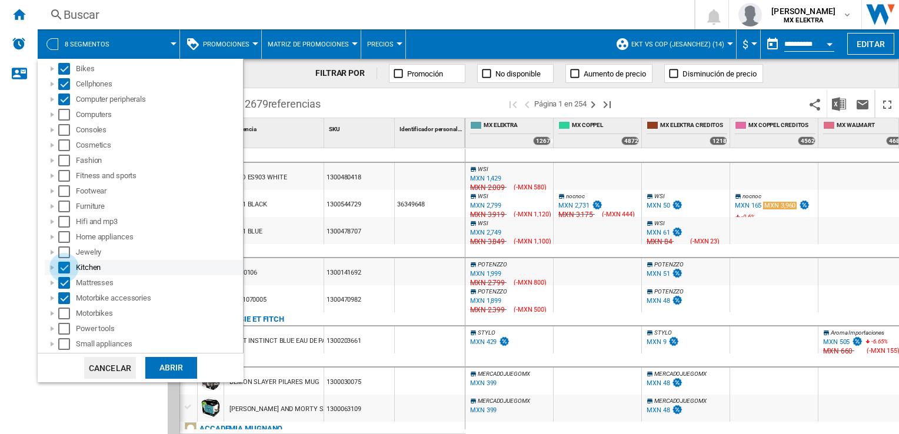
click at [66, 268] on div "Select" at bounding box center [64, 268] width 12 height 12
click at [64, 291] on div "Motorbike accessories" at bounding box center [144, 298] width 198 height 15
click at [64, 279] on div "Select" at bounding box center [64, 283] width 12 height 12
click at [63, 297] on div "Select" at bounding box center [64, 299] width 12 height 12
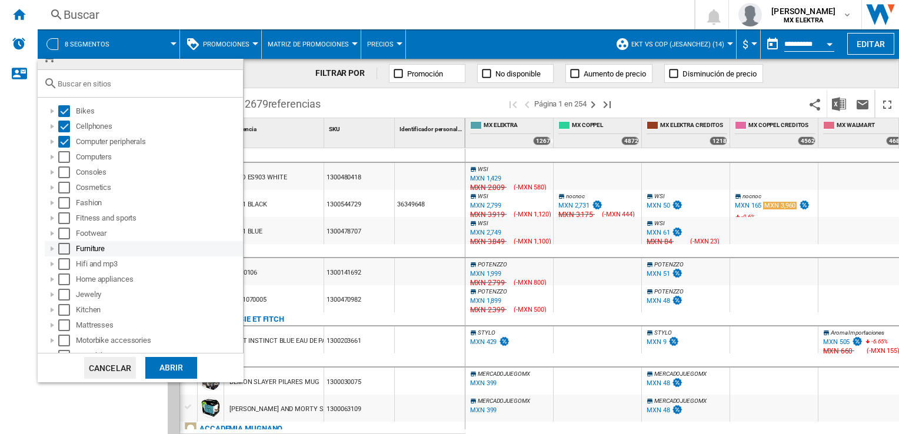
scroll to position [0, 0]
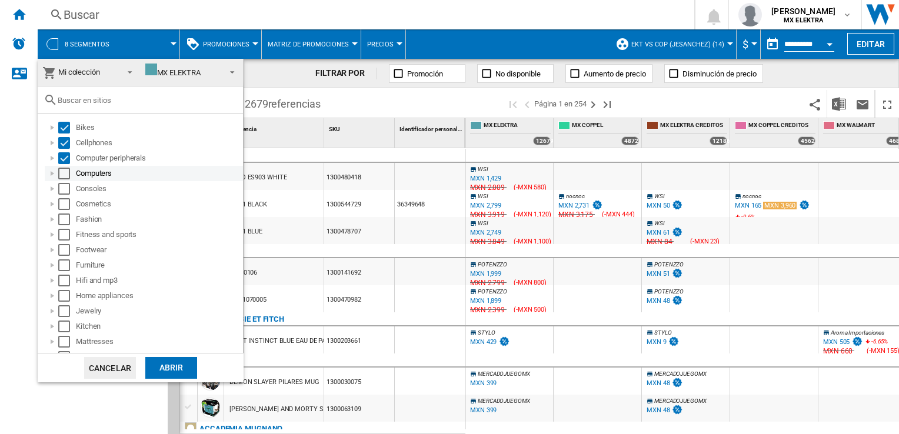
click at [67, 178] on div "Select" at bounding box center [64, 174] width 12 height 12
click at [66, 191] on div "Select" at bounding box center [64, 189] width 12 height 12
click at [65, 207] on div "Select" at bounding box center [64, 204] width 12 height 12
click at [64, 220] on div "Select" at bounding box center [64, 220] width 12 height 12
click at [63, 234] on div "Select" at bounding box center [64, 235] width 12 height 12
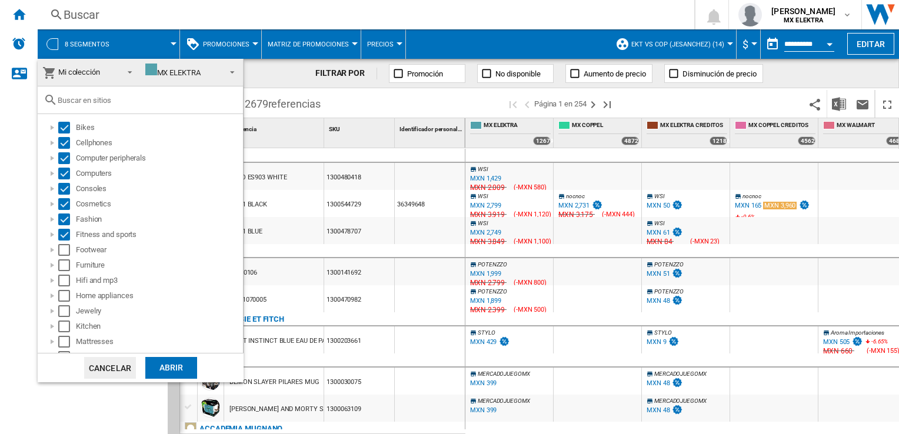
click at [162, 364] on div "Abrir" at bounding box center [171, 368] width 52 height 22
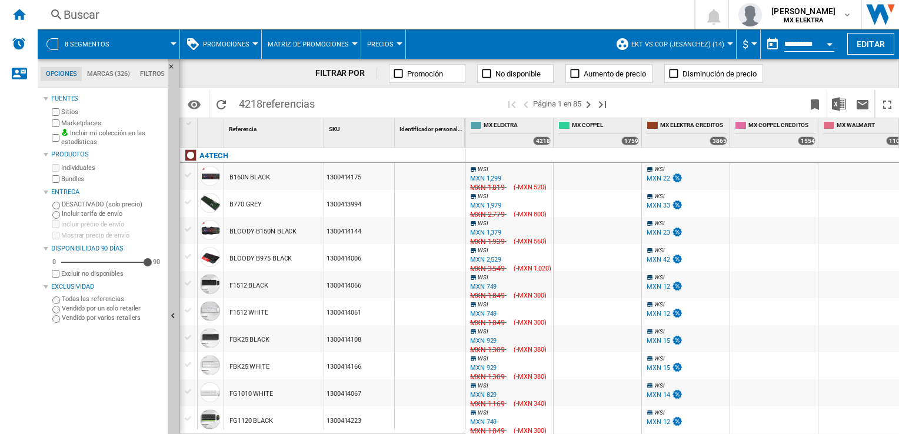
click at [71, 41] on span "8 segmentos" at bounding box center [87, 45] width 45 height 8
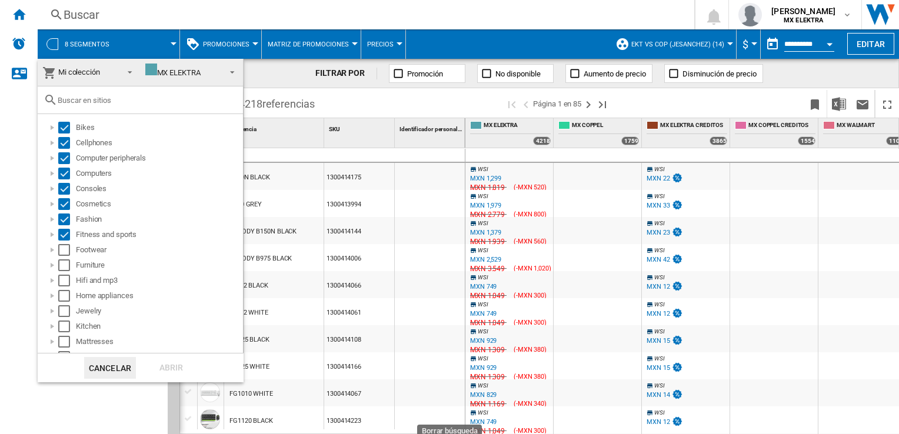
click at [165, 368] on div "Abrir" at bounding box center [171, 368] width 52 height 22
click at [122, 400] on md-backdrop at bounding box center [449, 217] width 899 height 434
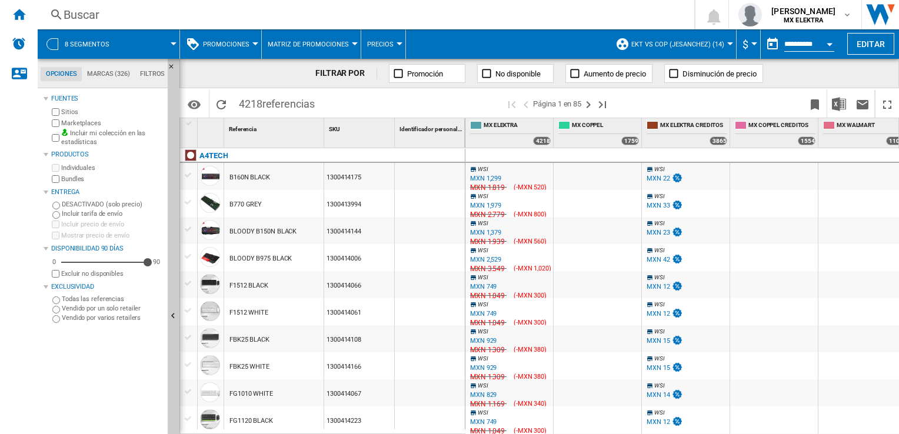
click at [110, 337] on div "Fuentes Sitios Marketplaces Incluir mi colección en las estadísticas Productos …" at bounding box center [103, 262] width 119 height 343
click at [17, 14] on ng-md-icon "Inicio" at bounding box center [19, 14] width 14 height 14
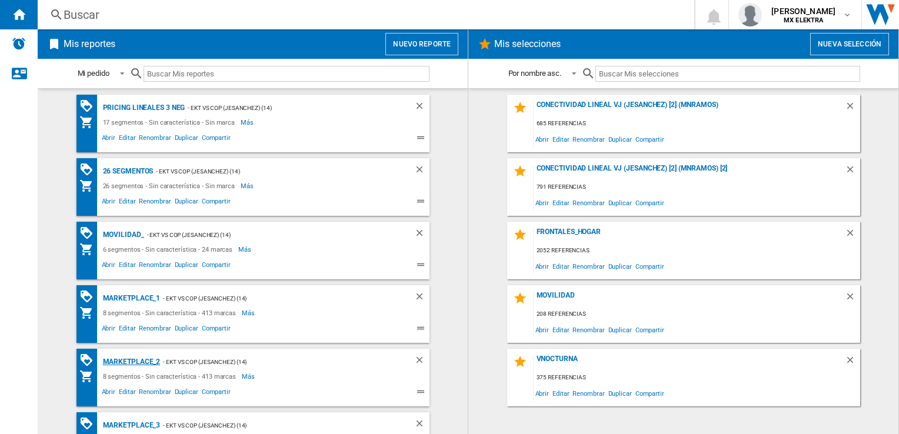
click at [128, 366] on div "MARKETPLACE_2" at bounding box center [130, 362] width 61 height 15
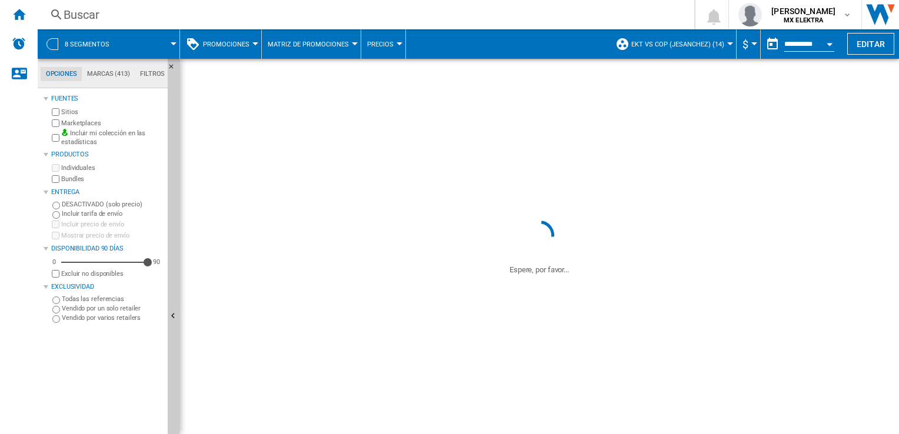
click at [61, 41] on div "8 segmentos" at bounding box center [109, 43] width 130 height 29
click at [78, 44] on span "8 segmentos" at bounding box center [87, 45] width 45 height 8
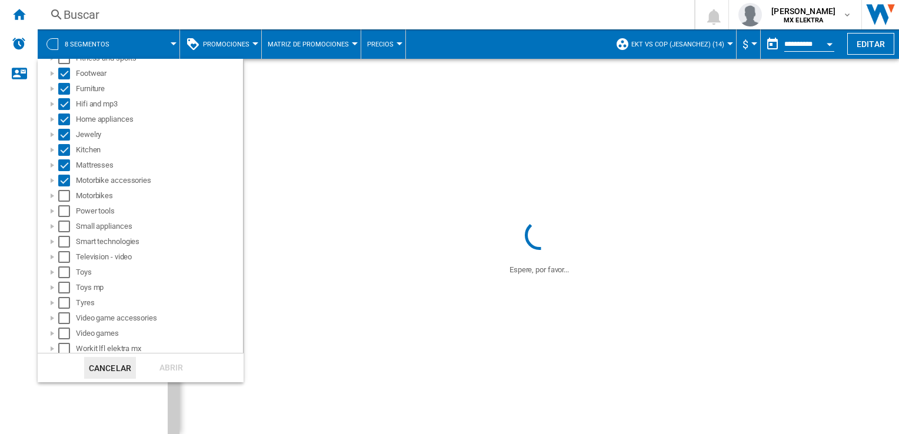
scroll to position [180, 0]
click at [16, 235] on md-backdrop at bounding box center [449, 217] width 899 height 434
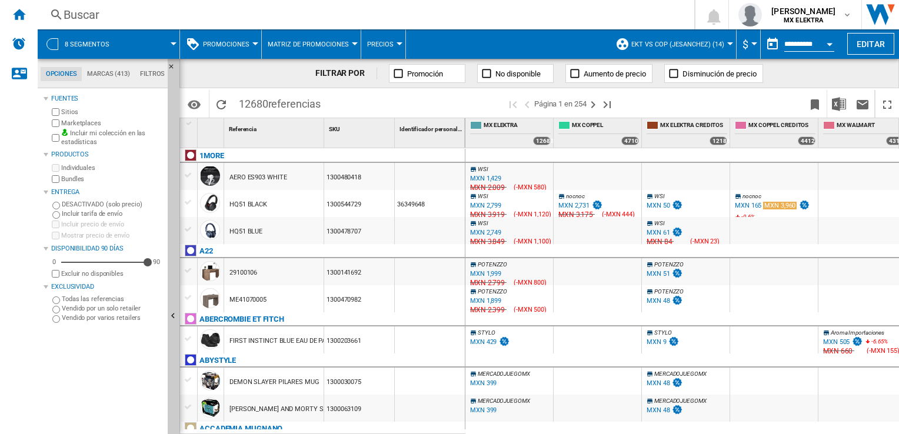
click at [72, 42] on span "8 segmentos" at bounding box center [87, 45] width 45 height 8
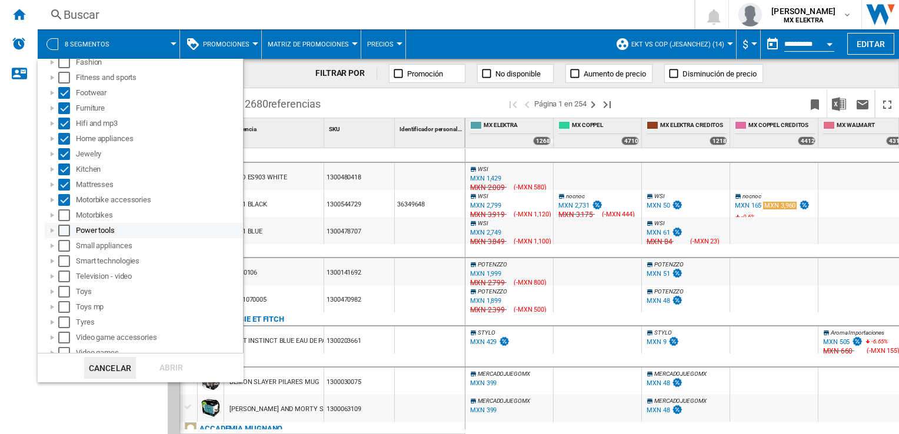
scroll to position [177, 0]
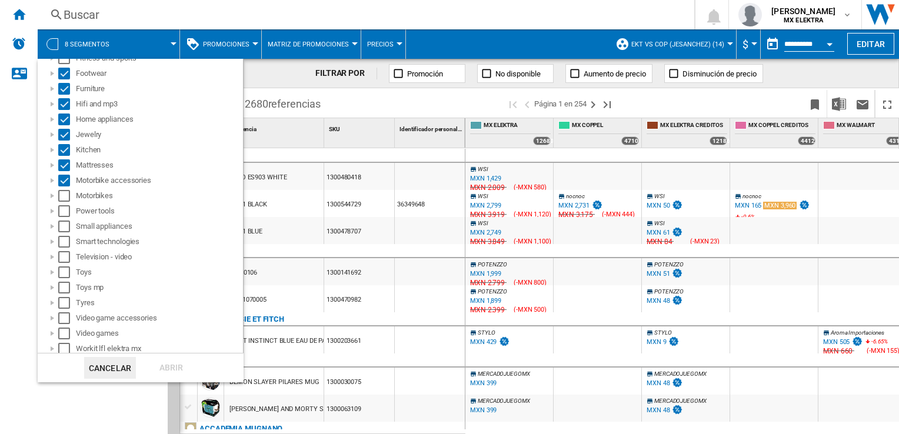
click at [16, 215] on md-backdrop at bounding box center [449, 217] width 899 height 434
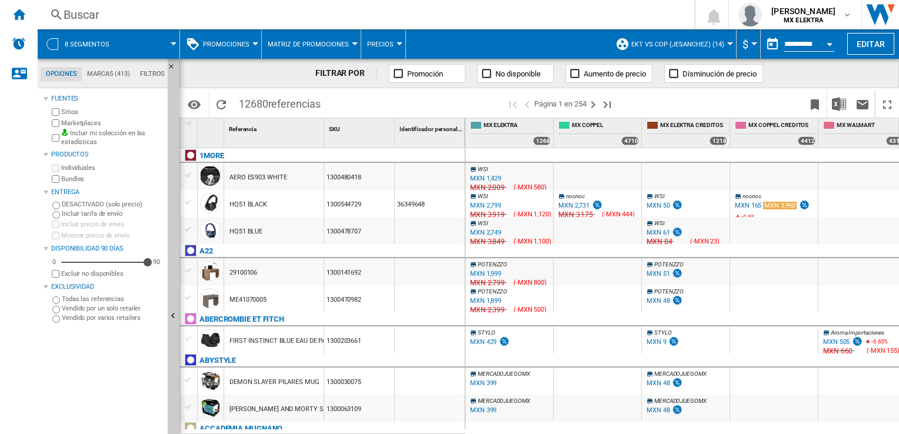
scroll to position [0, 0]
click at [42, 35] on md-menu "8 segmentos" at bounding box center [109, 43] width 142 height 29
click at [47, 38] on div "8 segmentos" at bounding box center [109, 43] width 130 height 29
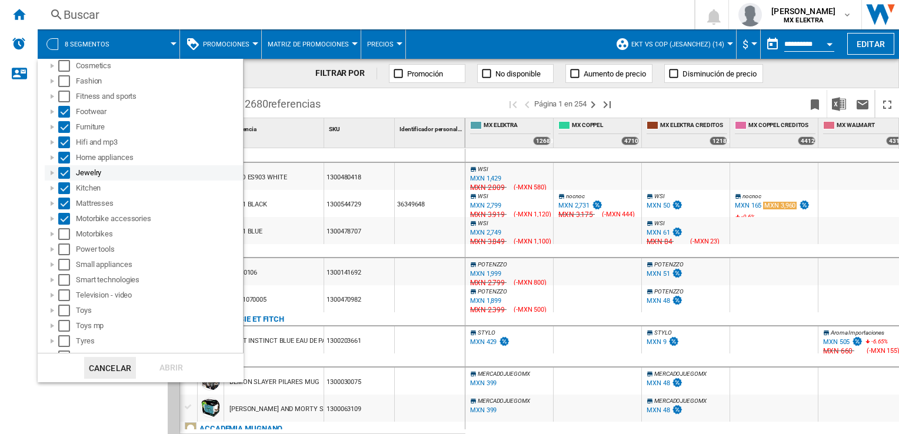
scroll to position [177, 0]
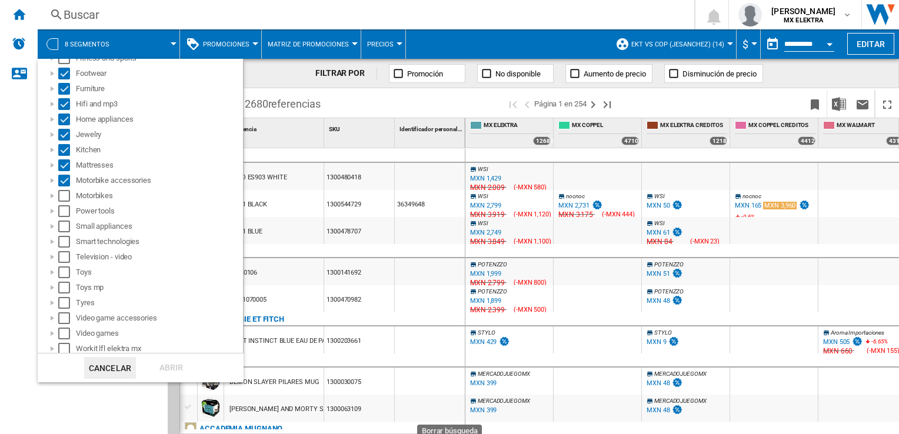
click at [0, 239] on md-backdrop at bounding box center [449, 217] width 899 height 434
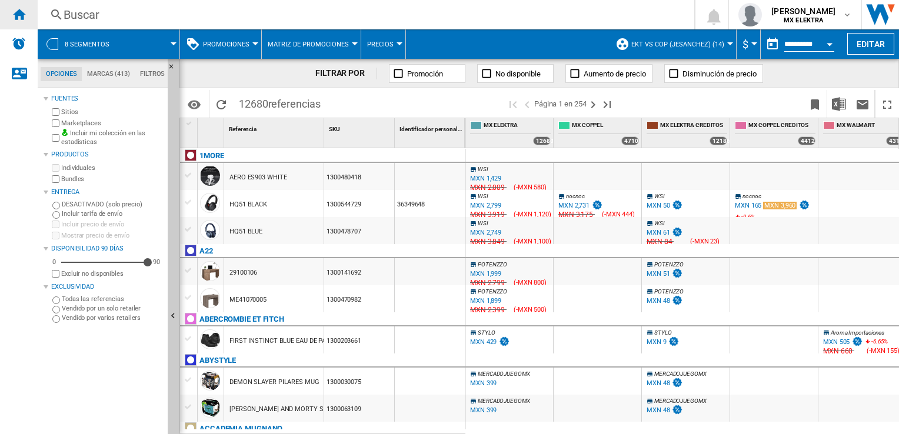
click at [18, 11] on ng-md-icon "Inicio" at bounding box center [19, 14] width 14 height 14
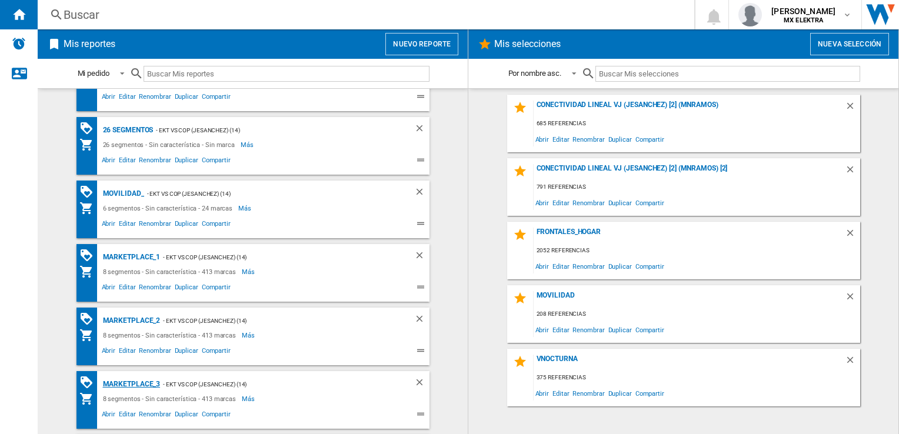
scroll to position [59, 0]
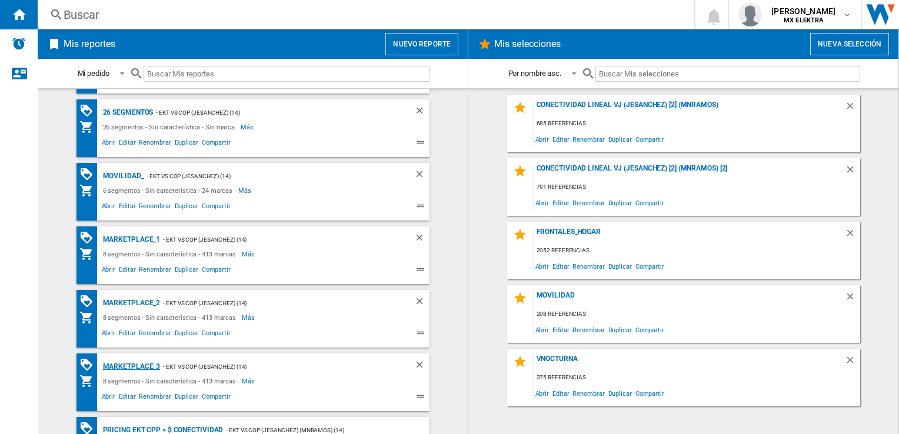
click at [129, 364] on div "MARKETPLACE_3" at bounding box center [130, 367] width 61 height 15
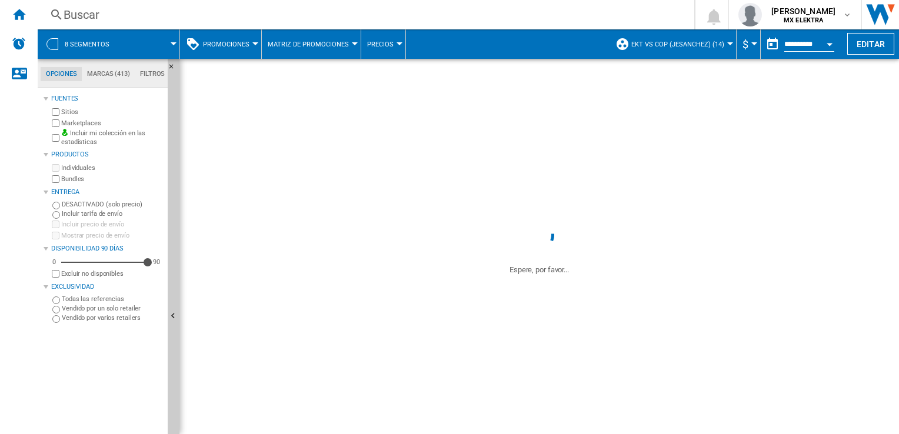
click at [69, 39] on button "8 segmentos" at bounding box center [93, 43] width 57 height 29
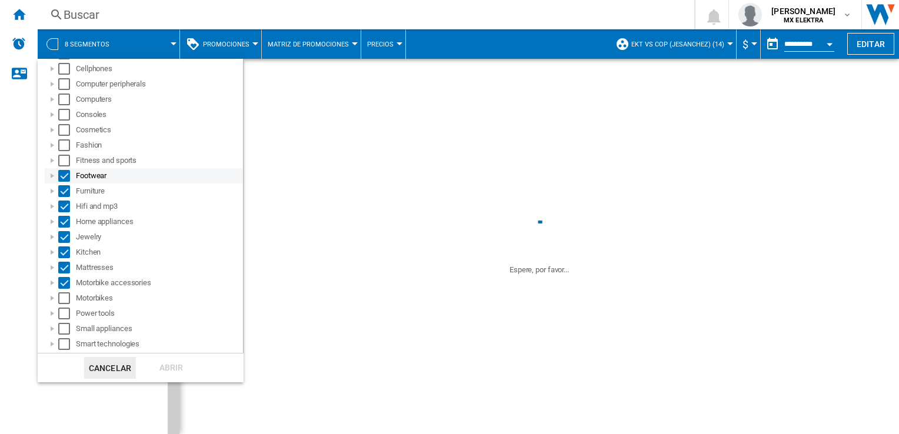
scroll to position [177, 0]
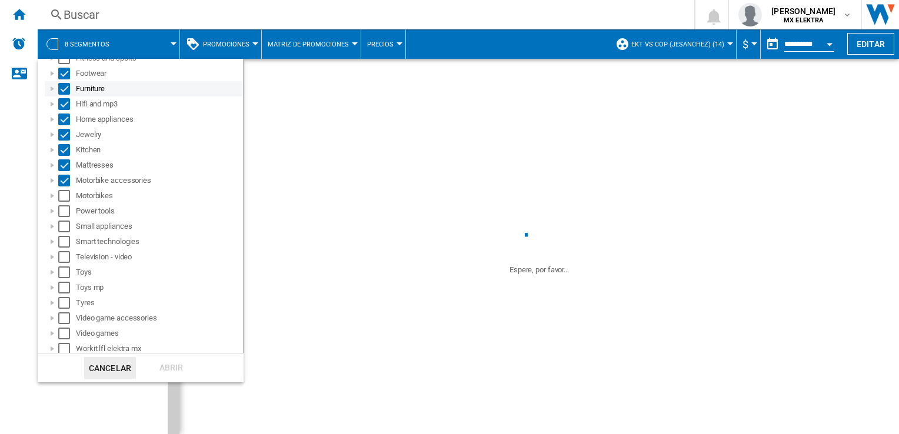
click at [64, 70] on div "Select" at bounding box center [64, 74] width 12 height 12
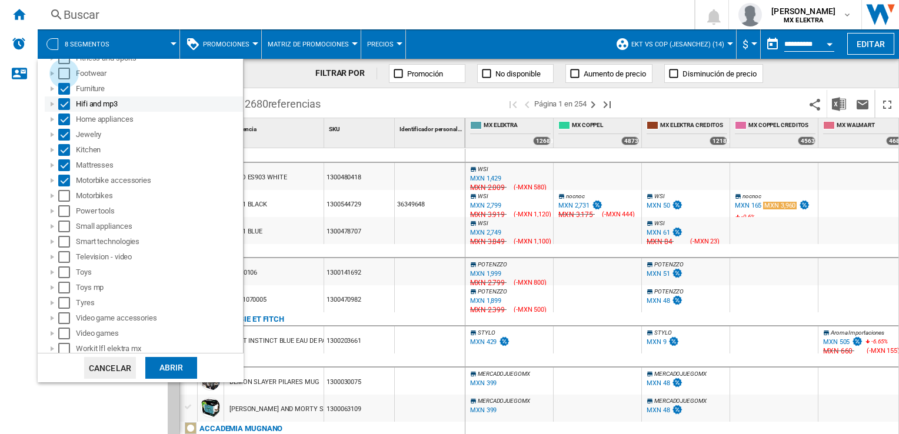
click at [62, 88] on div "Select" at bounding box center [64, 89] width 12 height 12
click at [62, 103] on div "Select" at bounding box center [64, 104] width 12 height 12
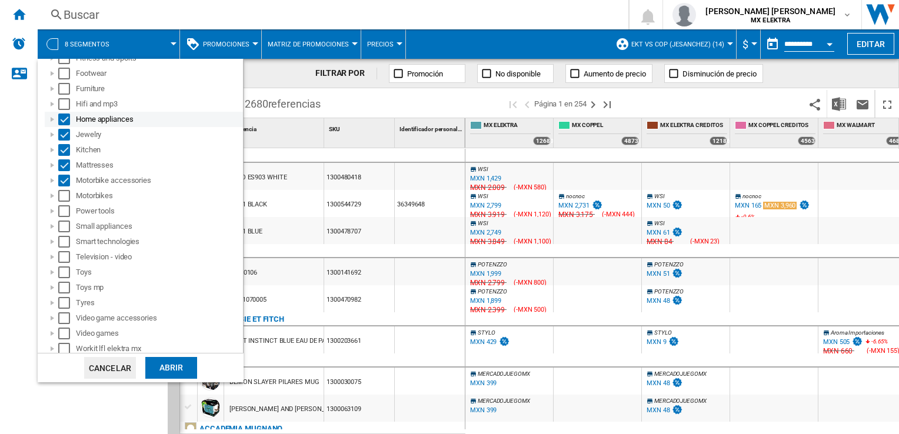
click at [68, 119] on div "Select" at bounding box center [64, 120] width 12 height 12
click at [65, 135] on div "Select" at bounding box center [64, 135] width 12 height 12
click at [66, 148] on div "Select" at bounding box center [64, 150] width 12 height 12
click at [64, 164] on div "Select" at bounding box center [64, 166] width 12 height 12
click at [64, 179] on div "Select" at bounding box center [64, 181] width 12 height 12
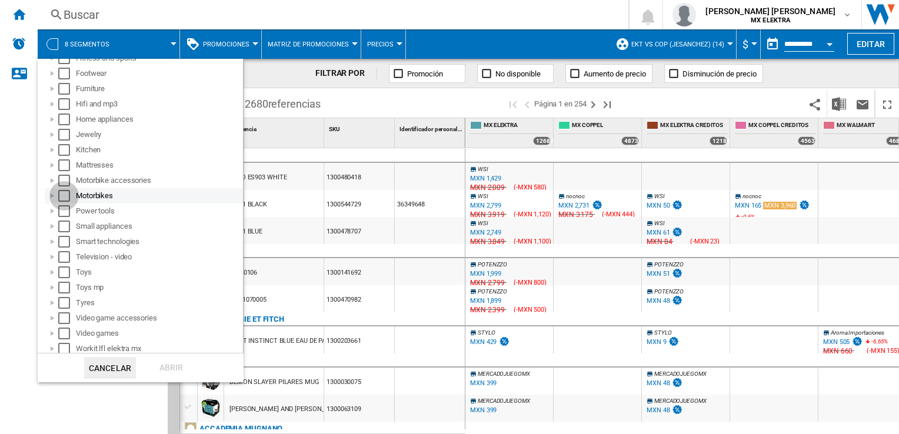
click at [67, 192] on div "Select" at bounding box center [64, 196] width 12 height 12
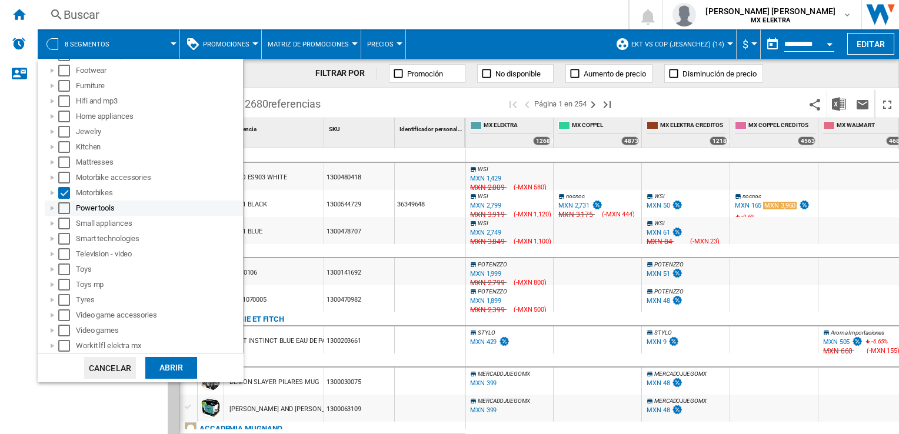
click at [61, 207] on div "Select" at bounding box center [64, 208] width 12 height 12
click at [61, 220] on div "Select" at bounding box center [64, 224] width 12 height 12
click at [62, 230] on div "Small appliances" at bounding box center [144, 223] width 198 height 15
click at [62, 245] on div "Smart technologies" at bounding box center [144, 238] width 198 height 15
click at [59, 240] on div "Select" at bounding box center [64, 239] width 12 height 12
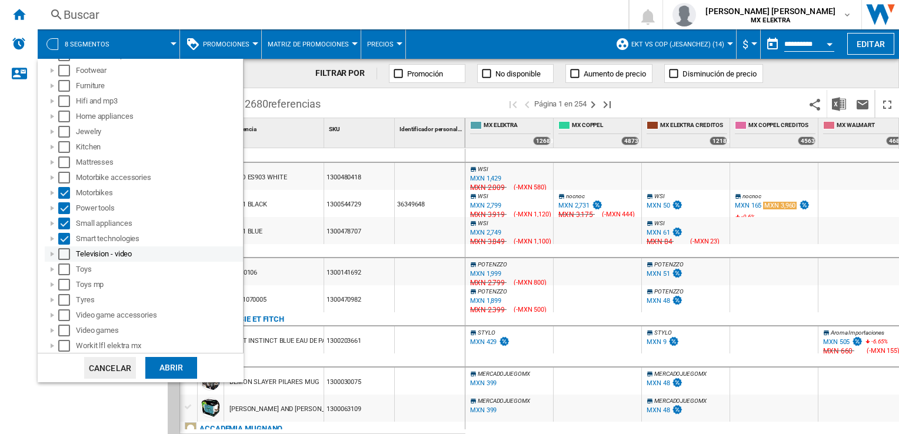
click at [59, 258] on div "Select" at bounding box center [64, 254] width 12 height 12
click at [61, 267] on div "Select" at bounding box center [64, 270] width 12 height 12
click at [68, 287] on div "Select" at bounding box center [64, 285] width 12 height 12
click at [64, 308] on div "Video game accessories" at bounding box center [144, 315] width 198 height 15
click at [68, 295] on div "Select" at bounding box center [64, 300] width 12 height 12
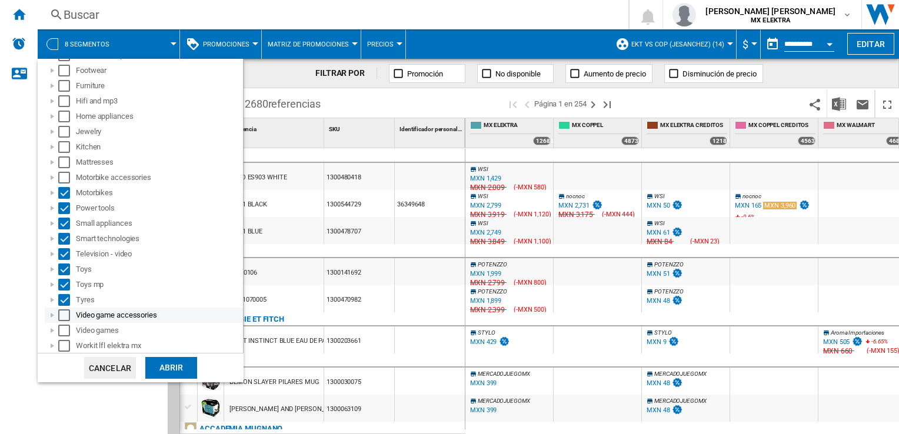
click at [65, 314] on div "Select" at bounding box center [64, 316] width 12 height 12
click at [66, 328] on div "Select" at bounding box center [64, 331] width 12 height 12
click at [180, 368] on div "Abrir" at bounding box center [171, 368] width 52 height 22
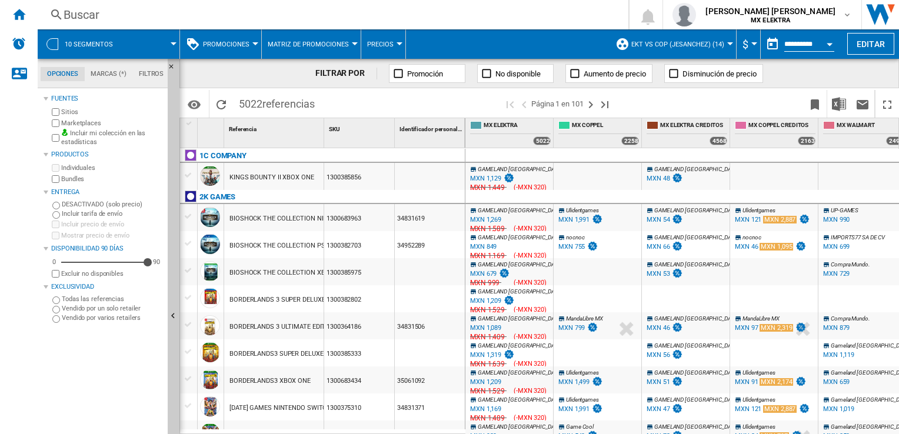
click at [20, 269] on wk-sidenav "NEW" at bounding box center [19, 217] width 38 height 434
click at [34, 157] on wk-sidenav "NEW" at bounding box center [19, 217] width 38 height 434
click at [16, 13] on ng-md-icon "Inicio" at bounding box center [19, 14] width 14 height 14
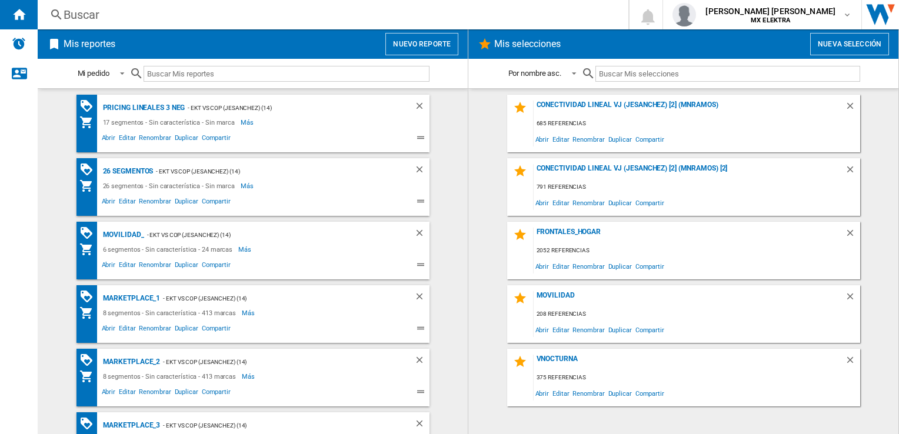
click at [46, 226] on md-content "Pricing lineales 3 neg - EKT vs Cop (jesanchez) (14) 17 segmentos - Sin caracte…" at bounding box center [253, 261] width 430 height 346
